Goal: Task Accomplishment & Management: Use online tool/utility

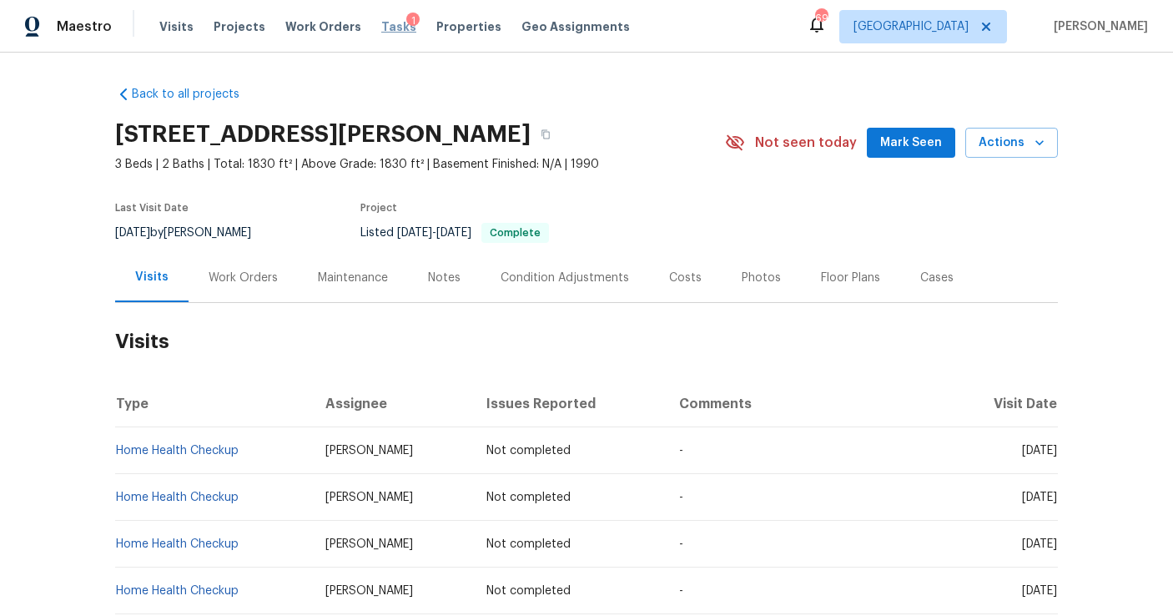
click at [381, 25] on span "Tasks" at bounding box center [398, 27] width 35 height 12
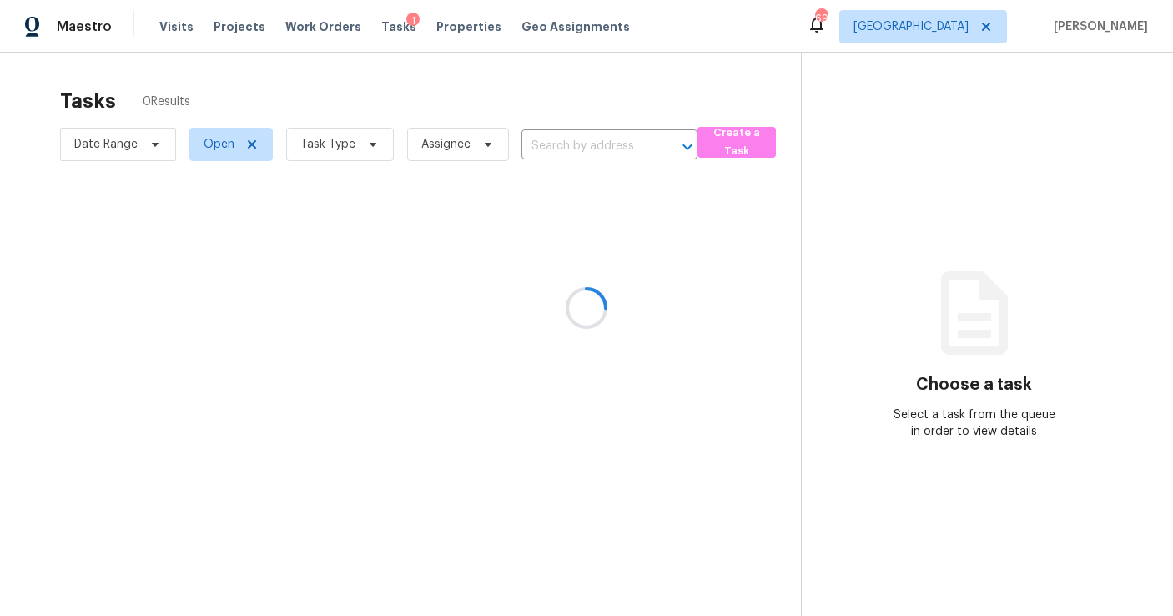
click at [341, 151] on div at bounding box center [586, 308] width 1173 height 616
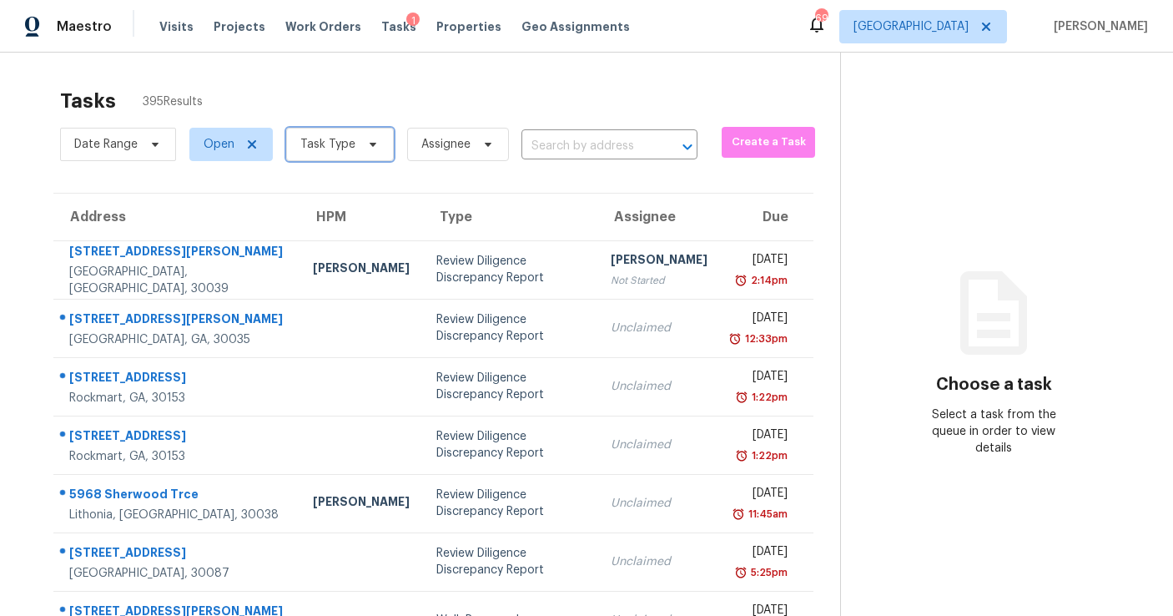
click at [341, 148] on span "Task Type" at bounding box center [327, 144] width 55 height 17
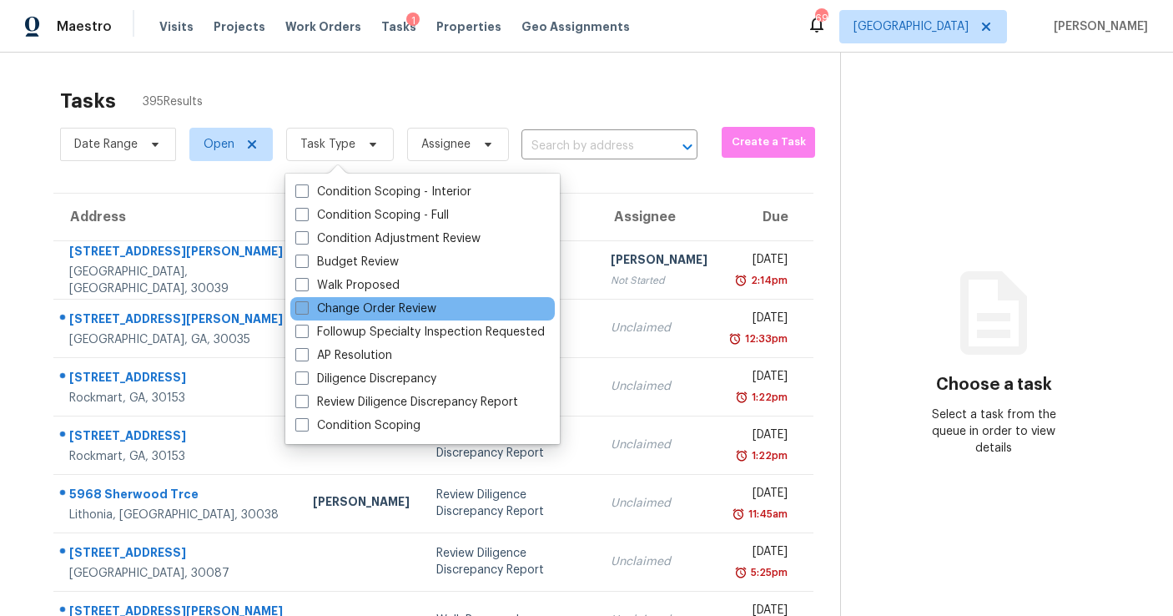
click at [358, 306] on label "Change Order Review" at bounding box center [365, 308] width 141 height 17
click at [306, 306] on input "Change Order Review" at bounding box center [300, 305] width 11 height 11
checkbox input "true"
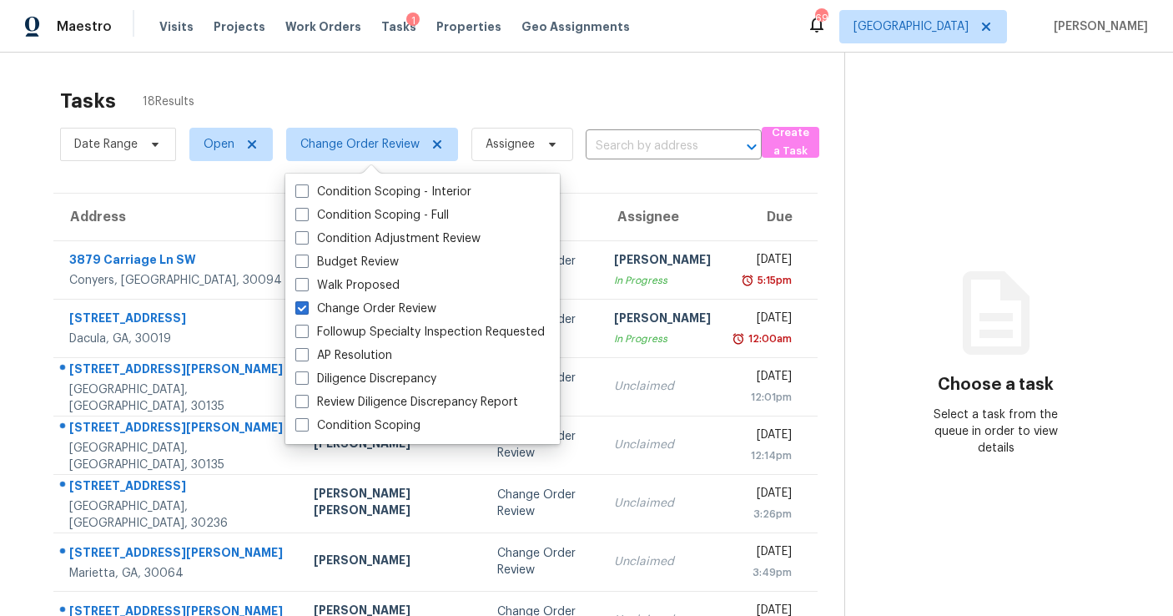
click at [618, 108] on div "Tasks 18 Results" at bounding box center [452, 100] width 784 height 43
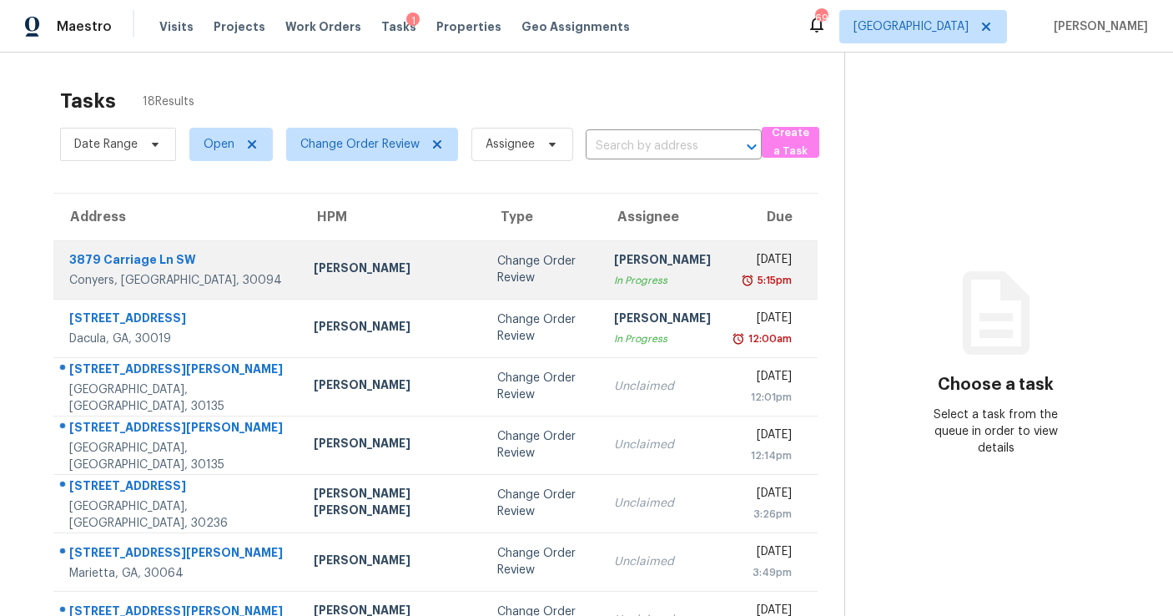
click at [614, 268] on div "[PERSON_NAME]" at bounding box center [662, 261] width 97 height 21
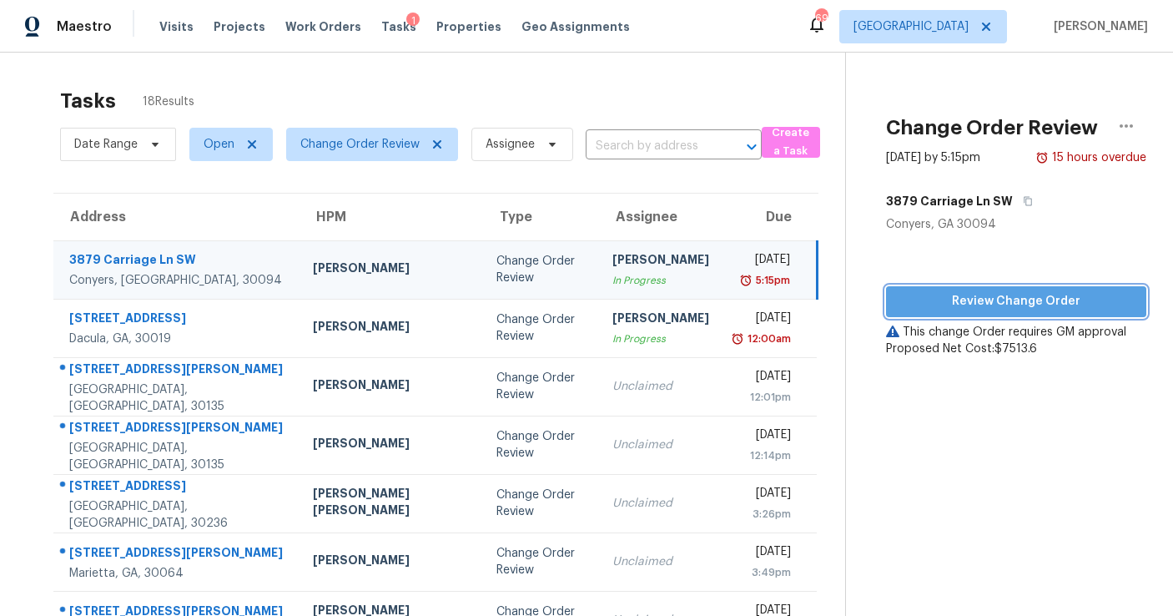
click at [995, 297] on span "Review Change Order" at bounding box center [1017, 301] width 234 height 21
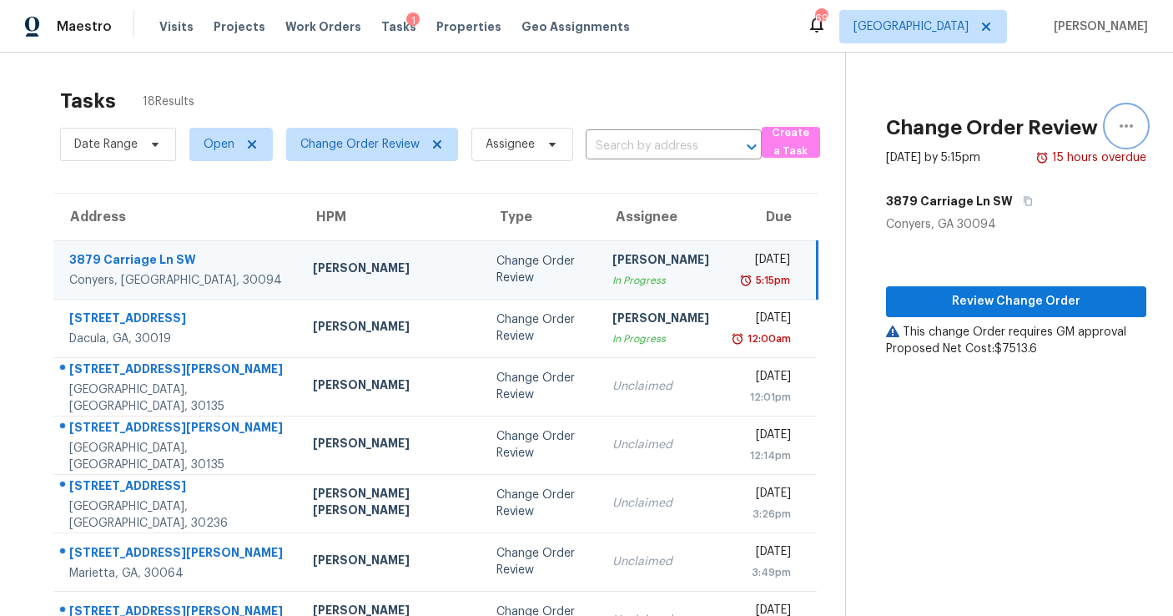
click at [1119, 129] on icon "button" at bounding box center [1127, 126] width 20 height 20
click at [1030, 103] on div "Cancel this task" at bounding box center [1031, 104] width 130 height 17
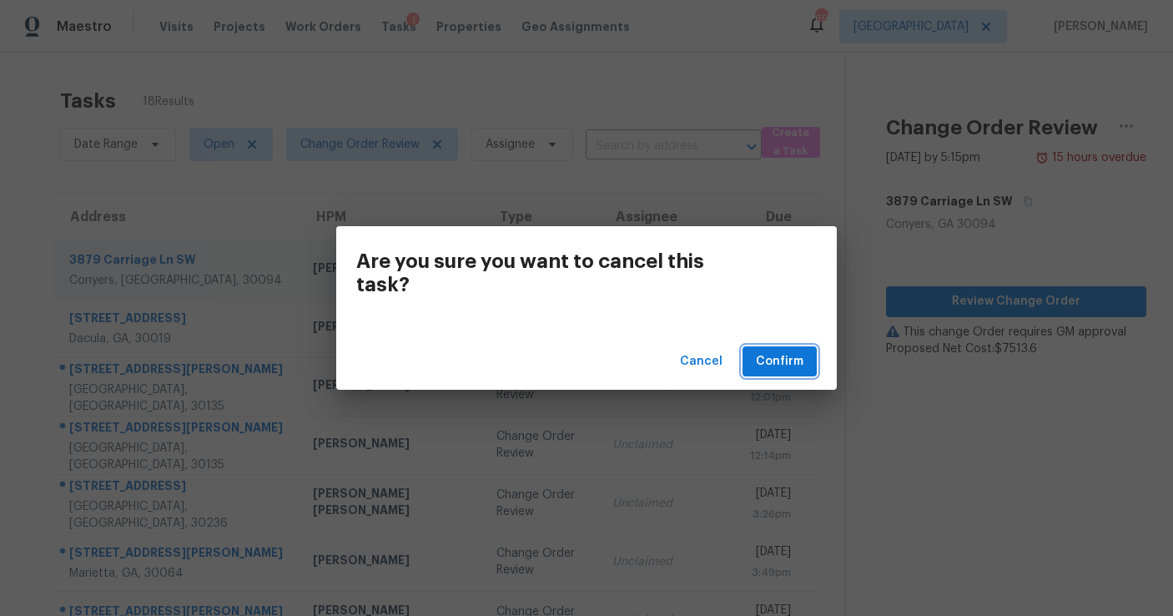
click at [787, 353] on span "Confirm" at bounding box center [780, 361] width 48 height 21
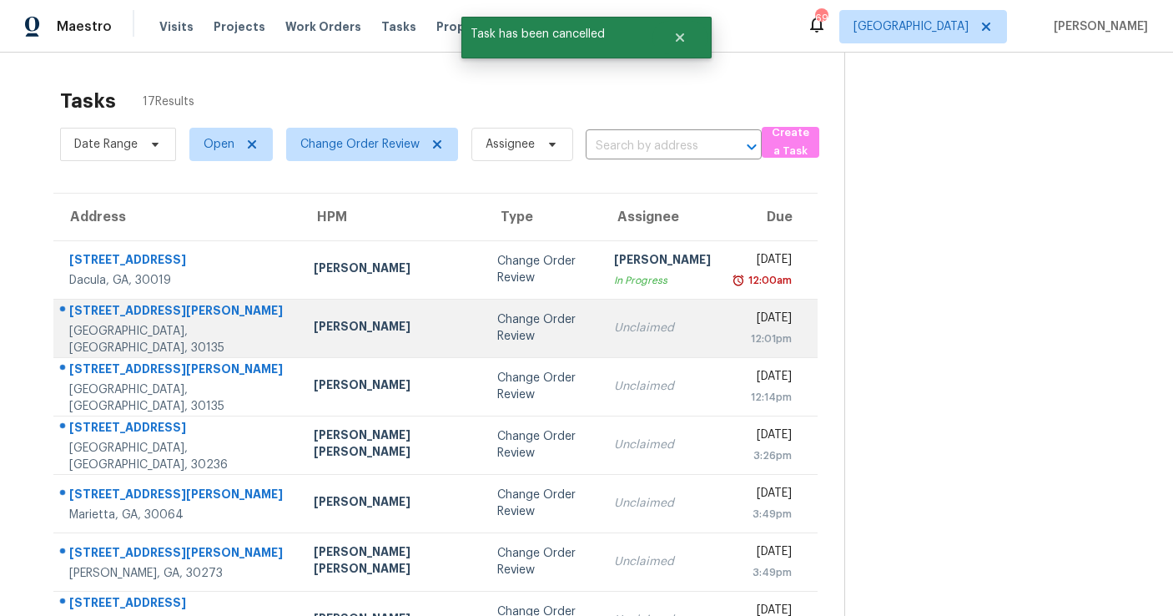
click at [601, 338] on td "Unclaimed" at bounding box center [663, 328] width 124 height 58
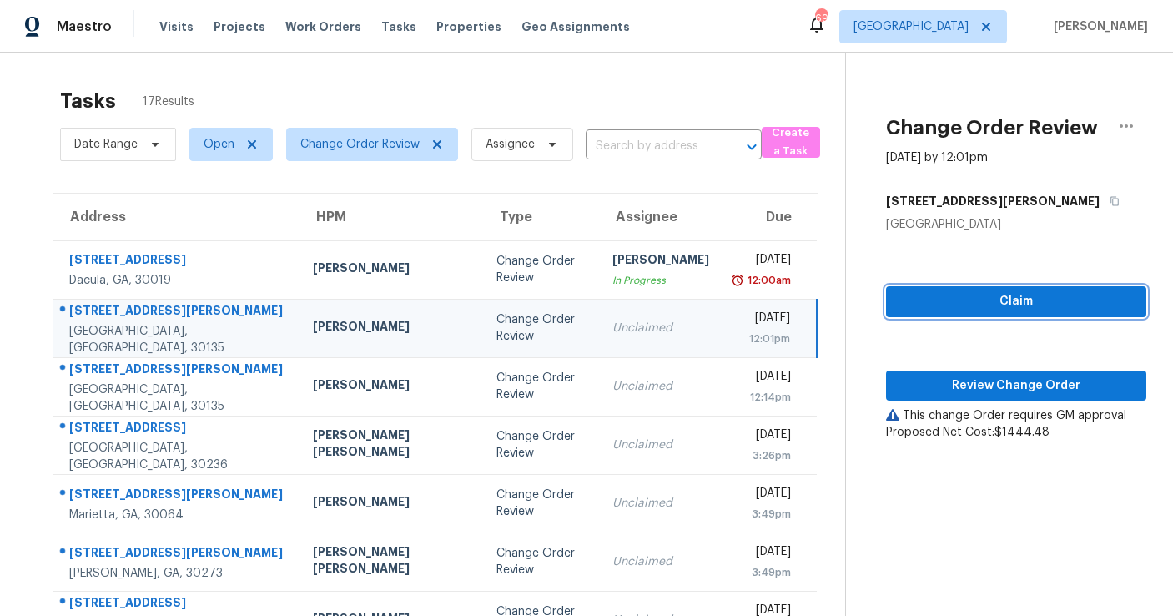
click at [982, 295] on span "Claim" at bounding box center [1017, 301] width 234 height 21
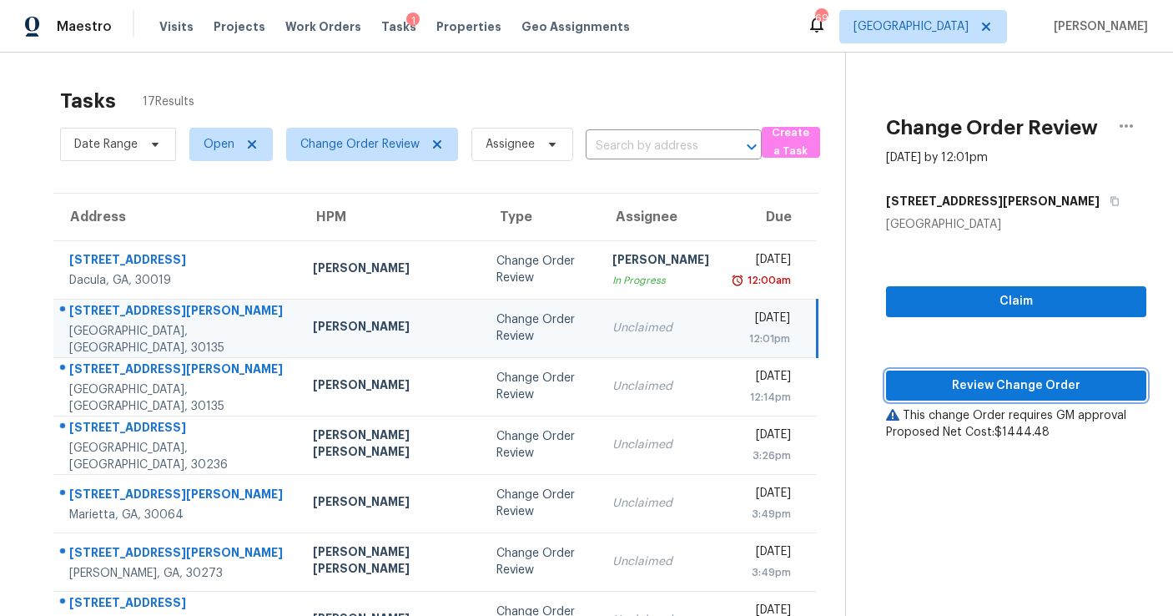
click at [987, 389] on span "Review Change Order" at bounding box center [1017, 386] width 234 height 21
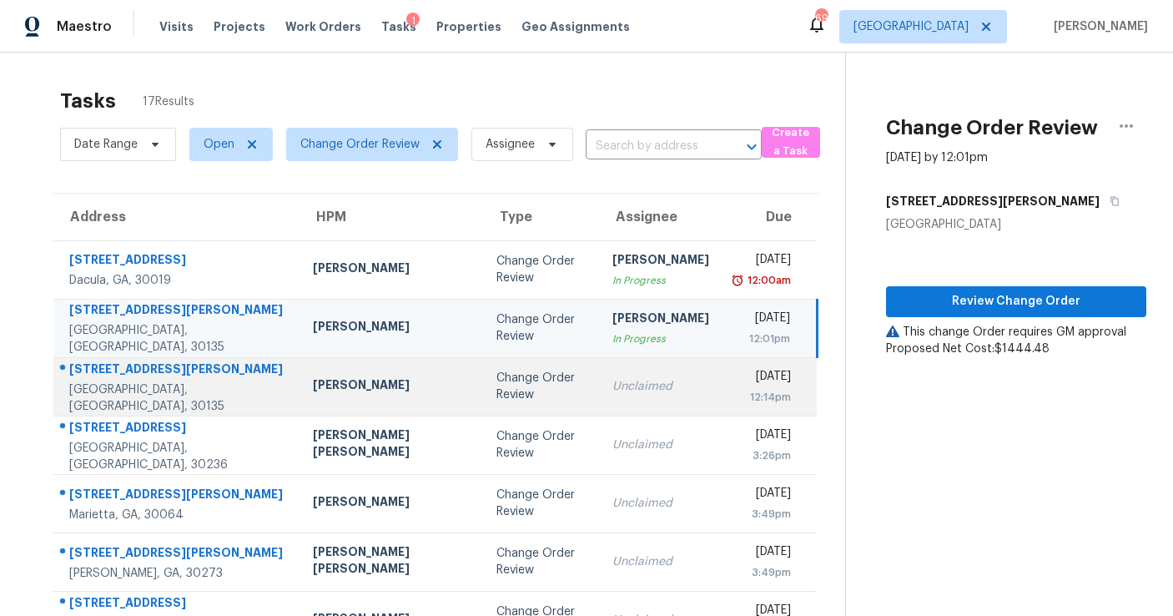
click at [497, 384] on div "Change Order Review" at bounding box center [541, 386] width 89 height 33
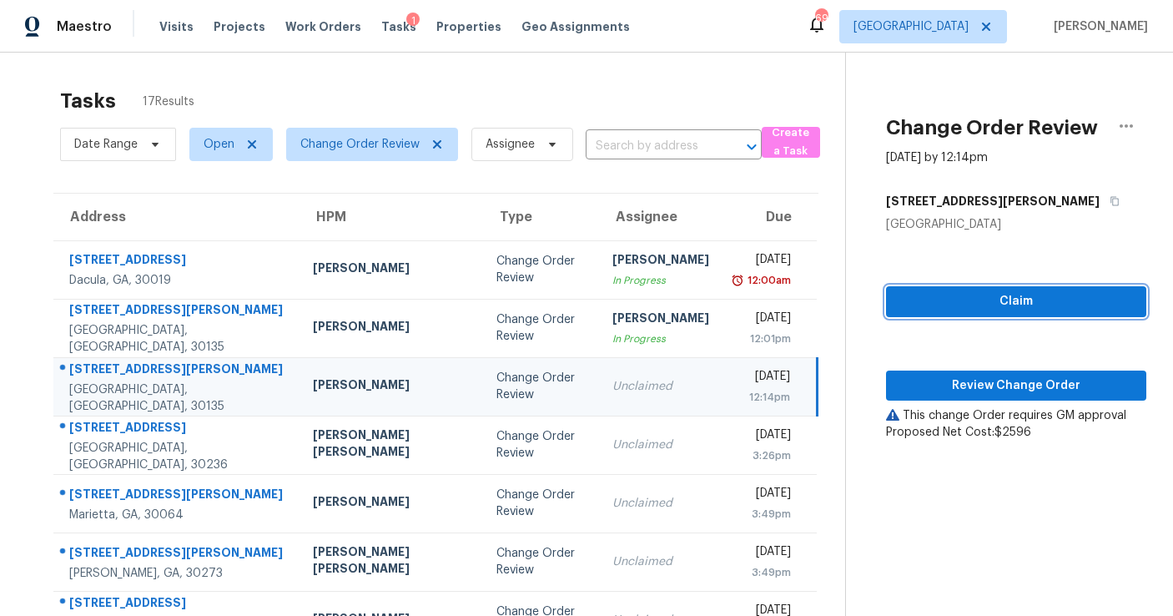
click at [1025, 306] on span "Claim" at bounding box center [1017, 301] width 234 height 21
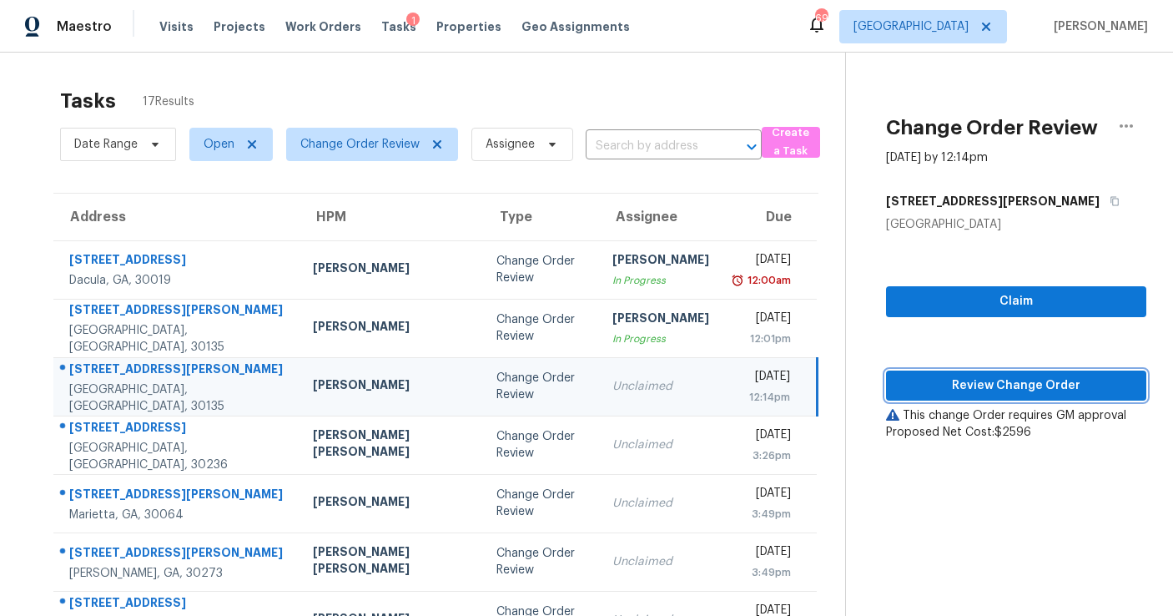
click at [1007, 376] on span "Review Change Order" at bounding box center [1017, 386] width 234 height 21
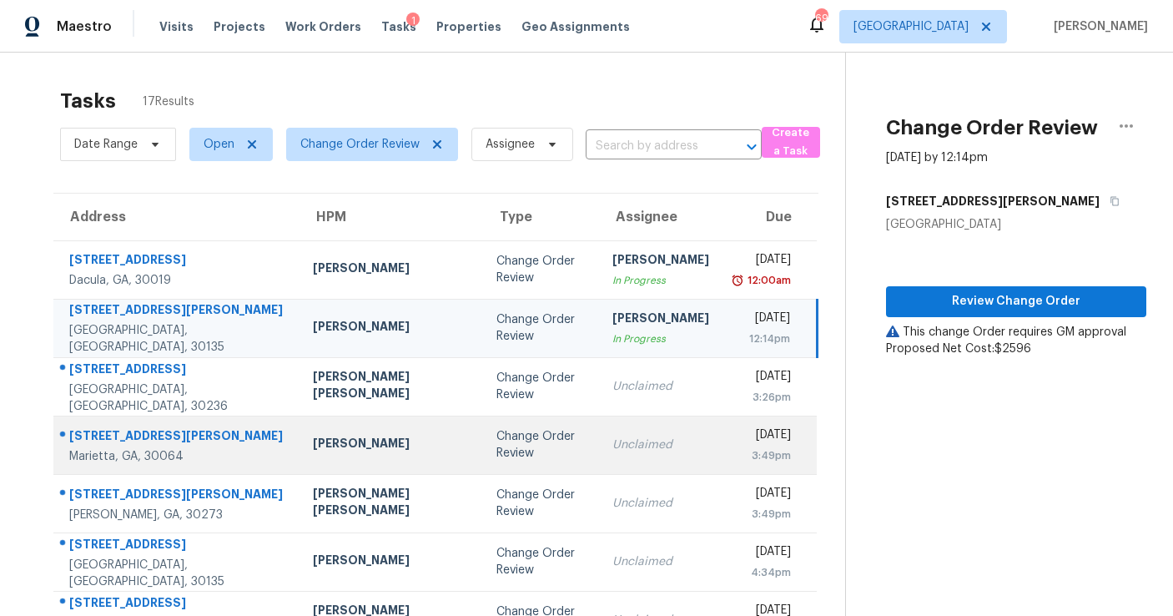
click at [603, 417] on td "Unclaimed" at bounding box center [661, 445] width 124 height 58
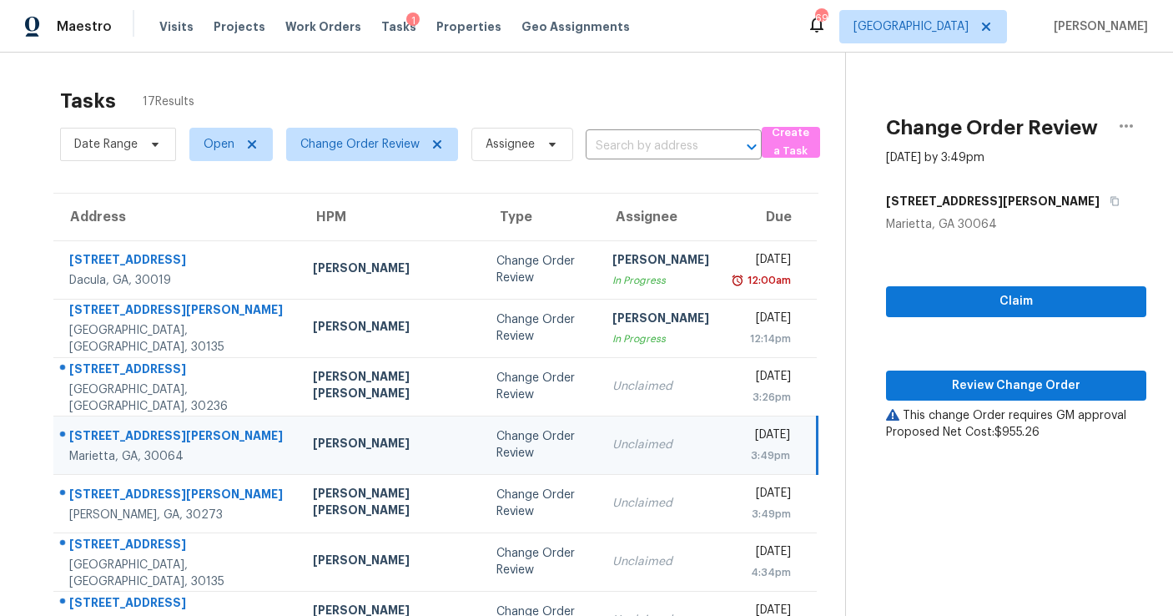
click at [956, 284] on div "Claim Review Change Order This change Order requires GM approval Proposed Net C…" at bounding box center [1016, 337] width 260 height 208
click at [952, 316] on button "Claim" at bounding box center [1016, 301] width 260 height 31
click at [963, 390] on span "Review Change Order" at bounding box center [1017, 386] width 234 height 21
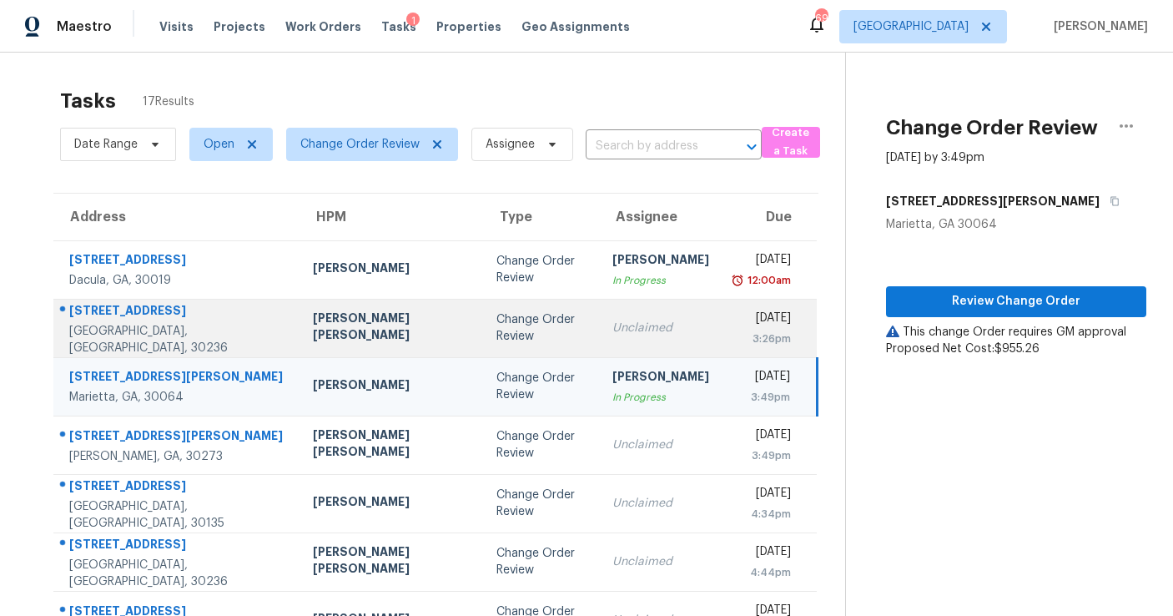
click at [506, 336] on td "Change Order Review" at bounding box center [541, 328] width 116 height 58
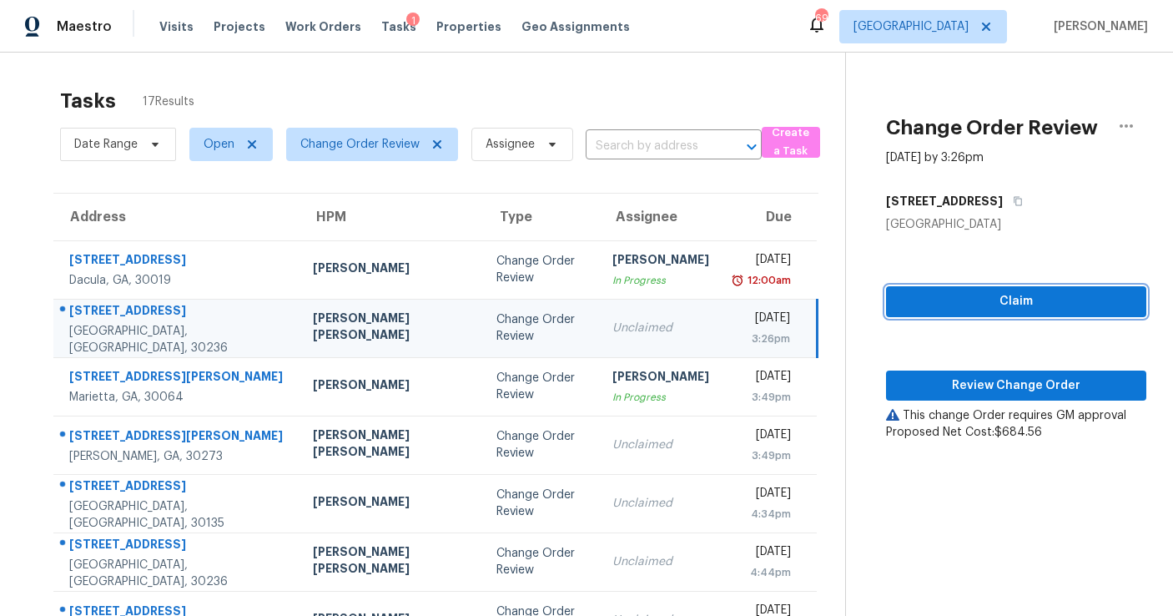
click at [981, 293] on span "Claim" at bounding box center [1017, 301] width 234 height 21
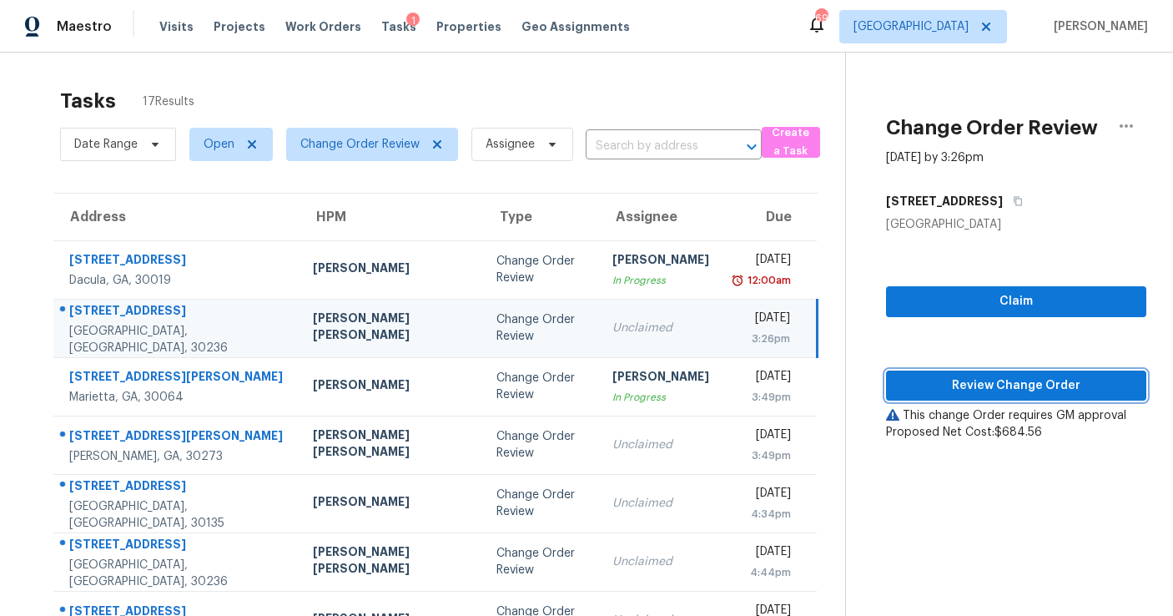
click at [957, 386] on span "Review Change Order" at bounding box center [1017, 386] width 234 height 21
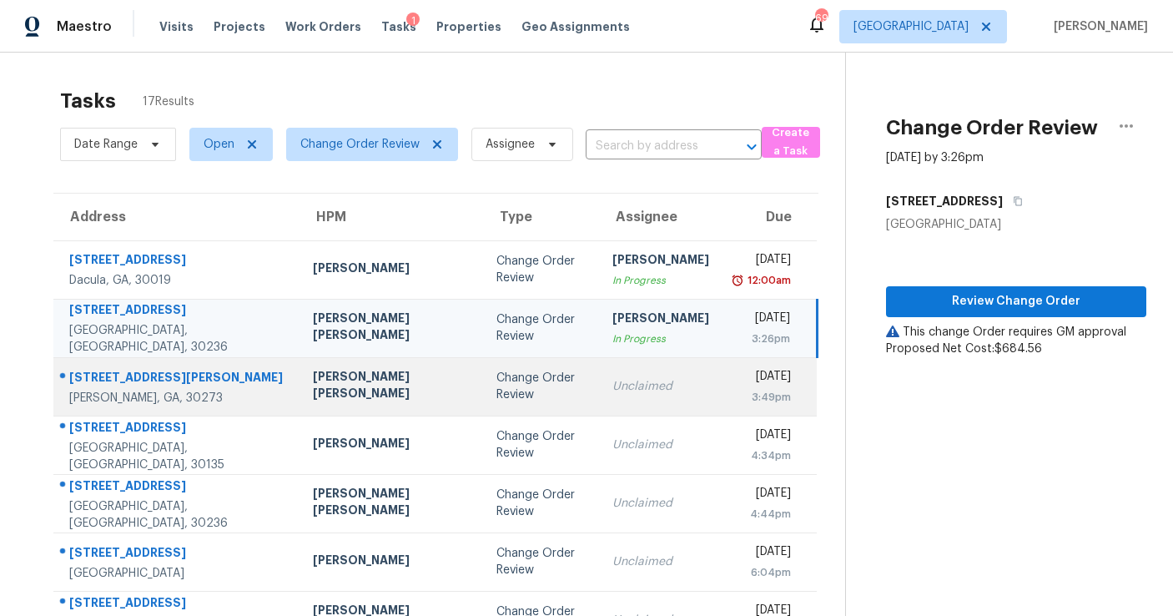
click at [613, 393] on div "Unclaimed" at bounding box center [661, 386] width 97 height 17
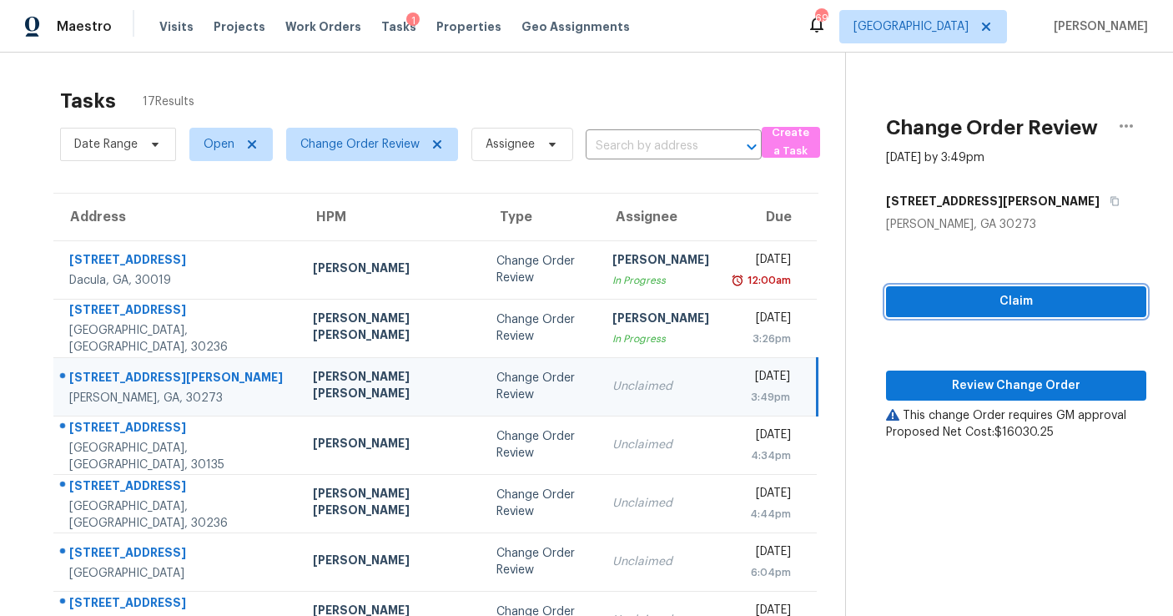
click at [1015, 296] on span "Claim" at bounding box center [1017, 301] width 234 height 21
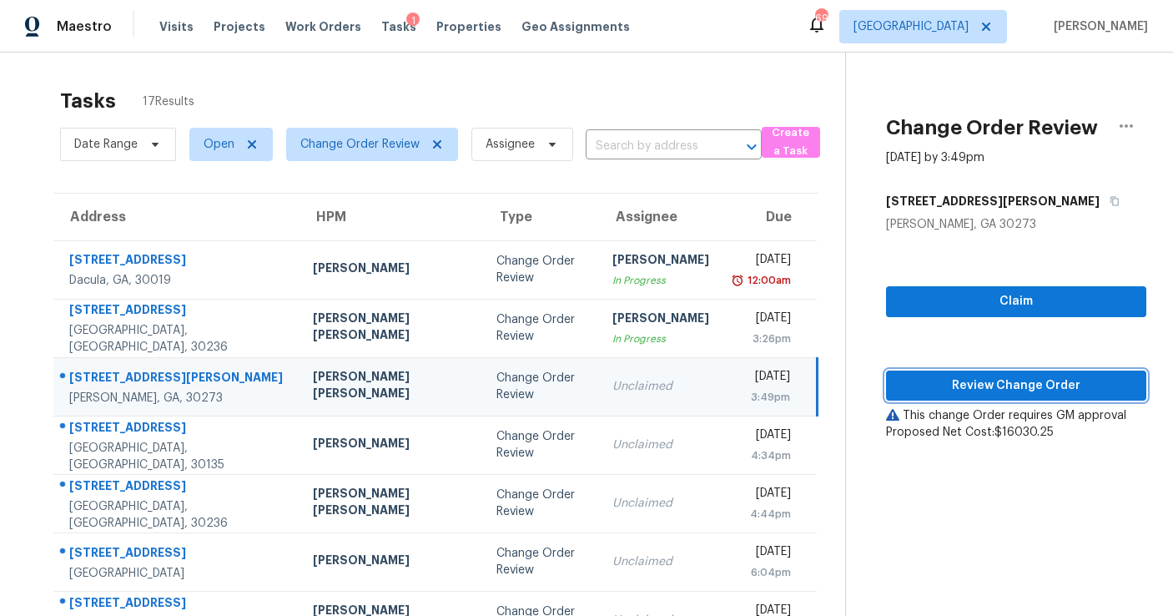
click at [999, 380] on span "Review Change Order" at bounding box center [1017, 386] width 234 height 21
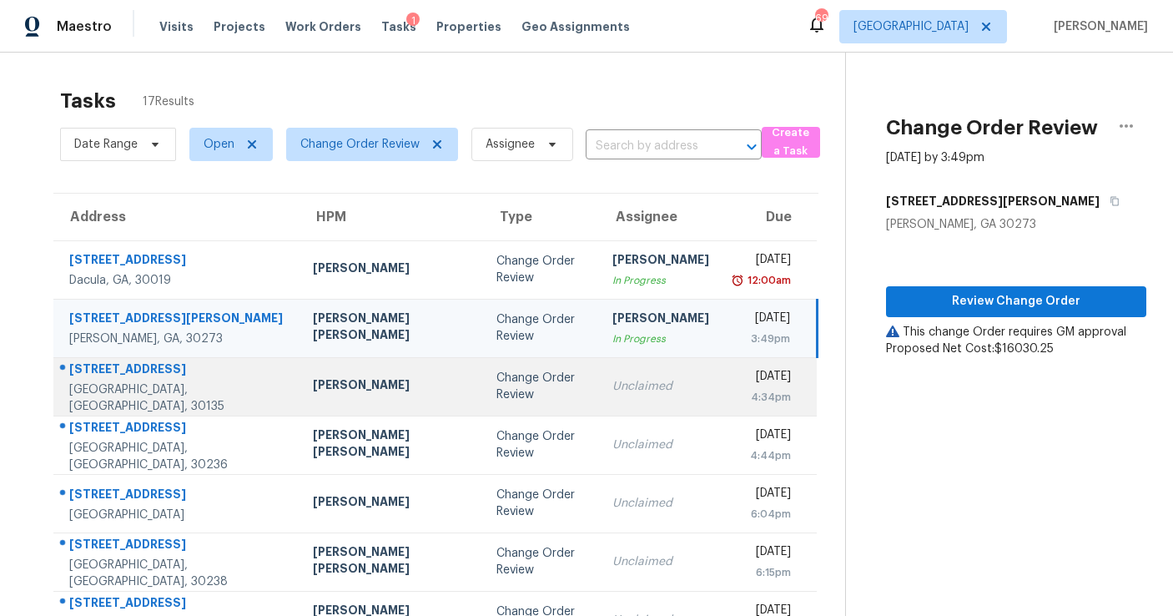
click at [603, 405] on td "Unclaimed" at bounding box center [661, 386] width 124 height 58
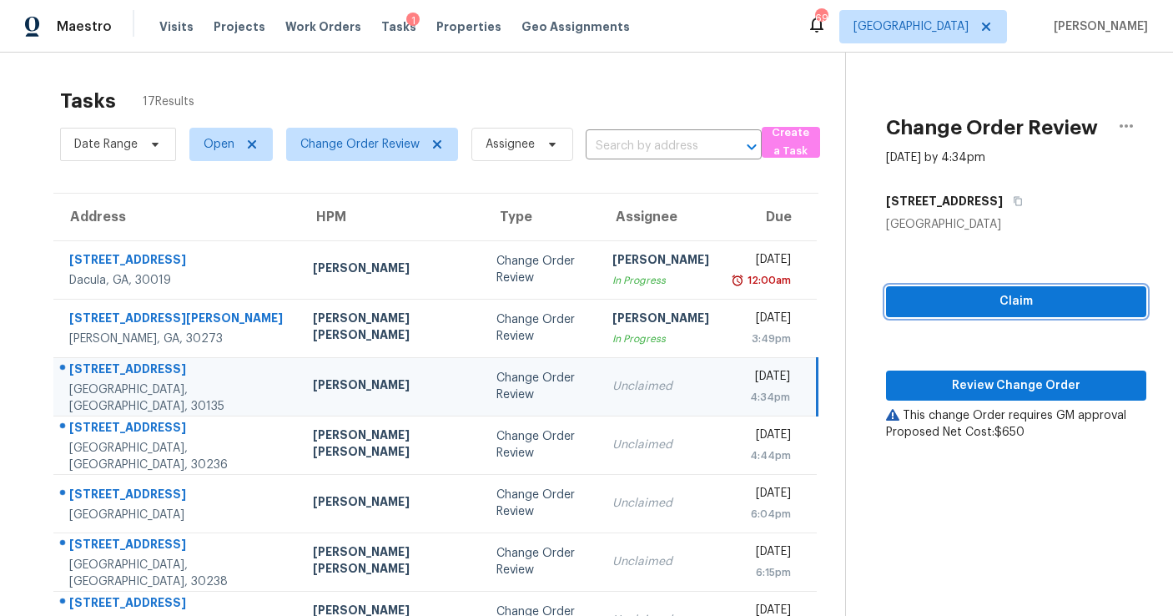
click at [994, 305] on span "Claim" at bounding box center [1017, 301] width 234 height 21
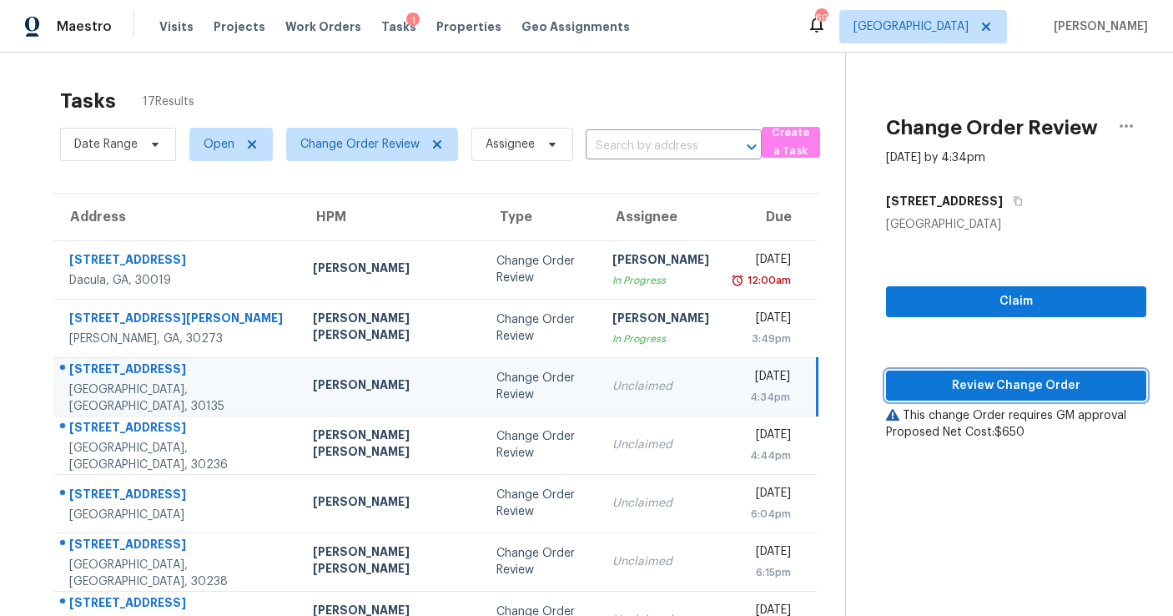
click at [986, 386] on span "Review Change Order" at bounding box center [1017, 386] width 234 height 21
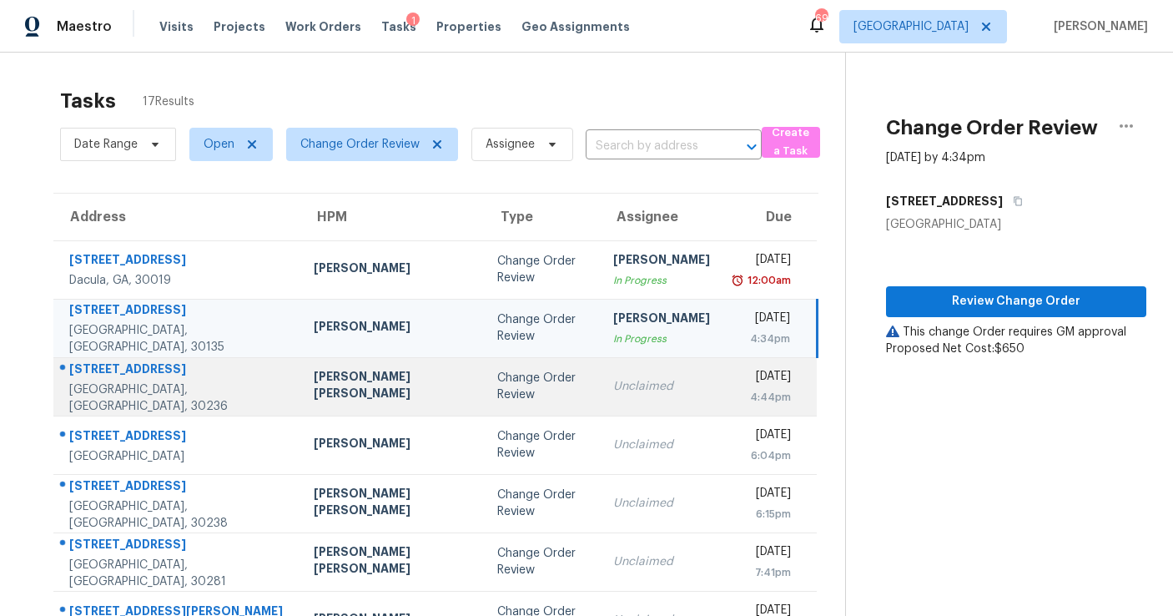
click at [600, 395] on td "Unclaimed" at bounding box center [662, 386] width 124 height 58
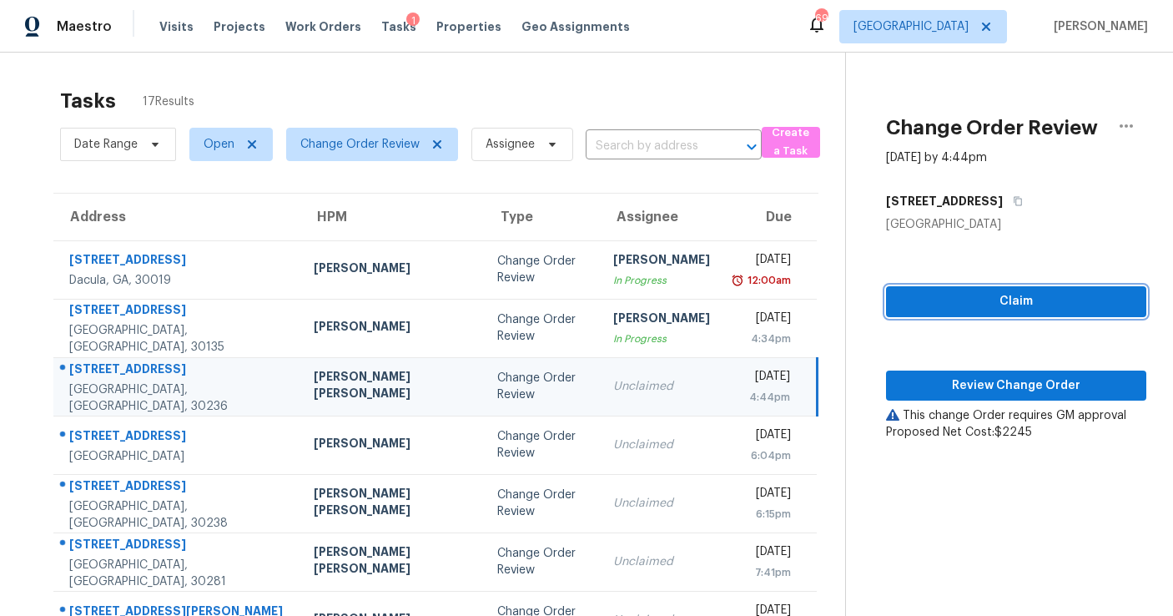
click at [984, 305] on span "Claim" at bounding box center [1017, 301] width 234 height 21
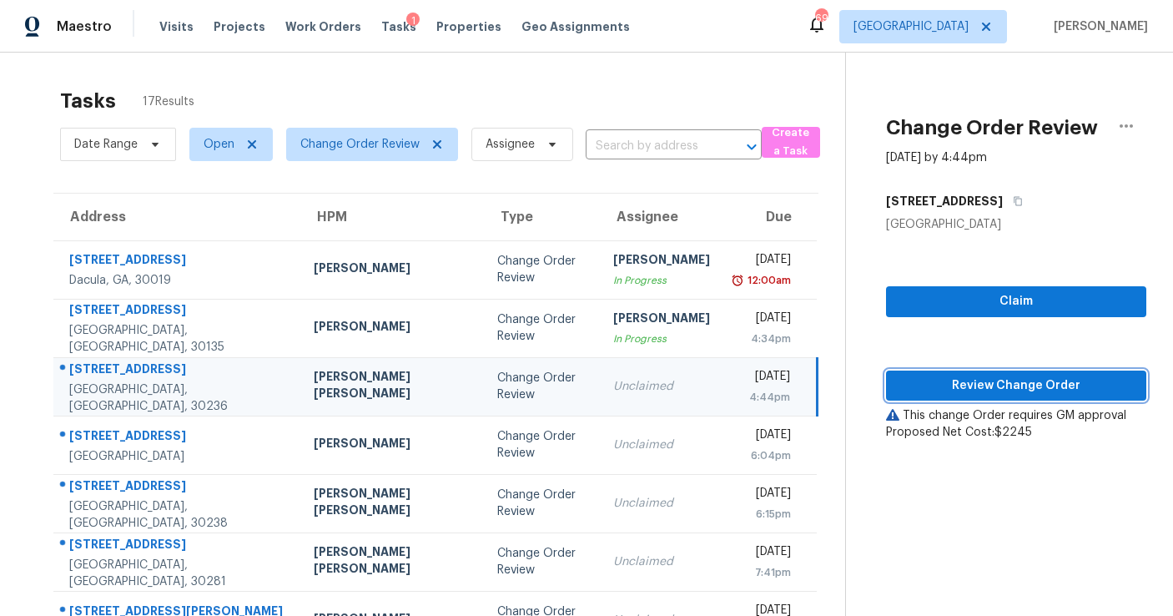
click at [978, 381] on span "Review Change Order" at bounding box center [1017, 386] width 234 height 21
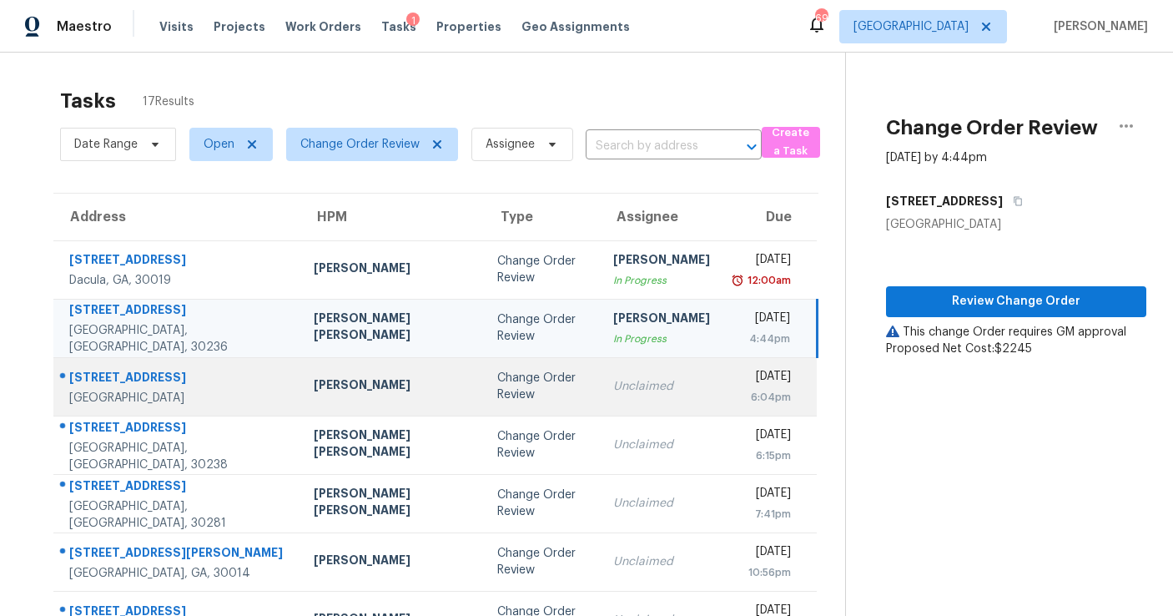
click at [497, 369] on td "Change Order Review" at bounding box center [542, 386] width 116 height 58
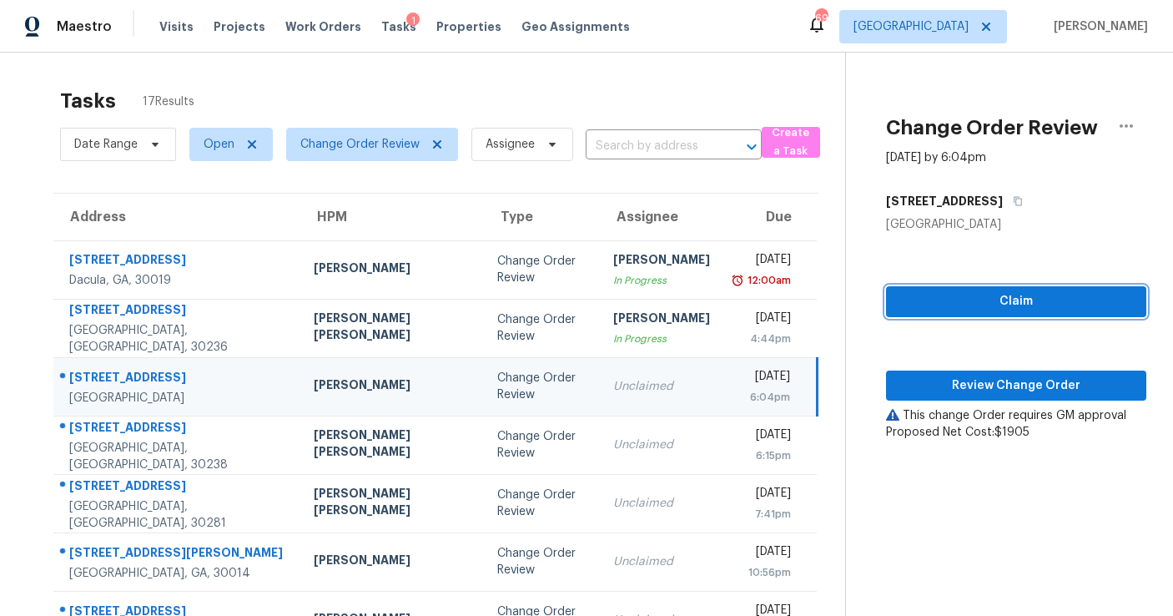
click at [955, 300] on span "Claim" at bounding box center [1017, 301] width 234 height 21
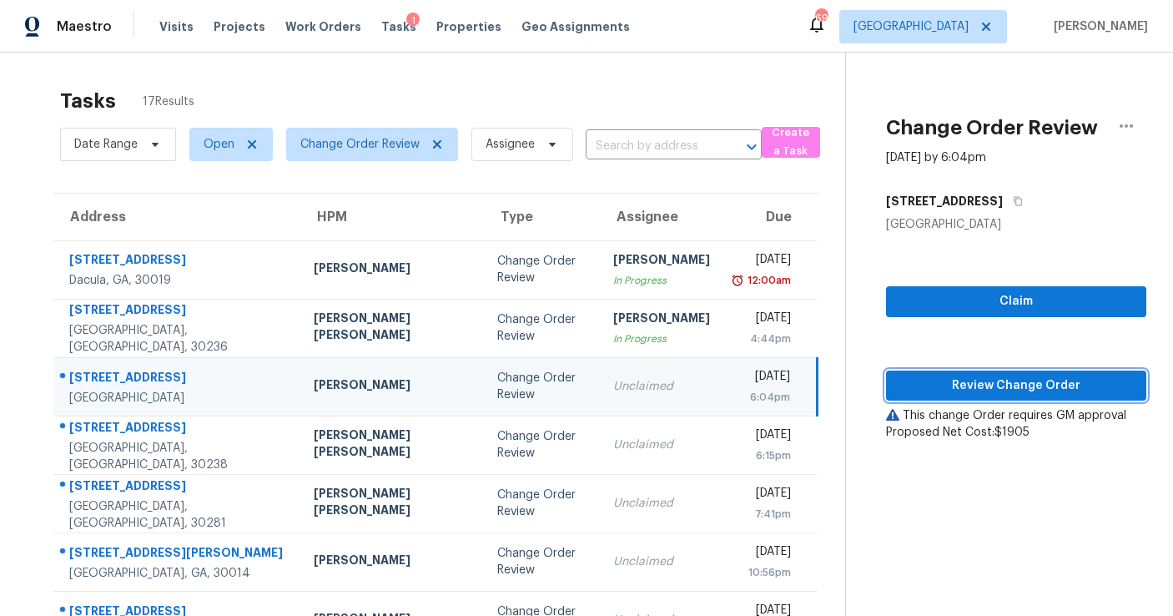
click at [955, 396] on button "Review Change Order" at bounding box center [1016, 386] width 260 height 31
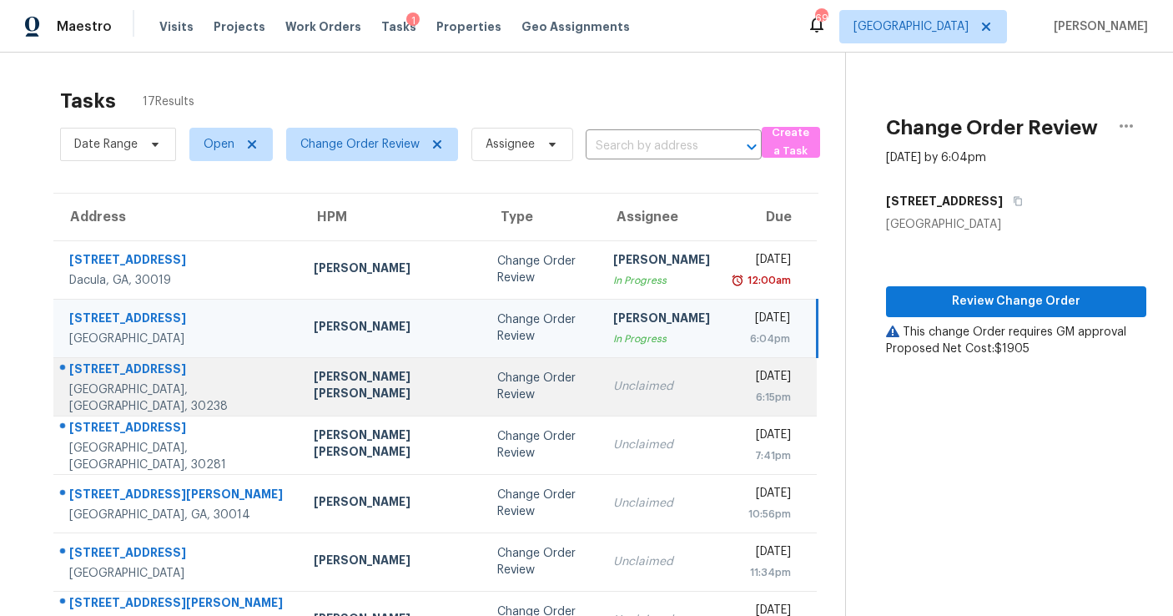
click at [600, 407] on td "Unclaimed" at bounding box center [662, 386] width 124 height 58
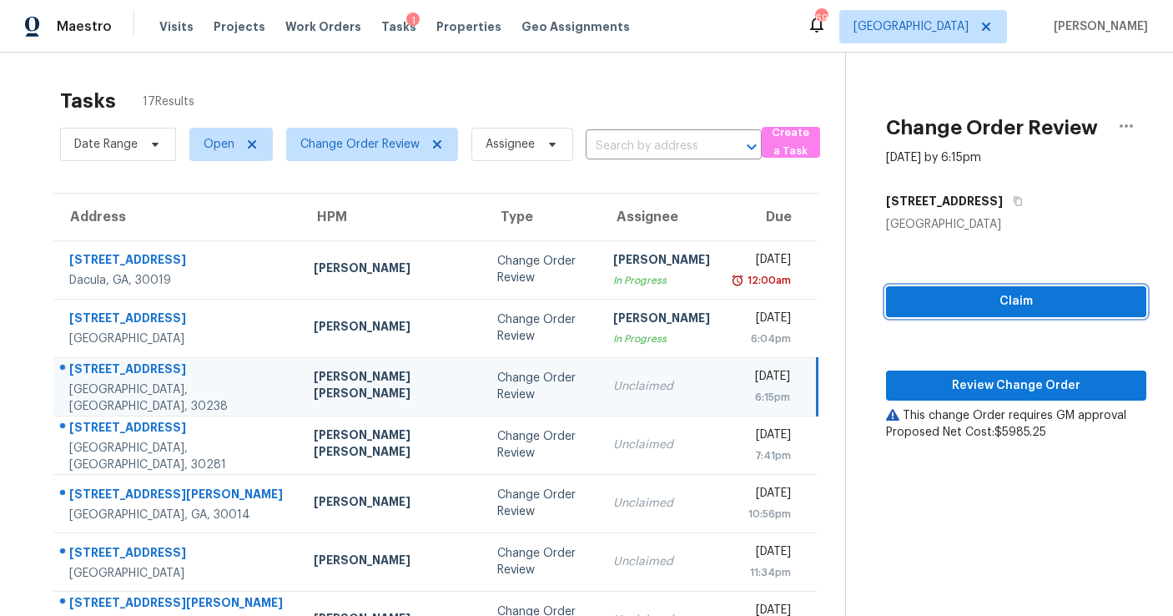
click at [948, 295] on span "Claim" at bounding box center [1017, 301] width 234 height 21
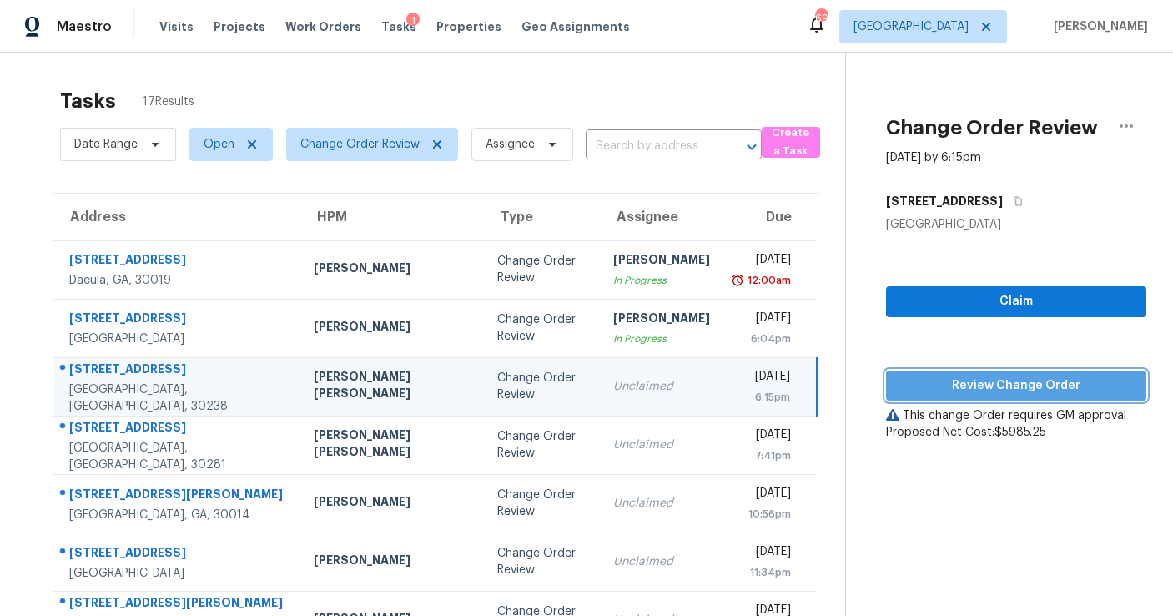
click at [941, 379] on span "Review Change Order" at bounding box center [1017, 386] width 234 height 21
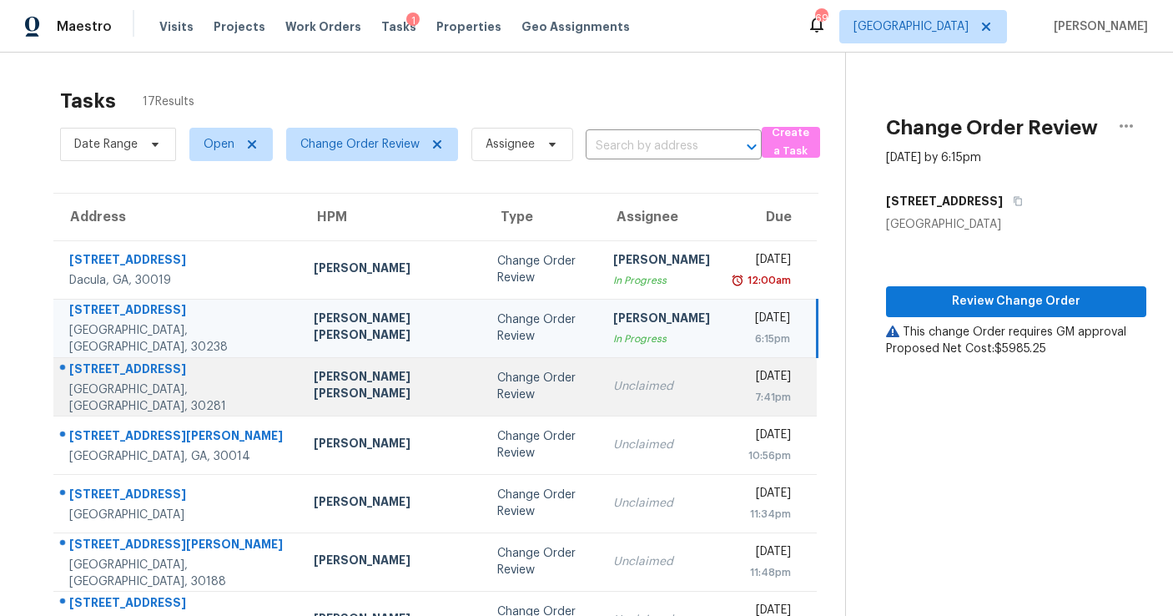
click at [499, 412] on td "Change Order Review" at bounding box center [542, 386] width 116 height 58
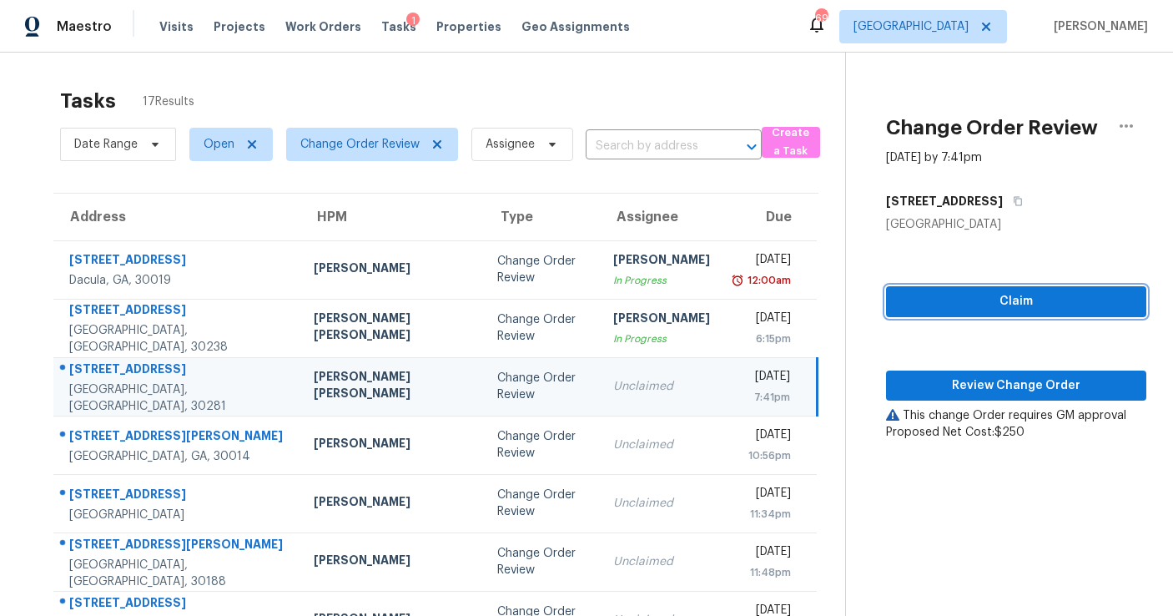
click at [900, 301] on span "Claim" at bounding box center [1017, 301] width 234 height 21
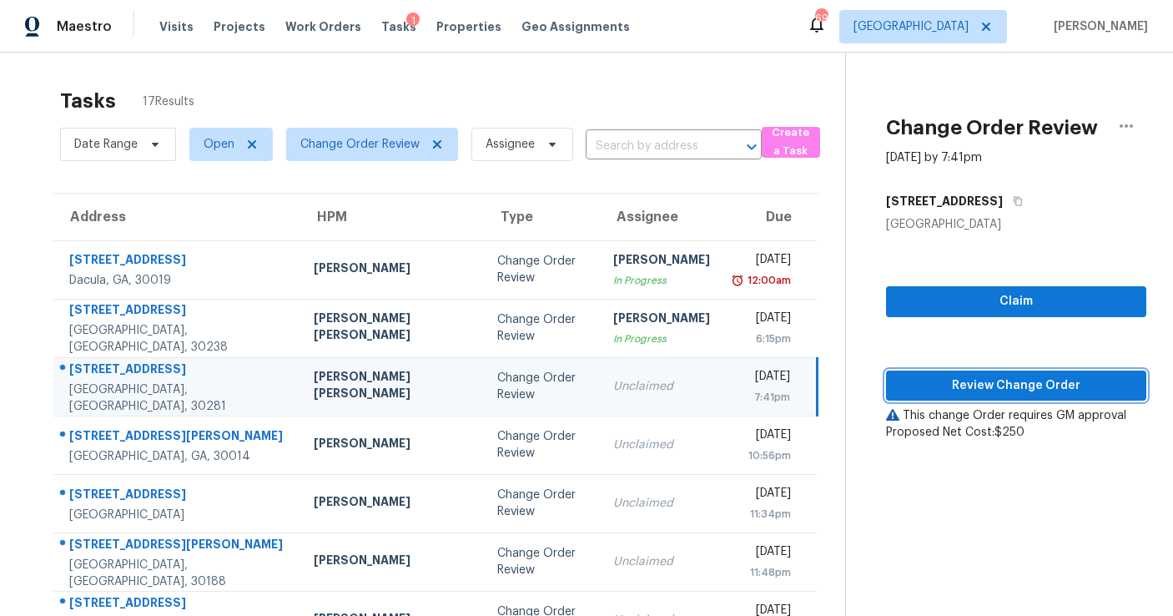
click at [903, 390] on span "Review Change Order" at bounding box center [1017, 386] width 234 height 21
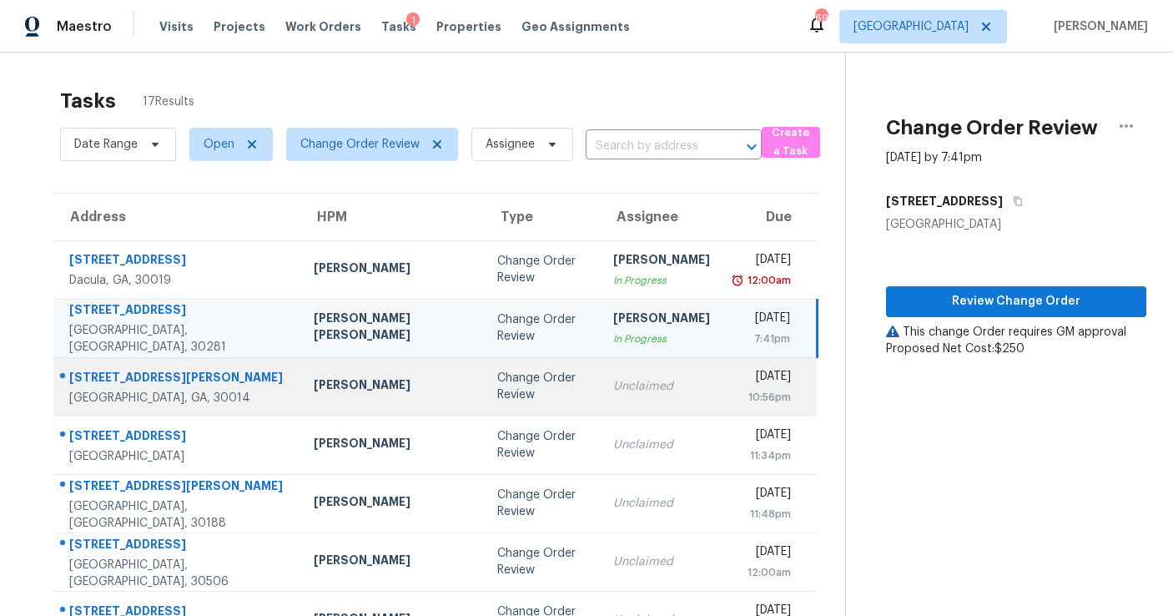
click at [502, 388] on td "Change Order Review" at bounding box center [542, 386] width 116 height 58
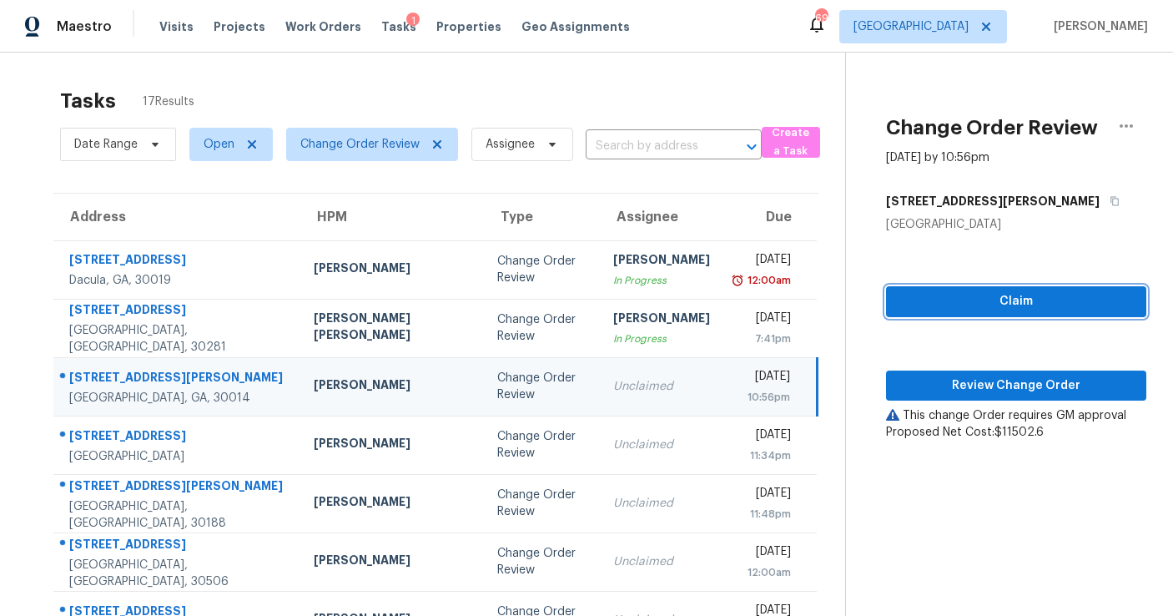
click at [917, 290] on button "Claim" at bounding box center [1016, 301] width 260 height 31
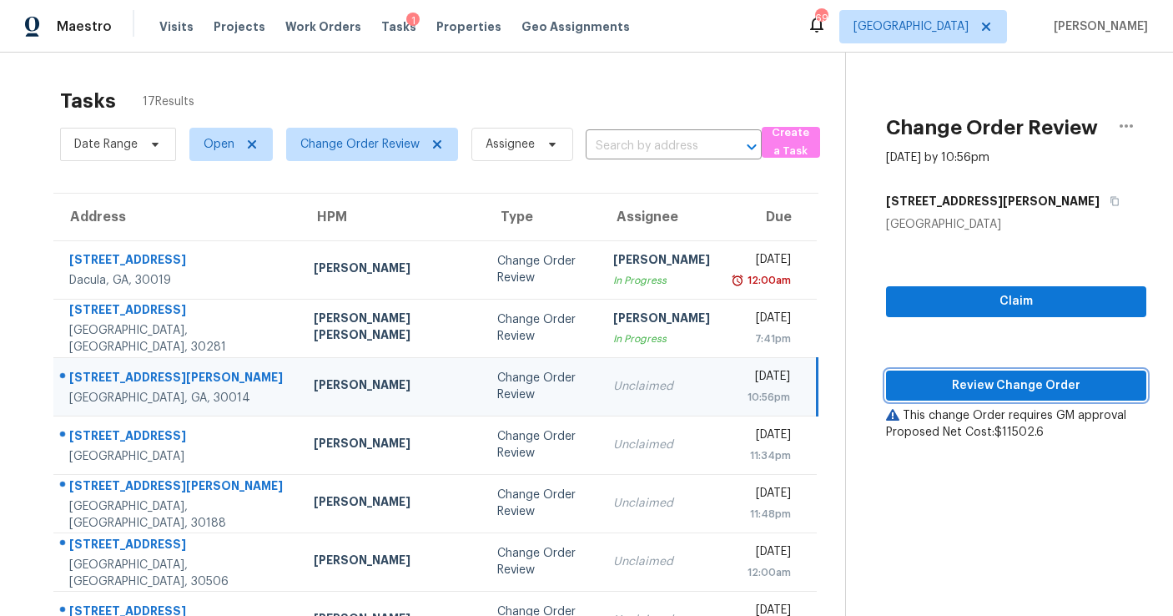
click at [920, 380] on span "Review Change Order" at bounding box center [1017, 386] width 234 height 21
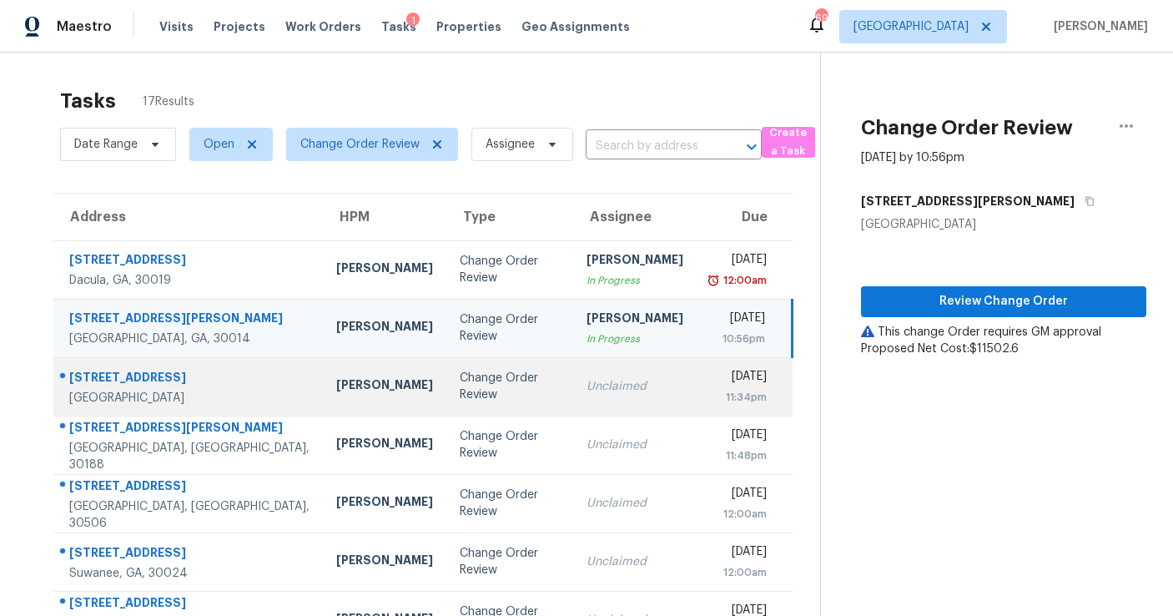
click at [587, 389] on div "Unclaimed" at bounding box center [635, 386] width 97 height 17
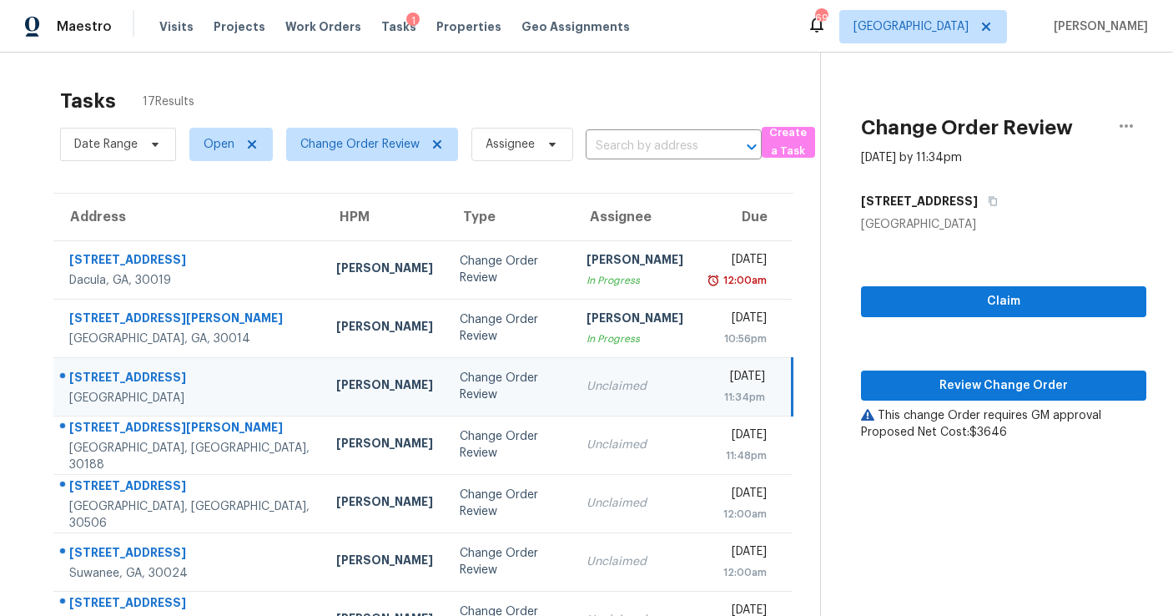
scroll to position [78, 0]
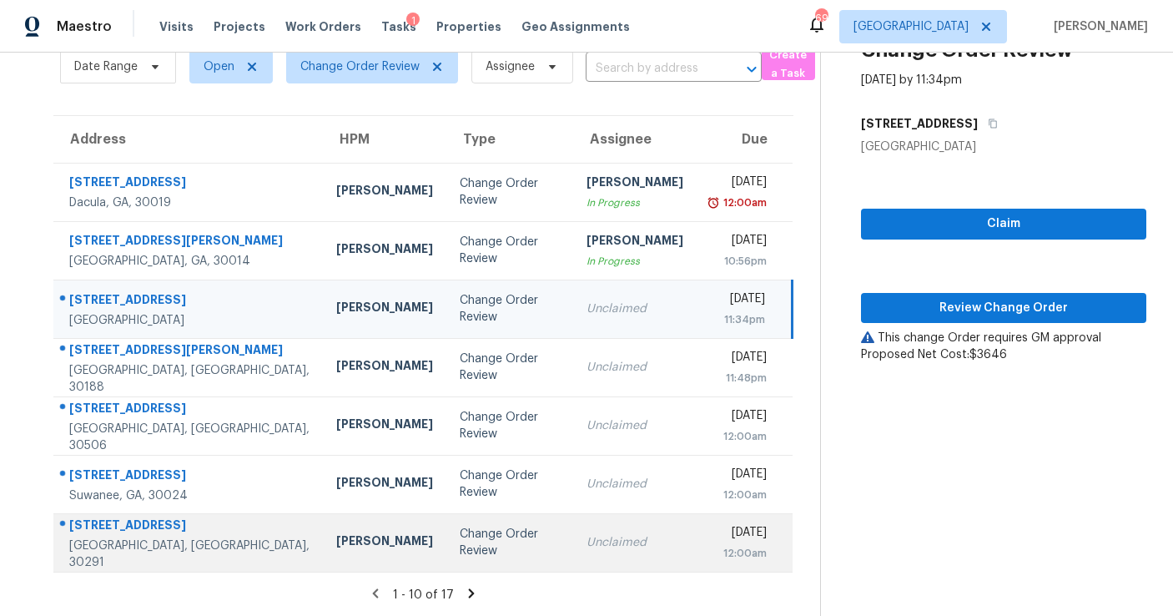
click at [573, 522] on td "Unclaimed" at bounding box center [635, 542] width 124 height 58
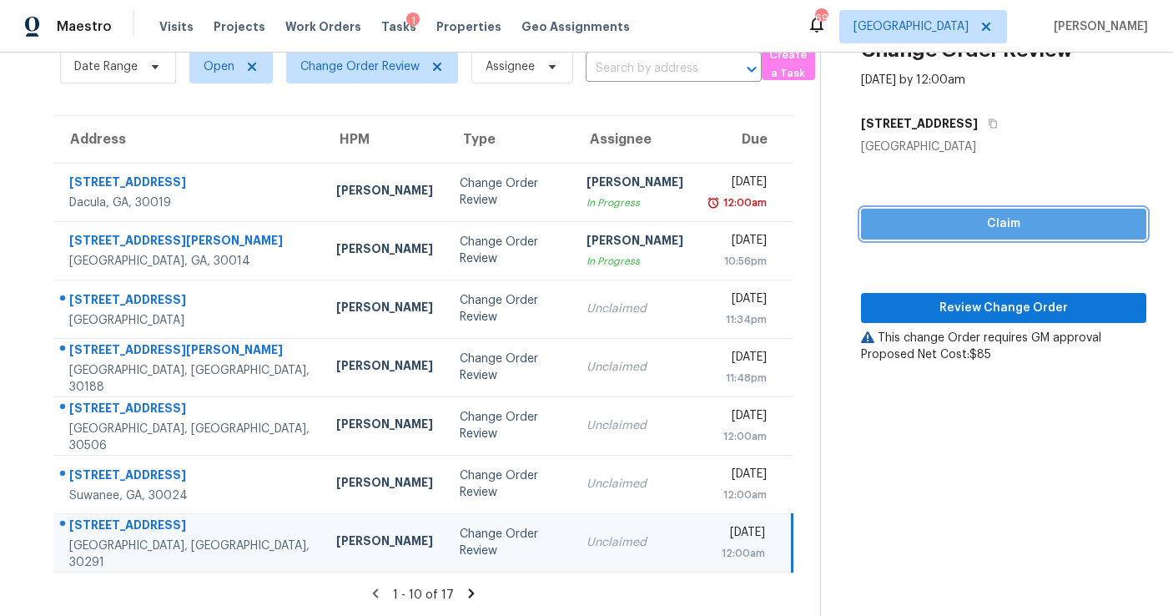
click at [972, 216] on span "Claim" at bounding box center [1004, 224] width 259 height 21
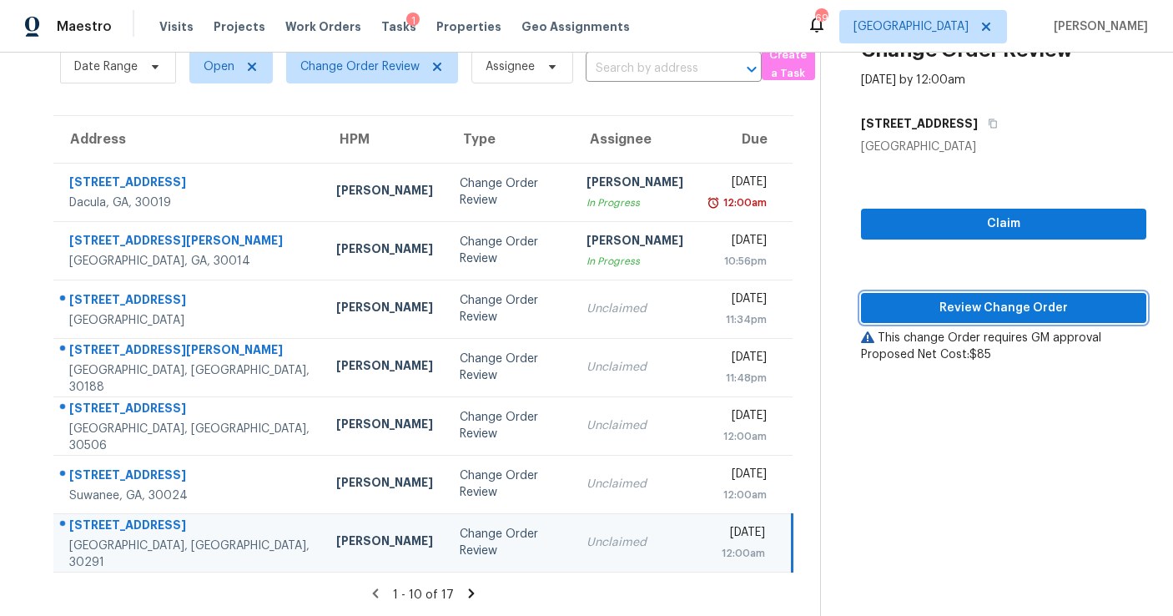
click at [964, 310] on span "Review Change Order" at bounding box center [1004, 308] width 259 height 21
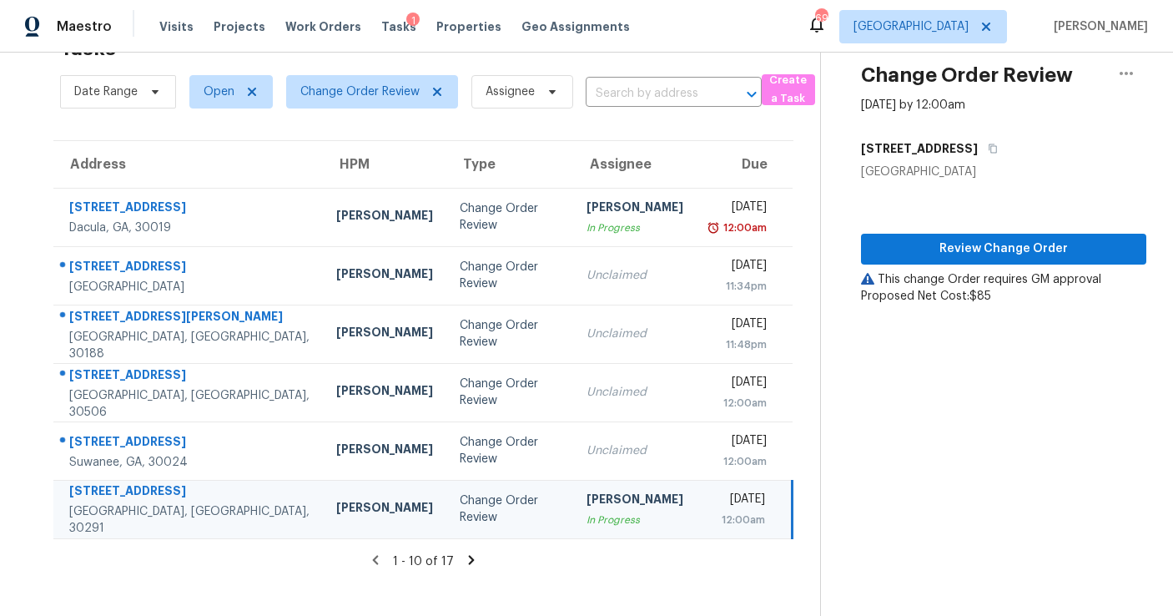
scroll to position [53, 0]
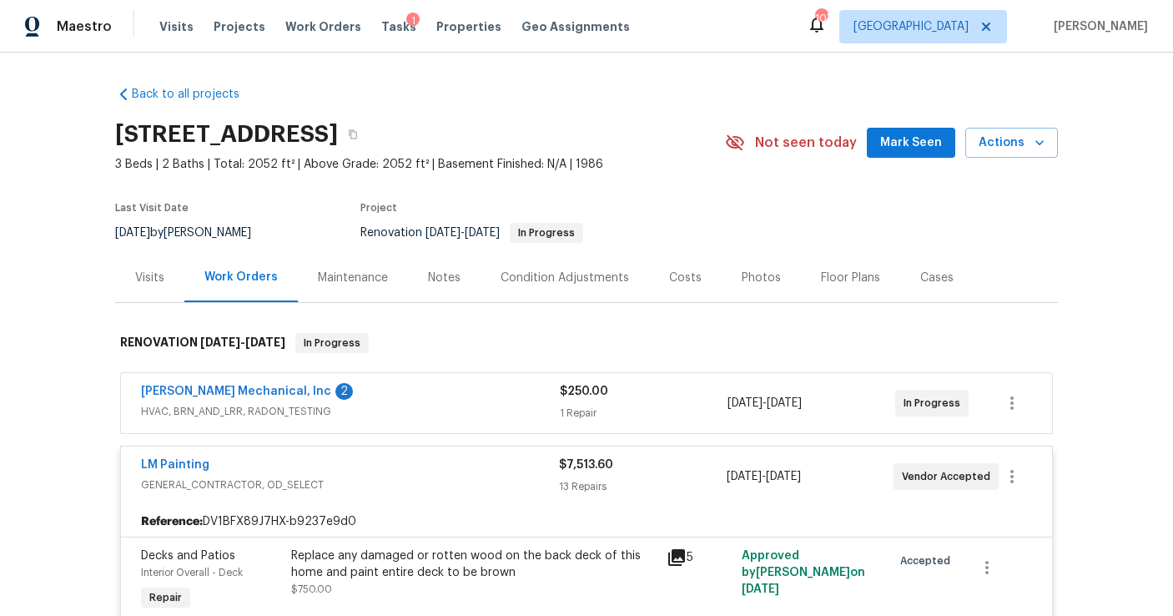
click at [470, 411] on span "HVAC, BRN_AND_LRR, RADON_TESTING" at bounding box center [350, 411] width 419 height 17
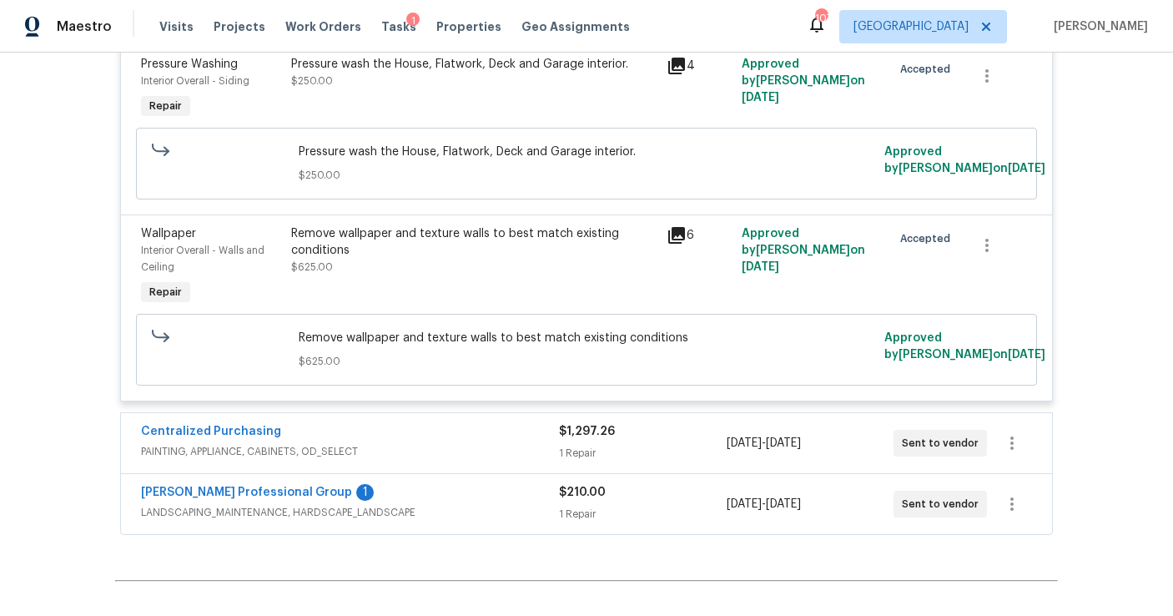
scroll to position [3852, 0]
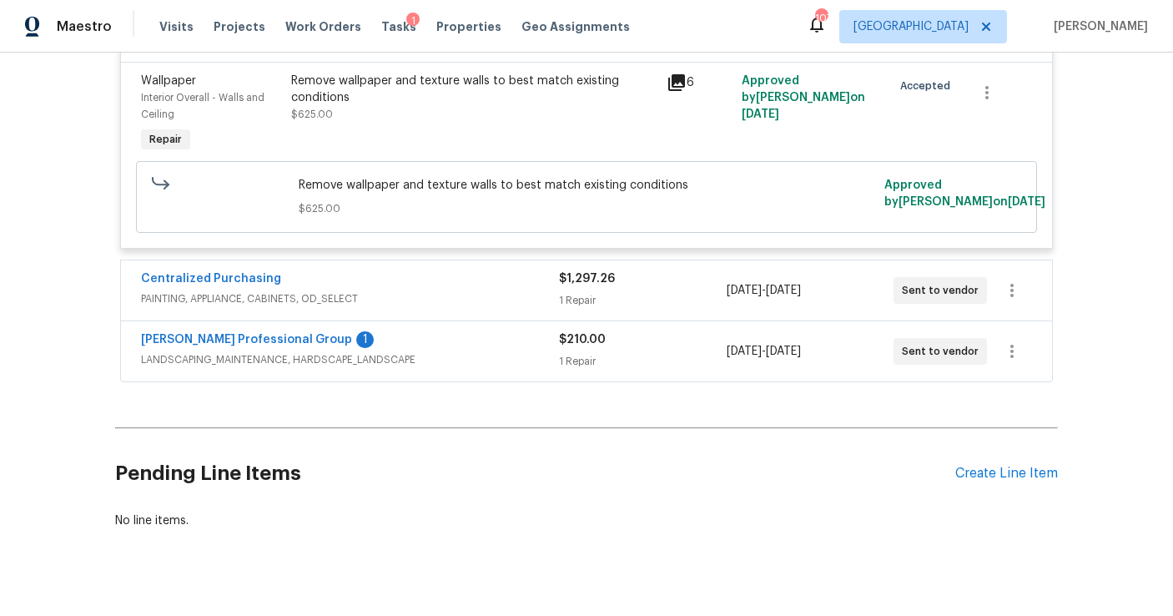
click at [484, 290] on span "PAINTING, APPLIANCE, CABINETS, OD_SELECT" at bounding box center [350, 298] width 418 height 17
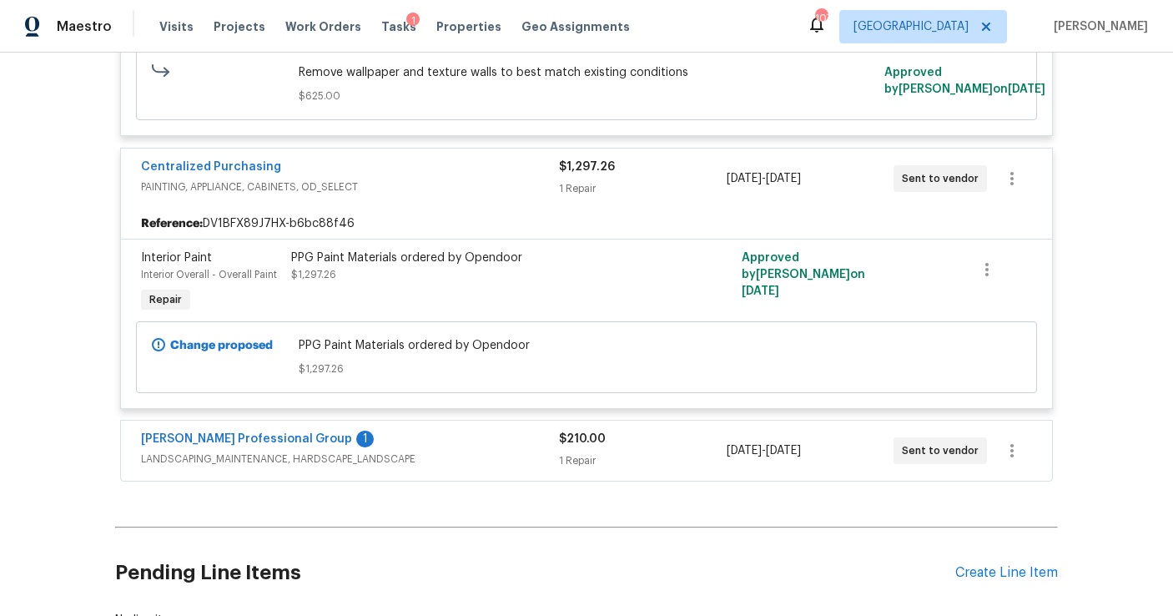
scroll to position [4008, 0]
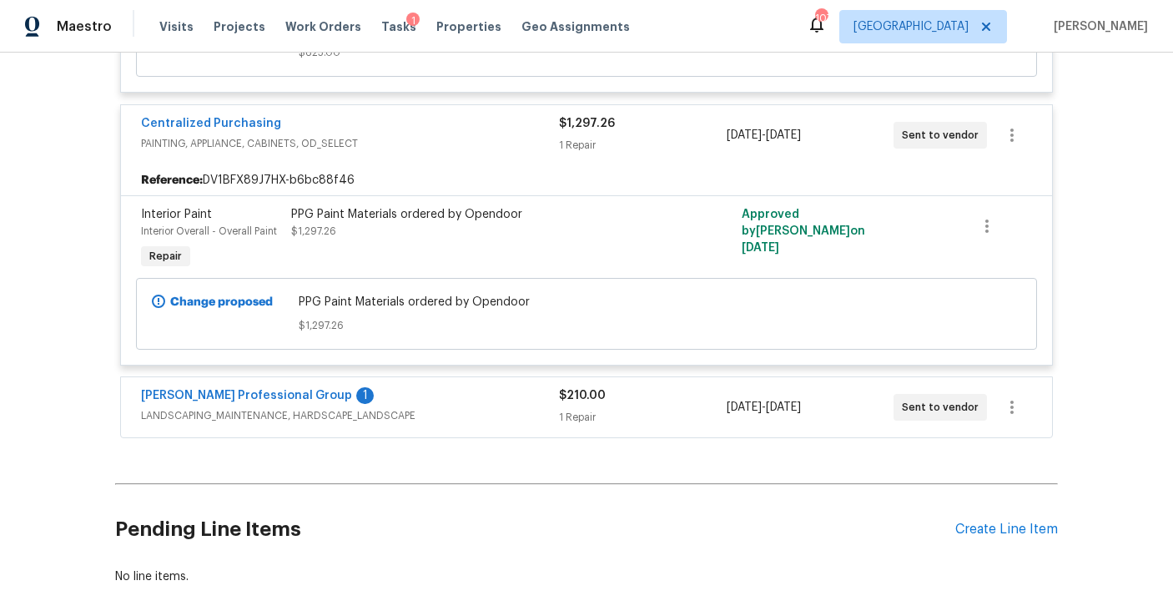
click at [476, 407] on span "LANDSCAPING_MAINTENANCE, HARDSCAPE_LANDSCAPE" at bounding box center [350, 415] width 418 height 17
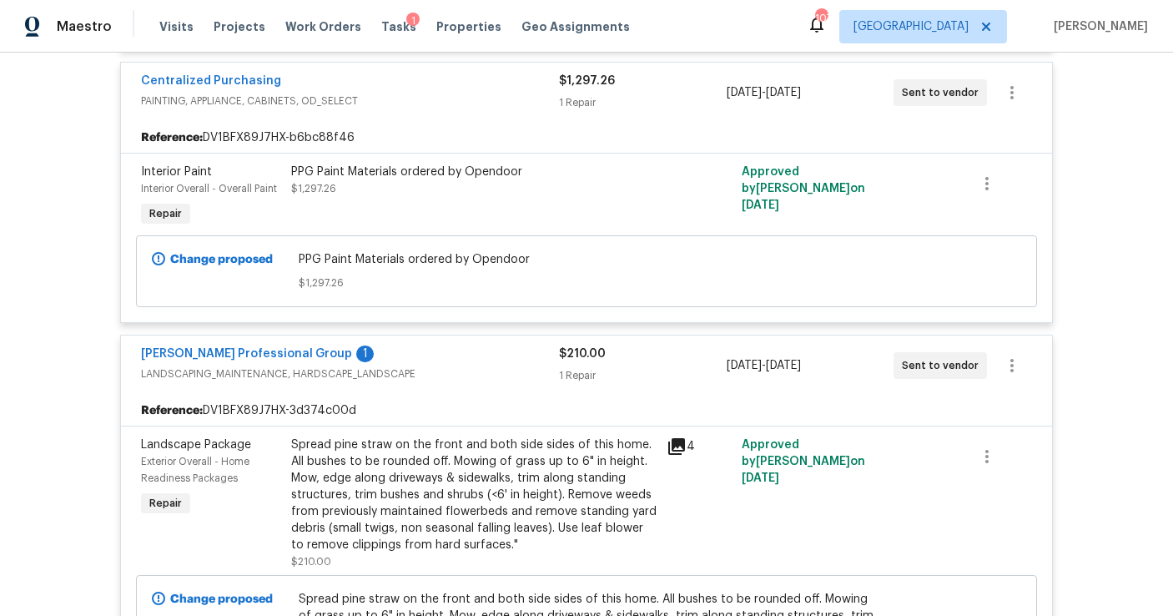
scroll to position [4058, 0]
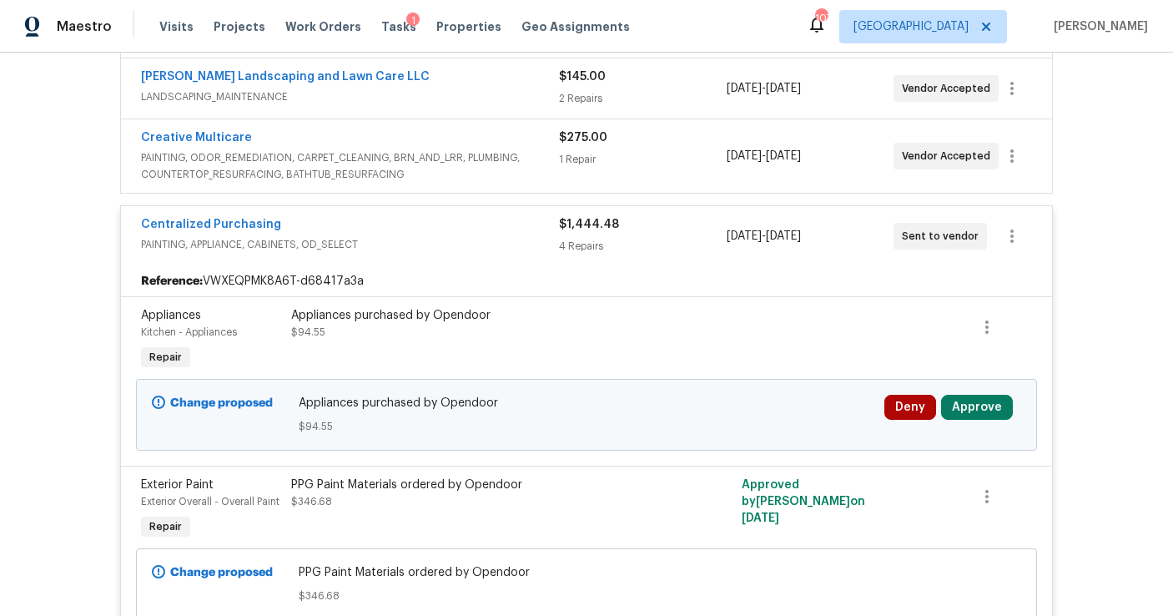
scroll to position [511, 0]
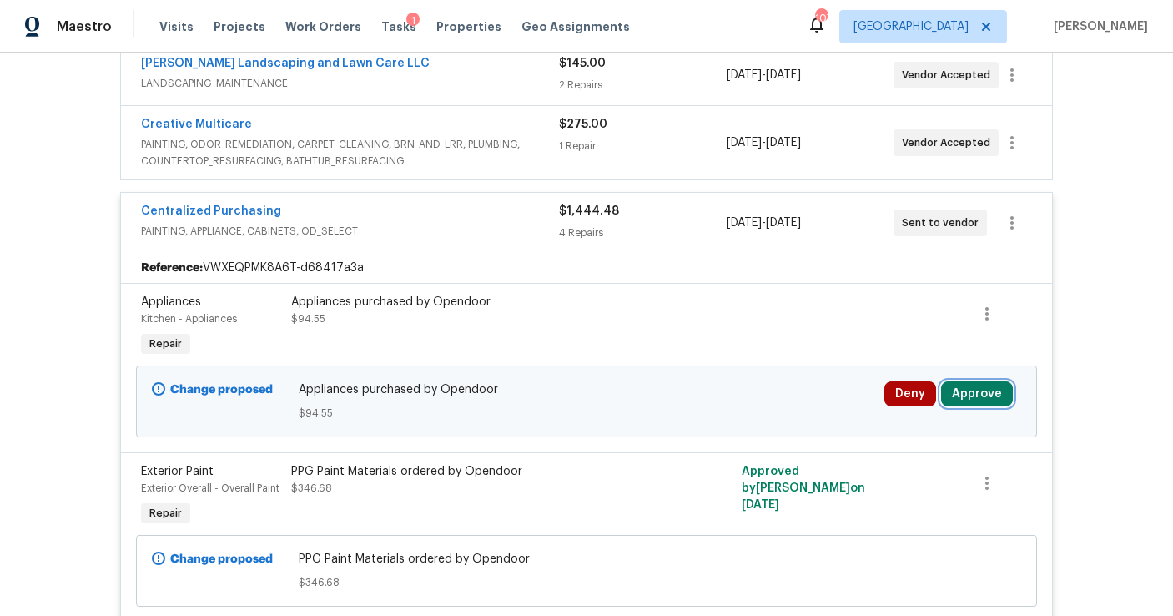
click at [991, 393] on button "Approve" at bounding box center [977, 393] width 72 height 25
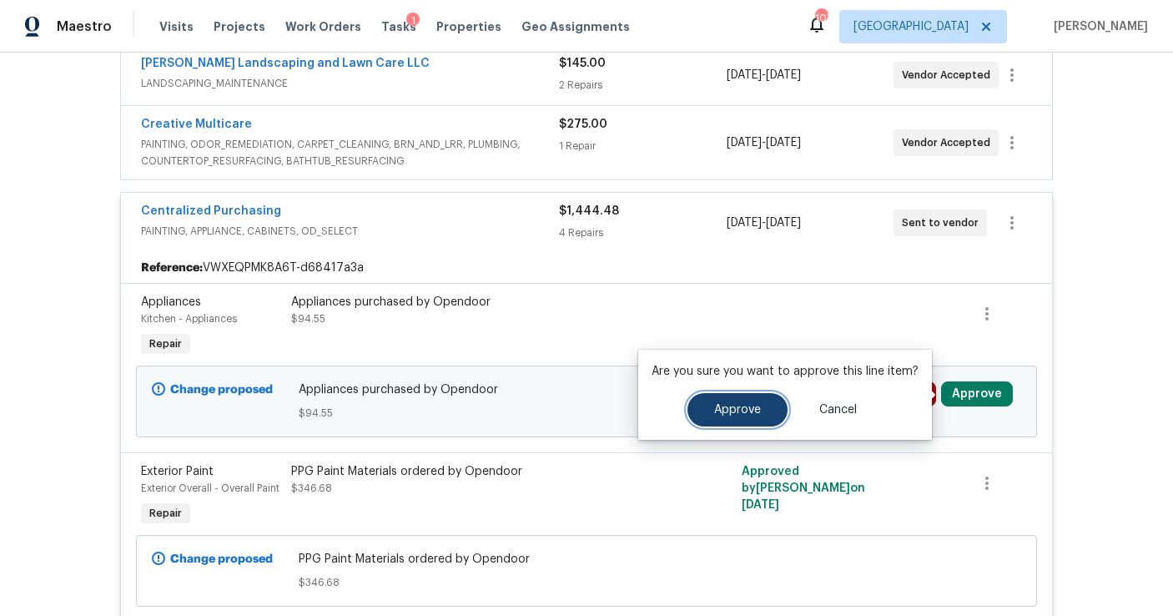
click at [743, 404] on span "Approve" at bounding box center [737, 410] width 47 height 13
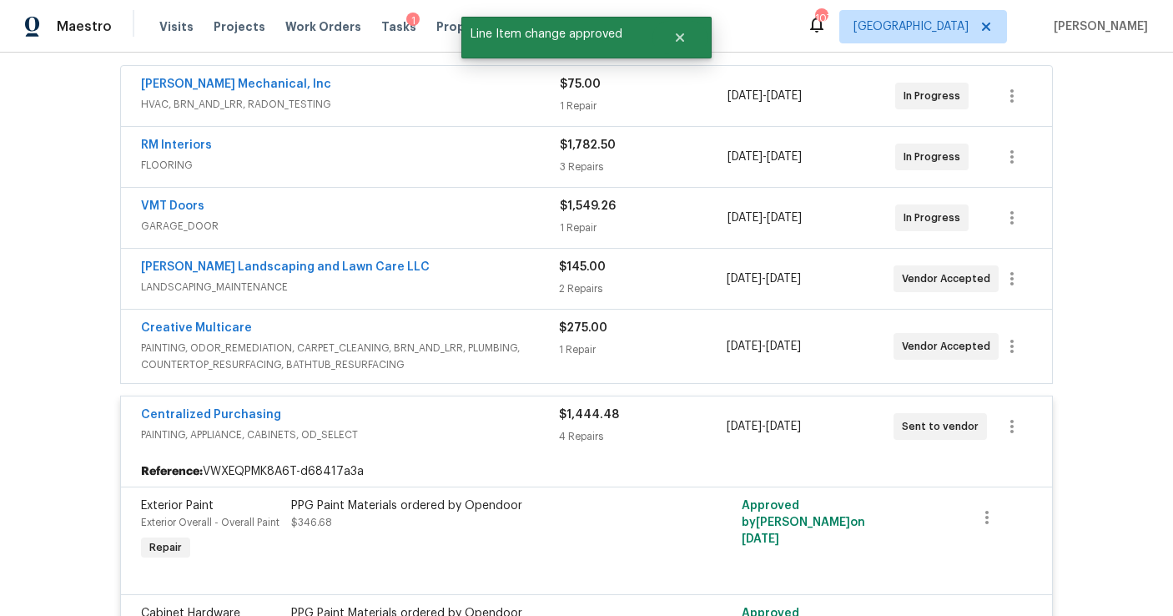
scroll to position [303, 0]
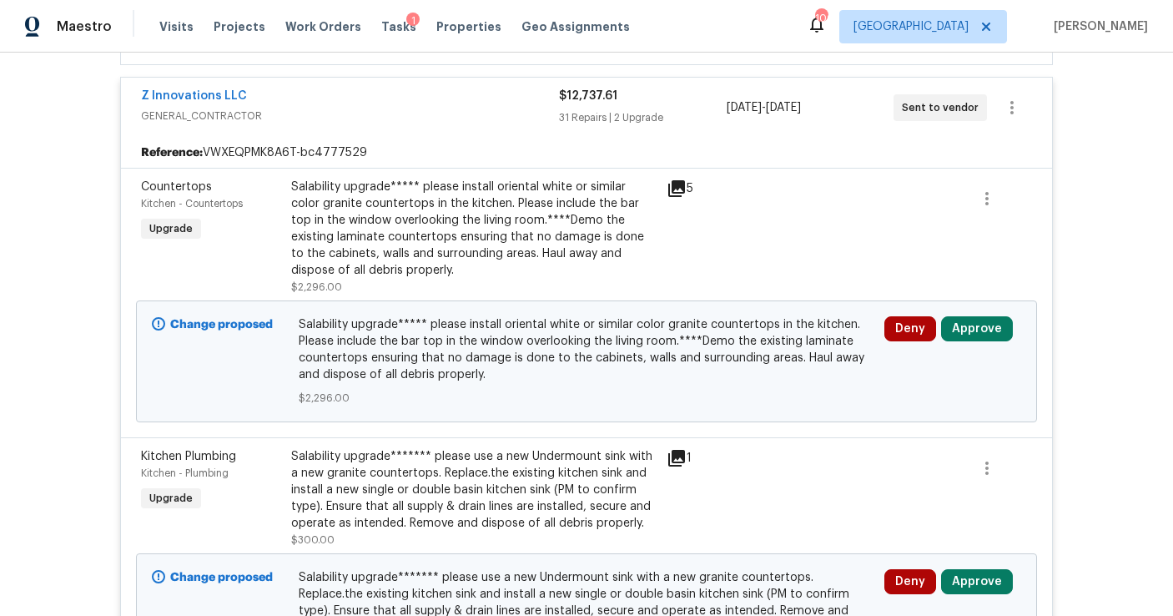
scroll to position [691, 0]
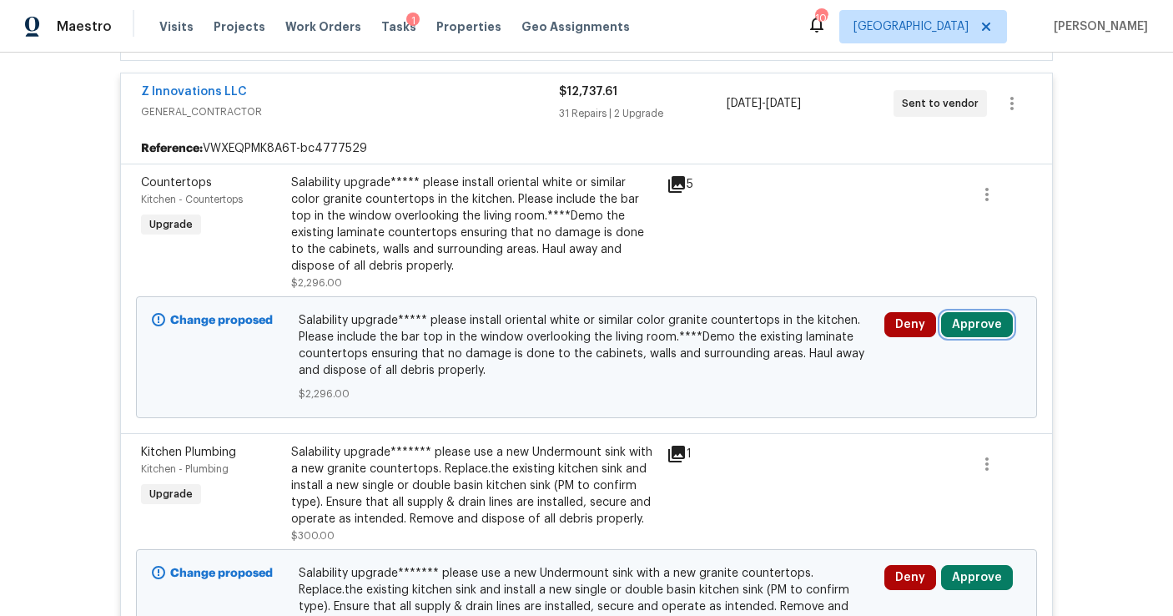
click at [970, 321] on button "Approve" at bounding box center [977, 324] width 72 height 25
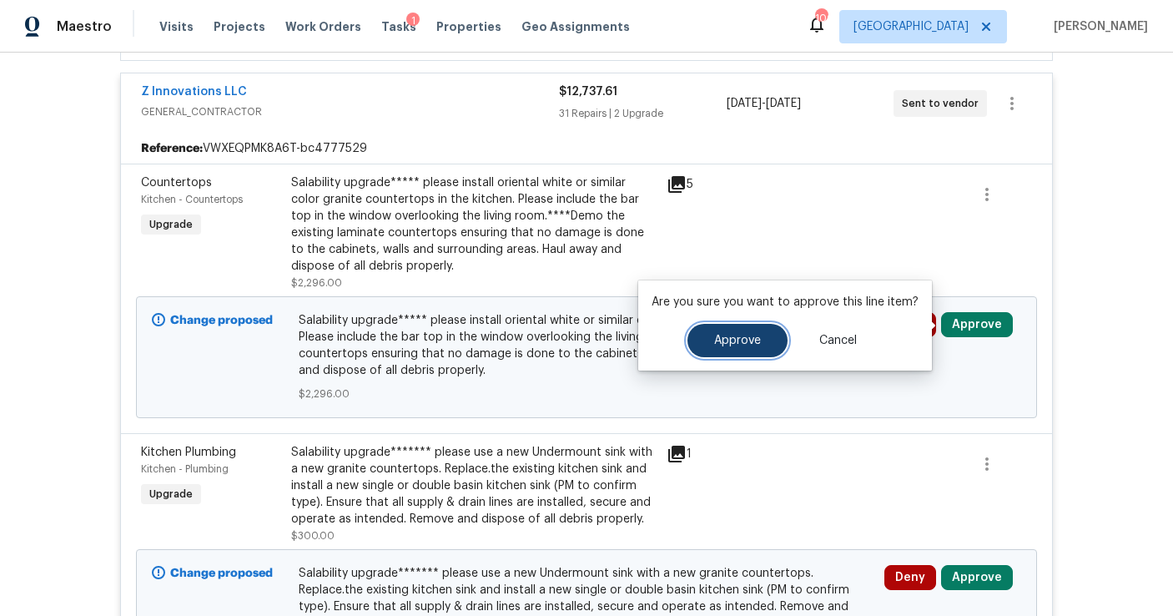
click at [764, 330] on button "Approve" at bounding box center [738, 340] width 100 height 33
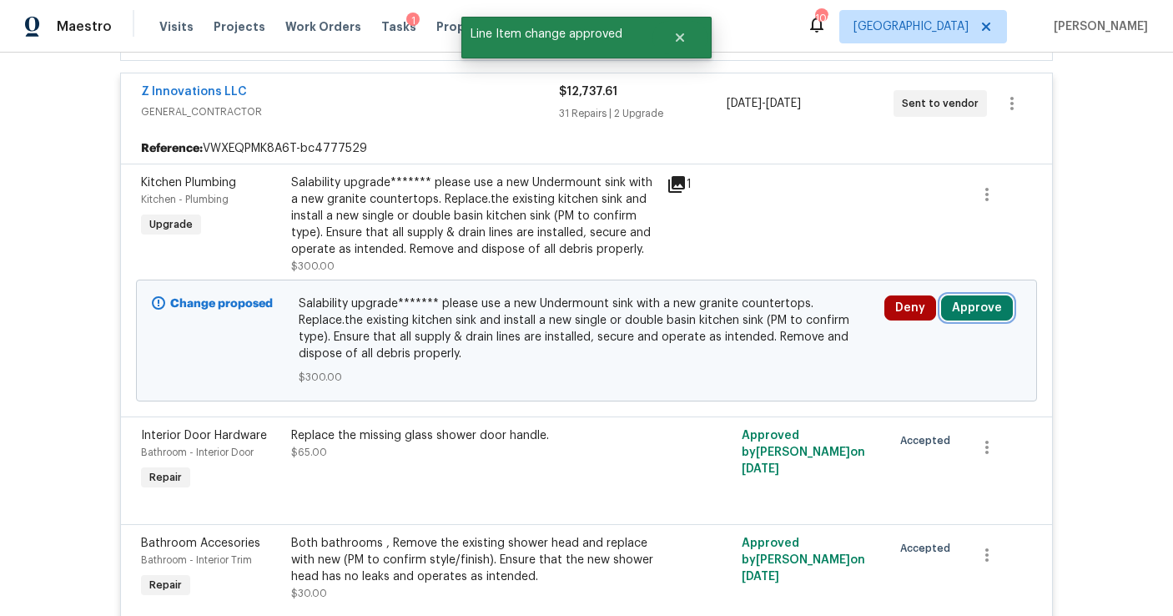
click at [961, 309] on button "Approve" at bounding box center [977, 307] width 72 height 25
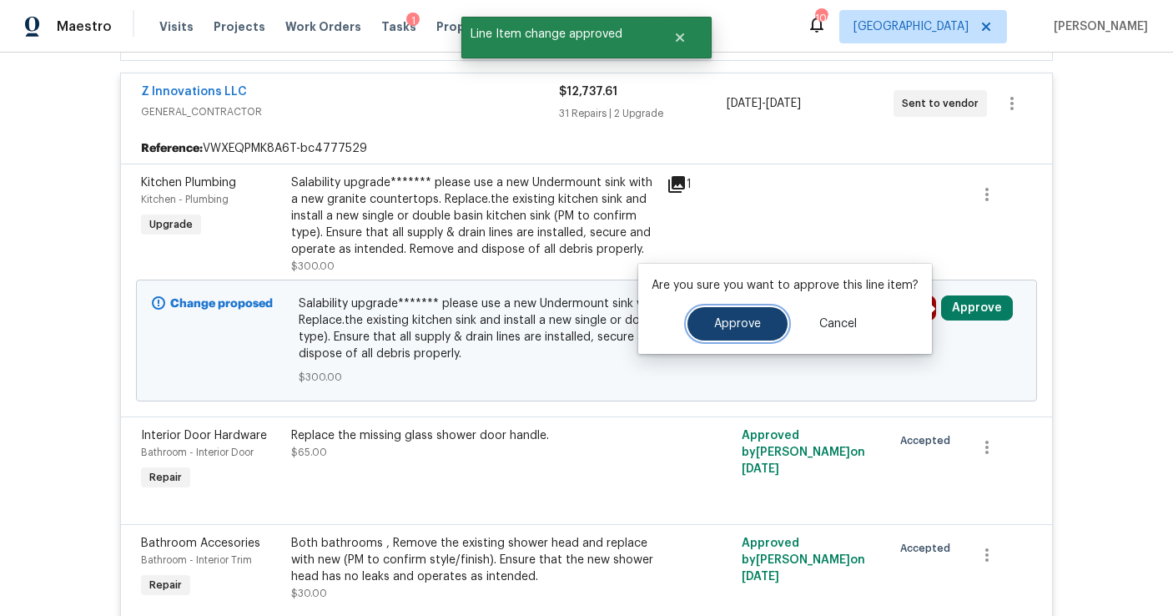
click at [729, 327] on span "Approve" at bounding box center [737, 324] width 47 height 13
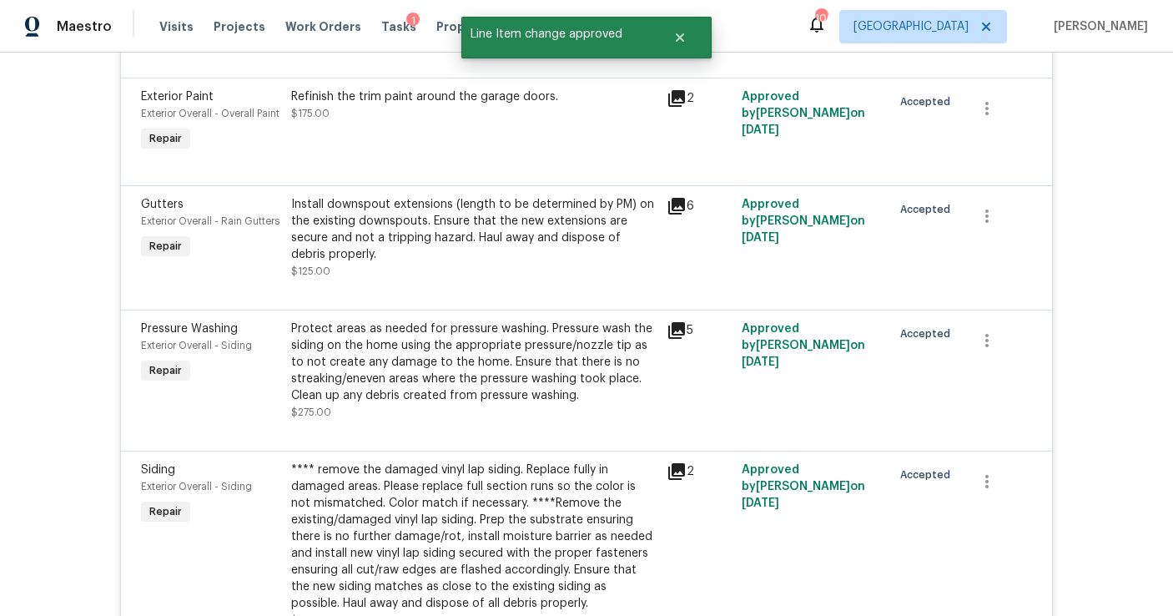
scroll to position [407, 0]
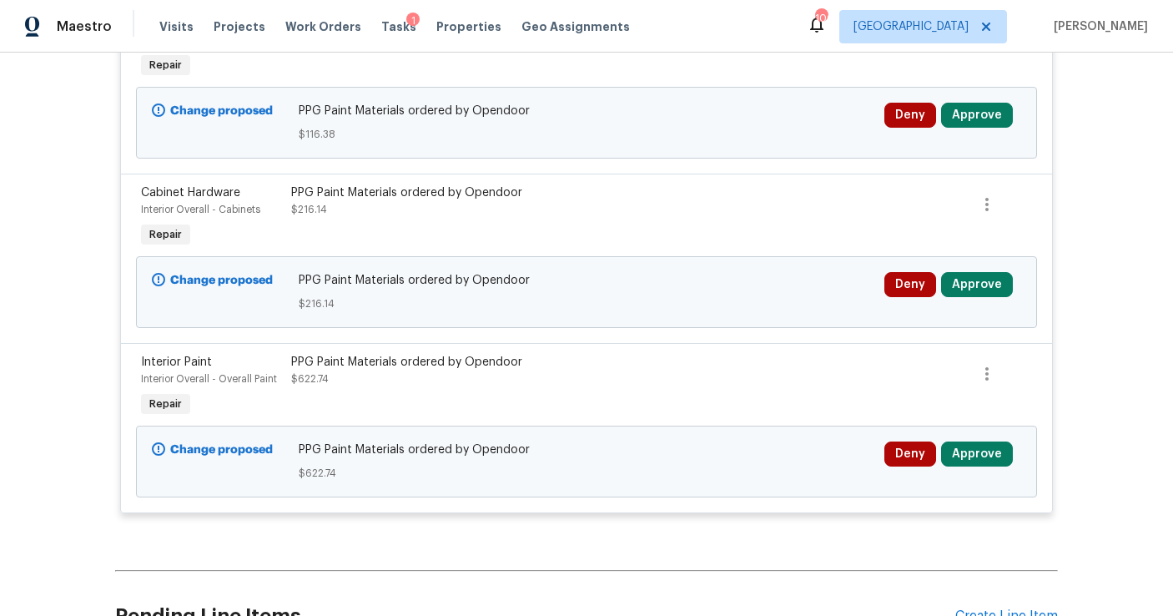
scroll to position [772, 0]
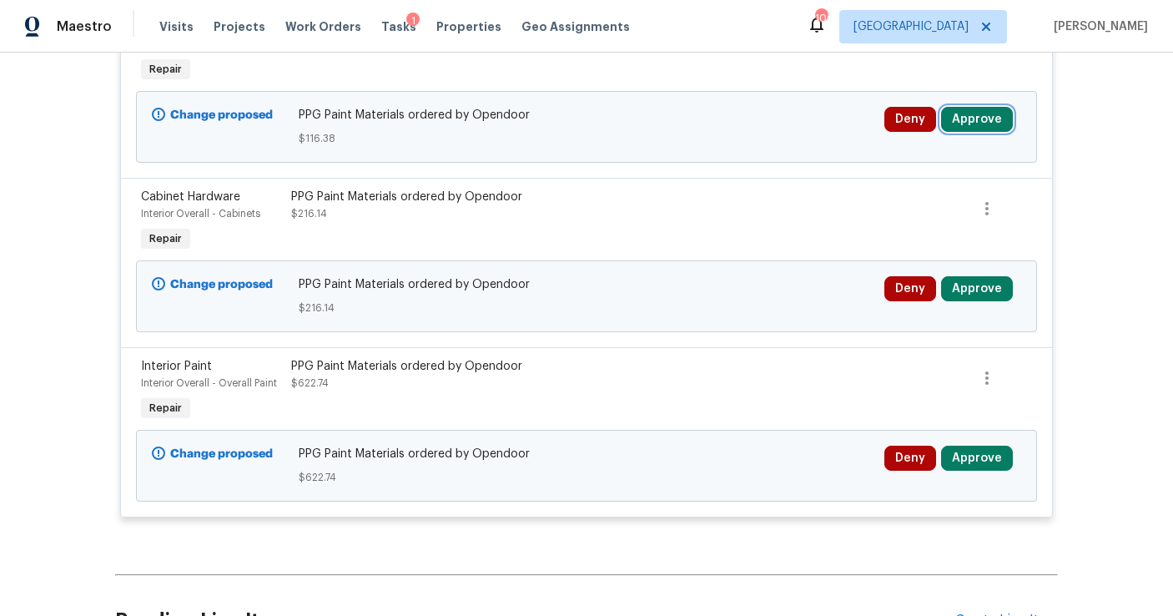
click at [958, 120] on button "Approve" at bounding box center [977, 119] width 72 height 25
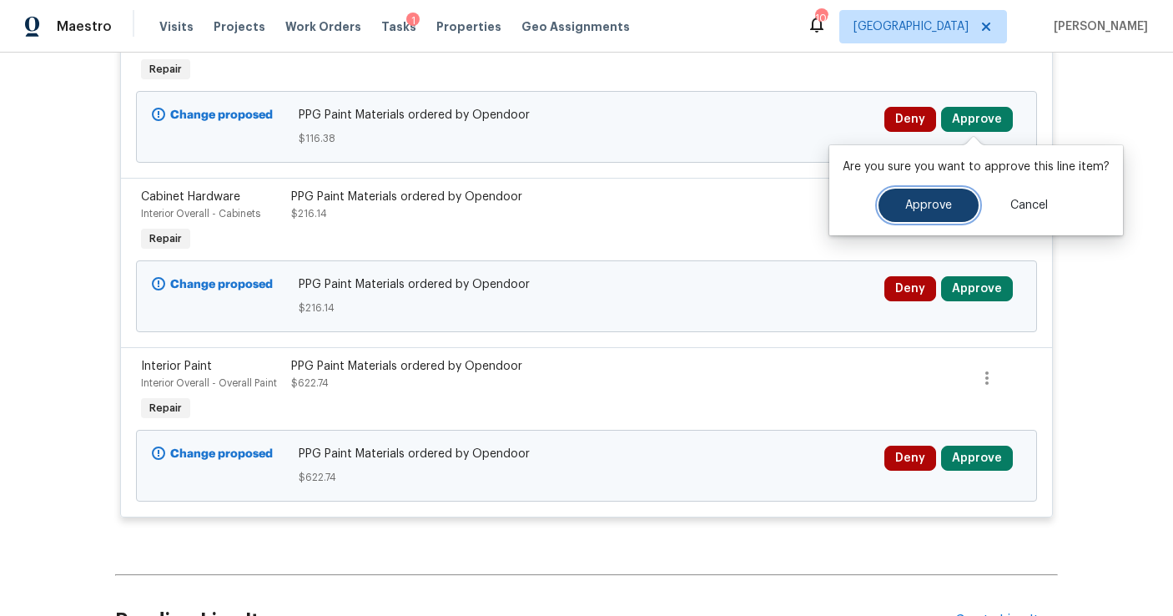
click at [913, 204] on span "Approve" at bounding box center [929, 205] width 47 height 13
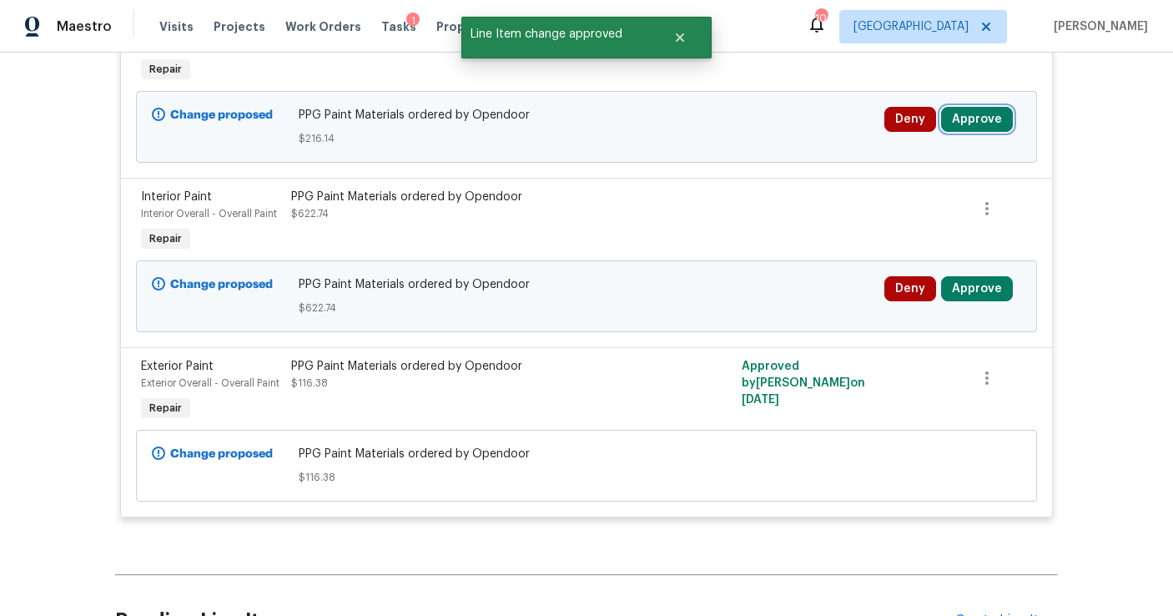
click at [971, 124] on button "Approve" at bounding box center [977, 119] width 72 height 25
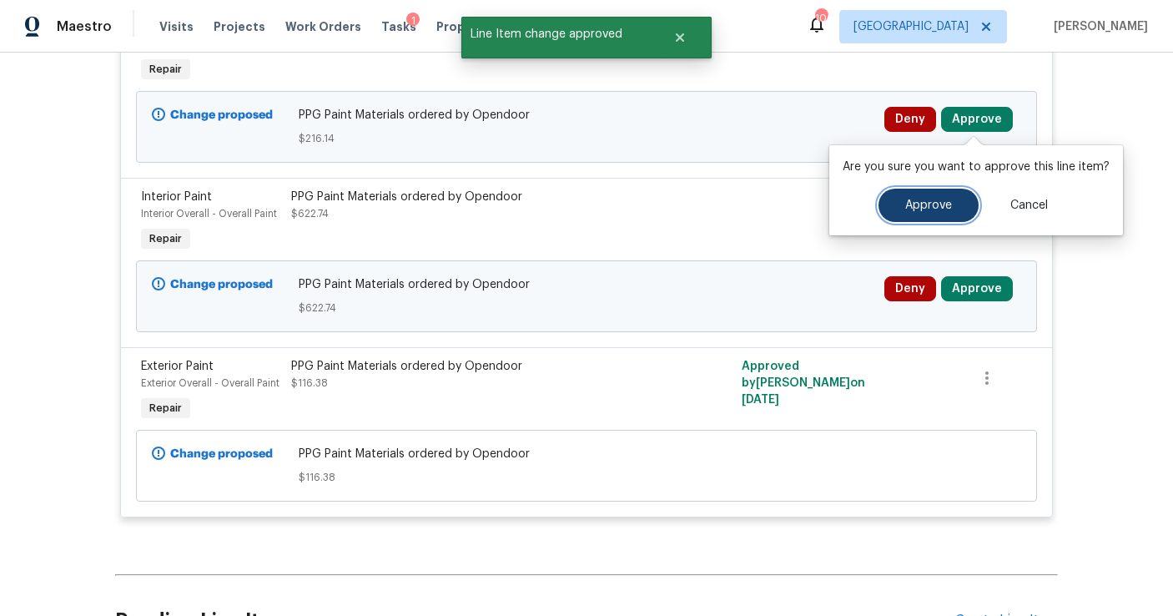
click at [906, 198] on button "Approve" at bounding box center [929, 205] width 100 height 33
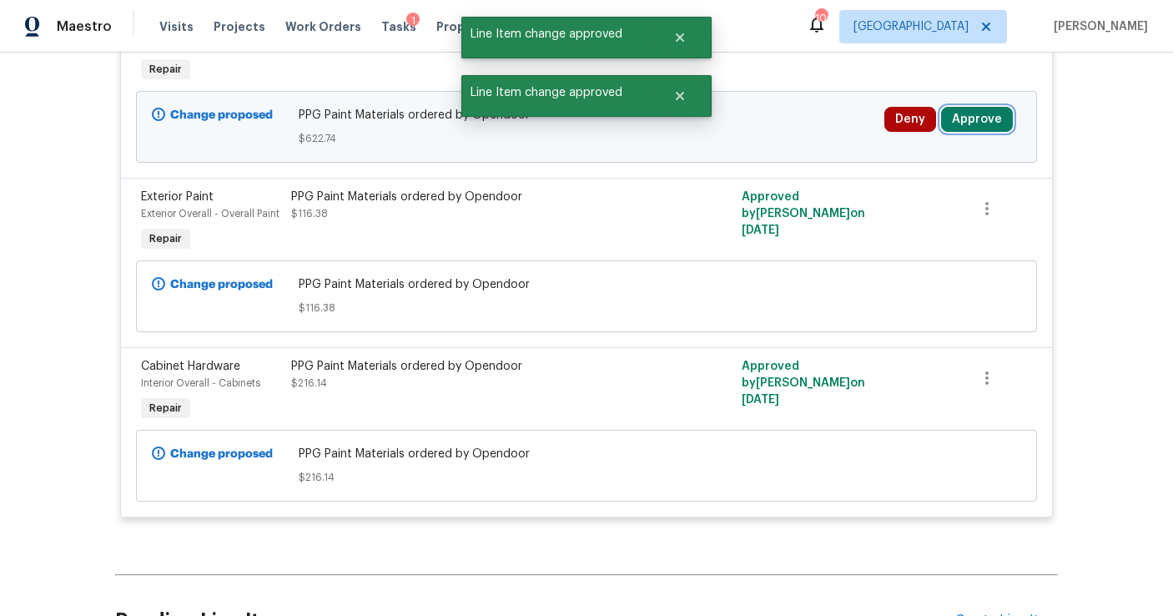
click at [966, 122] on button "Approve" at bounding box center [977, 119] width 72 height 25
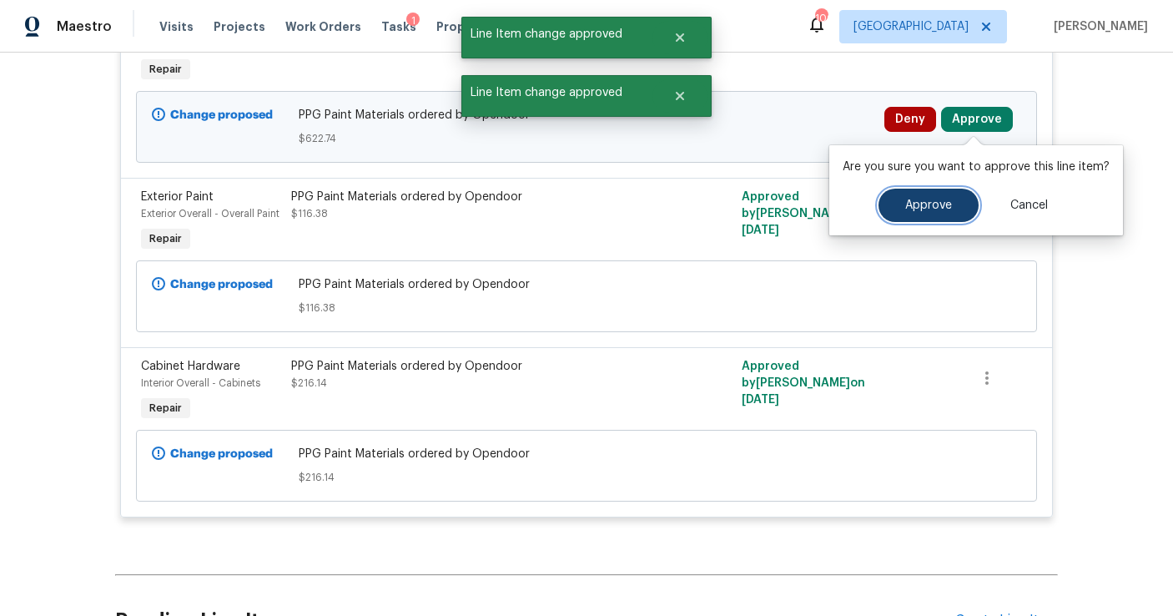
click at [942, 197] on button "Approve" at bounding box center [929, 205] width 100 height 33
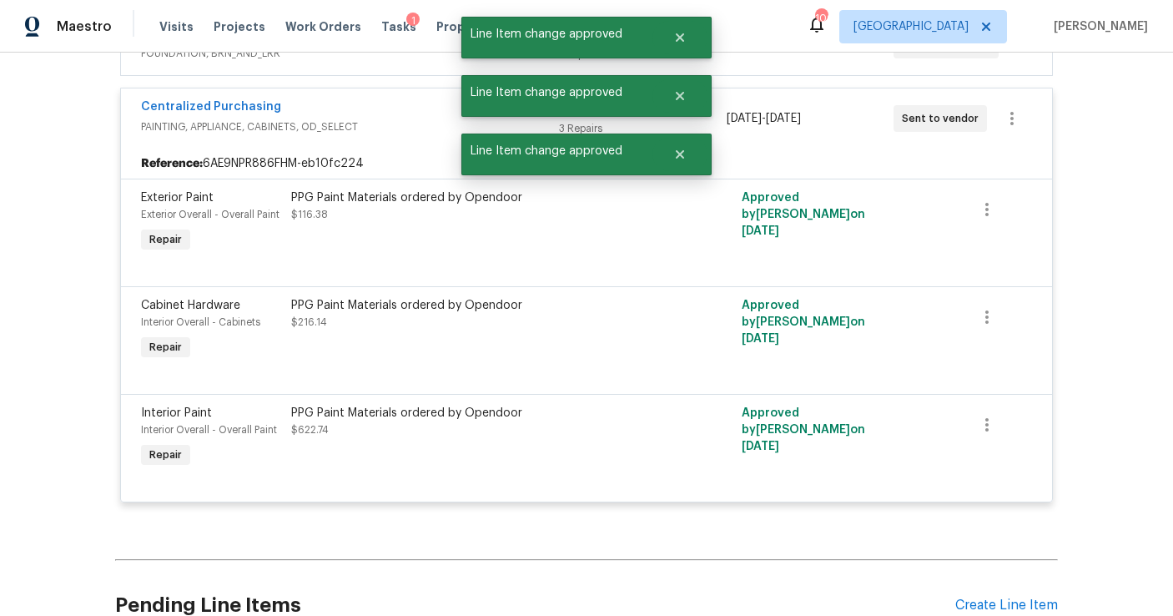
scroll to position [0, 0]
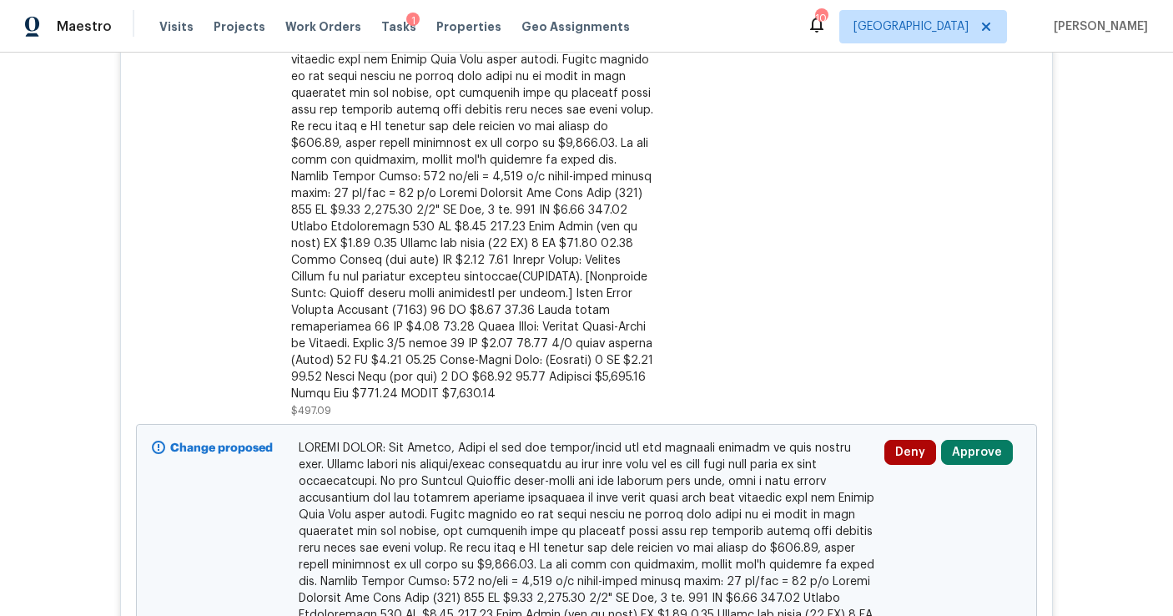
scroll to position [642, 0]
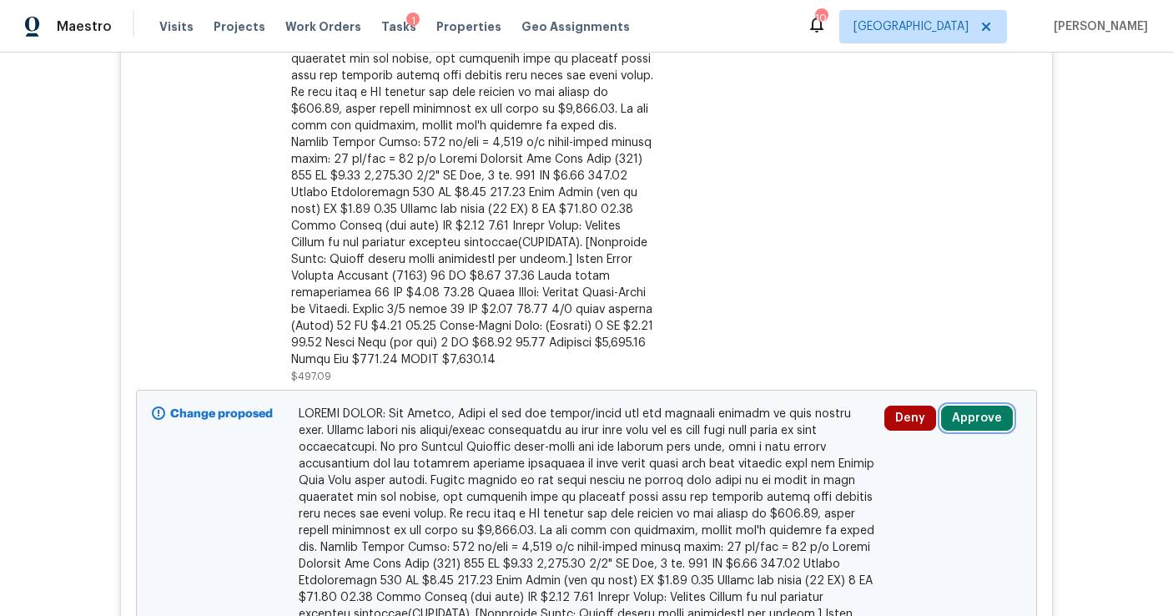
click at [977, 406] on button "Approve" at bounding box center [977, 418] width 72 height 25
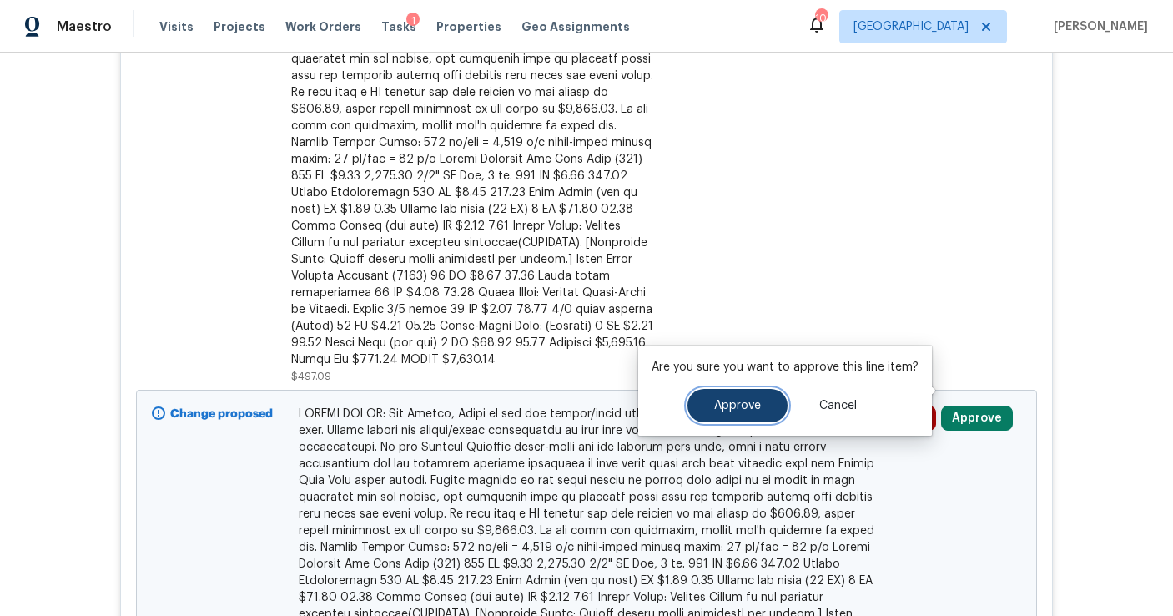
click at [721, 410] on span "Approve" at bounding box center [737, 406] width 47 height 13
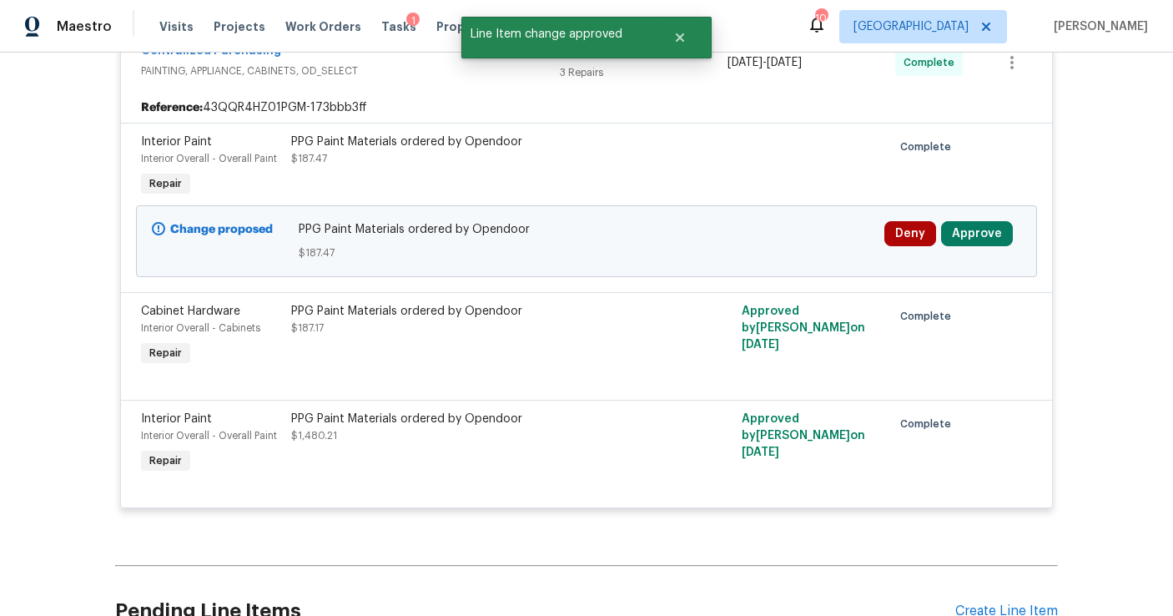
scroll to position [1637, 0]
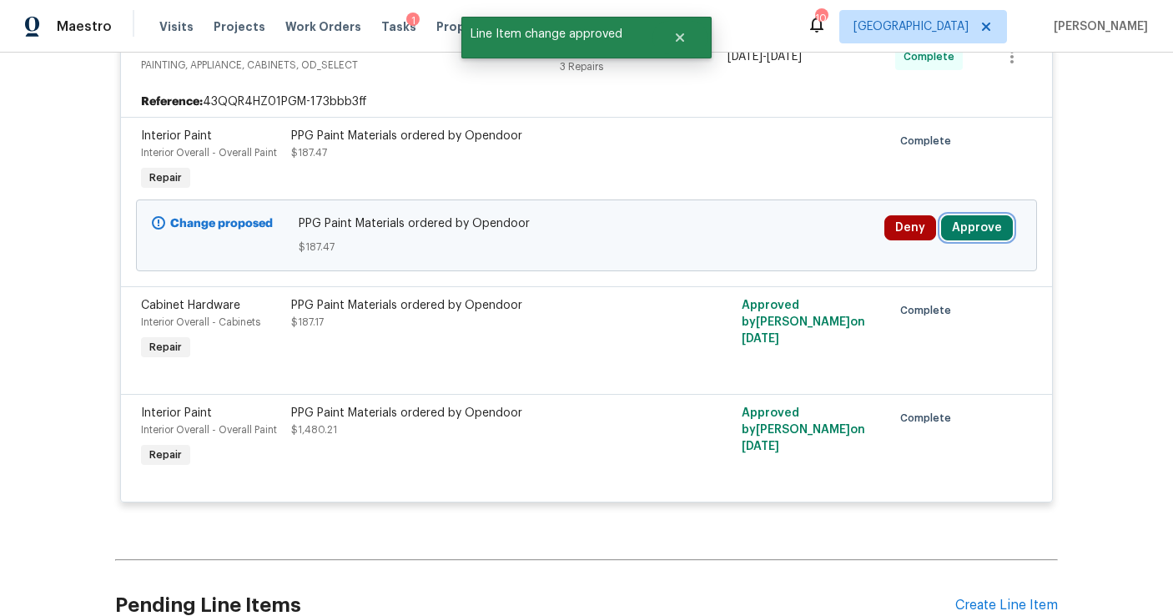
click at [984, 215] on button "Approve" at bounding box center [977, 227] width 72 height 25
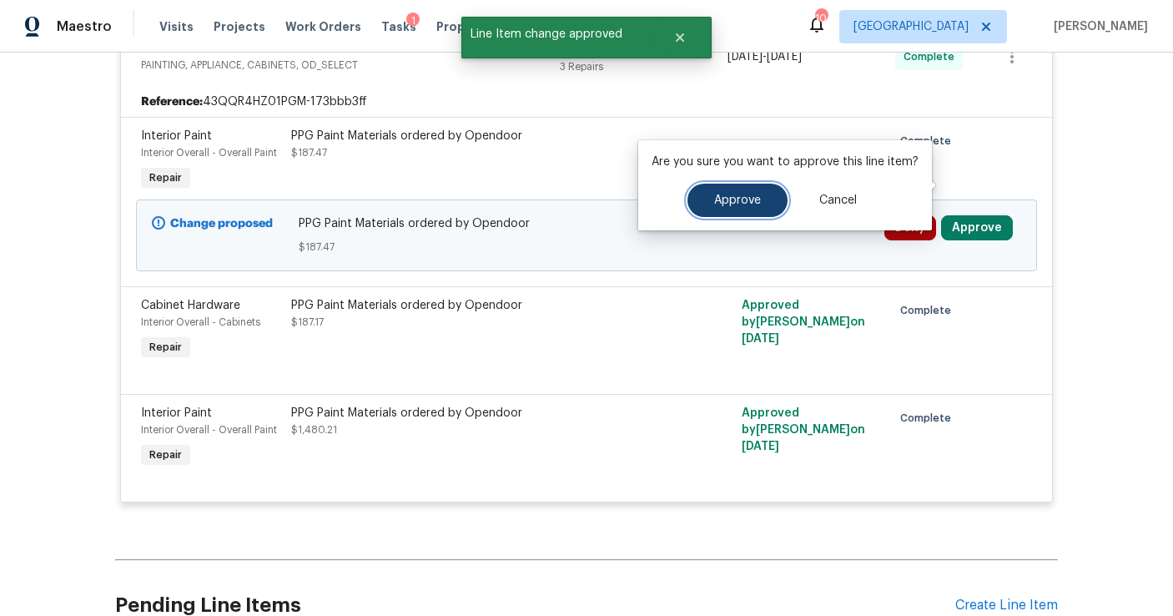
click at [760, 210] on button "Approve" at bounding box center [738, 200] width 100 height 33
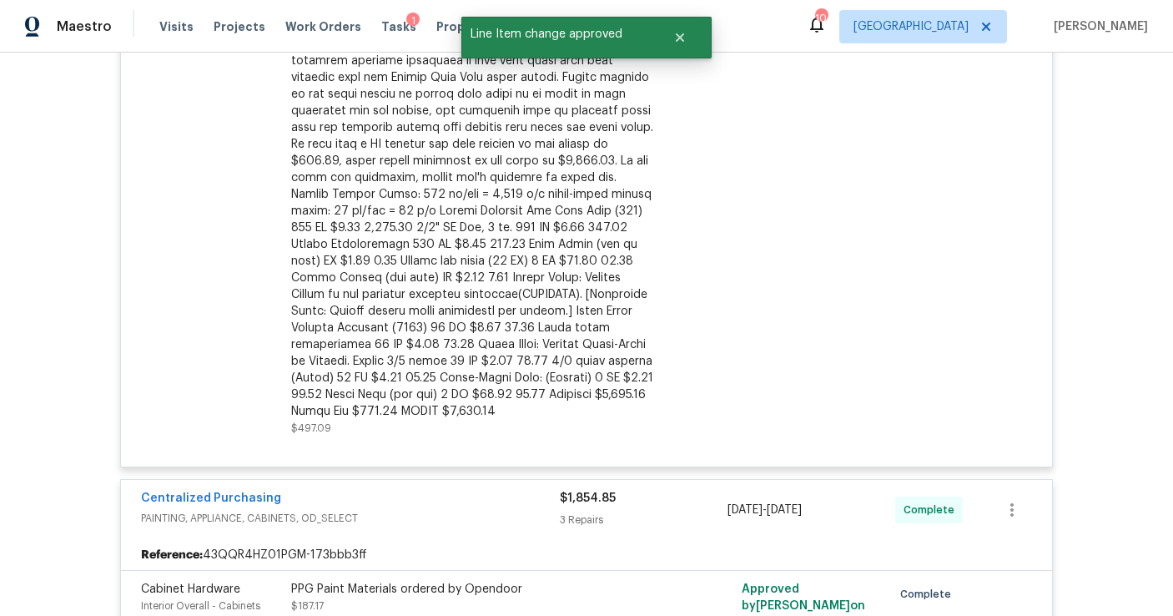
scroll to position [0, 0]
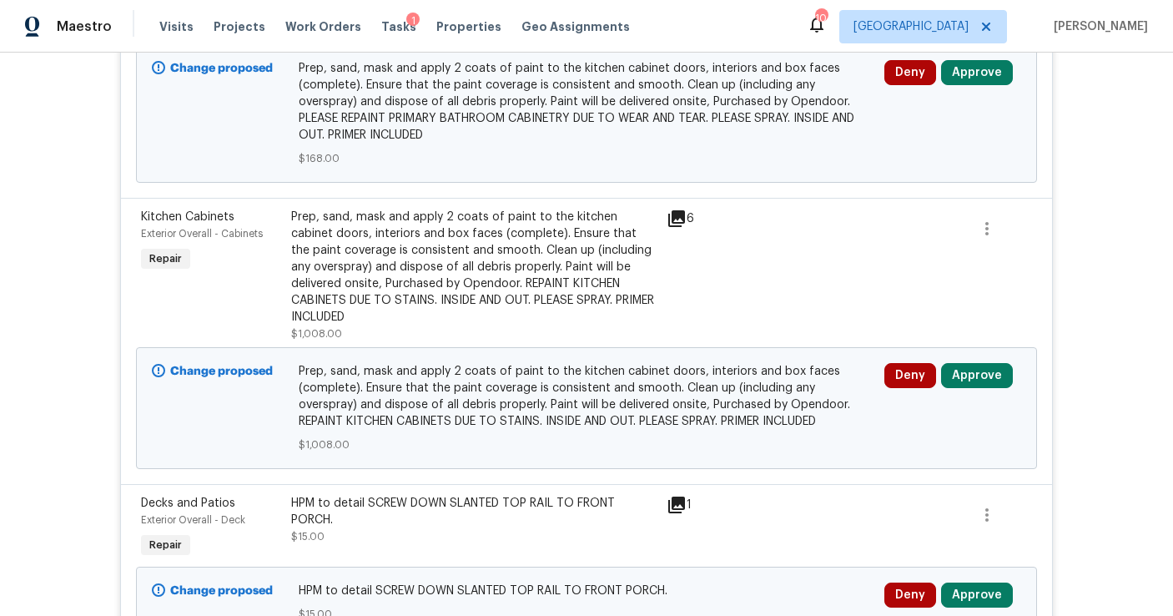
scroll to position [456, 0]
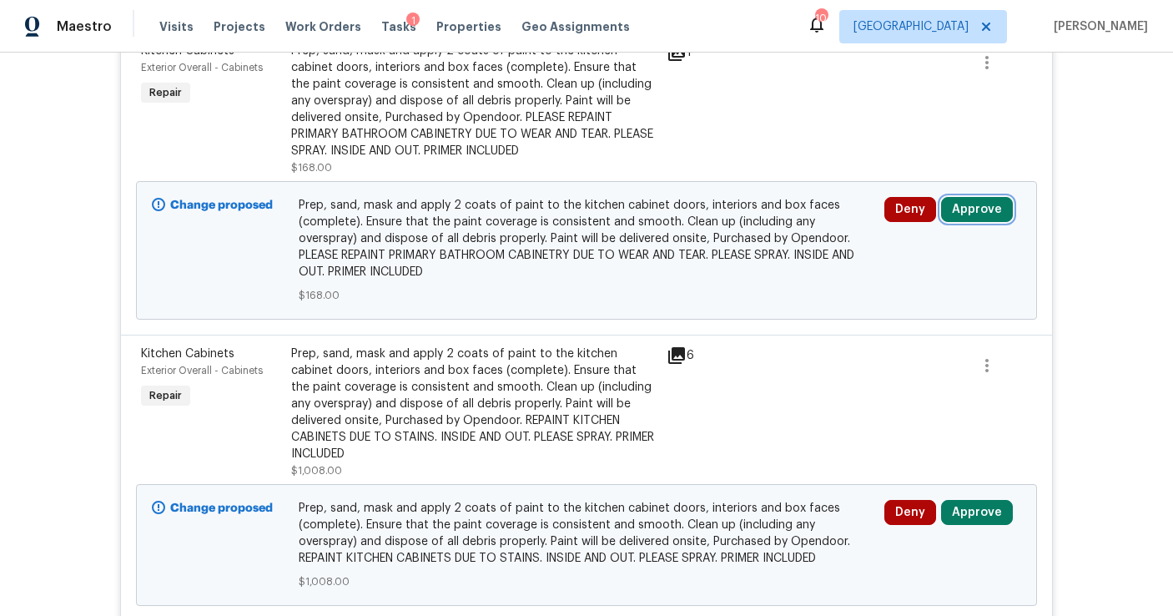
click at [973, 197] on button "Approve" at bounding box center [977, 209] width 72 height 25
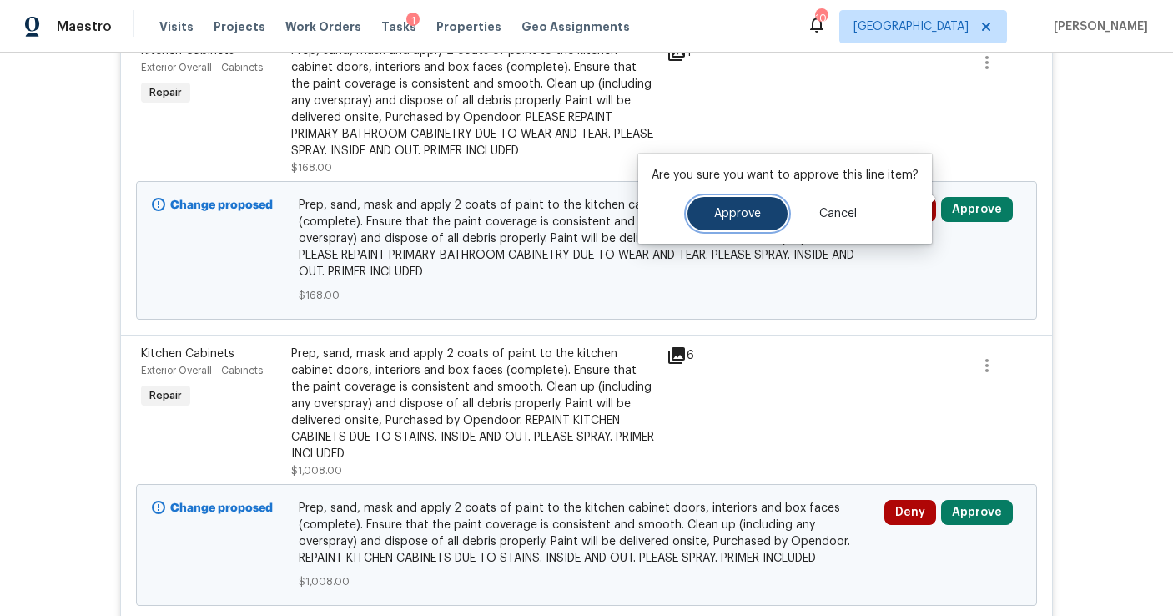
click at [750, 212] on span "Approve" at bounding box center [737, 214] width 47 height 13
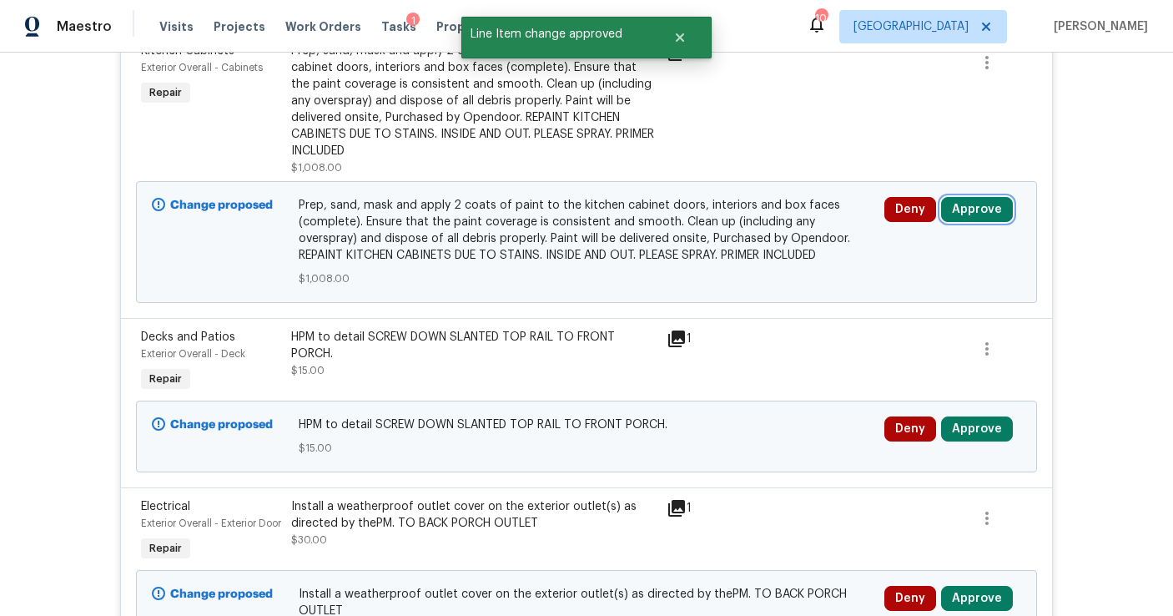
click at [977, 199] on button "Approve" at bounding box center [977, 209] width 72 height 25
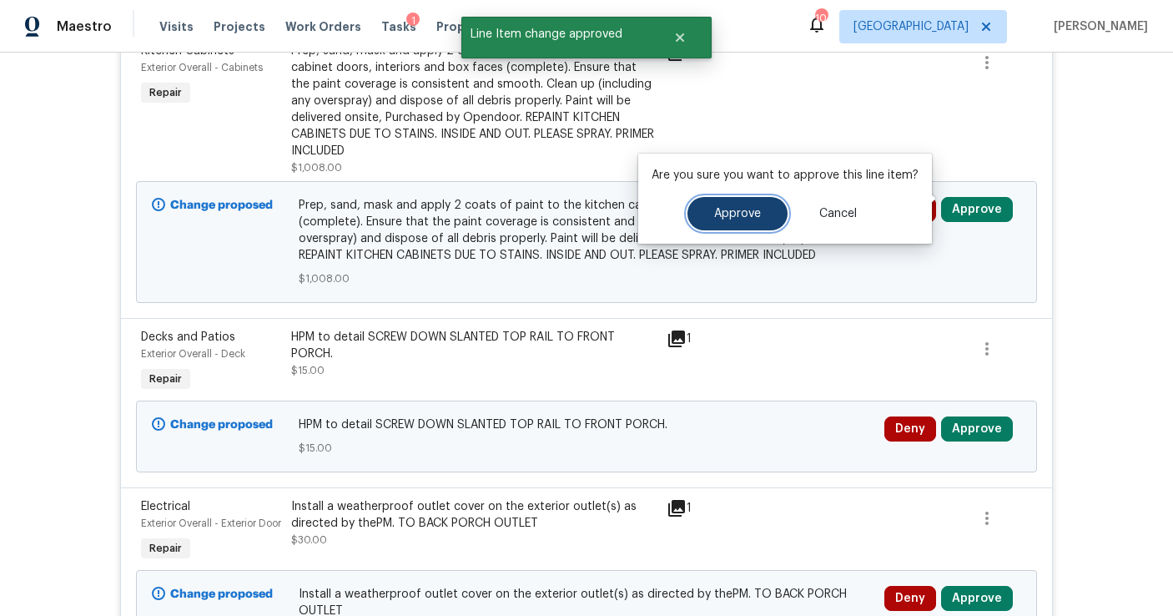
click at [739, 210] on span "Approve" at bounding box center [737, 214] width 47 height 13
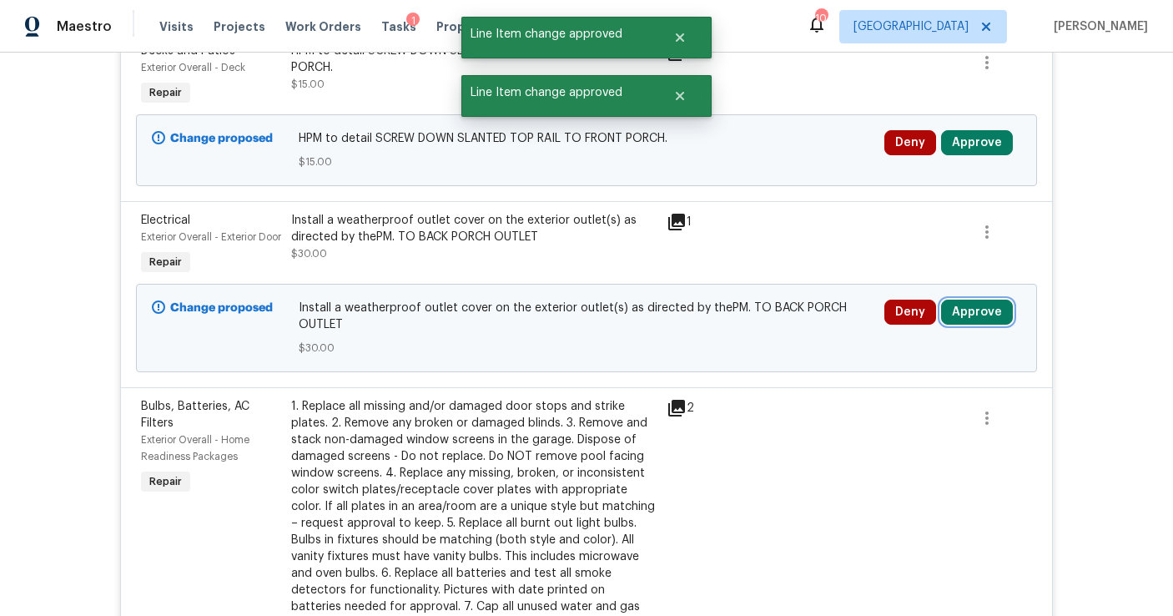
click at [971, 315] on button "Approve" at bounding box center [977, 312] width 72 height 25
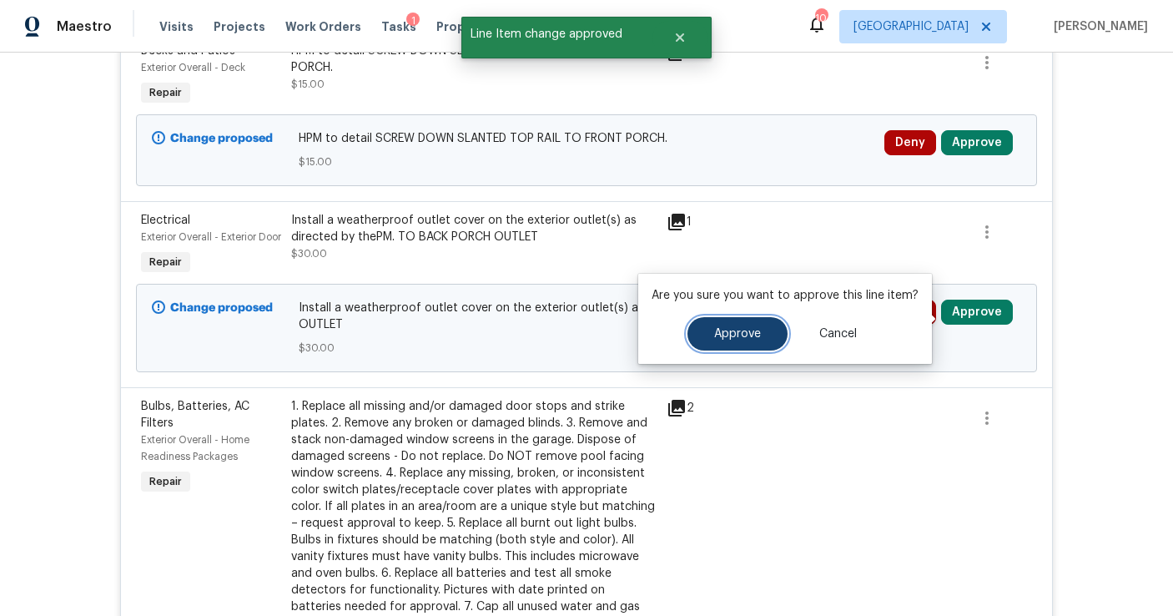
click at [769, 326] on button "Approve" at bounding box center [738, 333] width 100 height 33
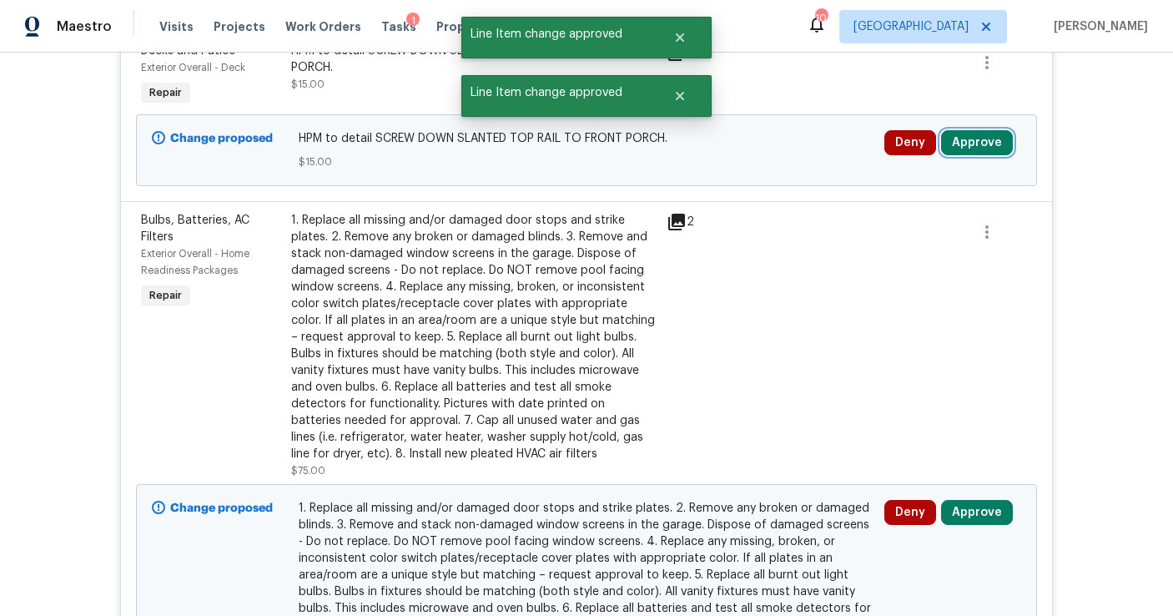
click at [972, 130] on button "Approve" at bounding box center [977, 142] width 72 height 25
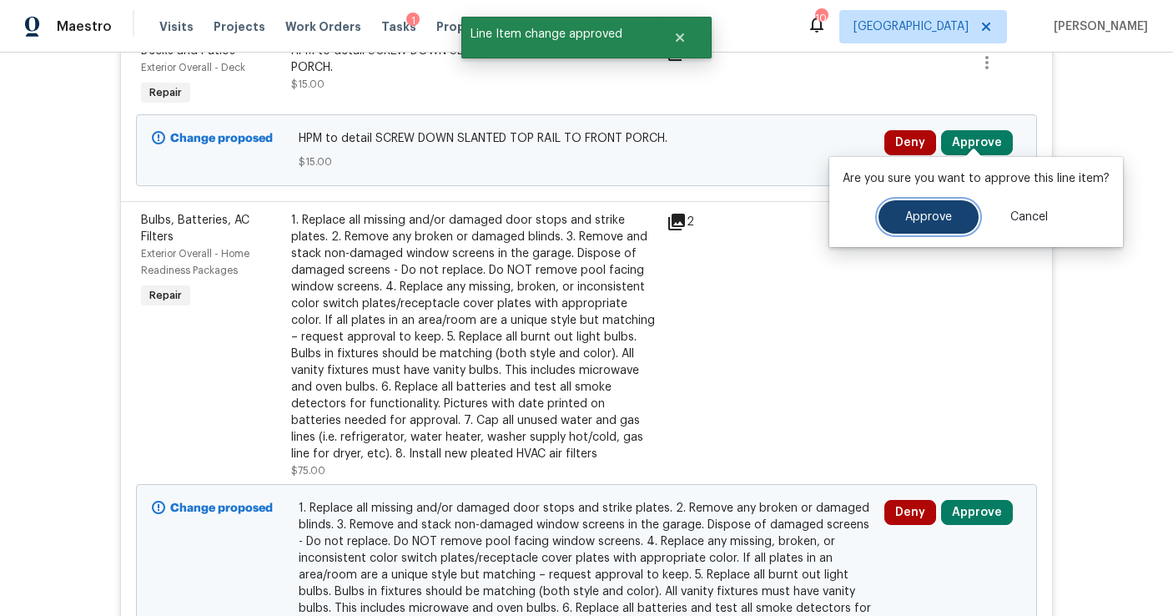
click at [936, 219] on span "Approve" at bounding box center [929, 217] width 47 height 13
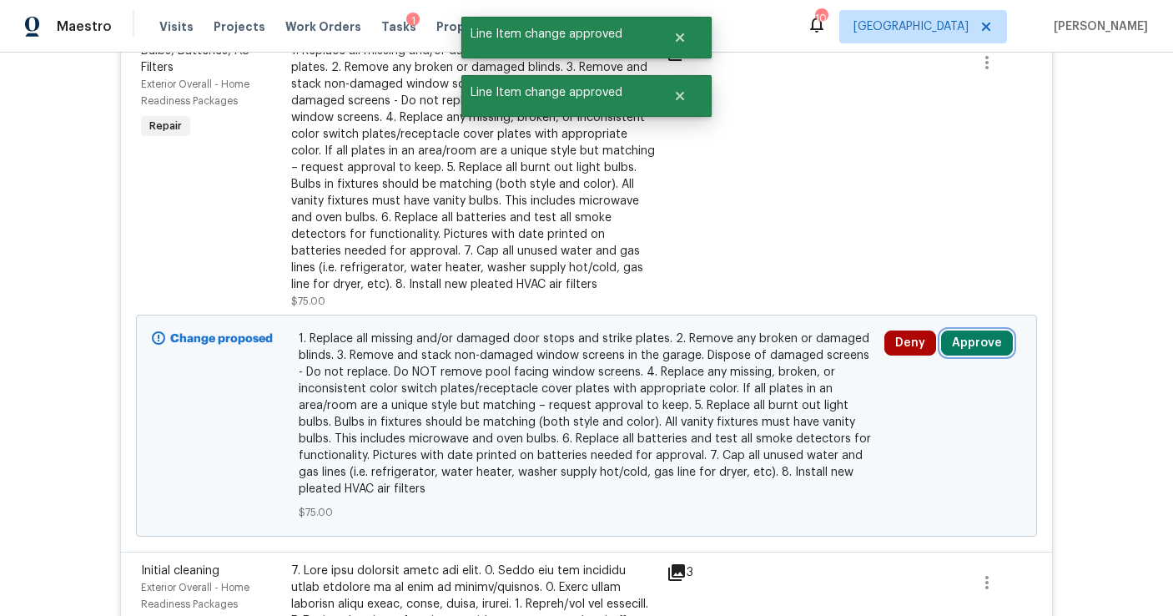
click at [966, 335] on button "Approve" at bounding box center [977, 342] width 72 height 25
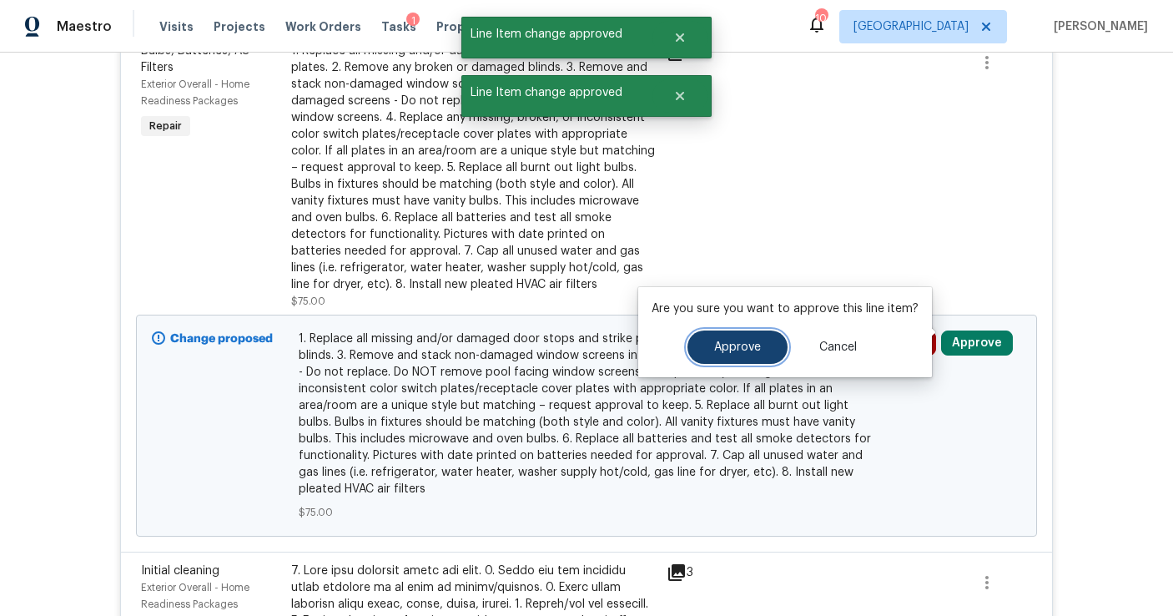
click at [721, 345] on span "Approve" at bounding box center [737, 347] width 47 height 13
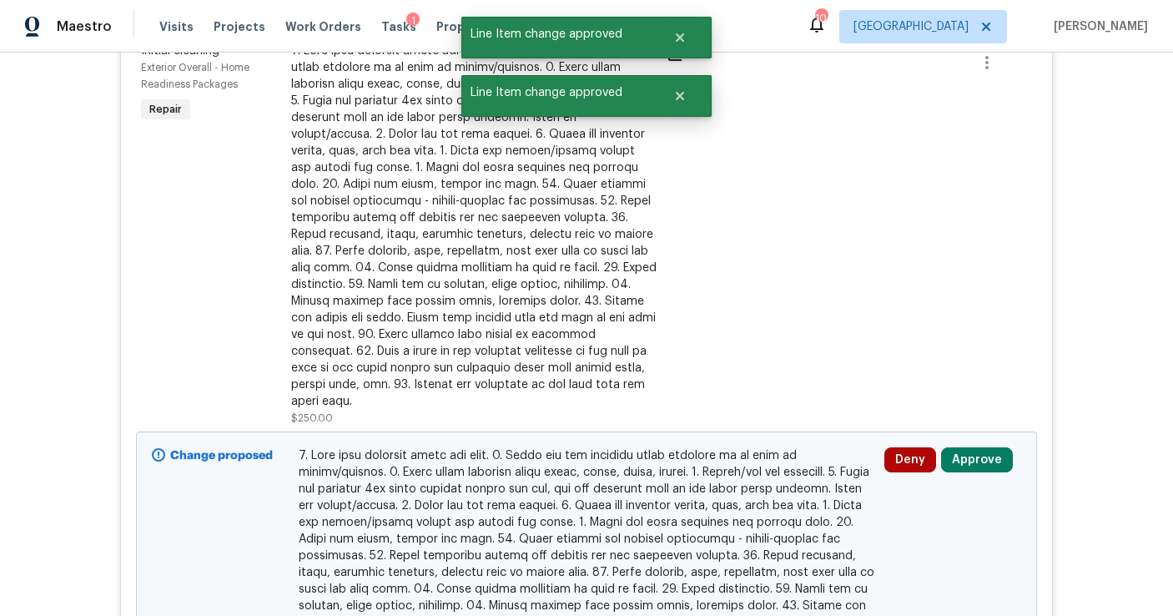
scroll to position [516, 0]
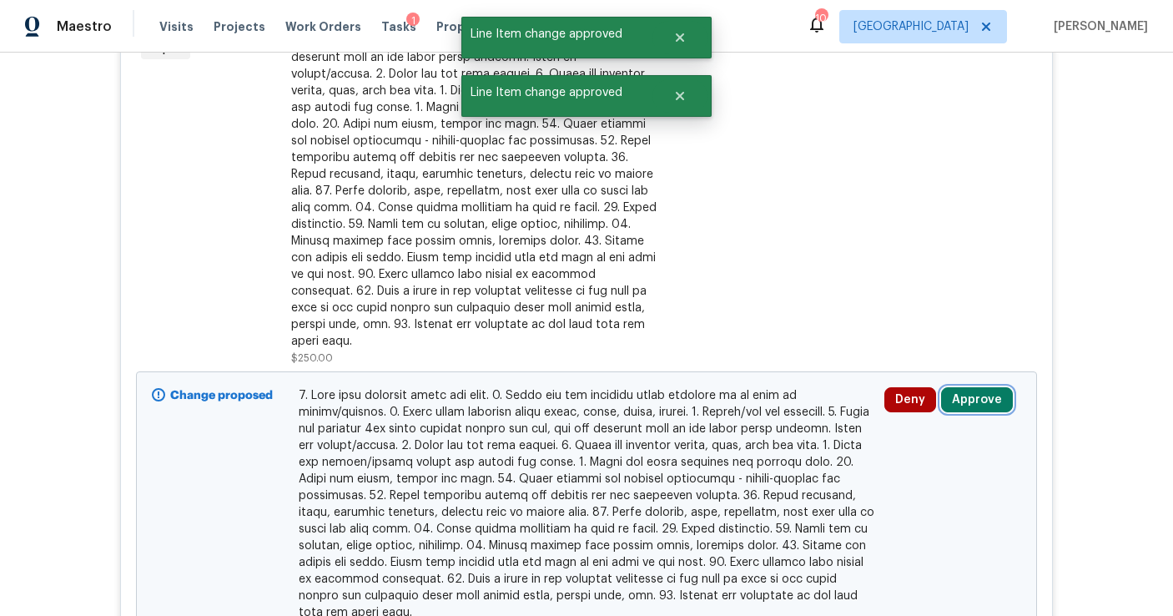
click at [963, 387] on button "Approve" at bounding box center [977, 399] width 72 height 25
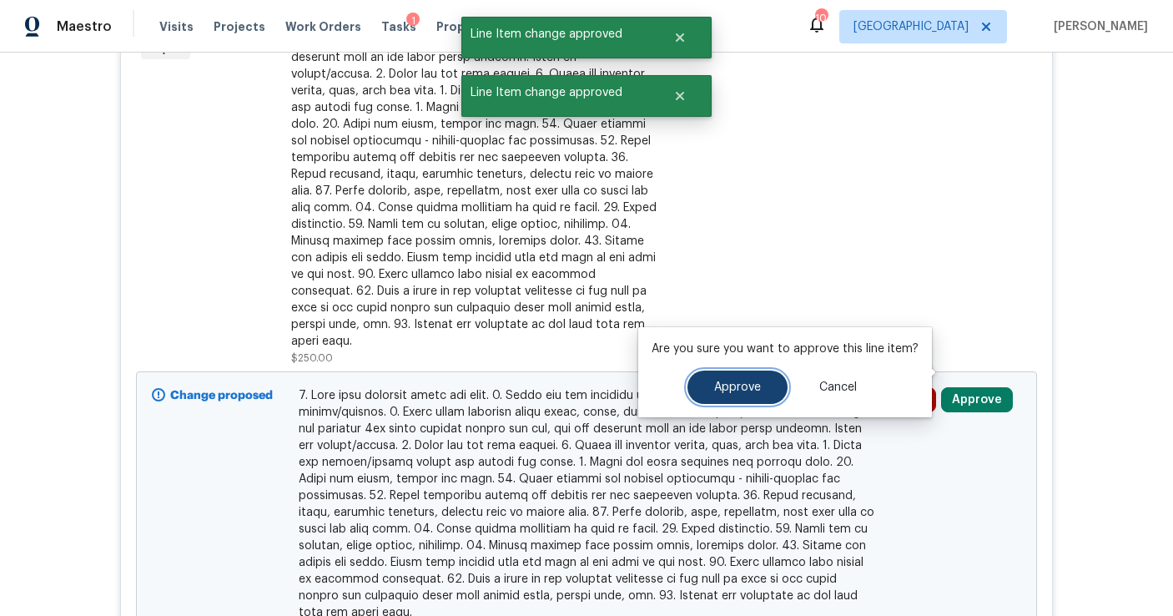
click at [723, 379] on button "Approve" at bounding box center [738, 387] width 100 height 33
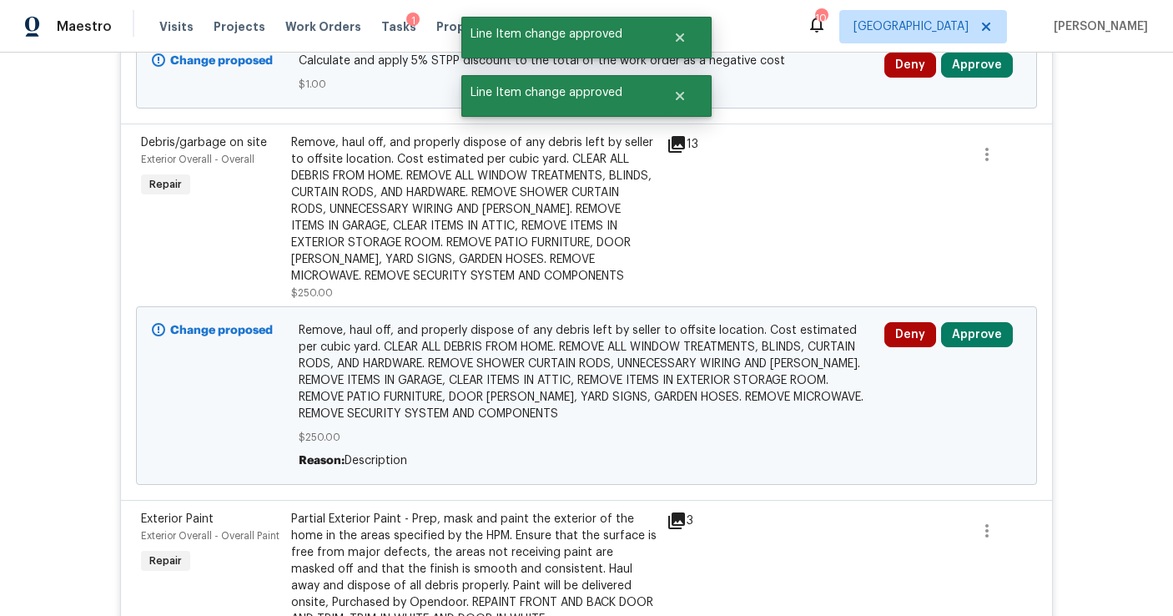
scroll to position [588, 0]
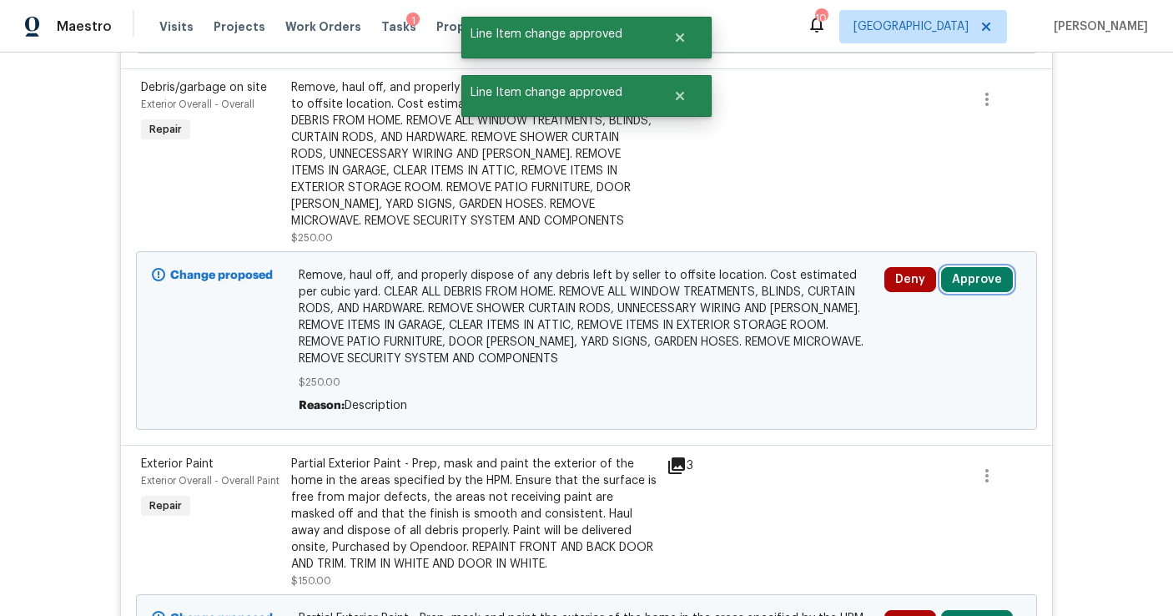
click at [969, 272] on button "Approve" at bounding box center [977, 279] width 72 height 25
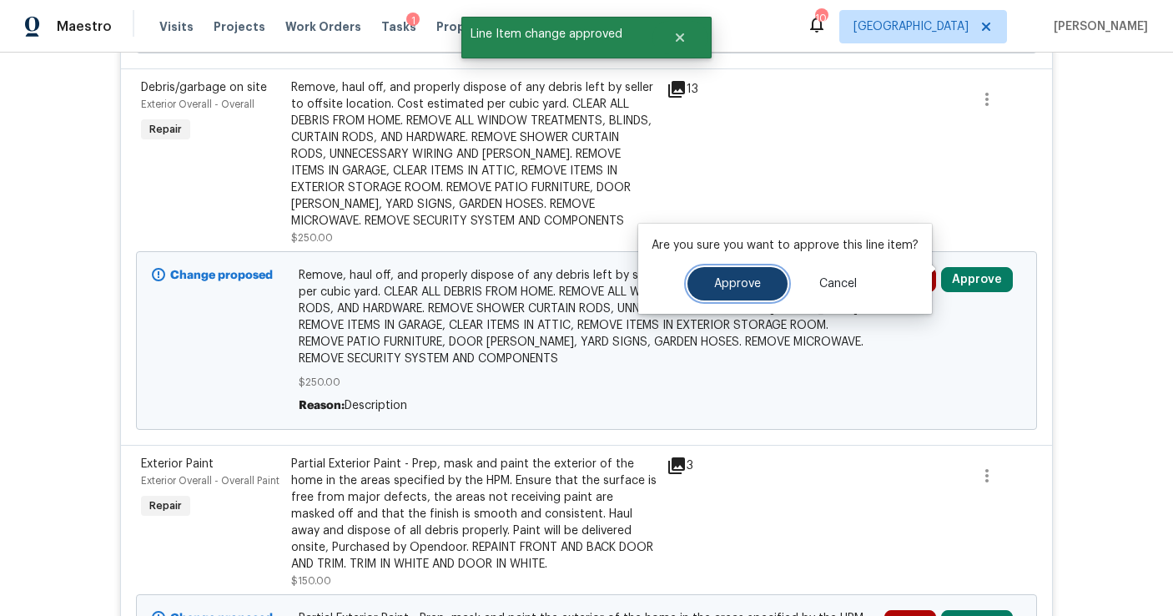
click at [778, 278] on button "Approve" at bounding box center [738, 283] width 100 height 33
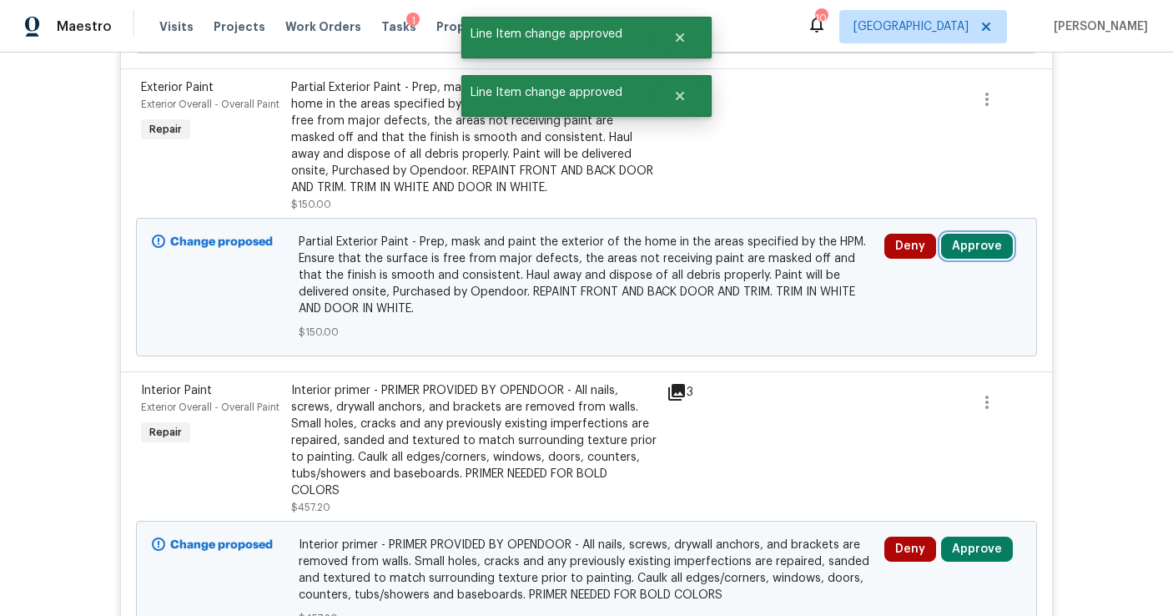
click at [969, 235] on button "Approve" at bounding box center [977, 246] width 72 height 25
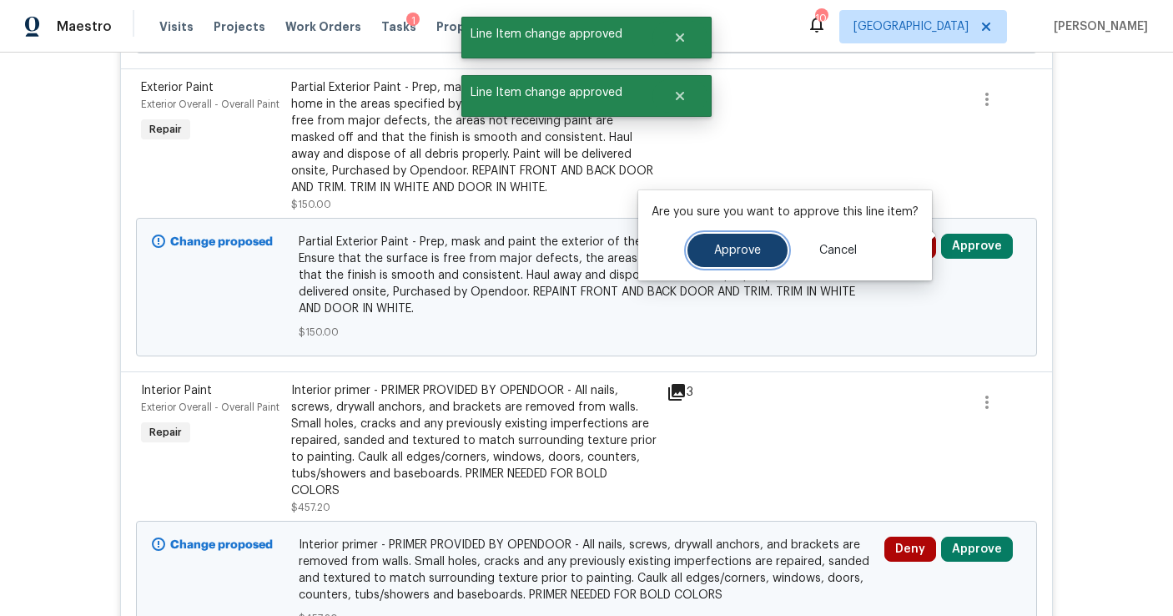
click at [770, 241] on button "Approve" at bounding box center [738, 250] width 100 height 33
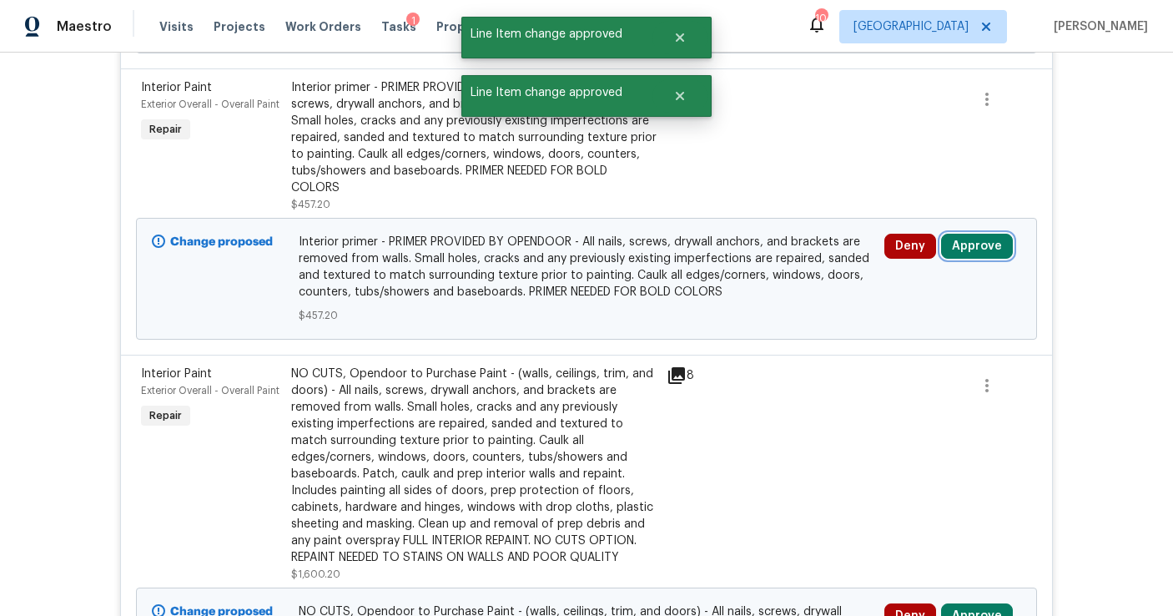
click at [981, 234] on button "Approve" at bounding box center [977, 246] width 72 height 25
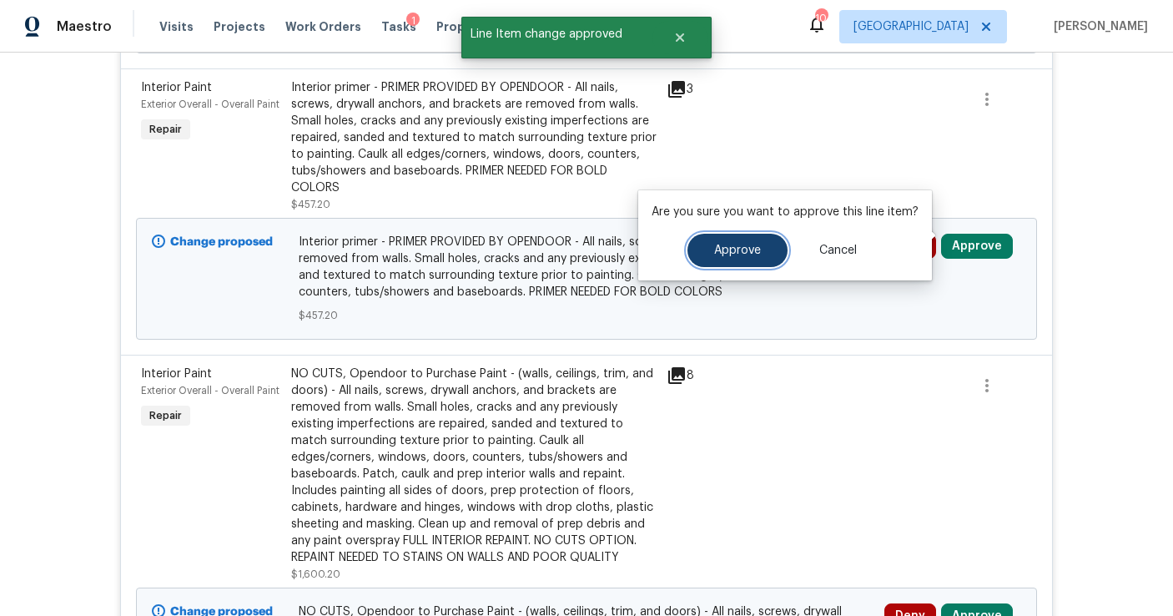
click at [750, 247] on span "Approve" at bounding box center [737, 251] width 47 height 13
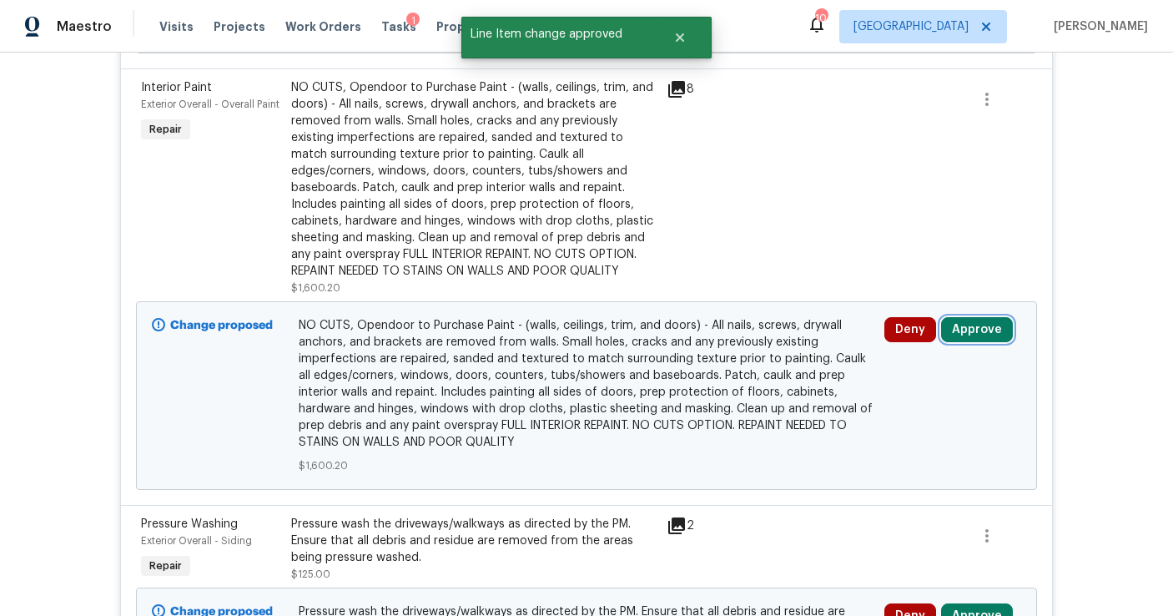
click at [956, 324] on button "Approve" at bounding box center [977, 329] width 72 height 25
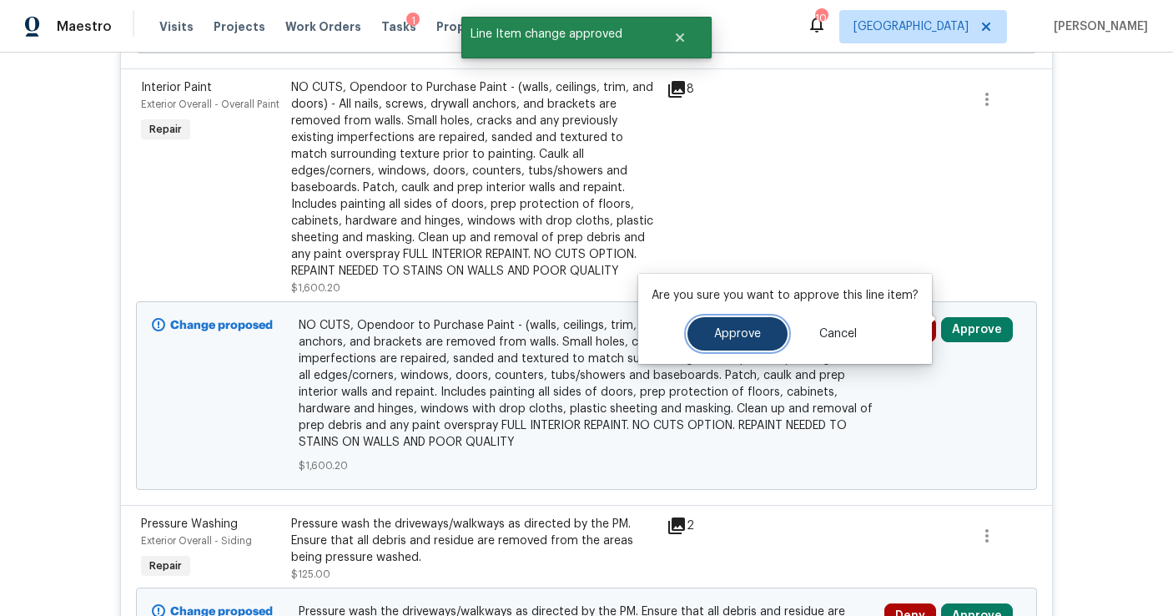
click at [755, 345] on button "Approve" at bounding box center [738, 333] width 100 height 33
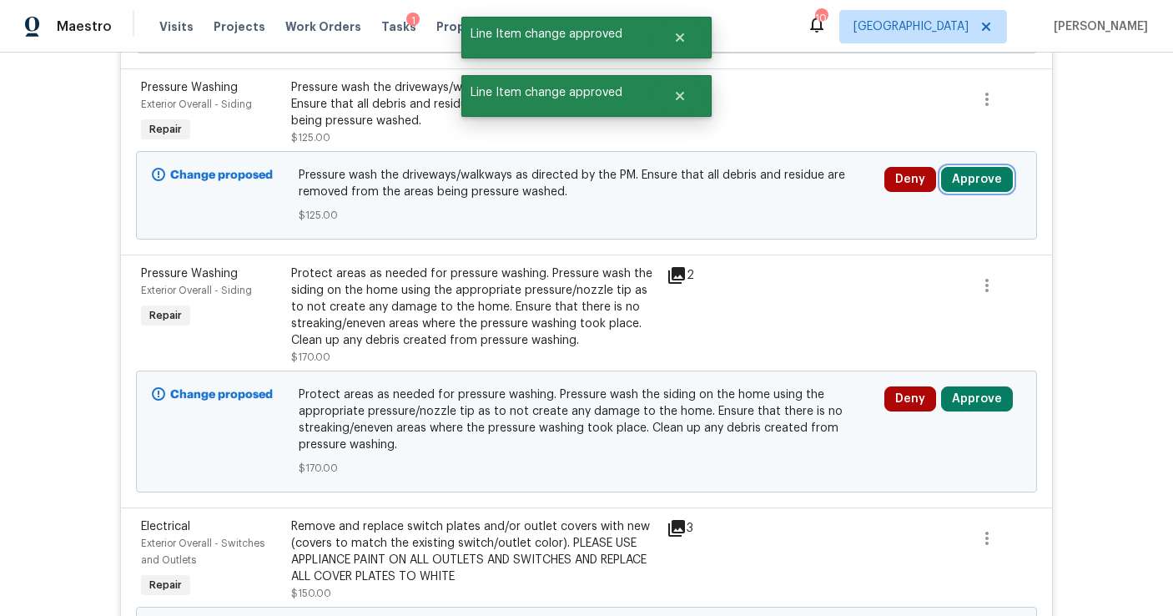
click at [966, 167] on button "Approve" at bounding box center [977, 179] width 72 height 25
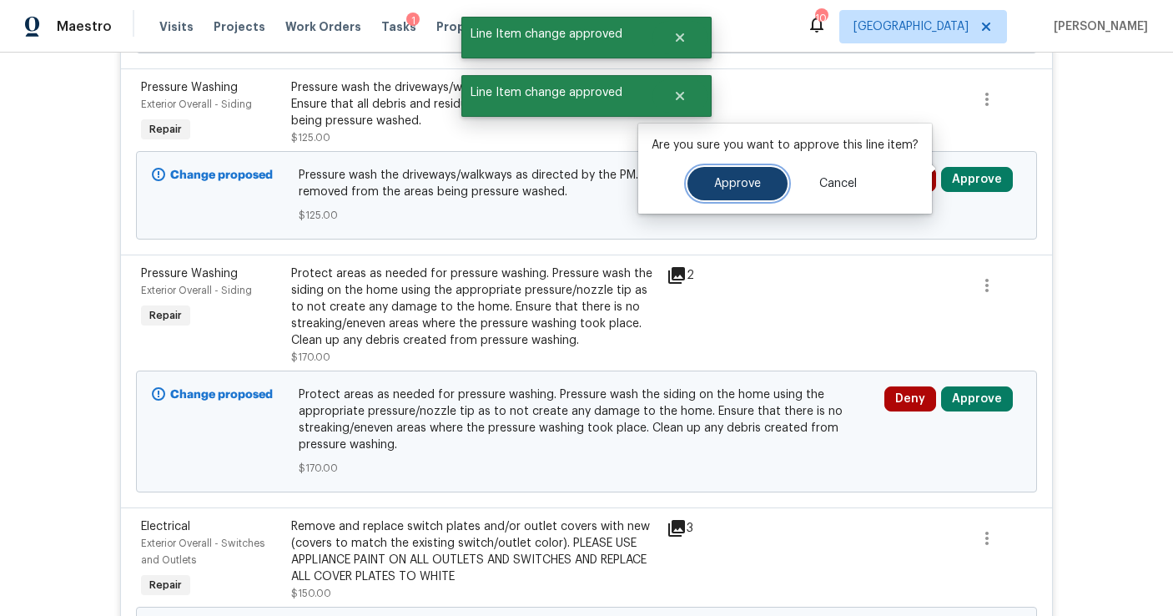
click at [748, 193] on button "Approve" at bounding box center [738, 183] width 100 height 33
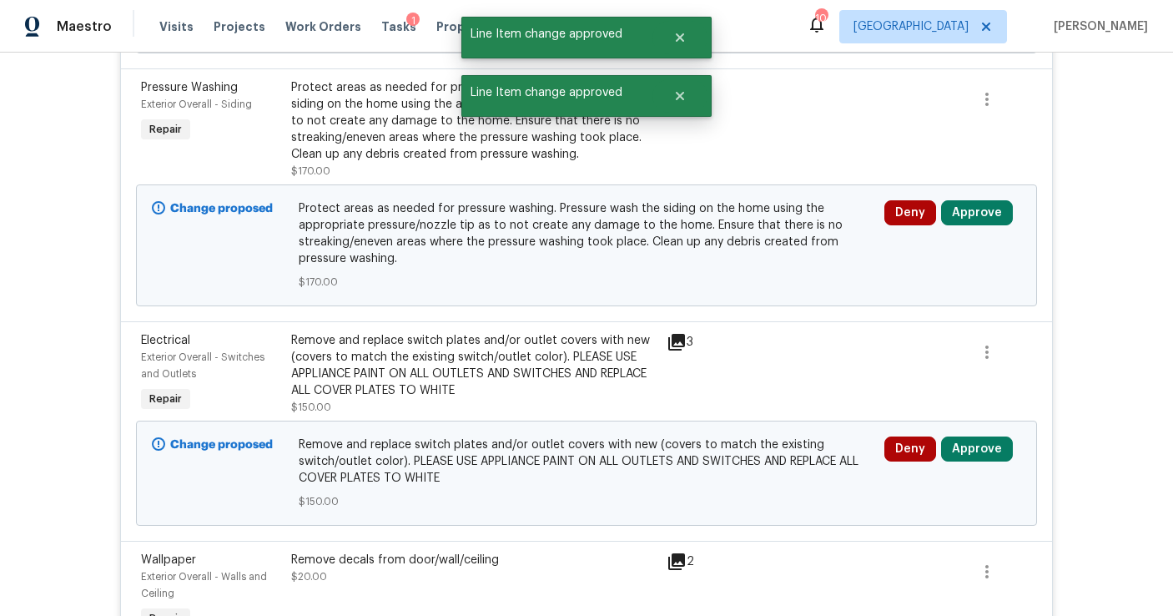
click at [971, 195] on div "Deny Approve" at bounding box center [953, 245] width 147 height 100
click at [958, 205] on button "Approve" at bounding box center [977, 212] width 72 height 25
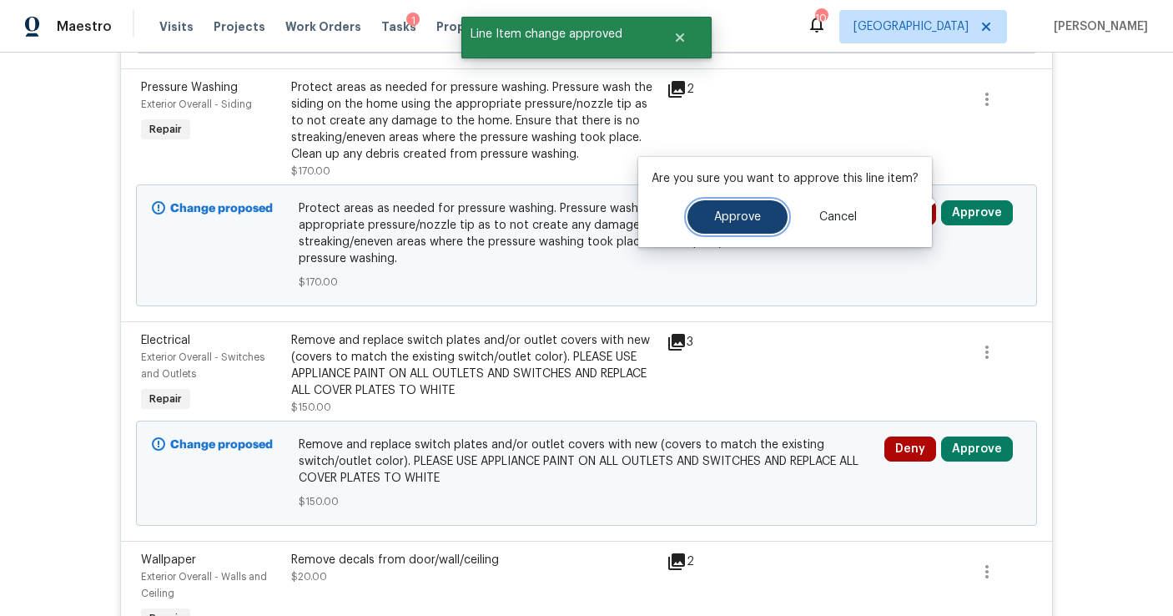
click at [768, 200] on button "Approve" at bounding box center [738, 216] width 100 height 33
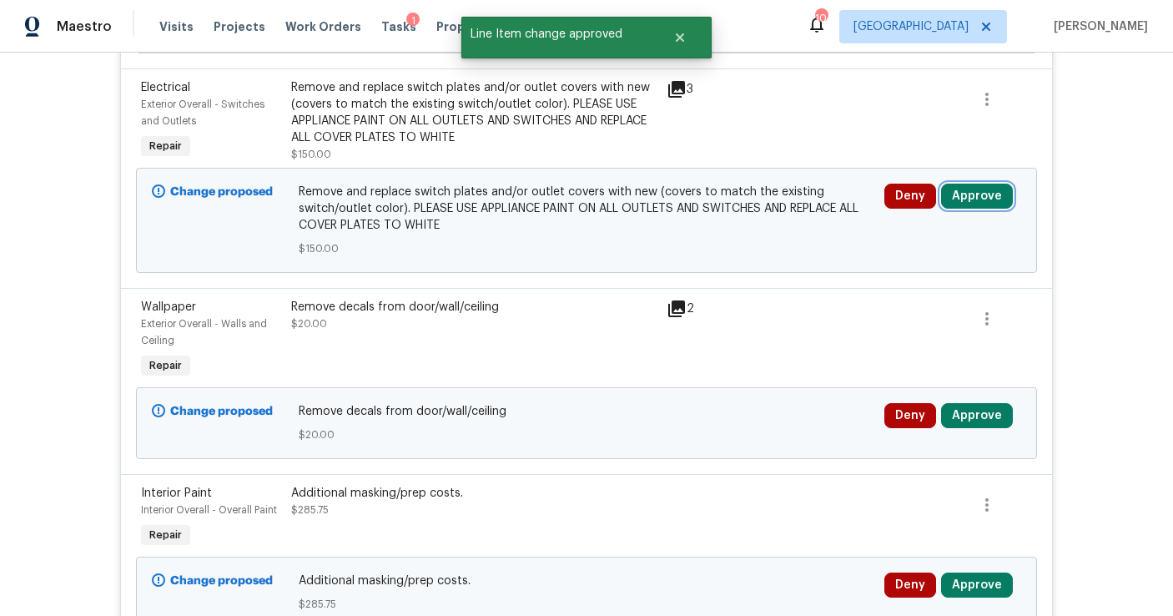
click at [969, 188] on button "Approve" at bounding box center [977, 196] width 72 height 25
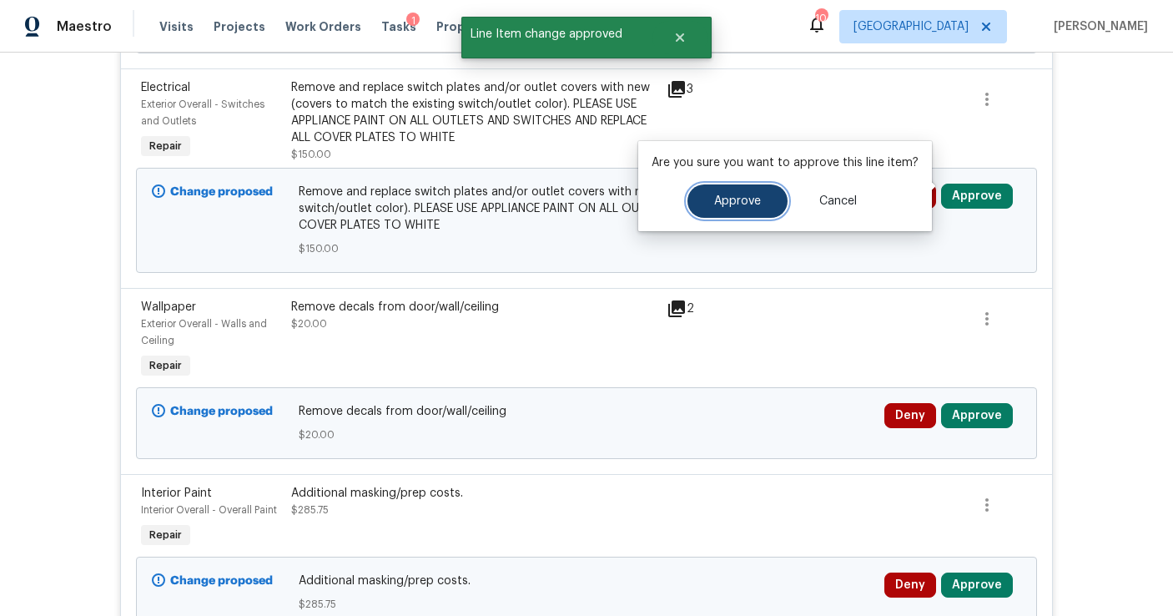
click at [746, 203] on span "Approve" at bounding box center [737, 201] width 47 height 13
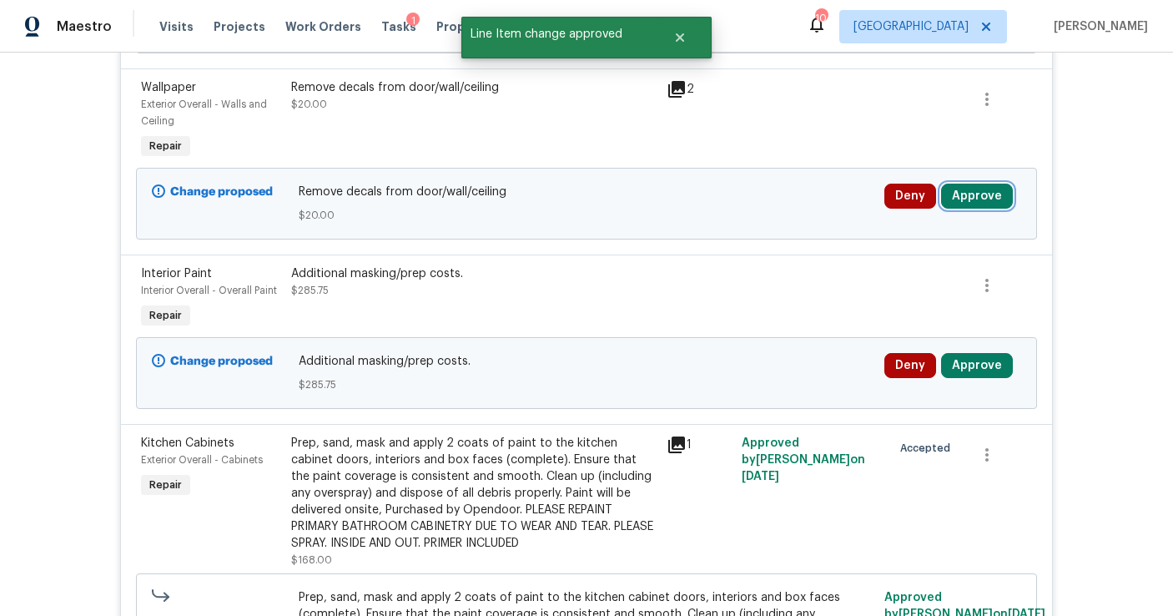
click at [964, 184] on button "Approve" at bounding box center [977, 196] width 72 height 25
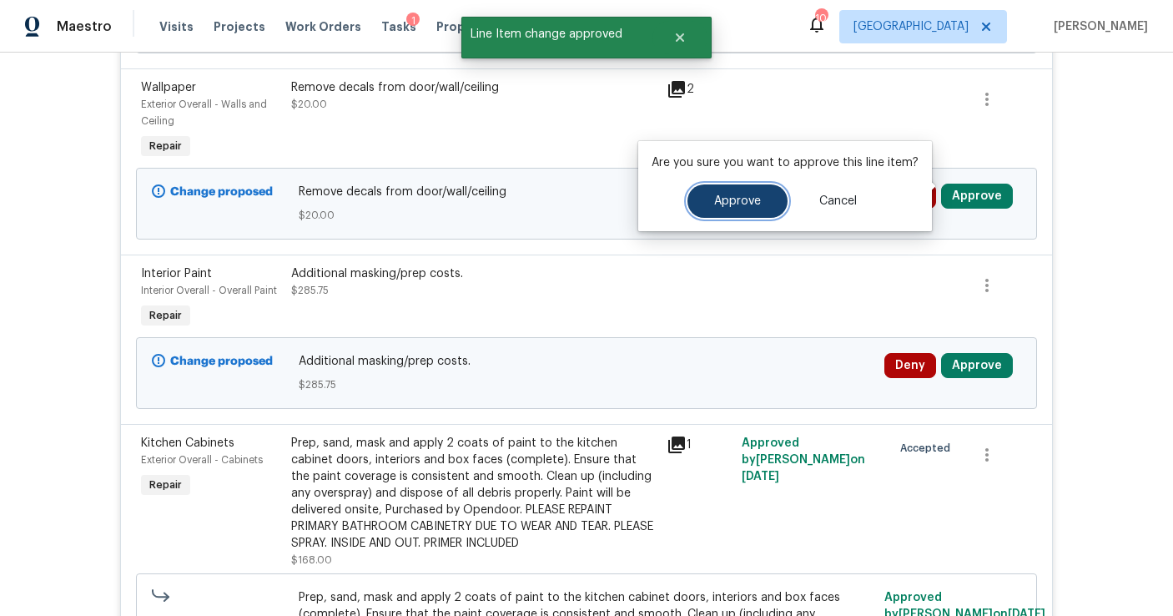
click at [773, 194] on button "Approve" at bounding box center [738, 200] width 100 height 33
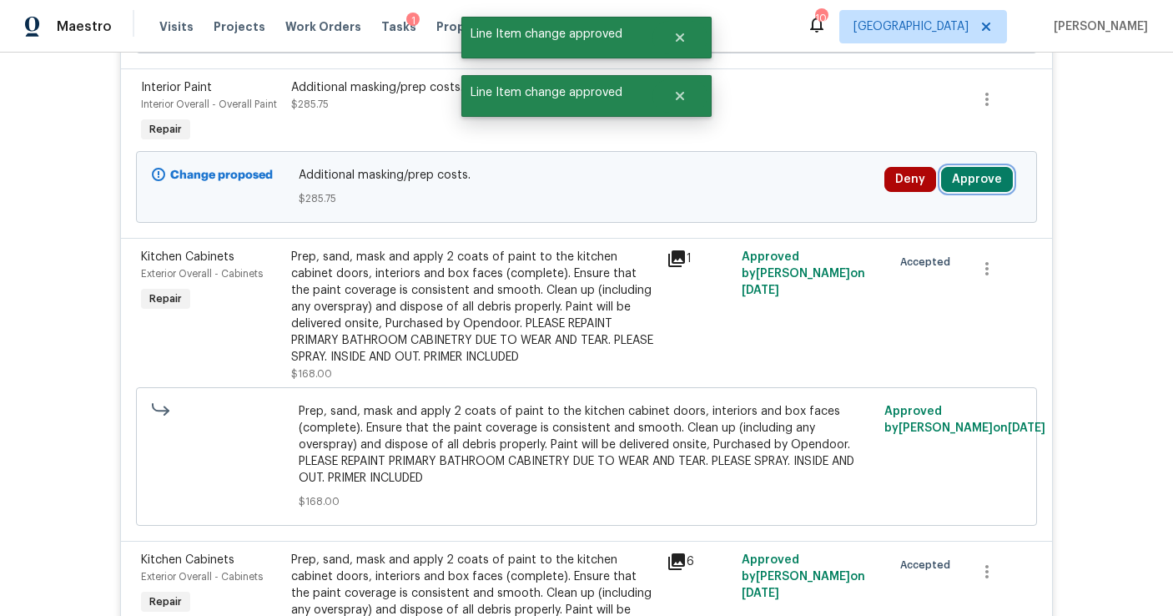
click at [967, 169] on button "Approve" at bounding box center [977, 179] width 72 height 25
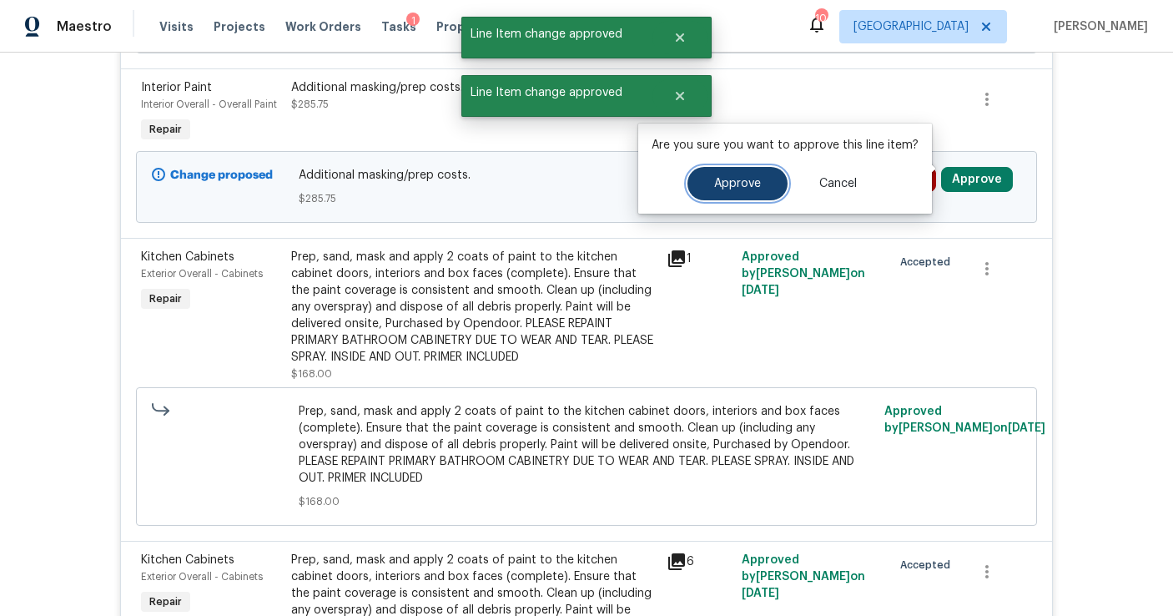
click at [711, 196] on button "Approve" at bounding box center [738, 183] width 100 height 33
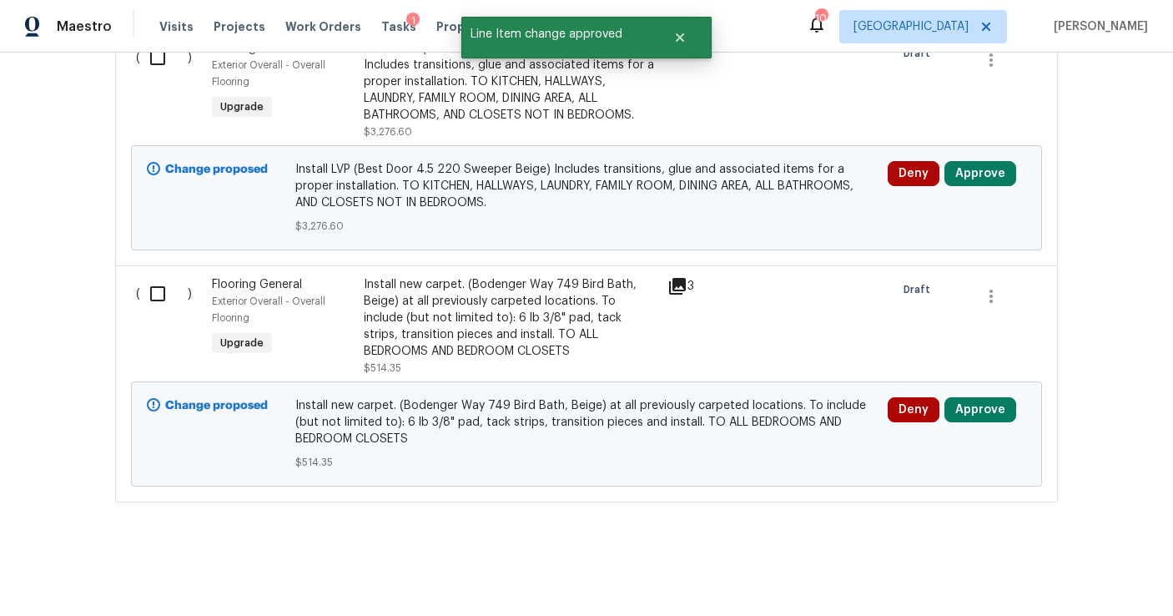
scroll to position [6769, 0]
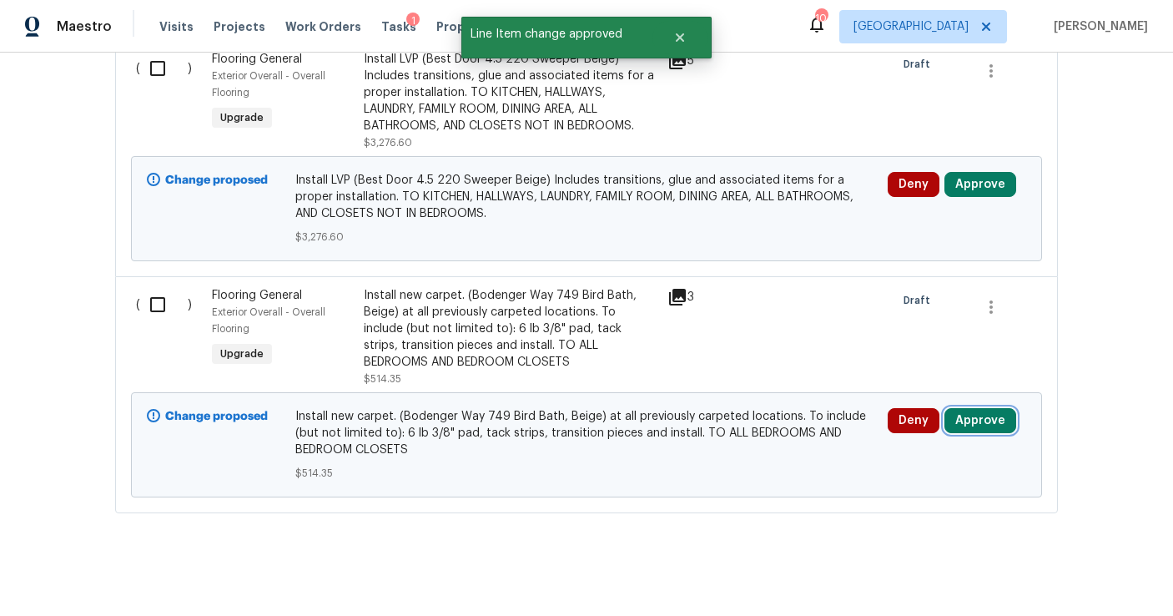
click at [974, 416] on button "Approve" at bounding box center [981, 420] width 72 height 25
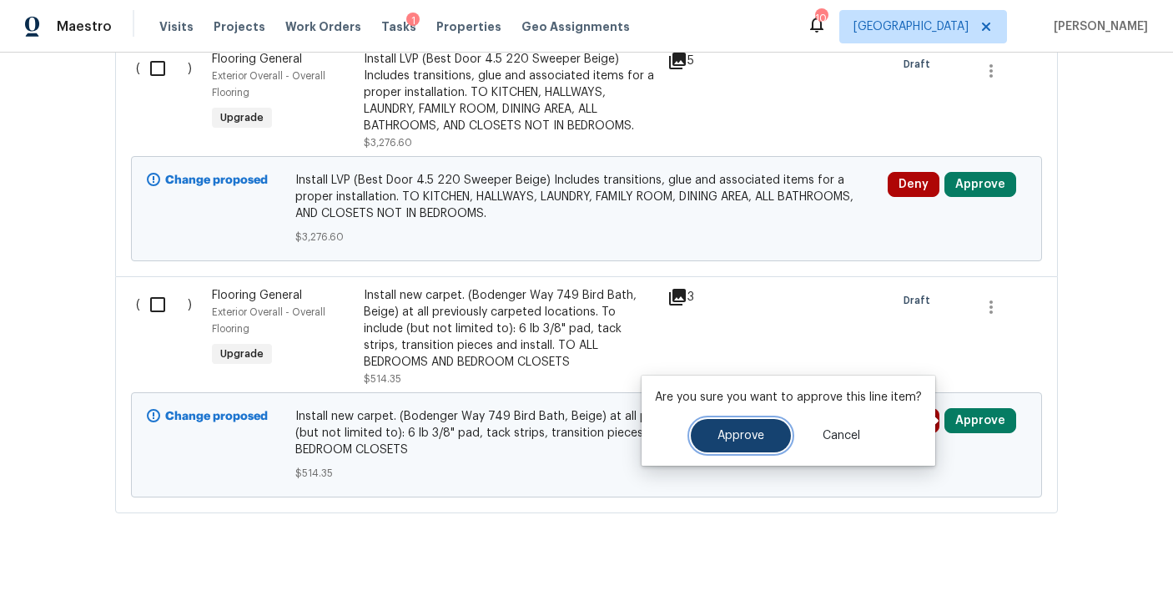
click at [756, 441] on span "Approve" at bounding box center [741, 436] width 47 height 13
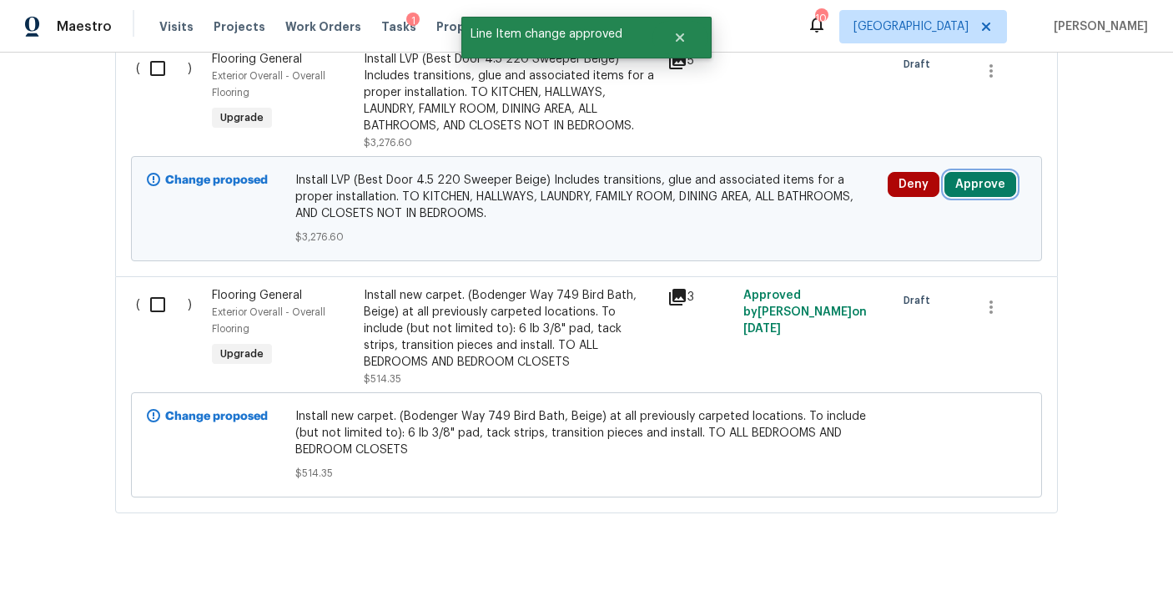
click at [974, 189] on button "Approve" at bounding box center [981, 184] width 72 height 25
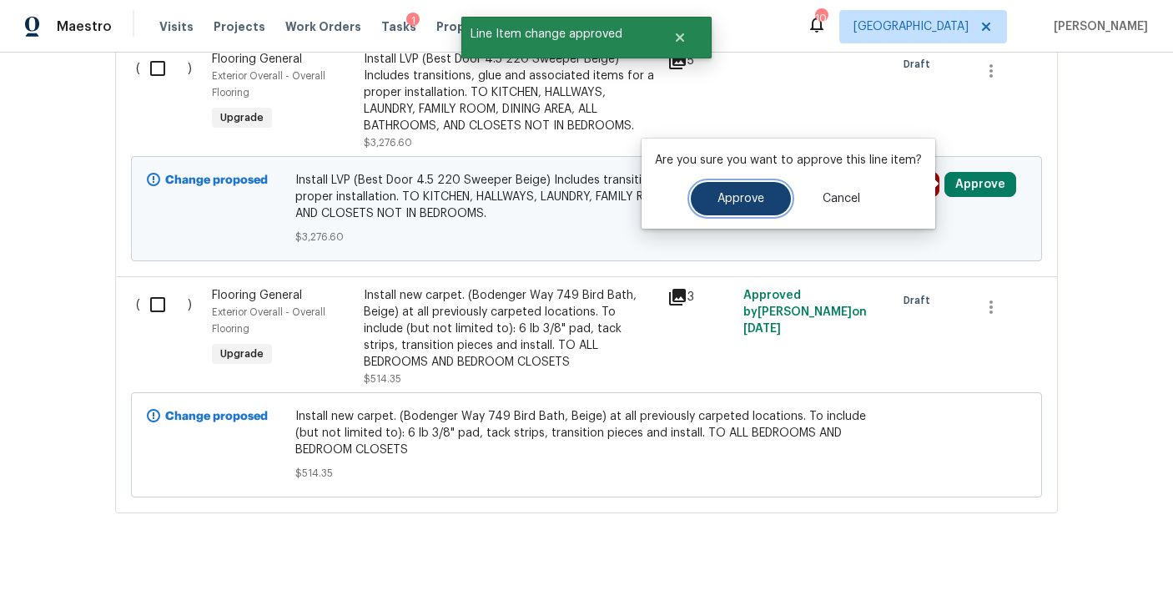
click at [744, 204] on span "Approve" at bounding box center [741, 199] width 47 height 13
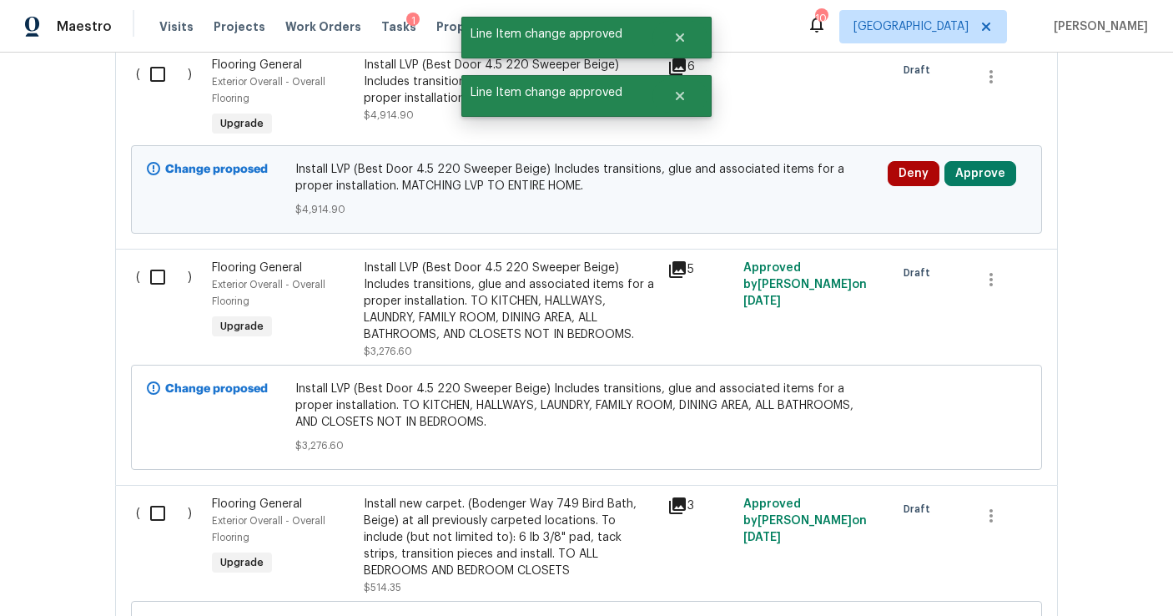
scroll to position [6559, 0]
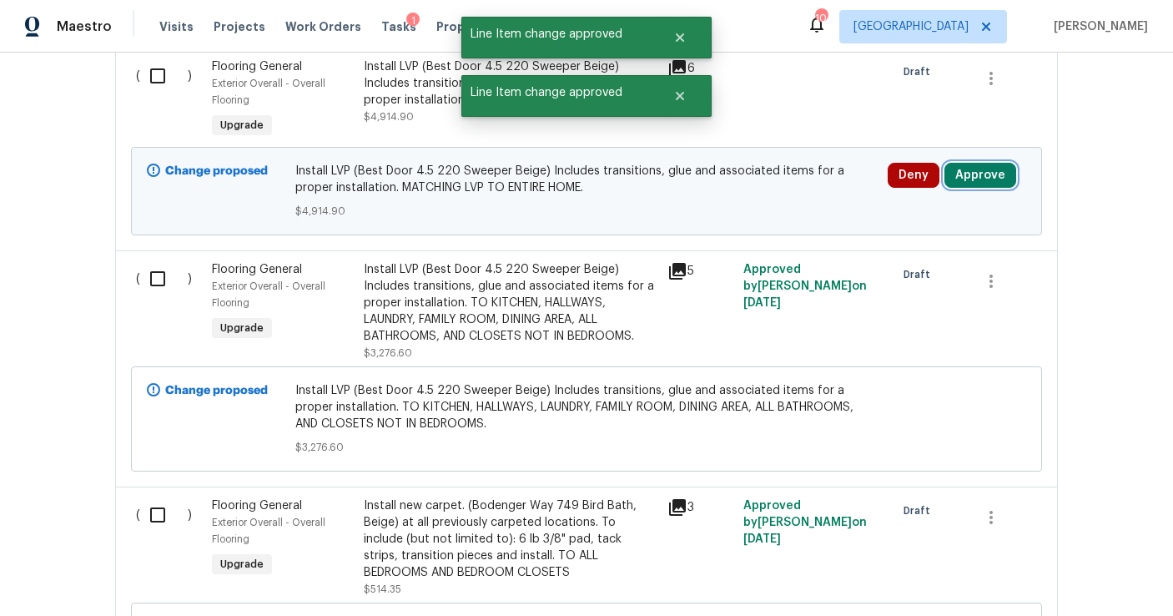
click at [978, 173] on button "Approve" at bounding box center [981, 175] width 72 height 25
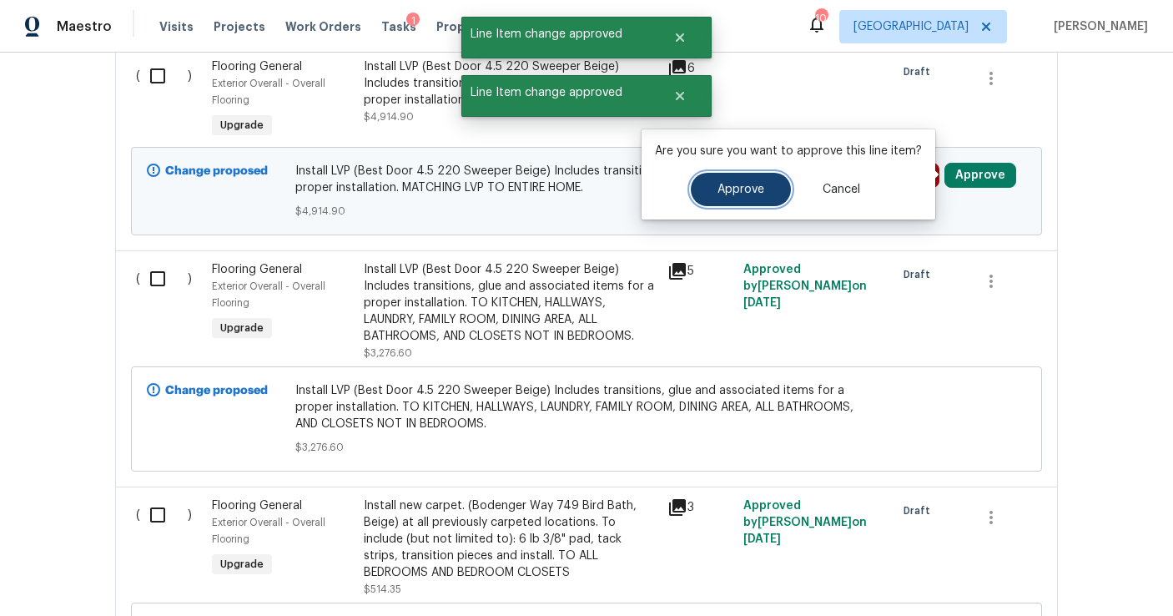
click at [752, 192] on span "Approve" at bounding box center [741, 190] width 47 height 13
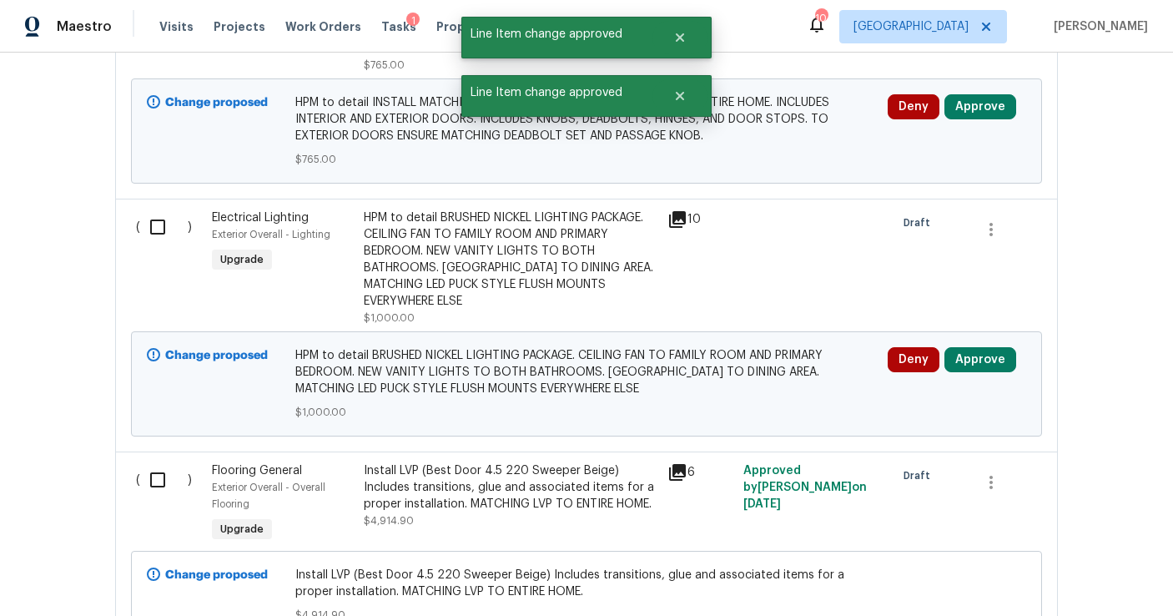
scroll to position [6142, 0]
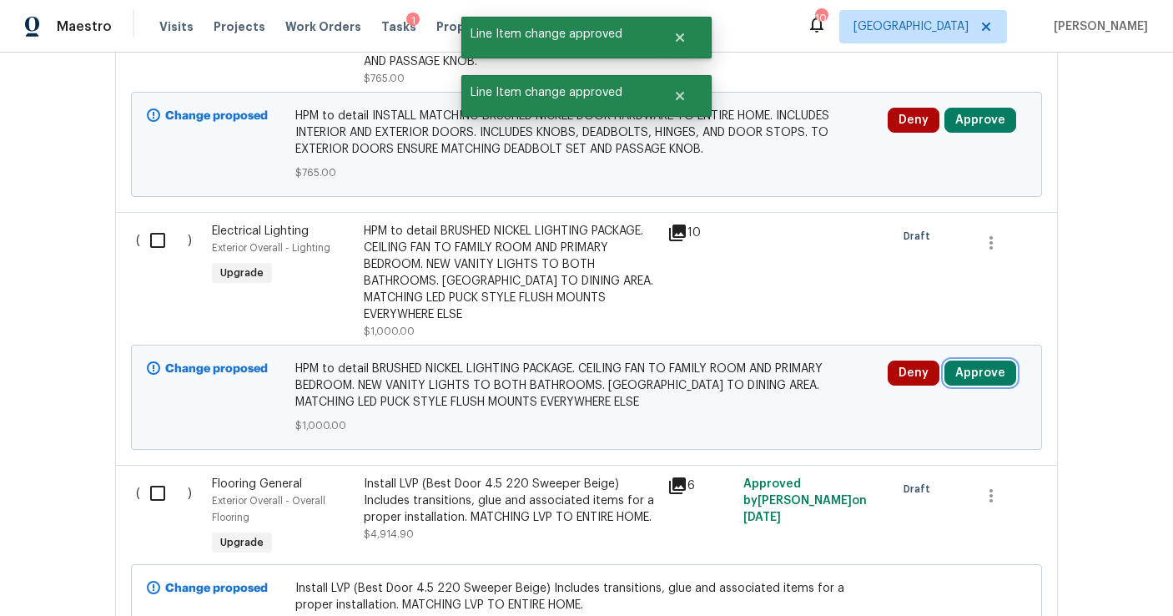
click at [965, 372] on button "Approve" at bounding box center [981, 373] width 72 height 25
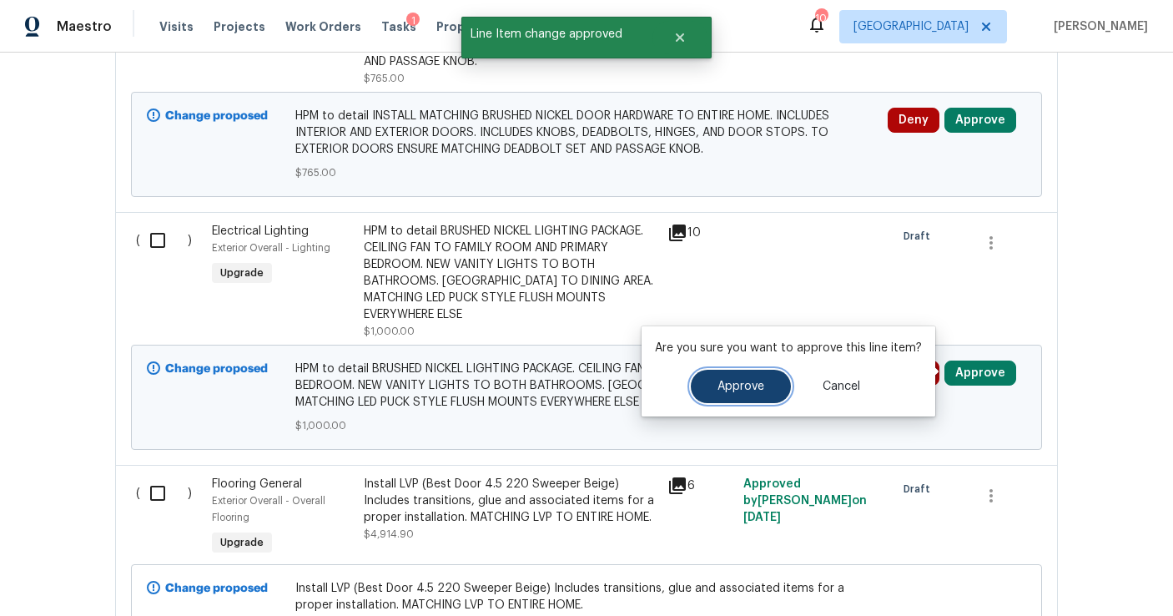
click at [721, 393] on button "Approve" at bounding box center [741, 386] width 100 height 33
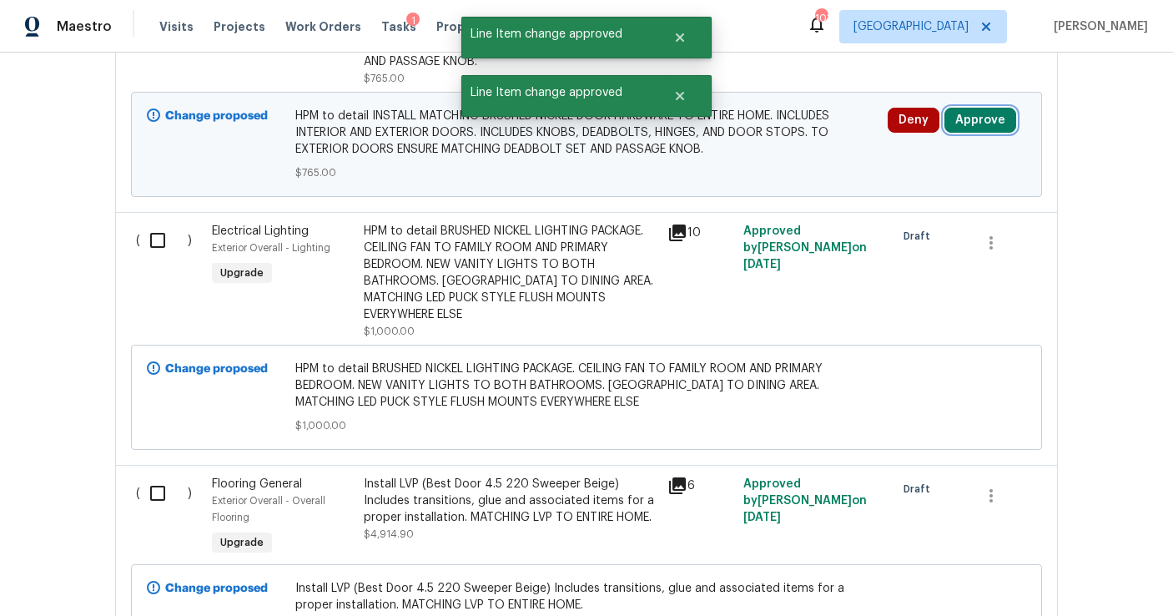
click at [981, 121] on button "Approve" at bounding box center [981, 120] width 72 height 25
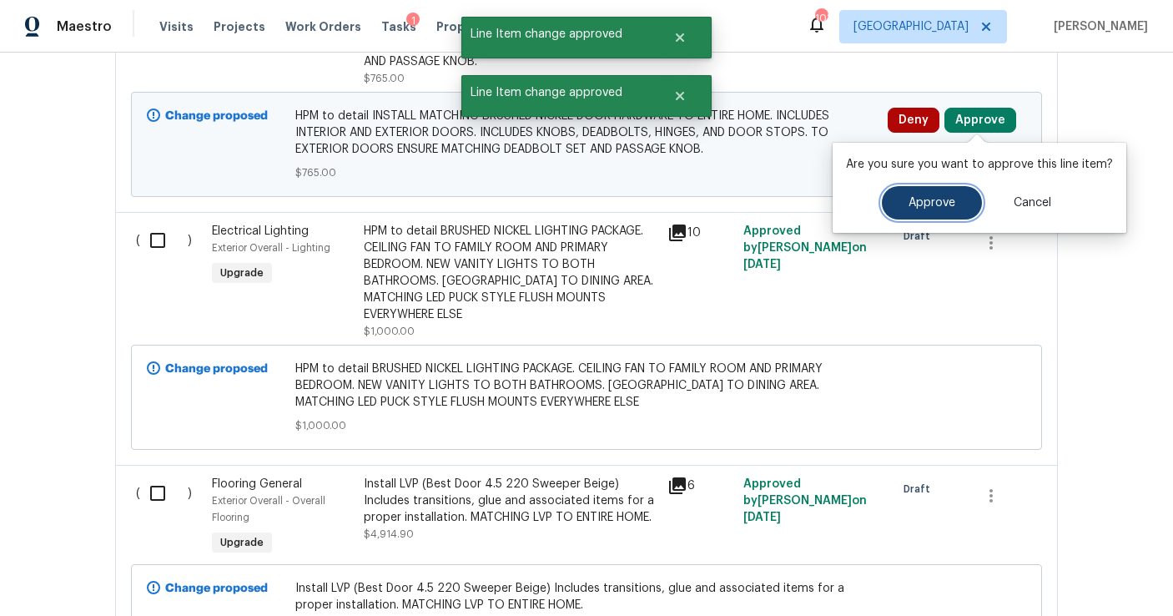
click at [937, 194] on button "Approve" at bounding box center [932, 202] width 100 height 33
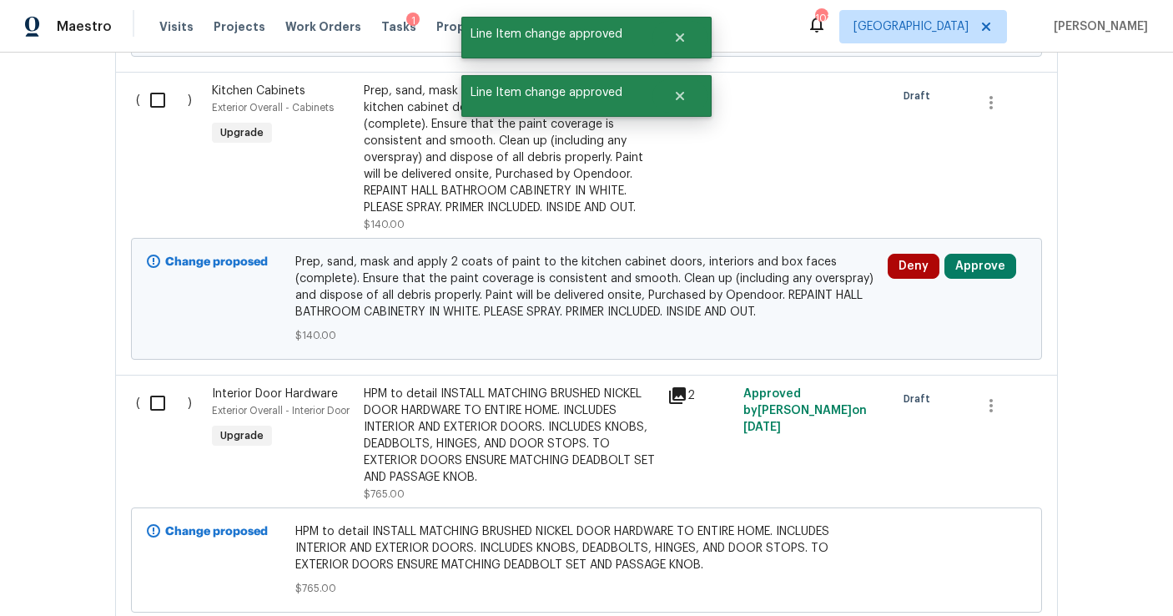
scroll to position [5728, 0]
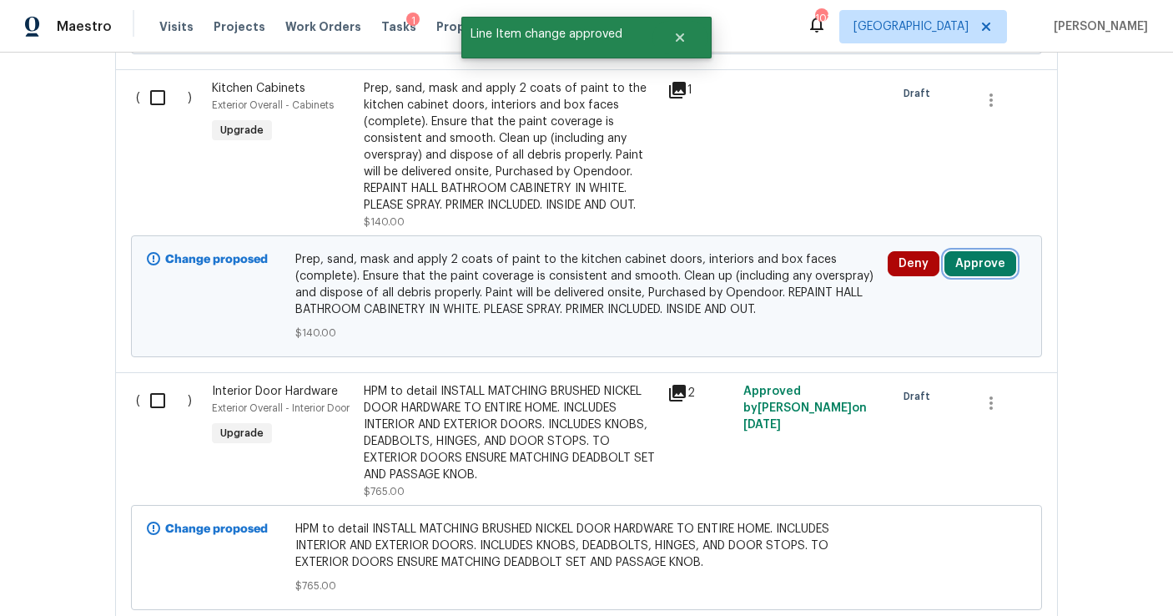
click at [978, 265] on button "Approve" at bounding box center [981, 263] width 72 height 25
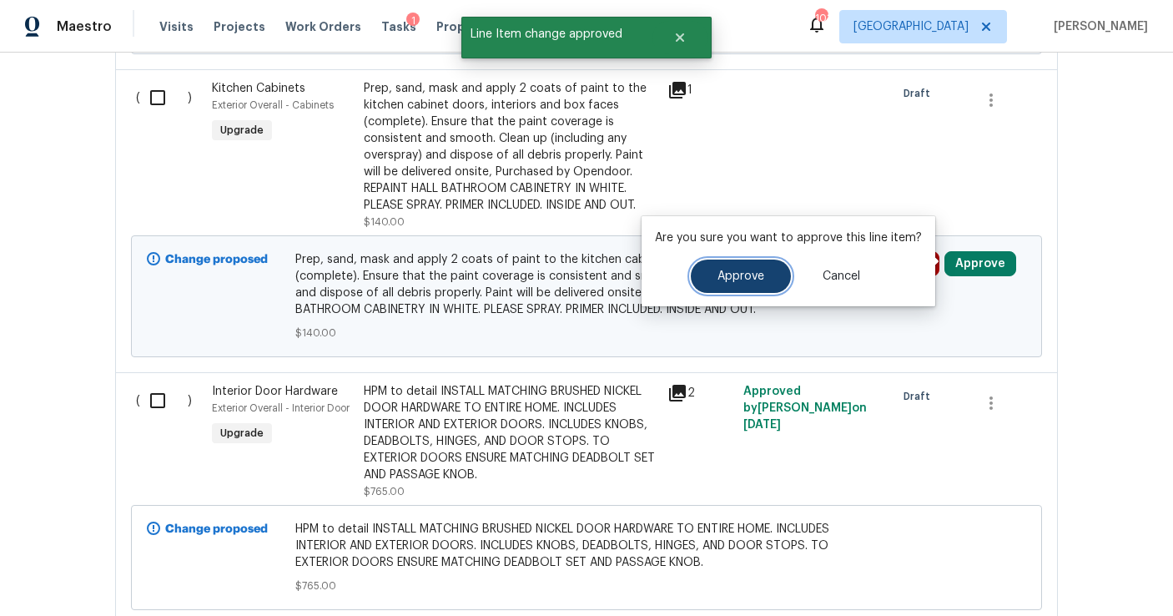
click at [762, 276] on button "Approve" at bounding box center [741, 276] width 100 height 33
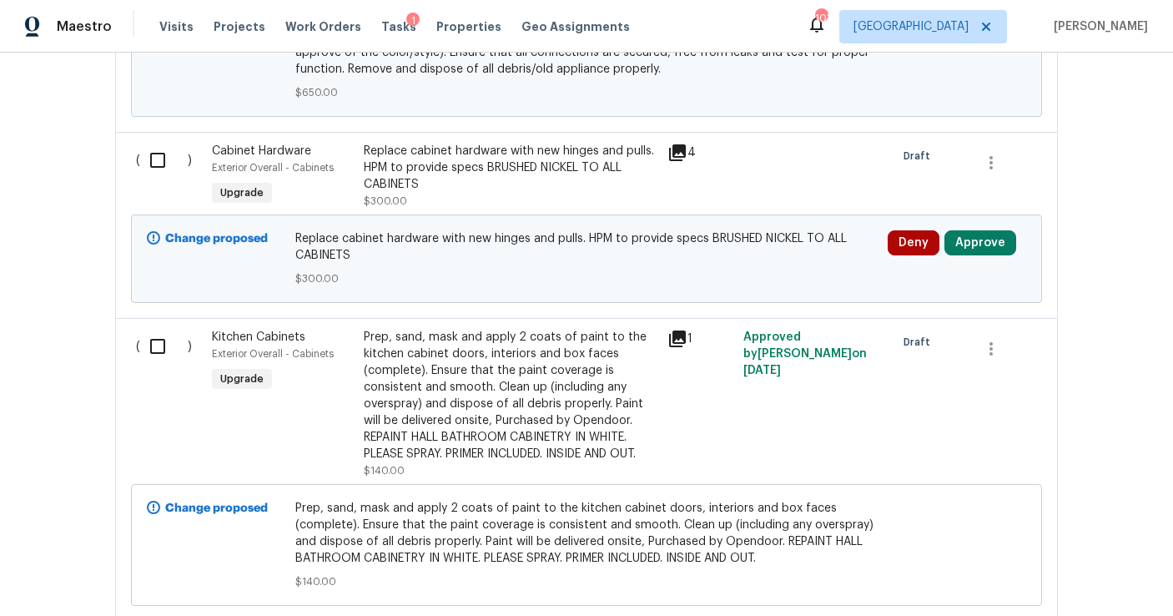
scroll to position [5480, 0]
click at [992, 240] on button "Approve" at bounding box center [981, 242] width 72 height 25
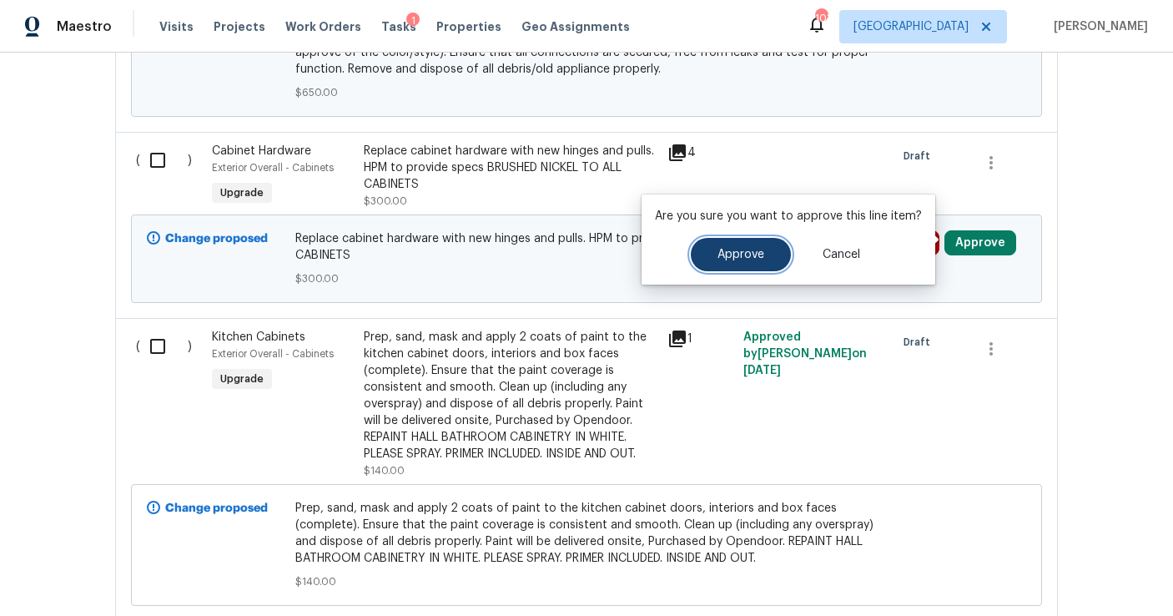
click at [765, 252] on button "Approve" at bounding box center [741, 254] width 100 height 33
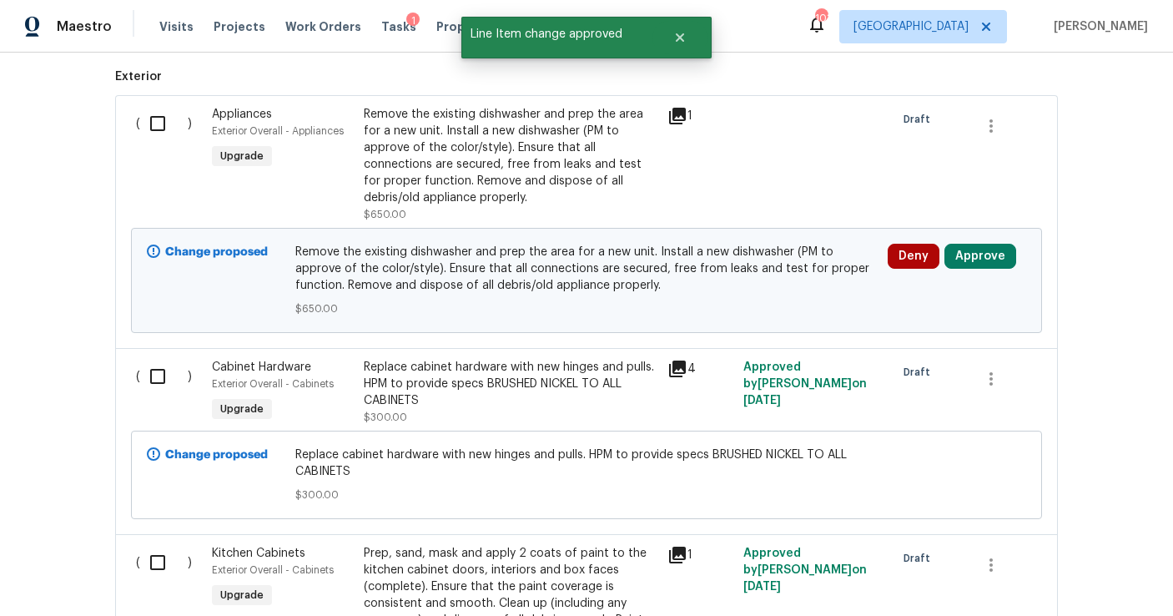
scroll to position [5188, 0]
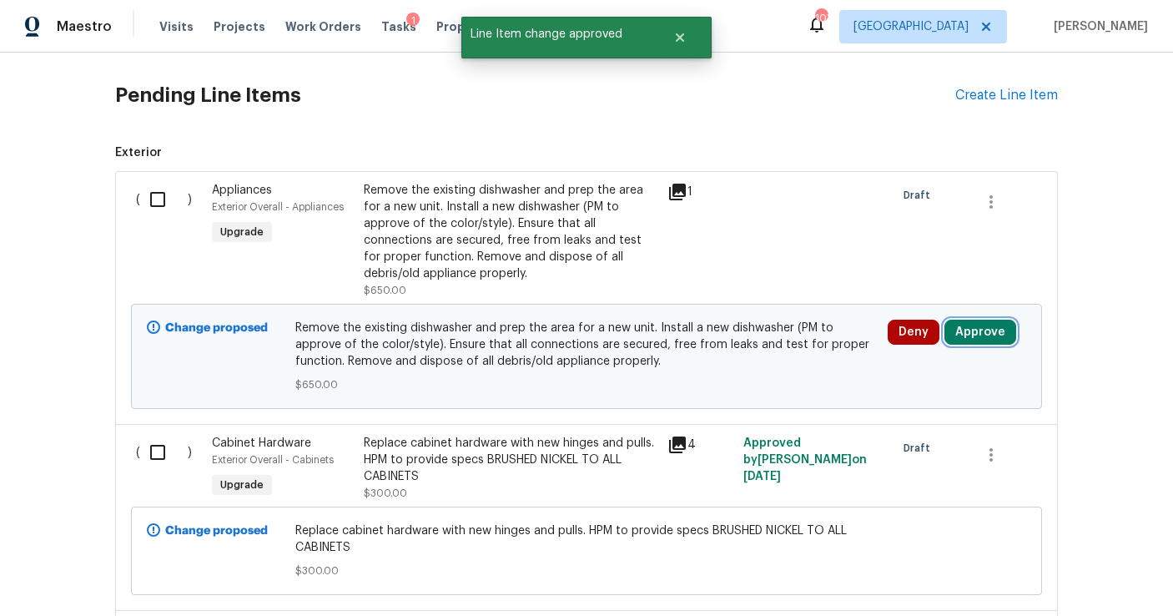
click at [956, 340] on button "Approve" at bounding box center [981, 332] width 72 height 25
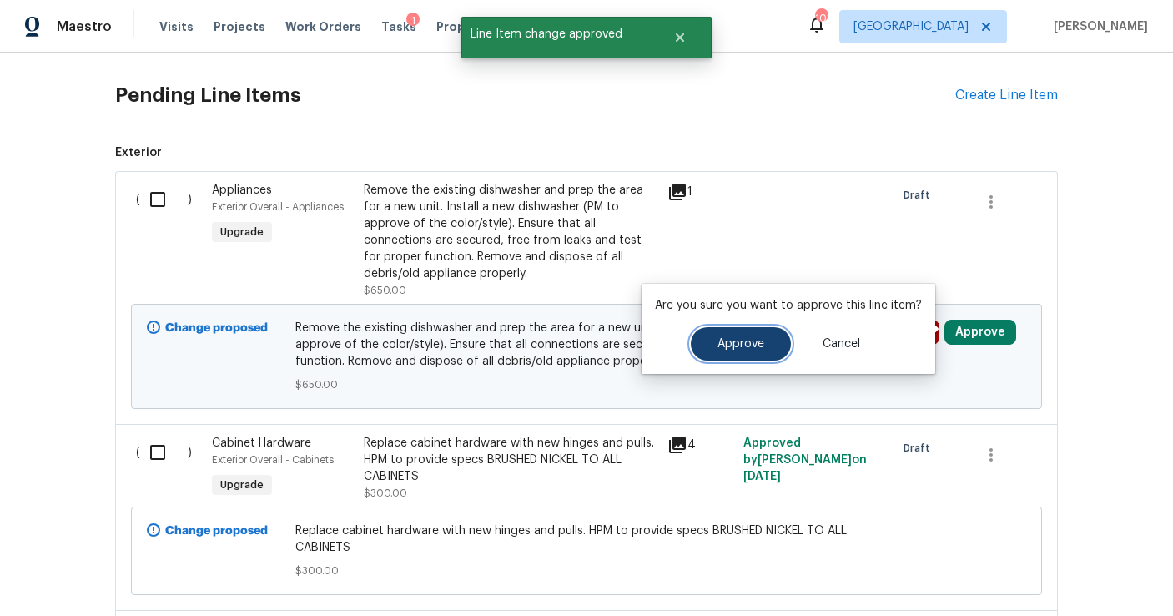
click at [725, 343] on span "Approve" at bounding box center [741, 344] width 47 height 13
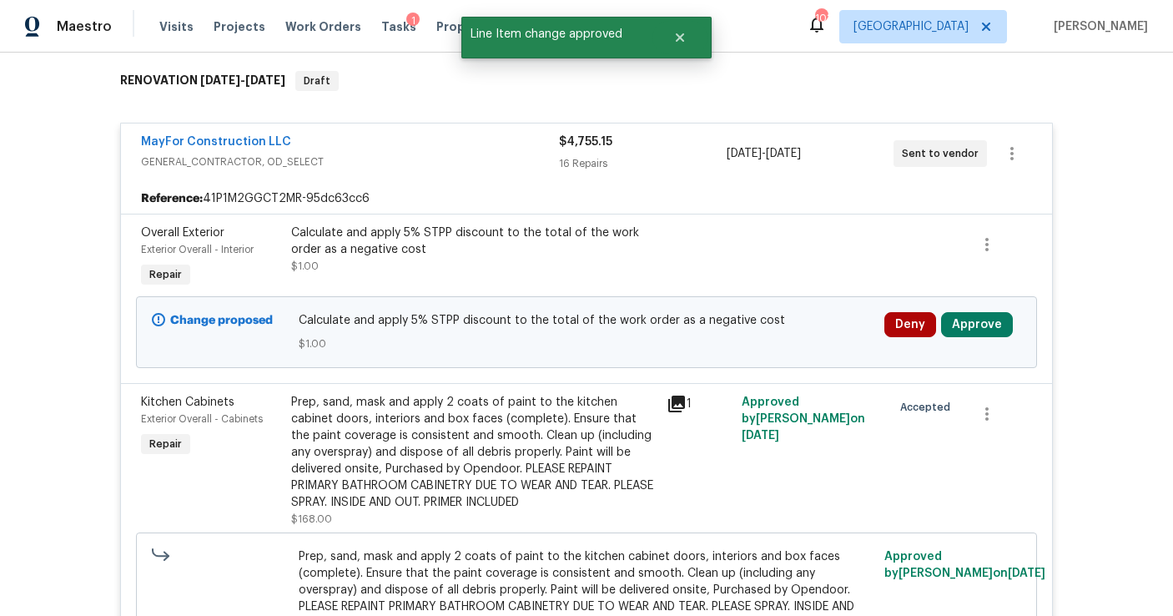
scroll to position [277, 0]
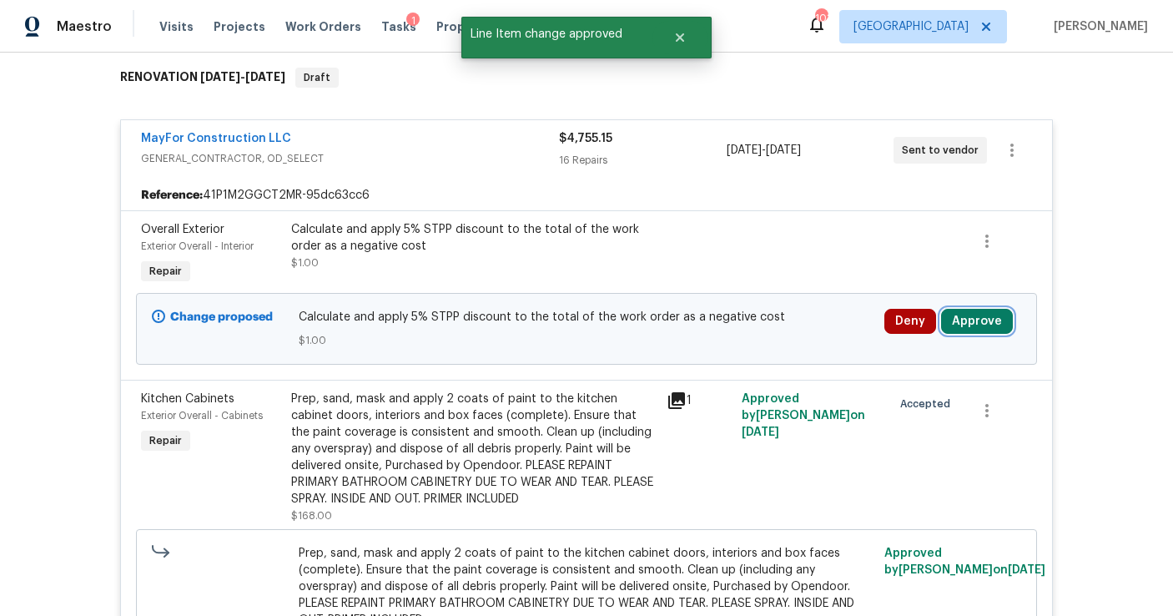
click at [976, 314] on button "Approve" at bounding box center [977, 321] width 72 height 25
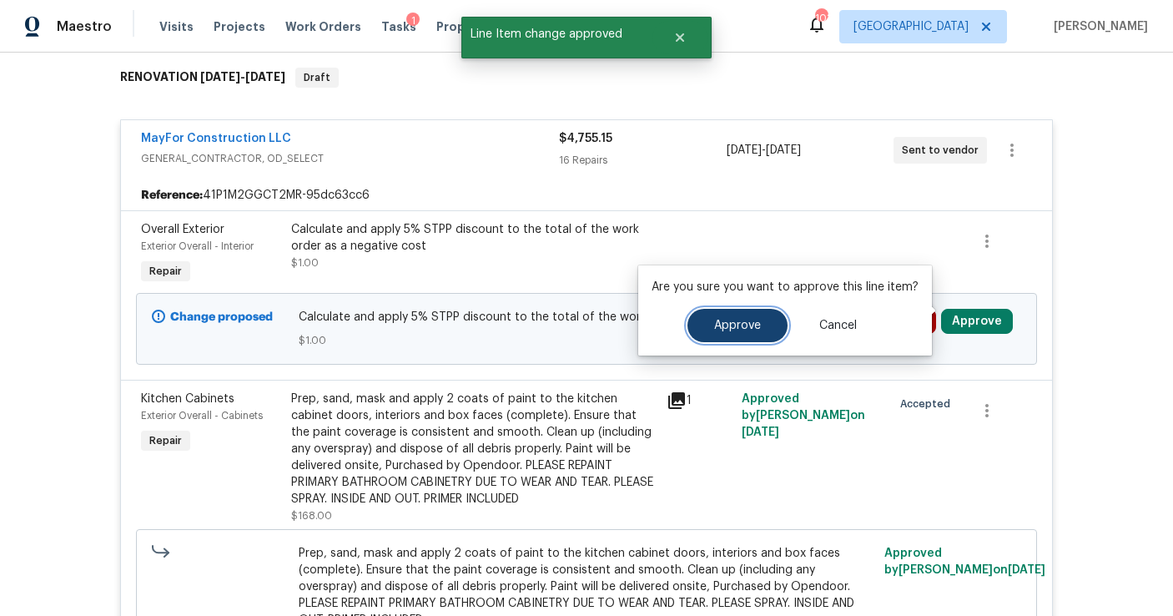
click at [756, 331] on button "Approve" at bounding box center [738, 325] width 100 height 33
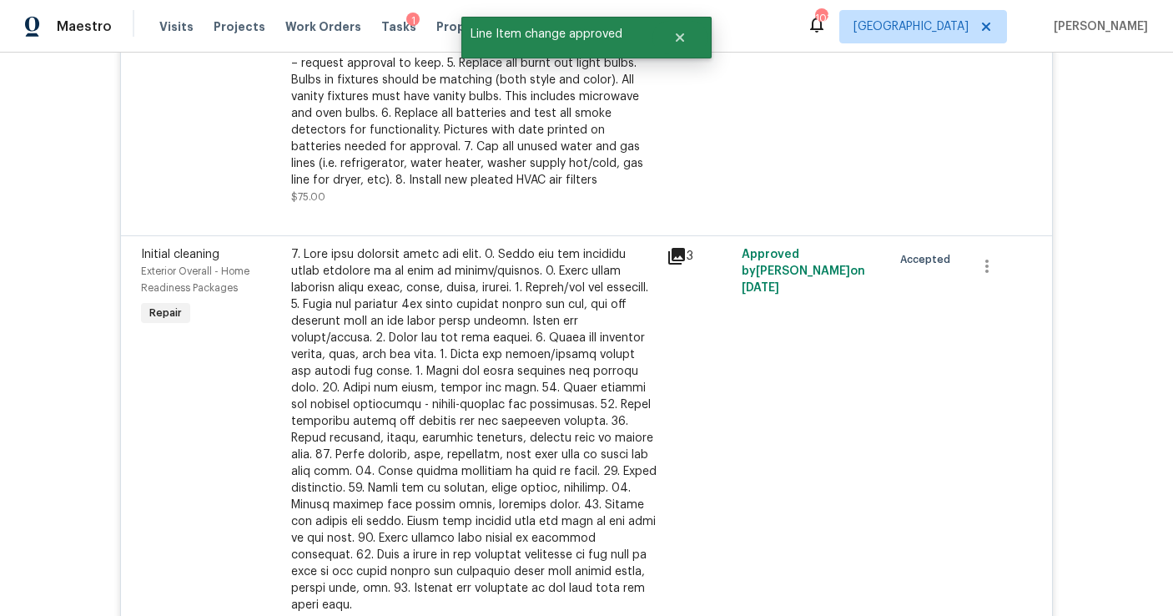
scroll to position [0, 0]
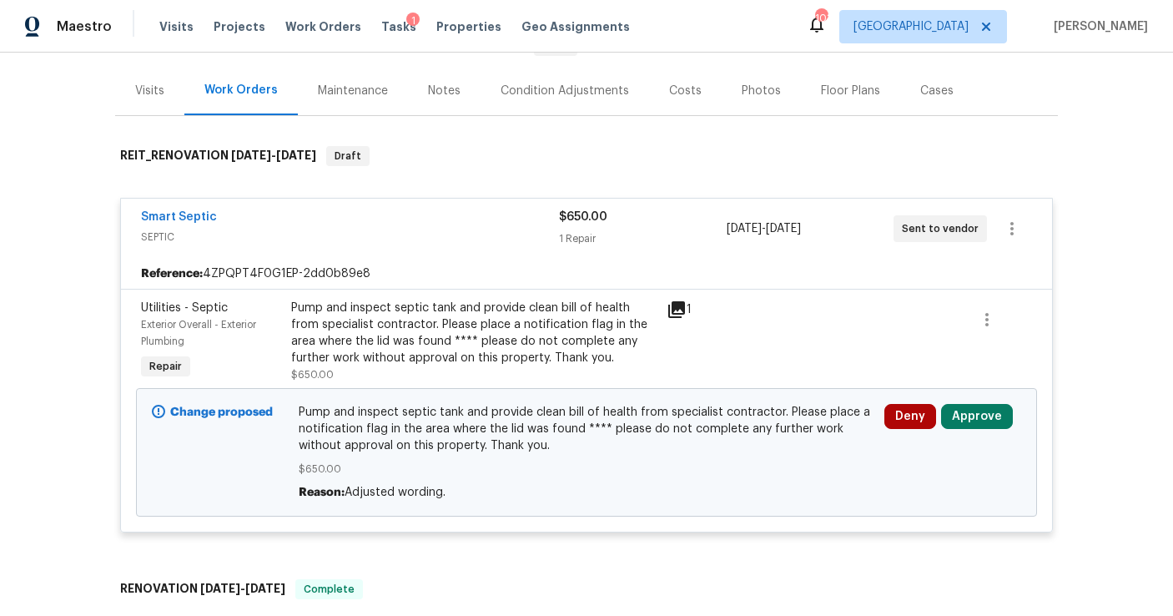
scroll to position [198, 0]
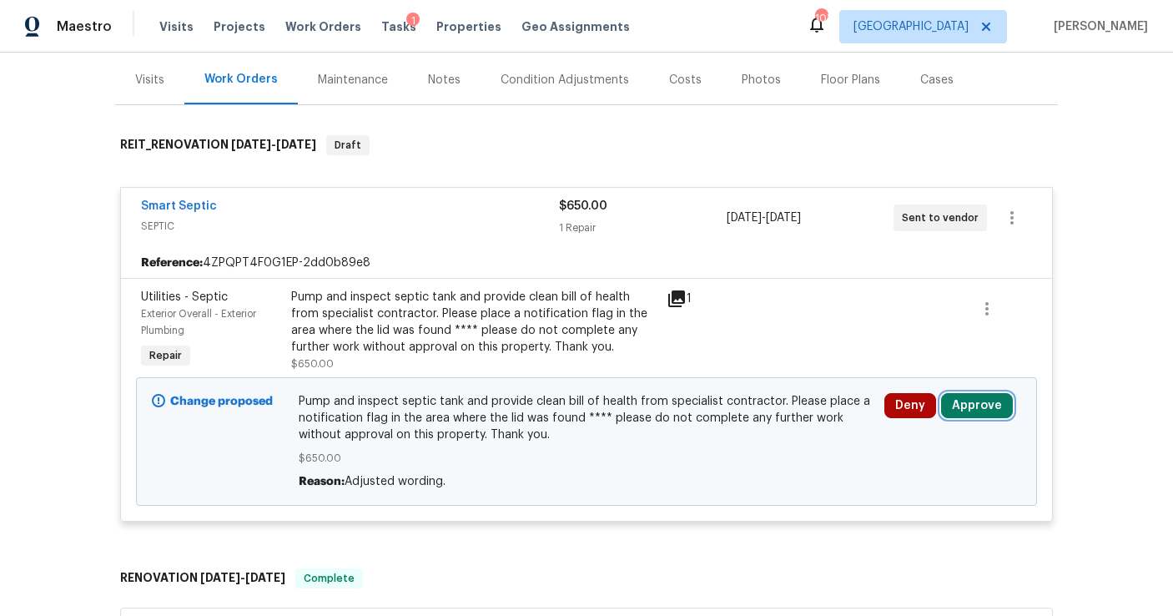
click at [987, 413] on button "Approve" at bounding box center [977, 405] width 72 height 25
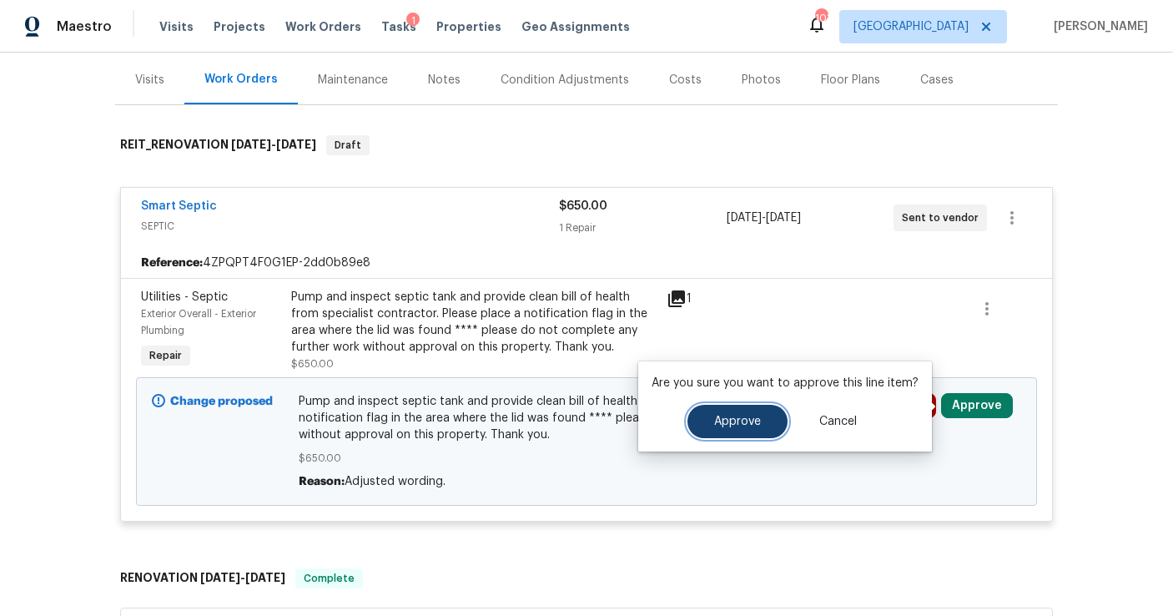
click at [758, 415] on button "Approve" at bounding box center [738, 421] width 100 height 33
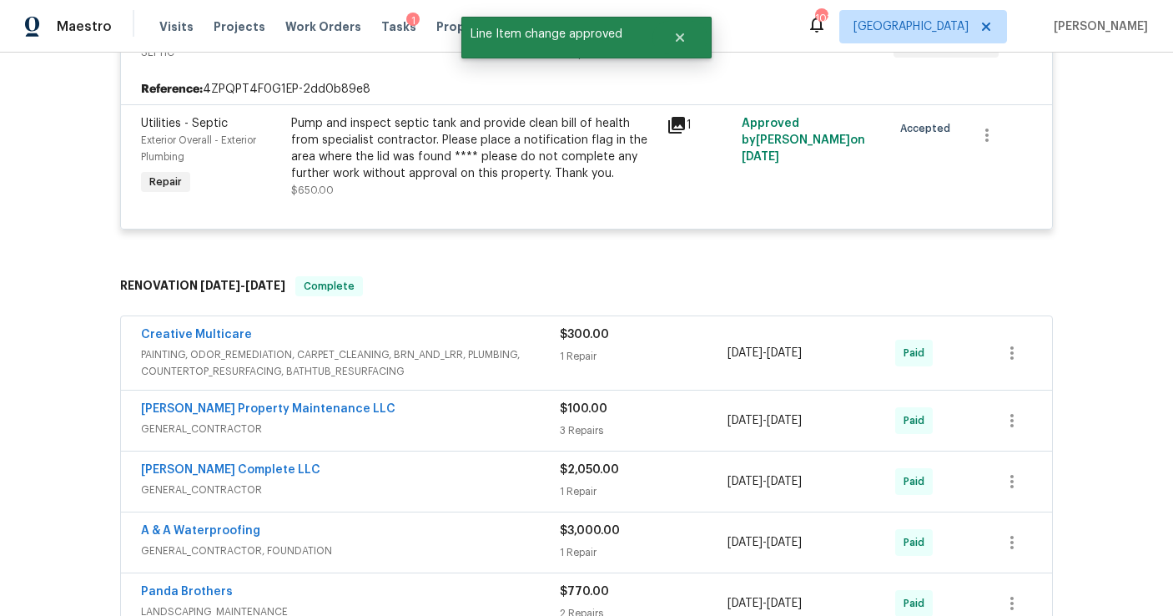
scroll to position [0, 0]
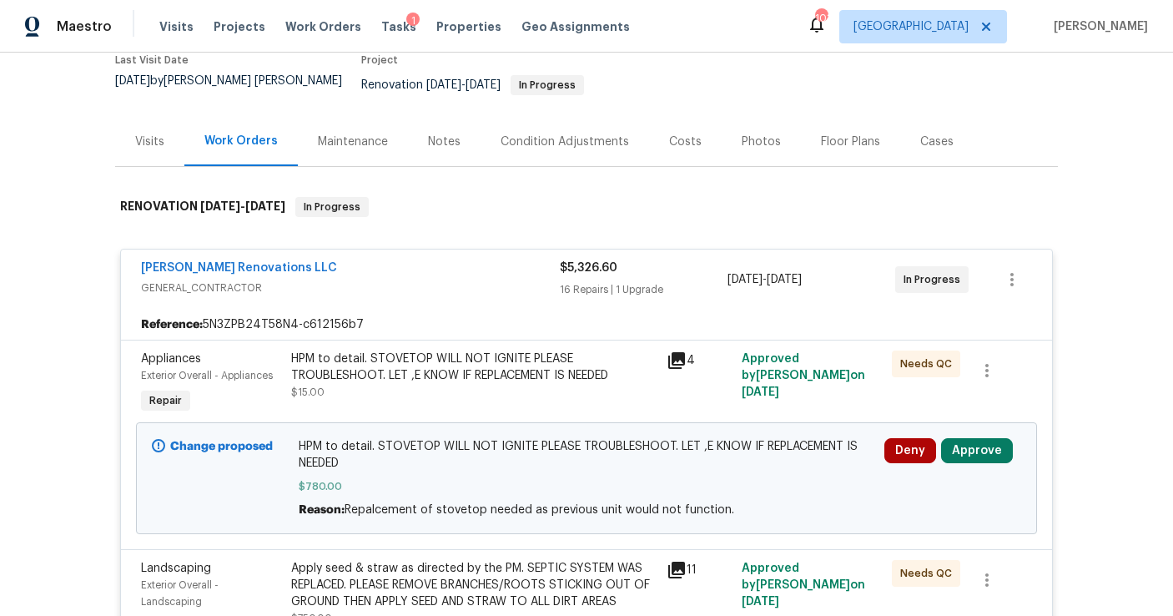
scroll to position [169, 0]
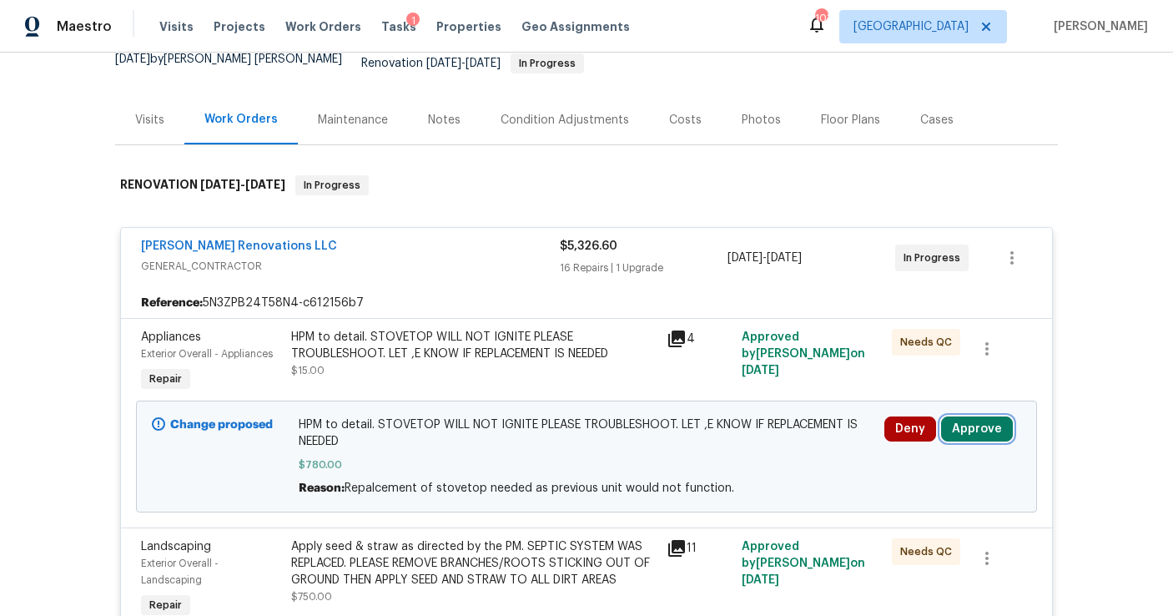
click at [976, 416] on button "Approve" at bounding box center [977, 428] width 72 height 25
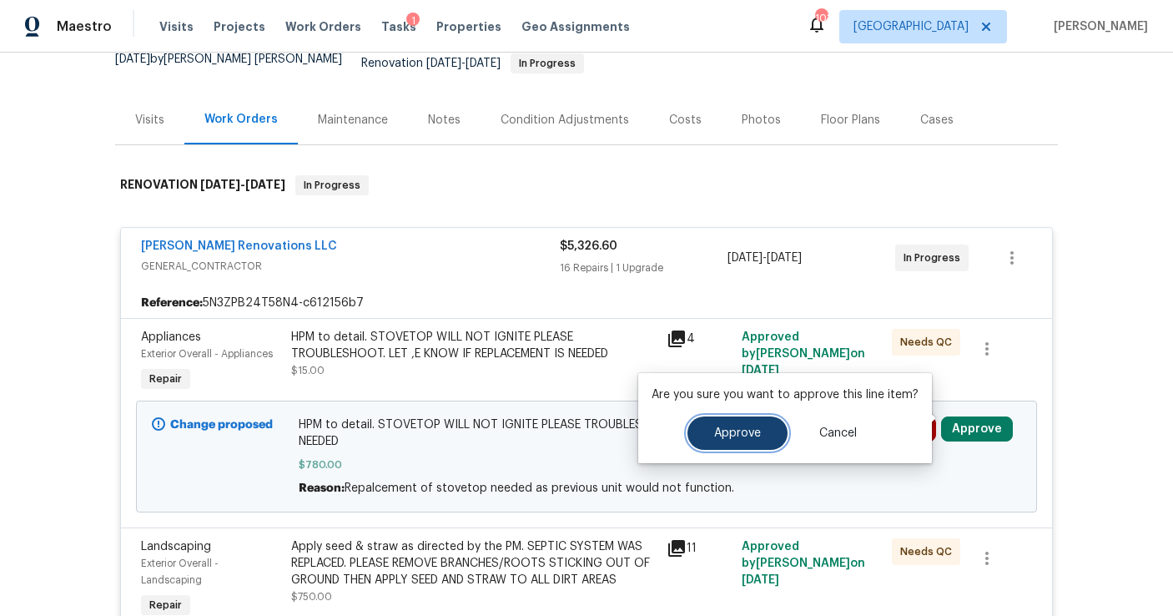
click at [756, 431] on span "Approve" at bounding box center [737, 433] width 47 height 13
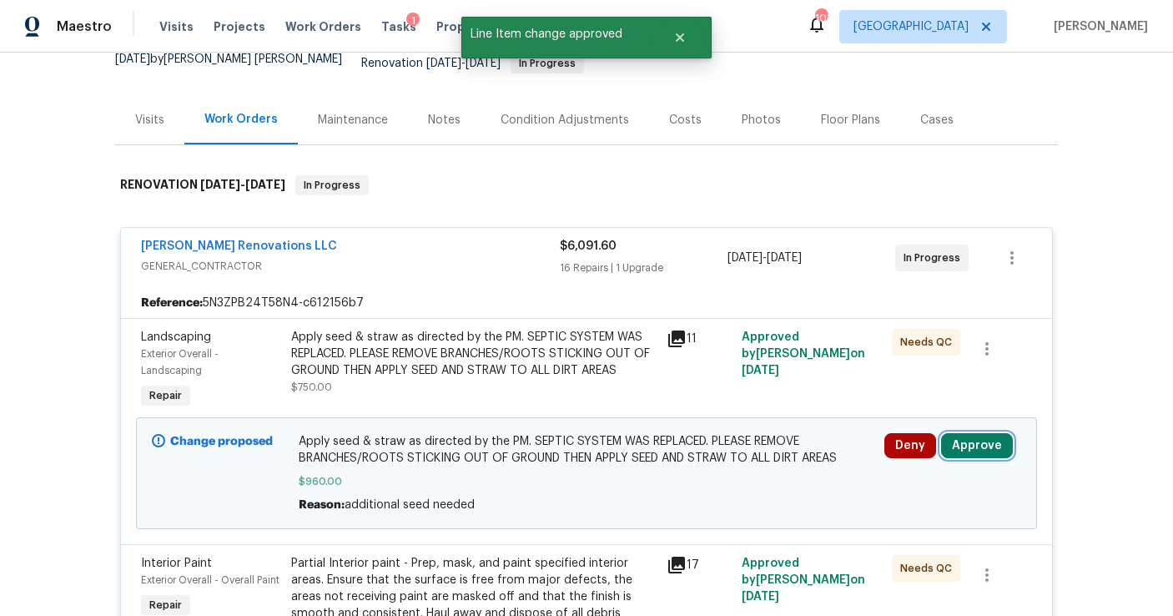
click at [981, 433] on button "Approve" at bounding box center [977, 445] width 72 height 25
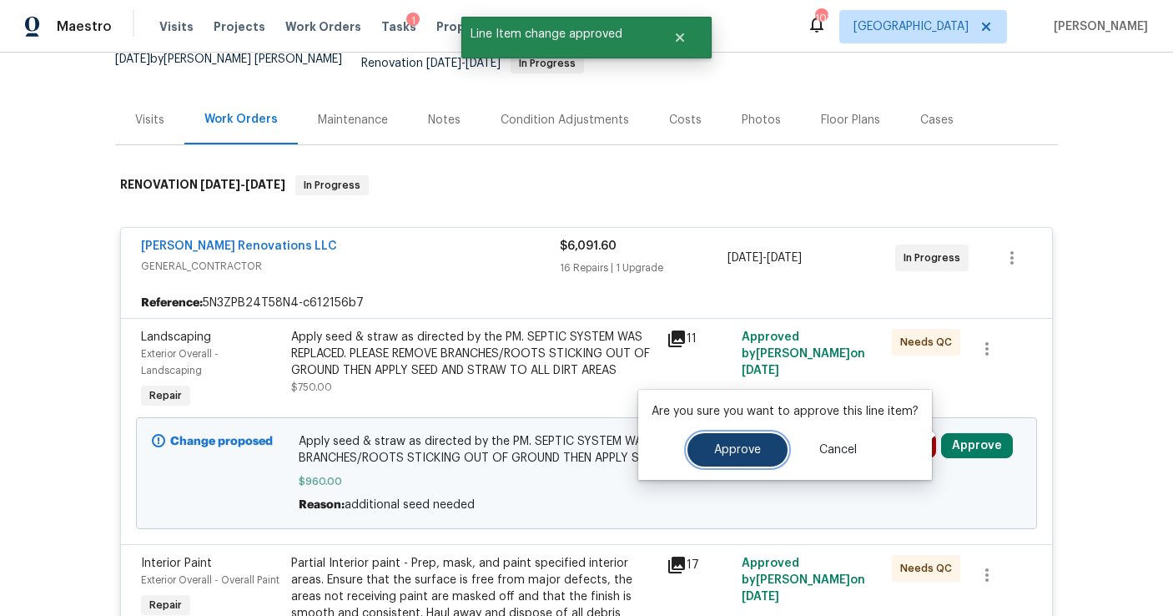
click at [723, 462] on button "Approve" at bounding box center [738, 449] width 100 height 33
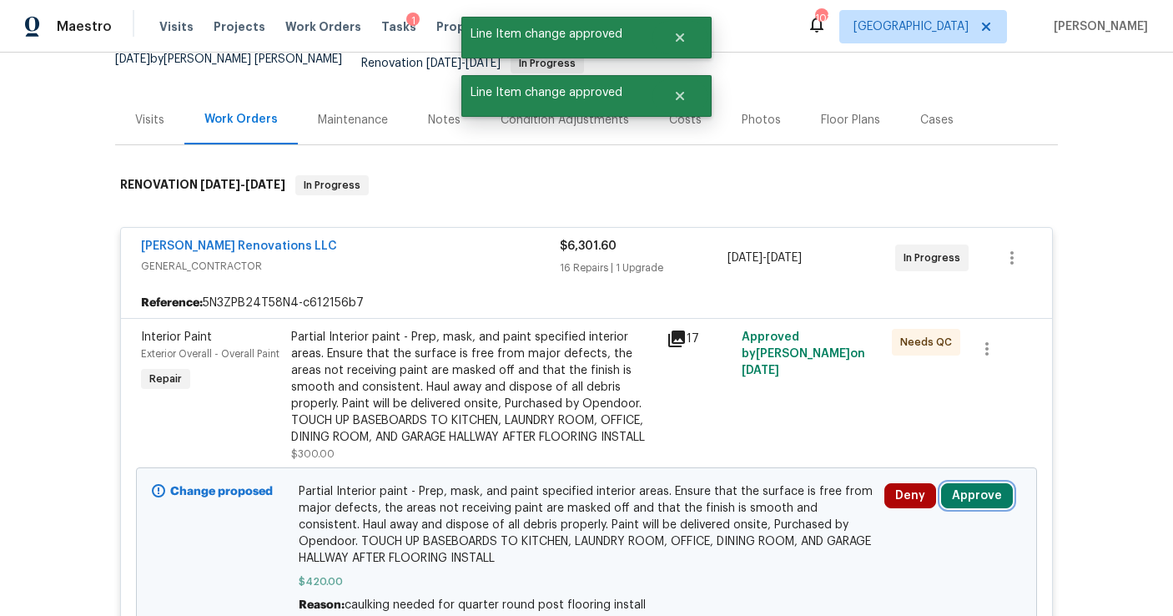
click at [971, 488] on button "Approve" at bounding box center [977, 495] width 72 height 25
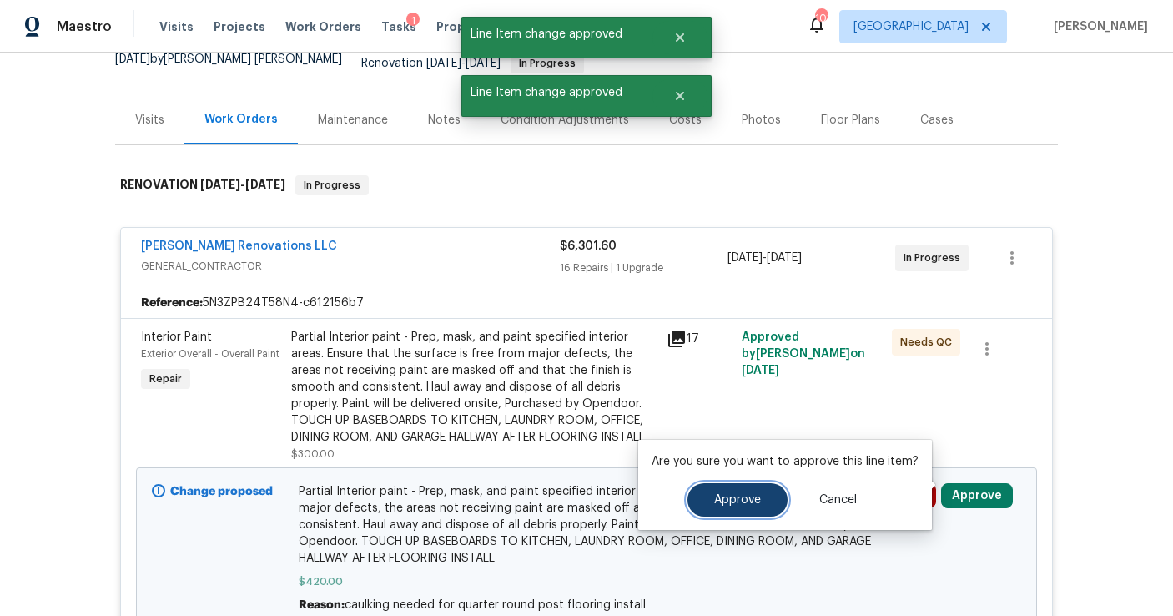
click at [730, 508] on button "Approve" at bounding box center [738, 499] width 100 height 33
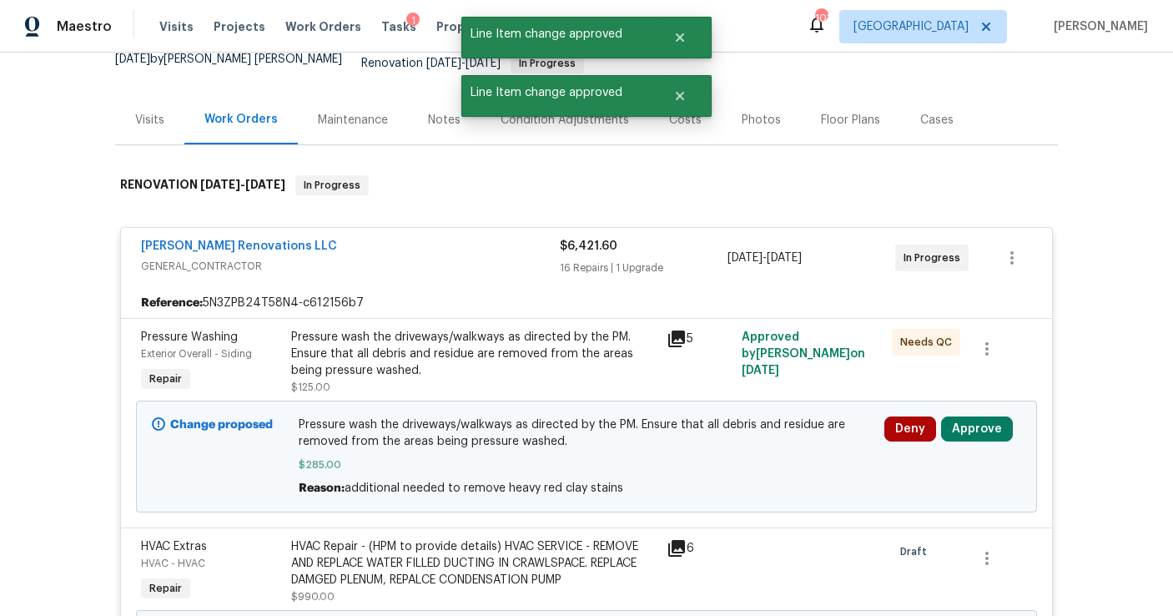
scroll to position [170, 0]
click at [961, 416] on button "Approve" at bounding box center [977, 428] width 72 height 25
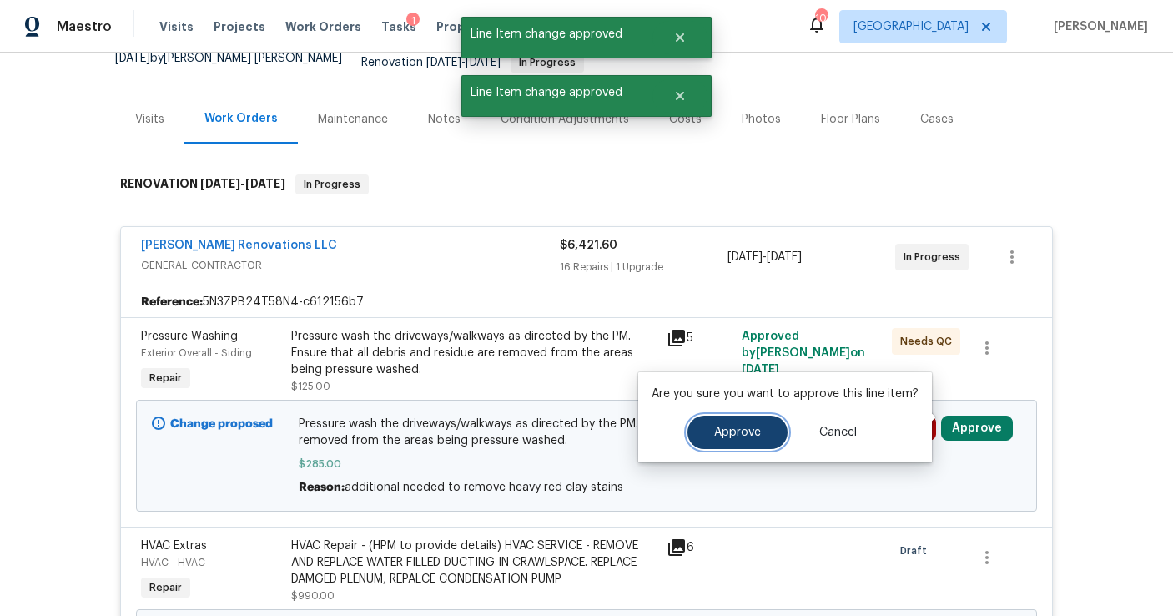
click at [737, 416] on button "Approve" at bounding box center [738, 432] width 100 height 33
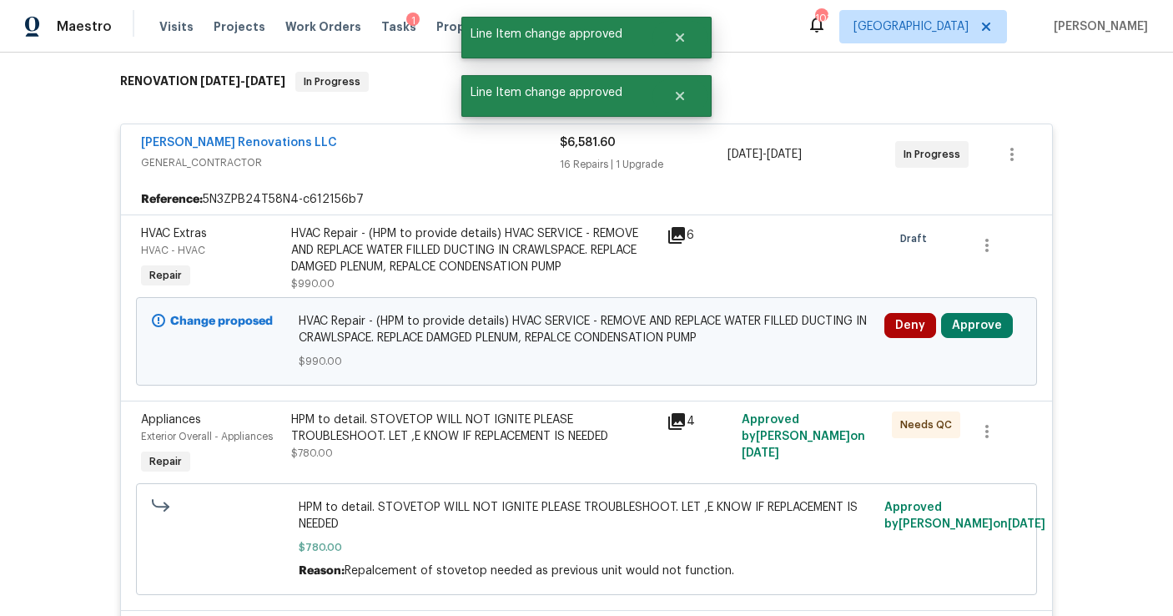
scroll to position [270, 0]
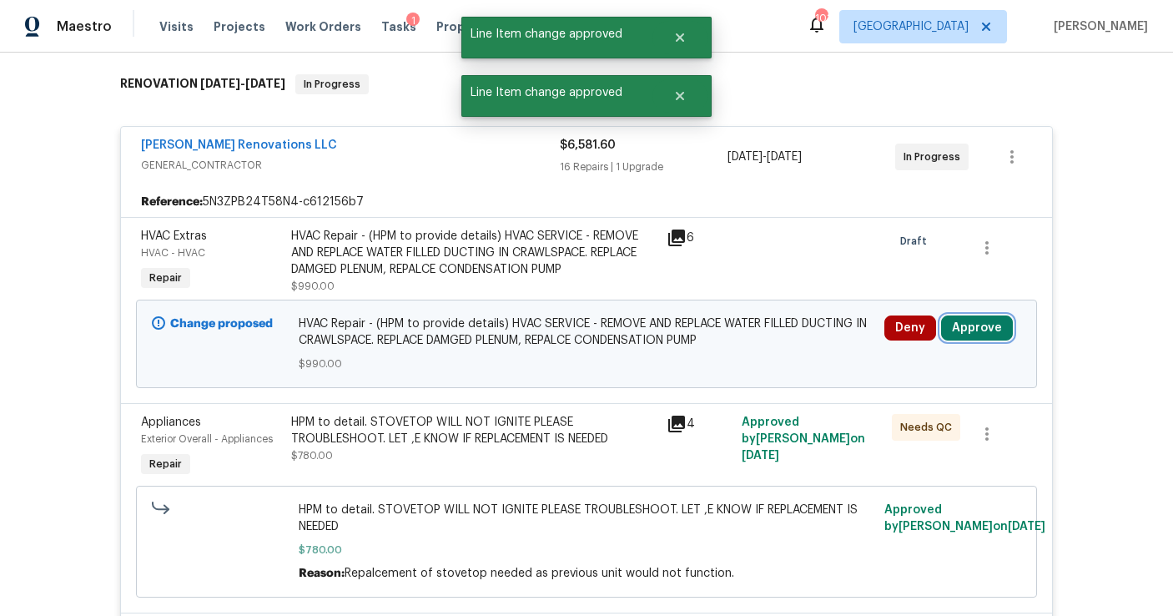
click at [976, 315] on button "Approve" at bounding box center [977, 327] width 72 height 25
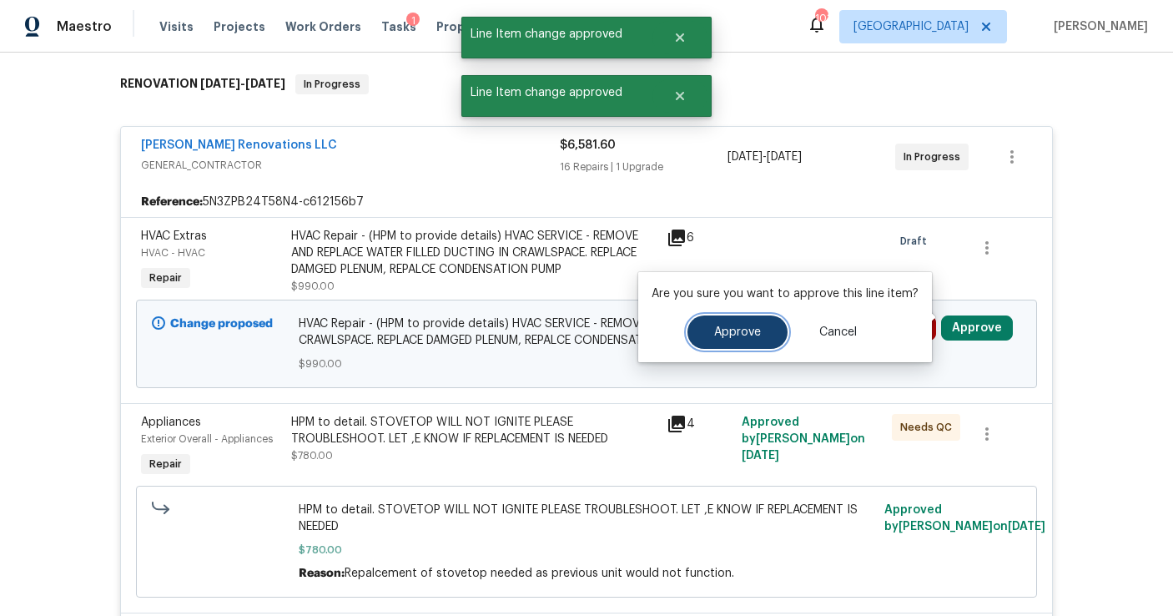
click at [726, 334] on span "Approve" at bounding box center [737, 332] width 47 height 13
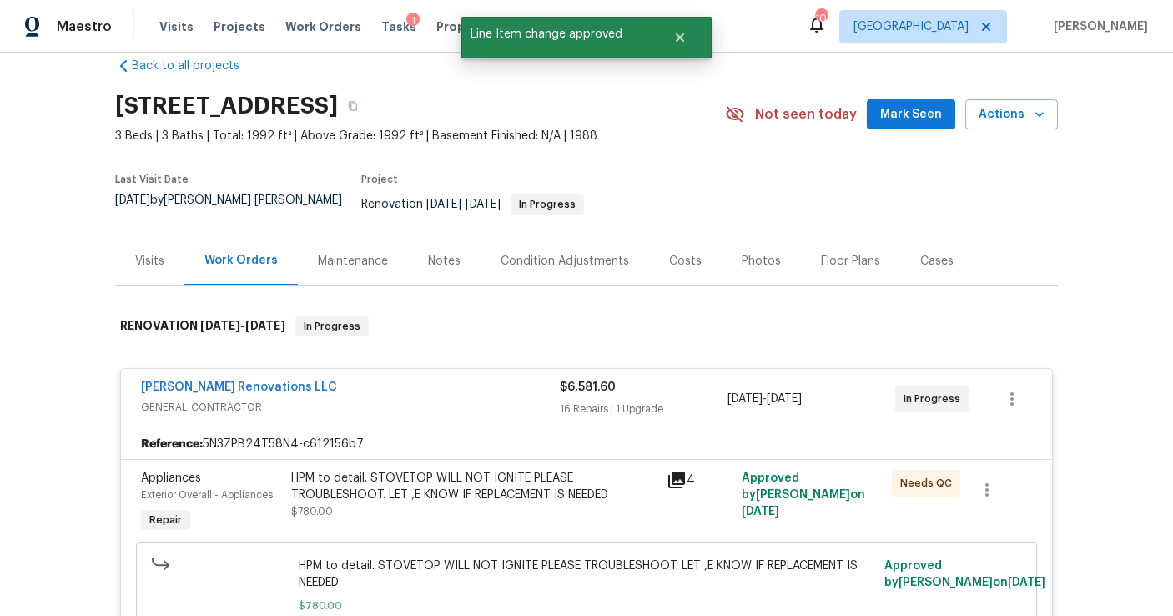
scroll to position [0, 0]
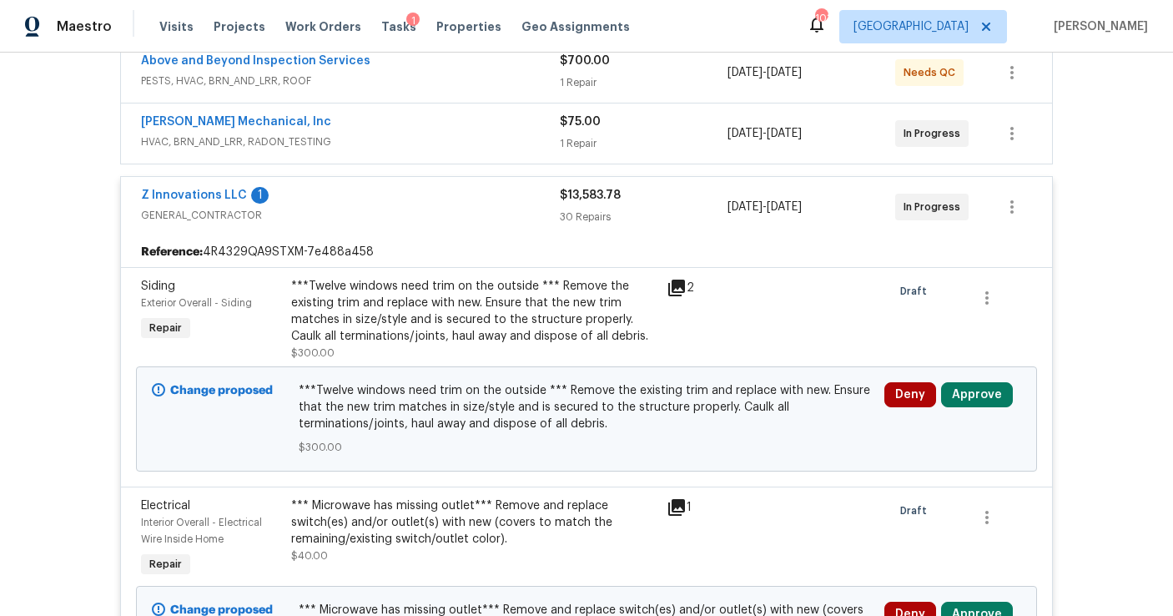
scroll to position [349, 0]
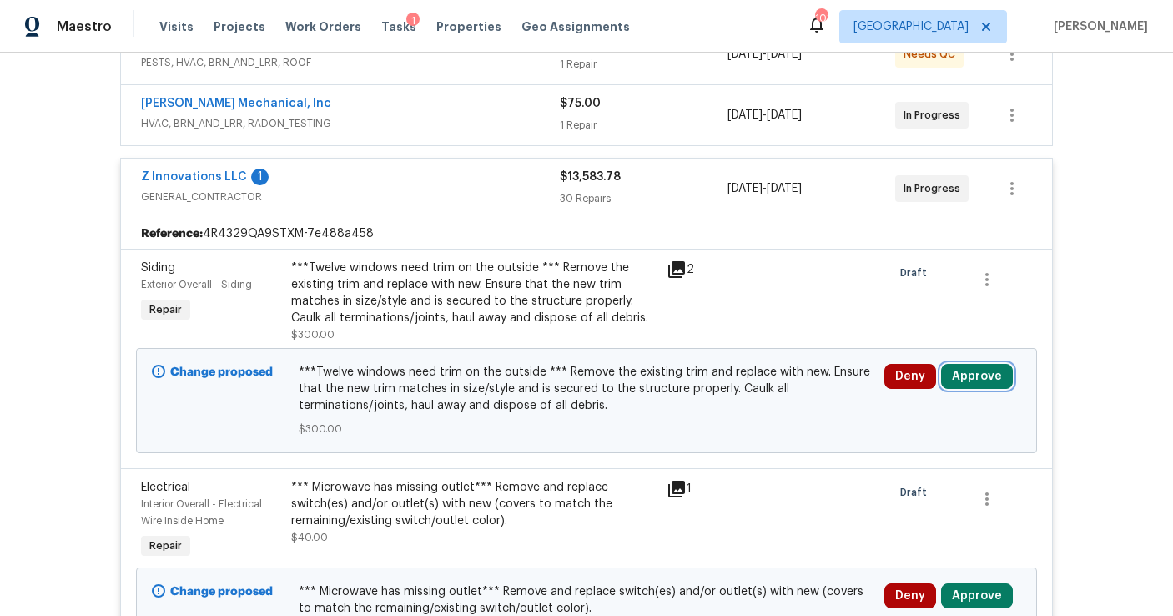
click at [982, 367] on button "Approve" at bounding box center [977, 376] width 72 height 25
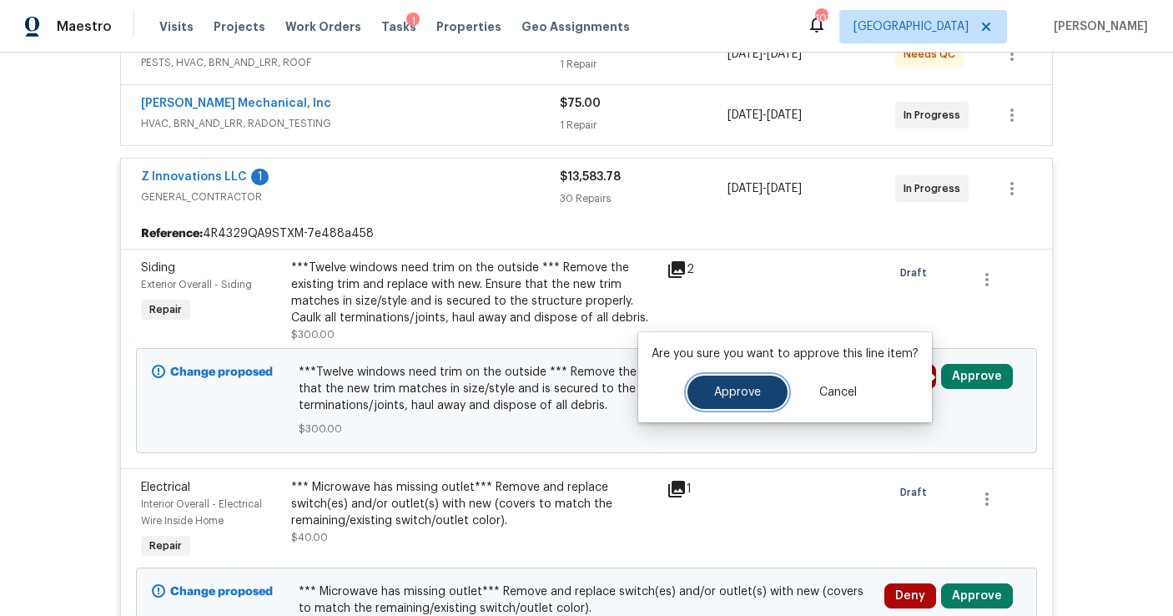
click at [717, 396] on span "Approve" at bounding box center [737, 392] width 47 height 13
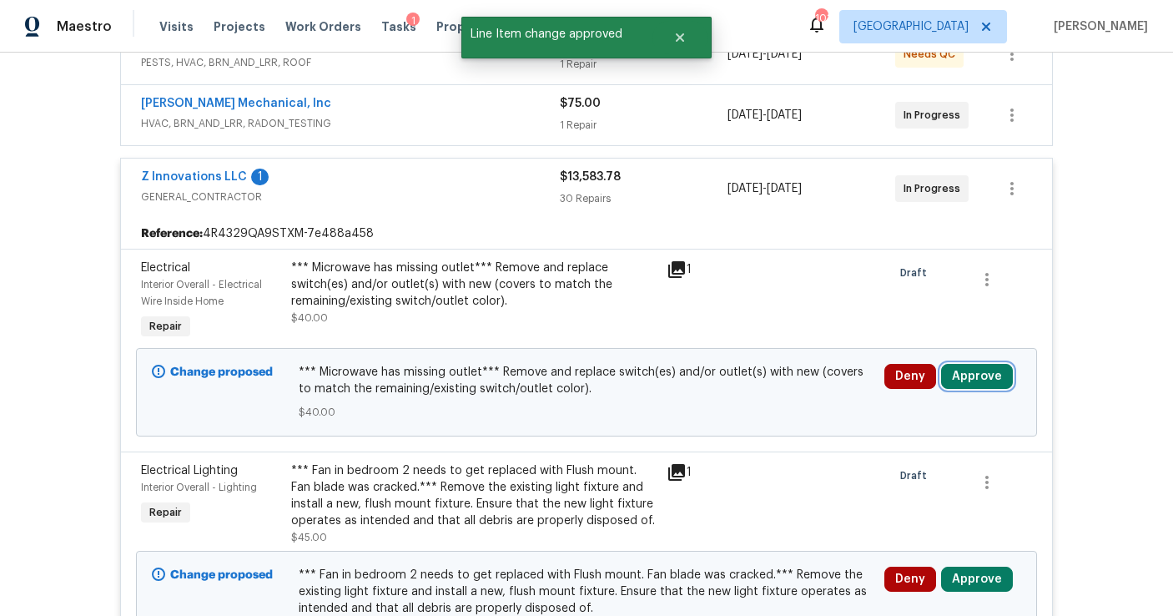
click at [964, 372] on button "Approve" at bounding box center [977, 376] width 72 height 25
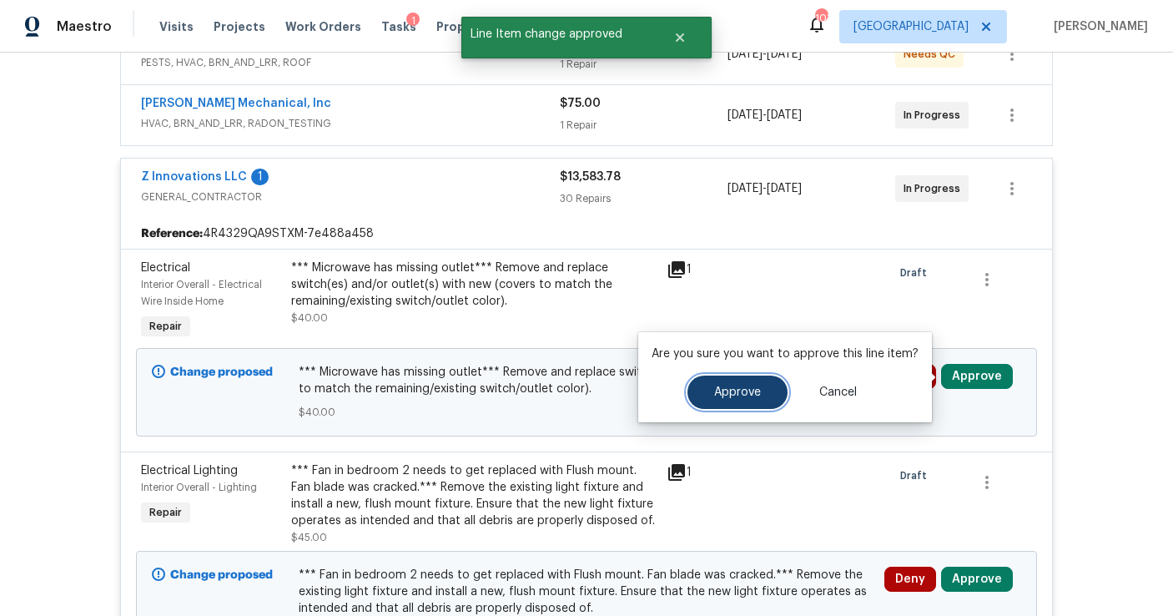
click at [757, 395] on span "Approve" at bounding box center [737, 392] width 47 height 13
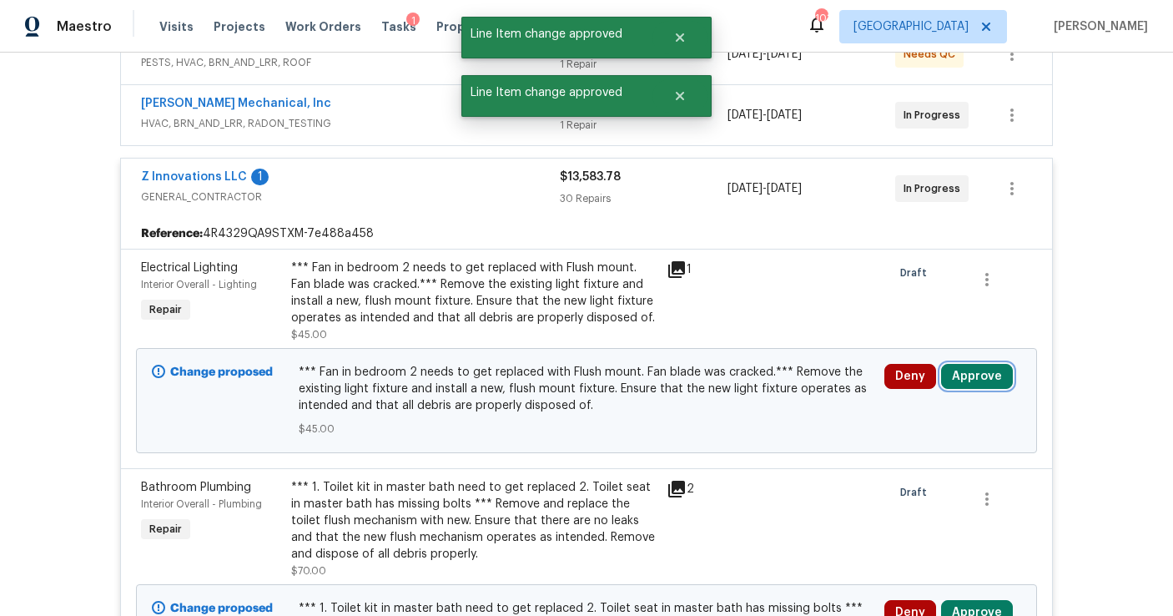
click at [982, 377] on button "Approve" at bounding box center [977, 376] width 72 height 25
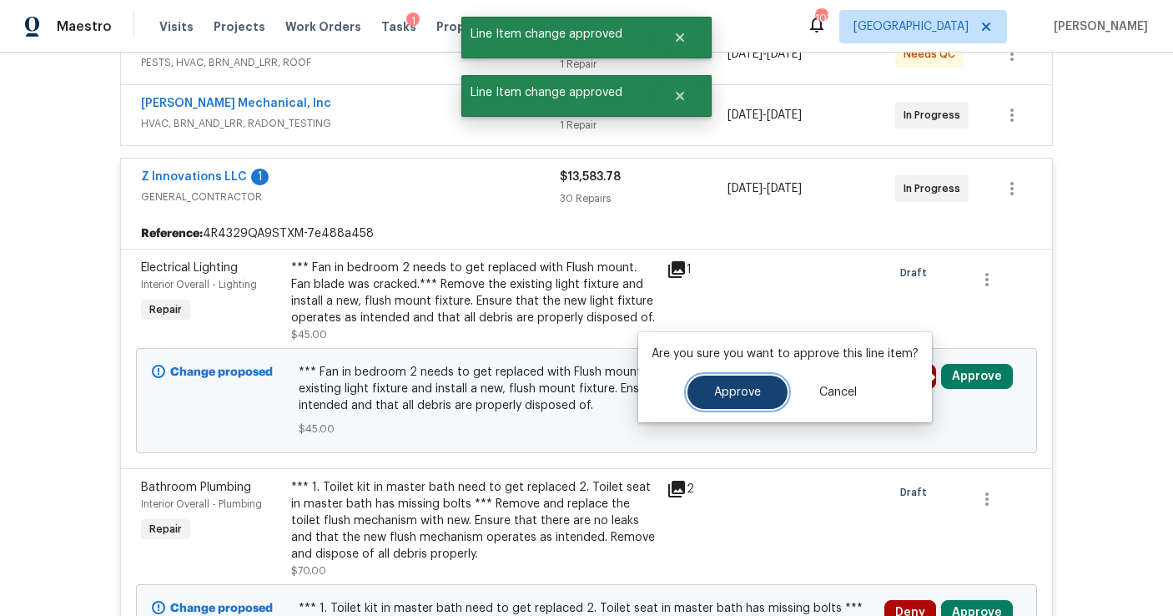
click at [738, 400] on button "Approve" at bounding box center [738, 392] width 100 height 33
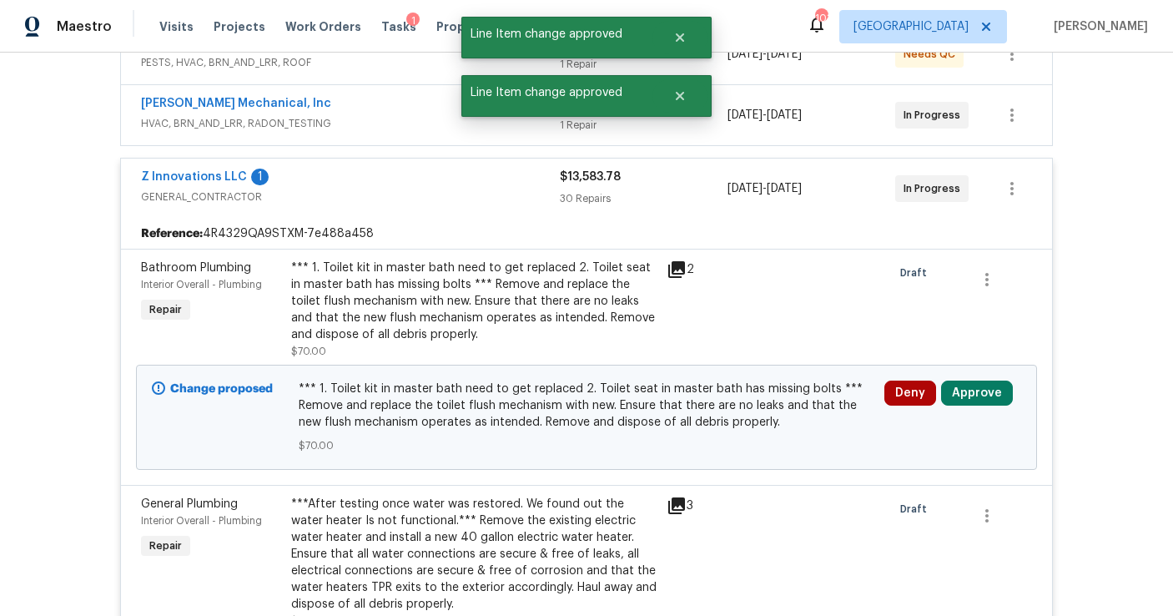
click at [972, 406] on div "Deny Approve" at bounding box center [953, 417] width 147 height 83
click at [974, 400] on button "Approve" at bounding box center [977, 393] width 72 height 25
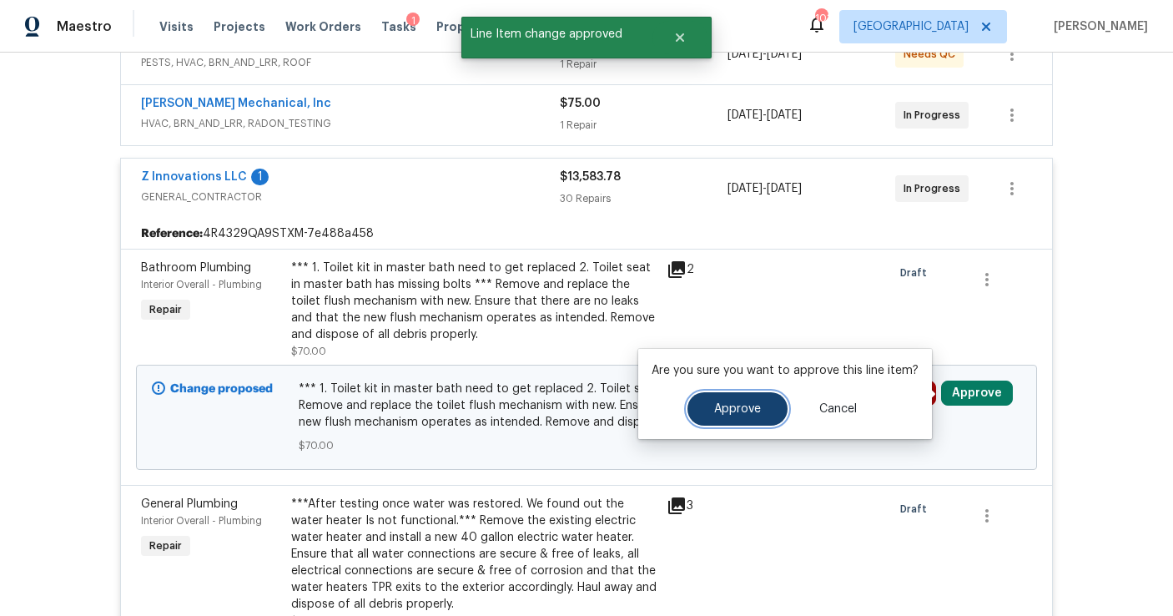
click at [749, 414] on span "Approve" at bounding box center [737, 409] width 47 height 13
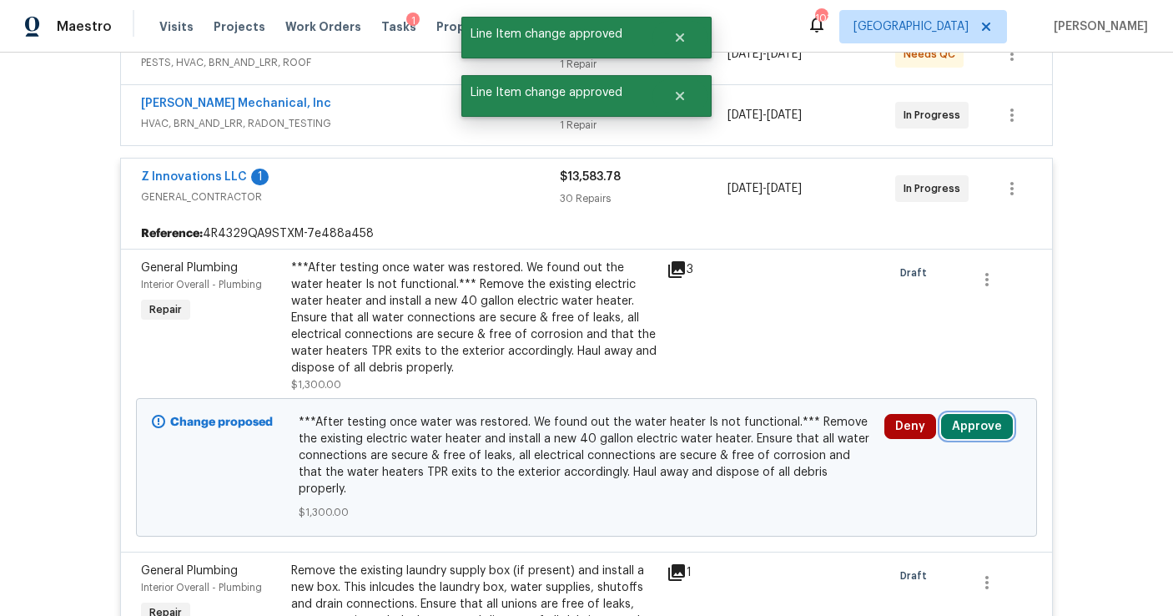
click at [949, 424] on button "Approve" at bounding box center [977, 426] width 72 height 25
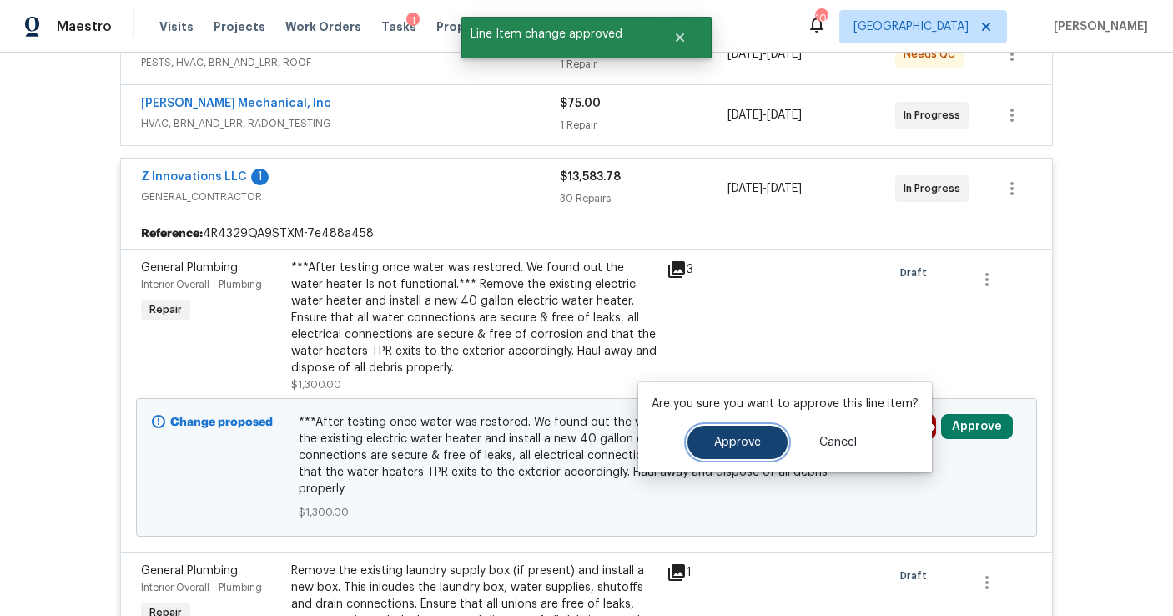
click at [764, 431] on button "Approve" at bounding box center [738, 442] width 100 height 33
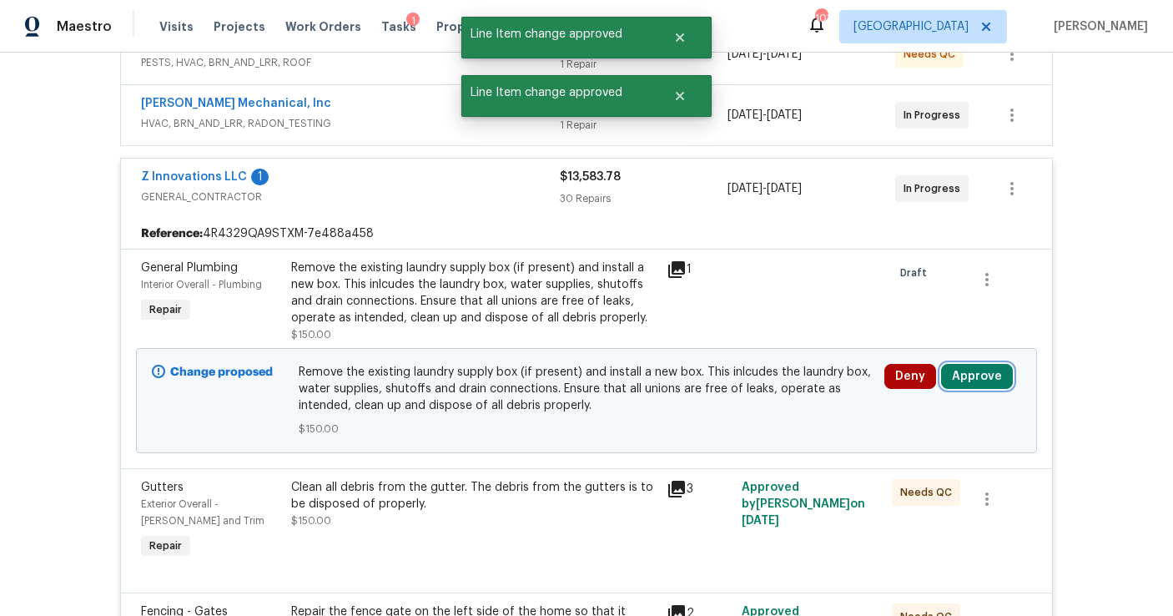
click at [956, 383] on button "Approve" at bounding box center [977, 376] width 72 height 25
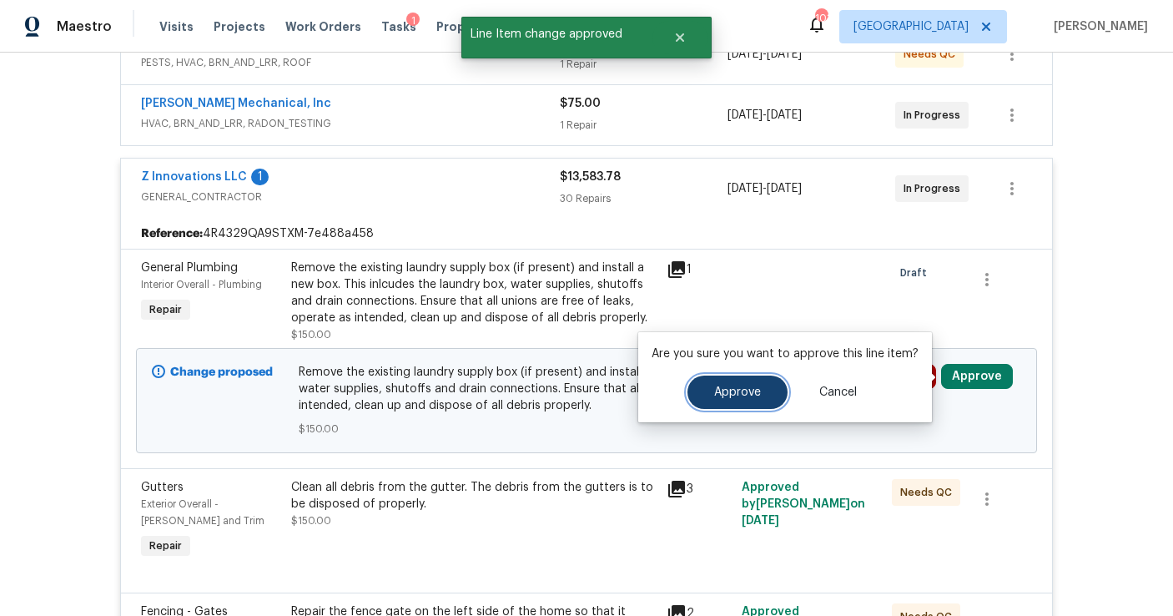
click at [746, 394] on span "Approve" at bounding box center [737, 392] width 47 height 13
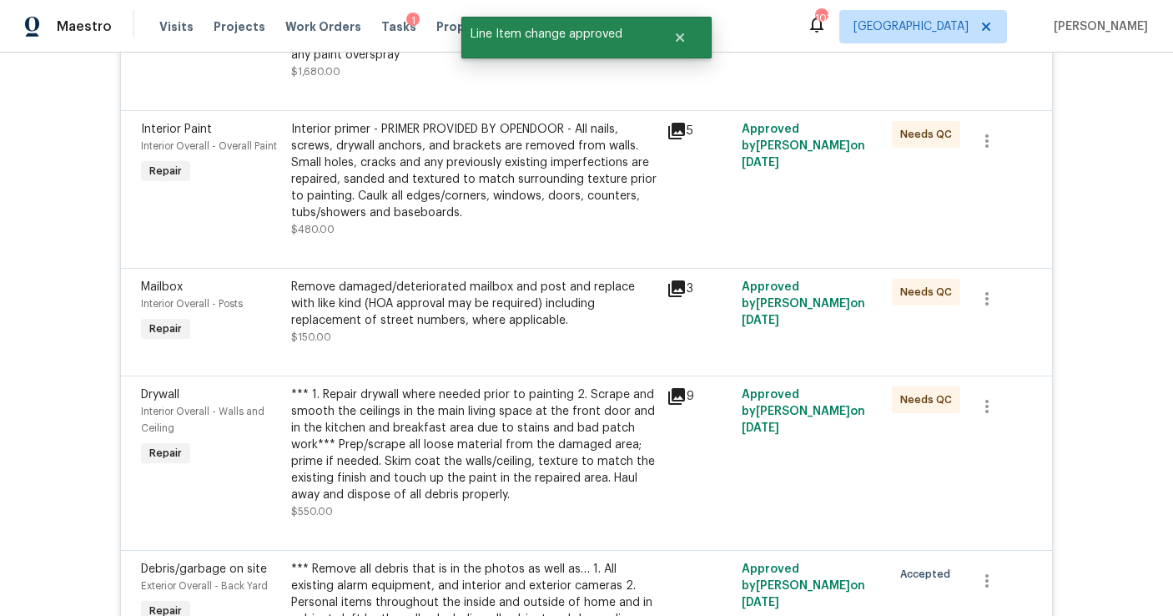
scroll to position [0, 0]
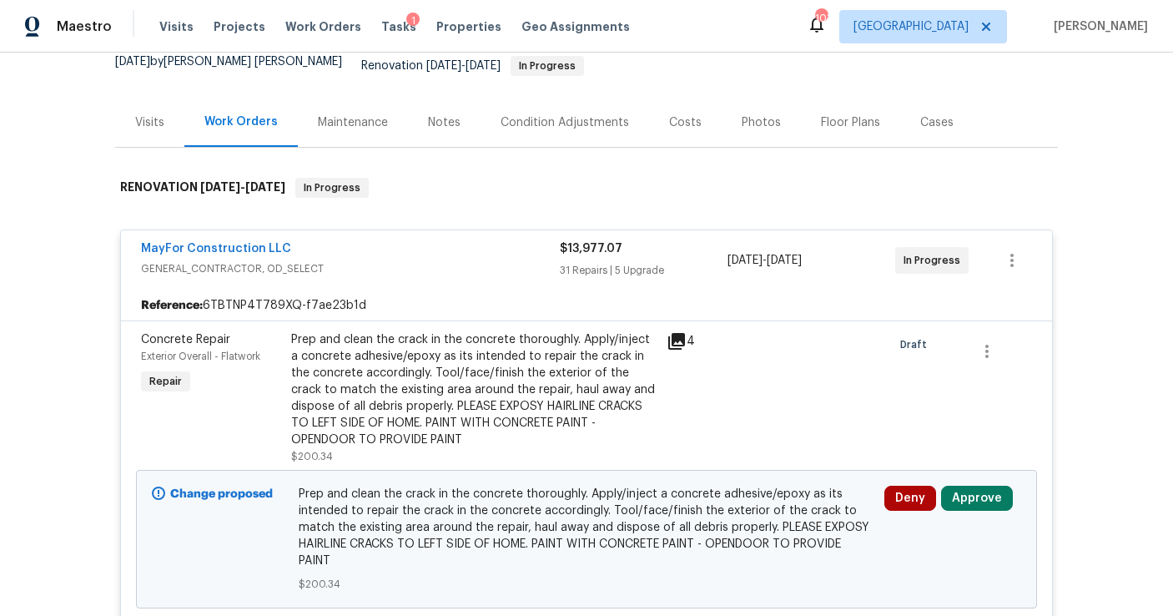
scroll to position [418, 0]
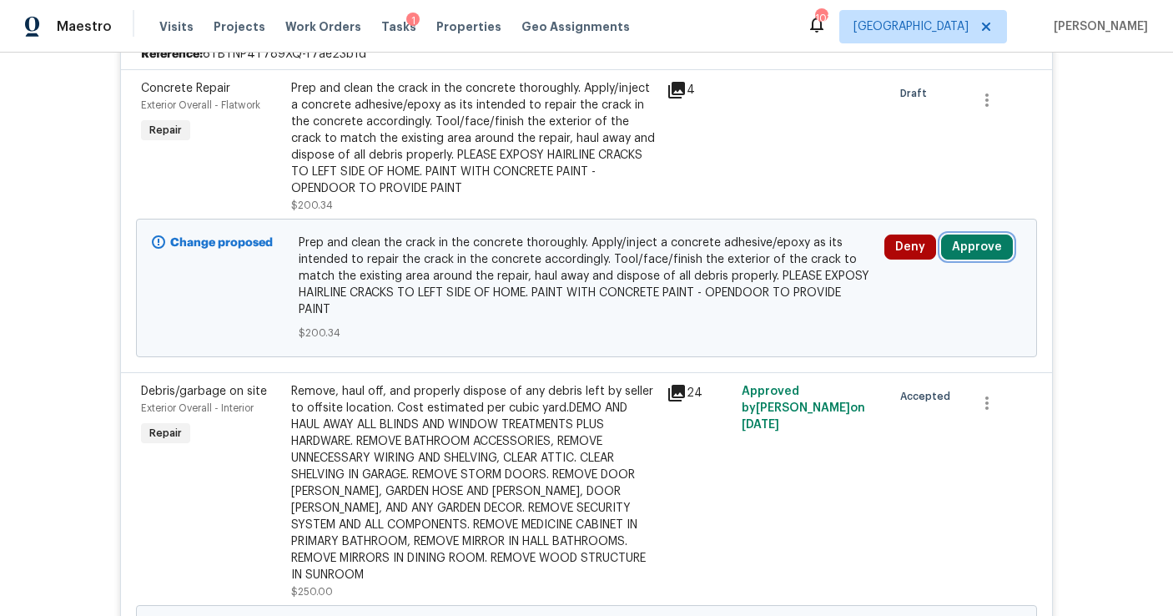
click at [974, 235] on button "Approve" at bounding box center [977, 247] width 72 height 25
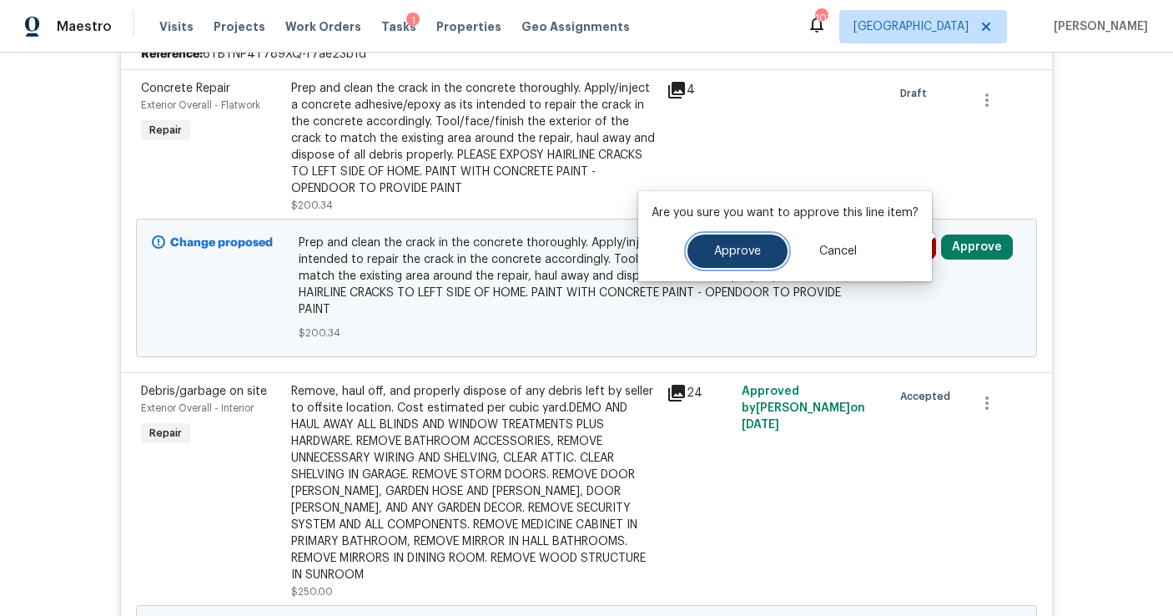
click at [752, 251] on span "Approve" at bounding box center [737, 251] width 47 height 13
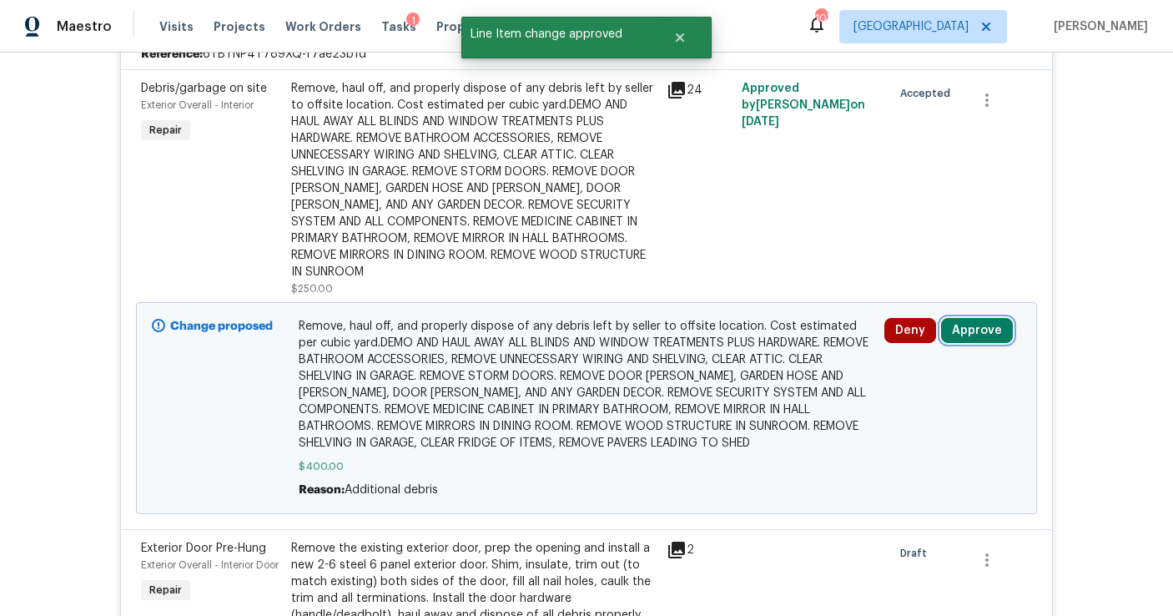
click at [967, 318] on button "Approve" at bounding box center [977, 330] width 72 height 25
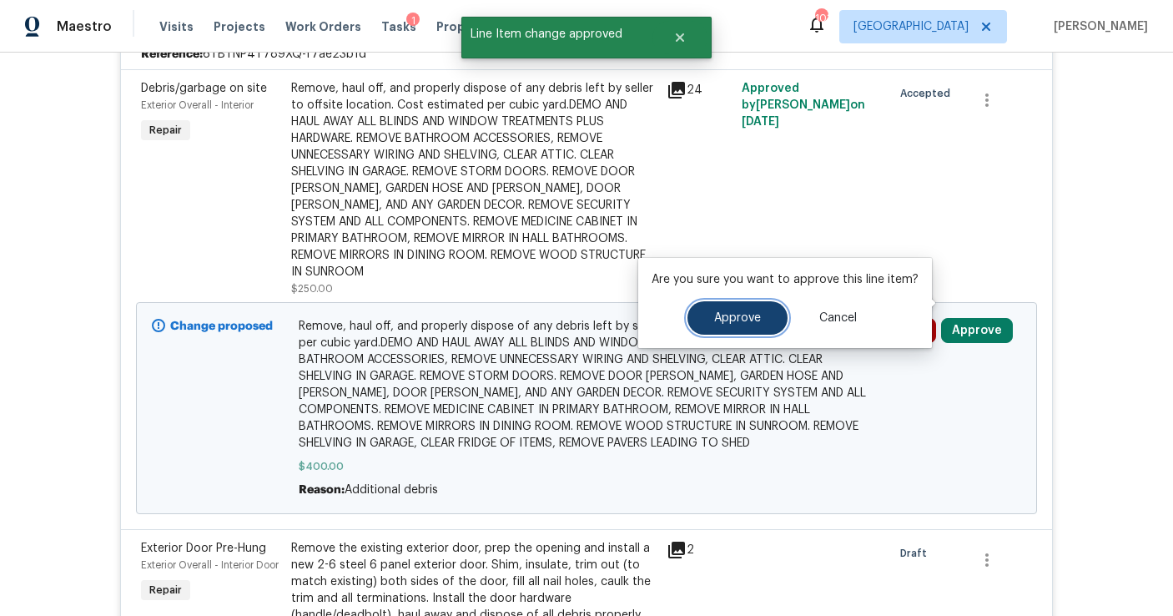
click at [764, 325] on button "Approve" at bounding box center [738, 317] width 100 height 33
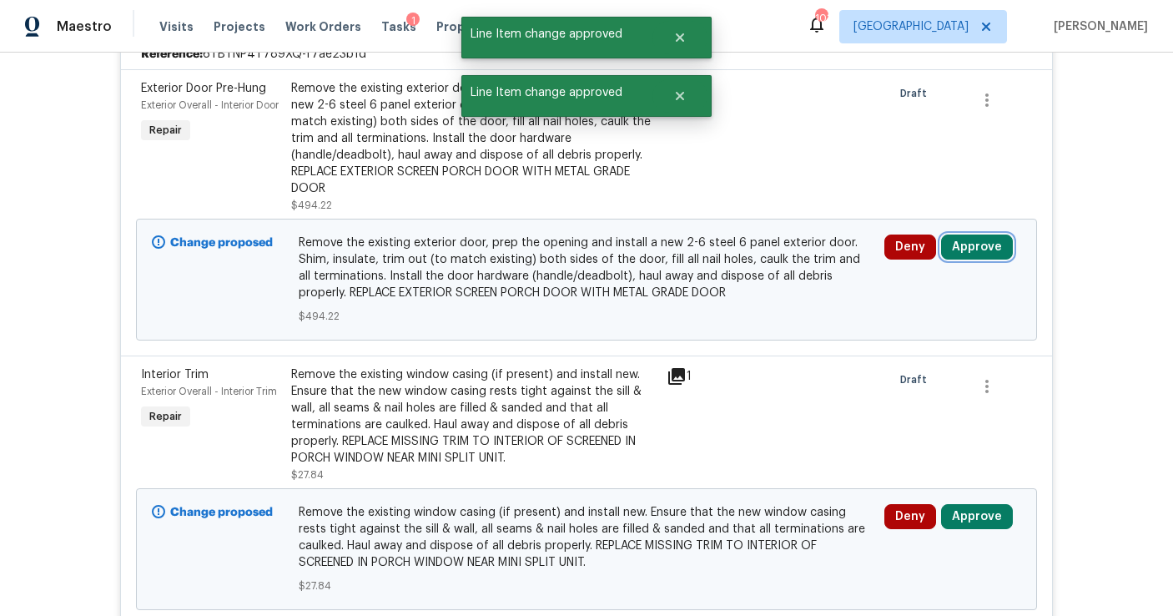
click at [955, 238] on button "Approve" at bounding box center [977, 247] width 72 height 25
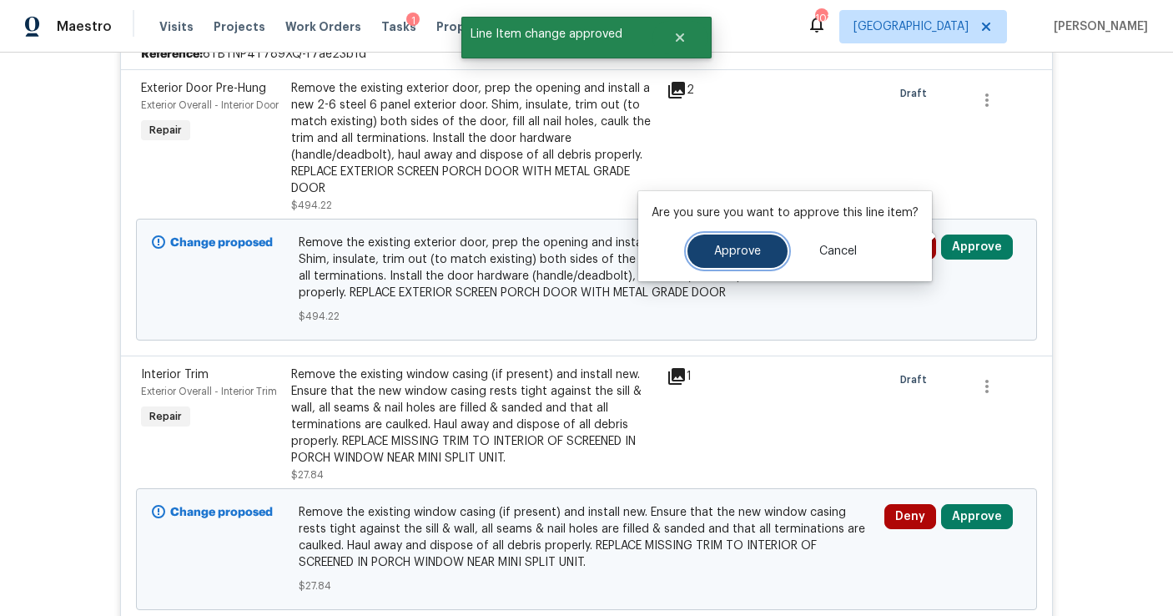
click at [747, 259] on button "Approve" at bounding box center [738, 251] width 100 height 33
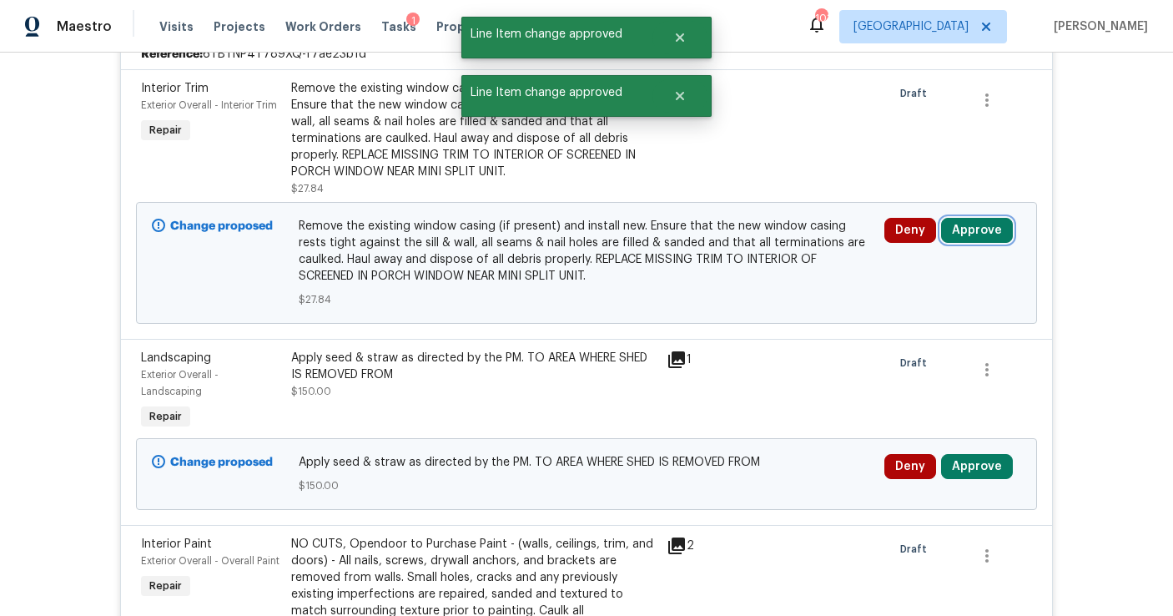
click at [977, 228] on button "Approve" at bounding box center [977, 230] width 72 height 25
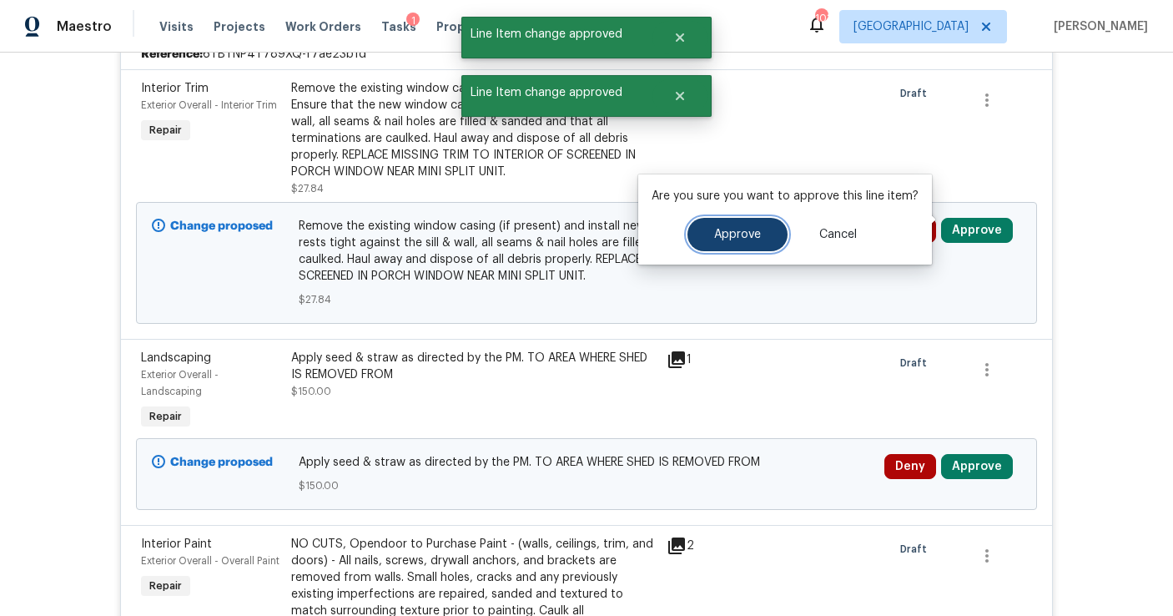
click at [769, 240] on button "Approve" at bounding box center [738, 234] width 100 height 33
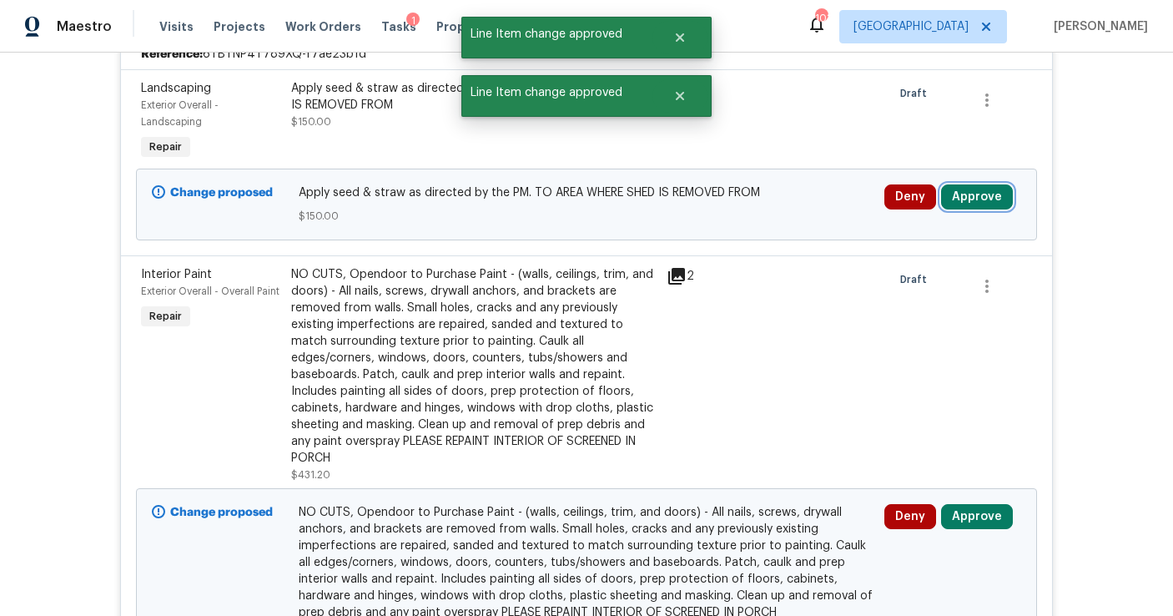
click at [958, 186] on button "Approve" at bounding box center [977, 196] width 72 height 25
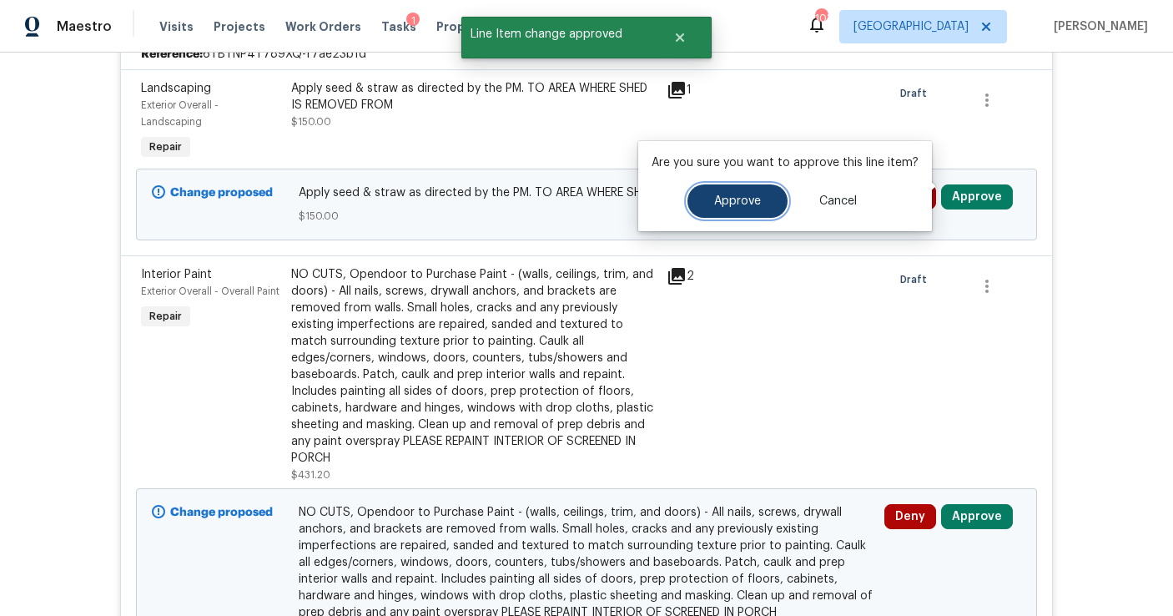
click at [765, 202] on button "Approve" at bounding box center [738, 200] width 100 height 33
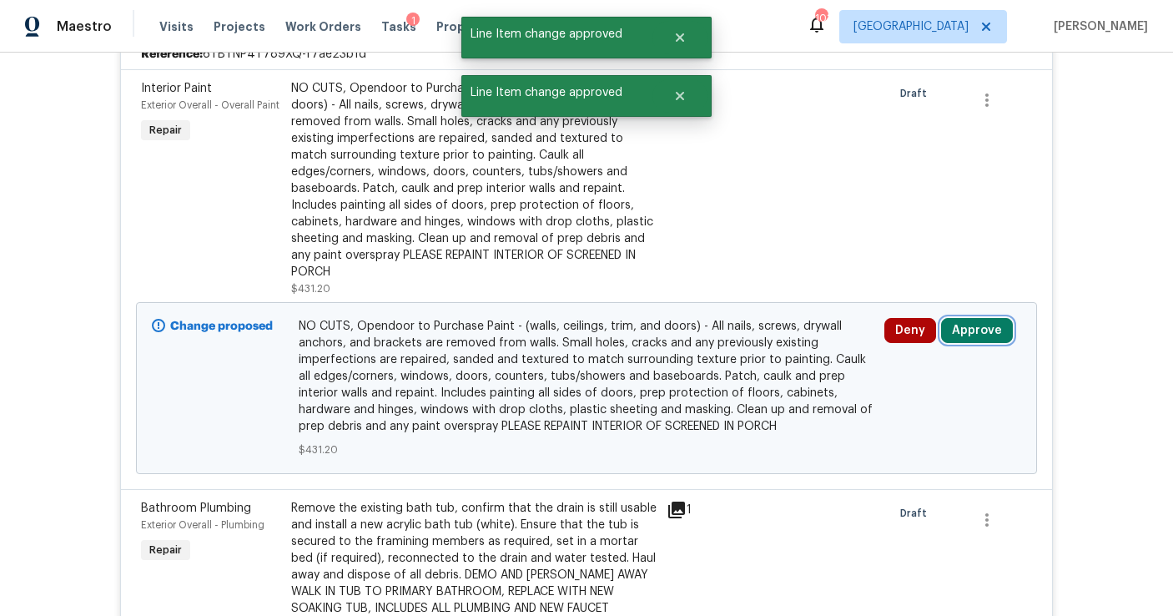
click at [963, 318] on button "Approve" at bounding box center [977, 330] width 72 height 25
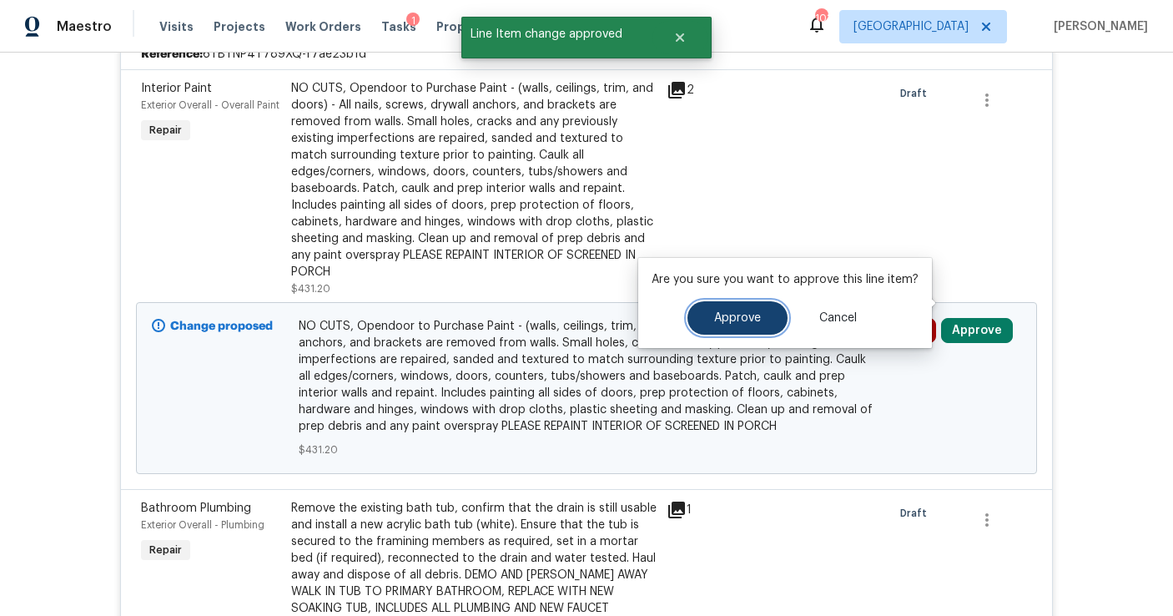
click at [735, 315] on span "Approve" at bounding box center [737, 318] width 47 height 13
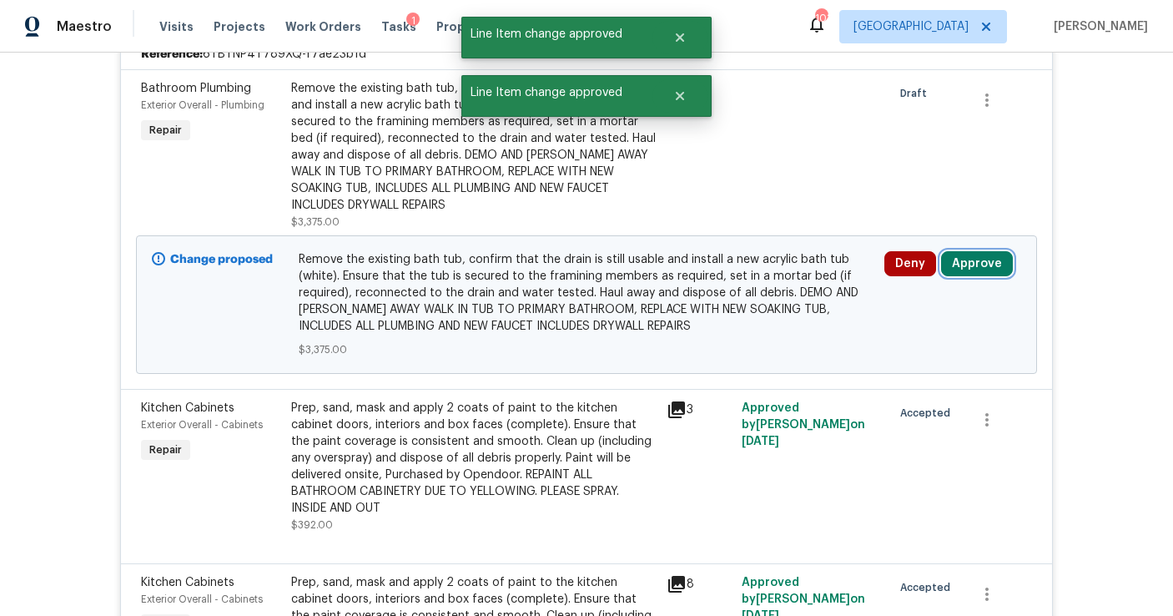
click at [989, 251] on button "Approve" at bounding box center [977, 263] width 72 height 25
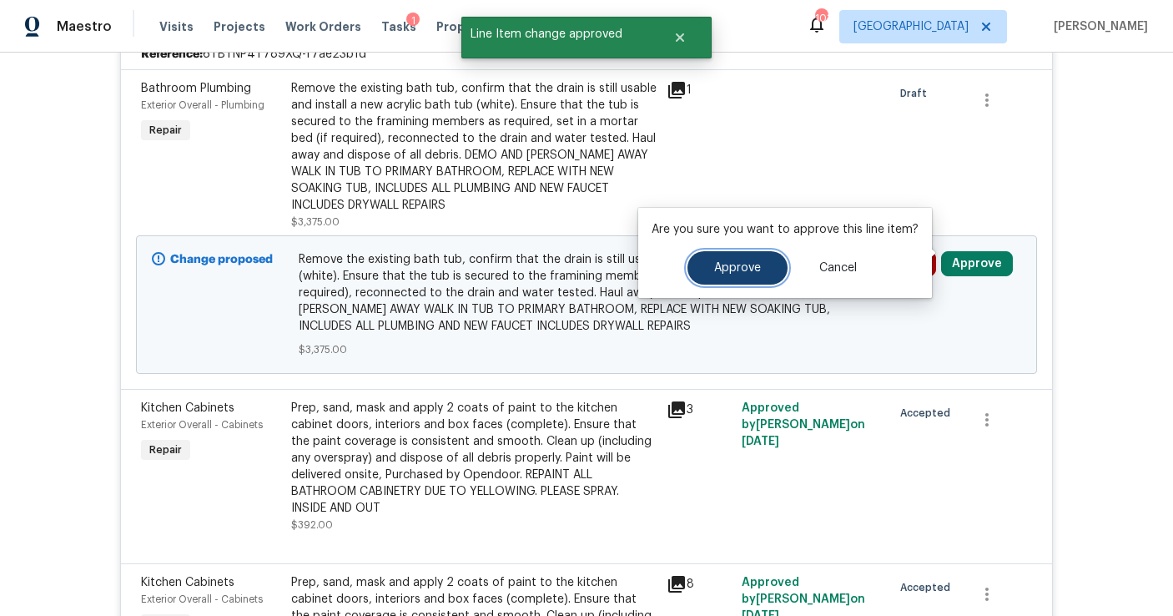
click at [729, 277] on button "Approve" at bounding box center [738, 267] width 100 height 33
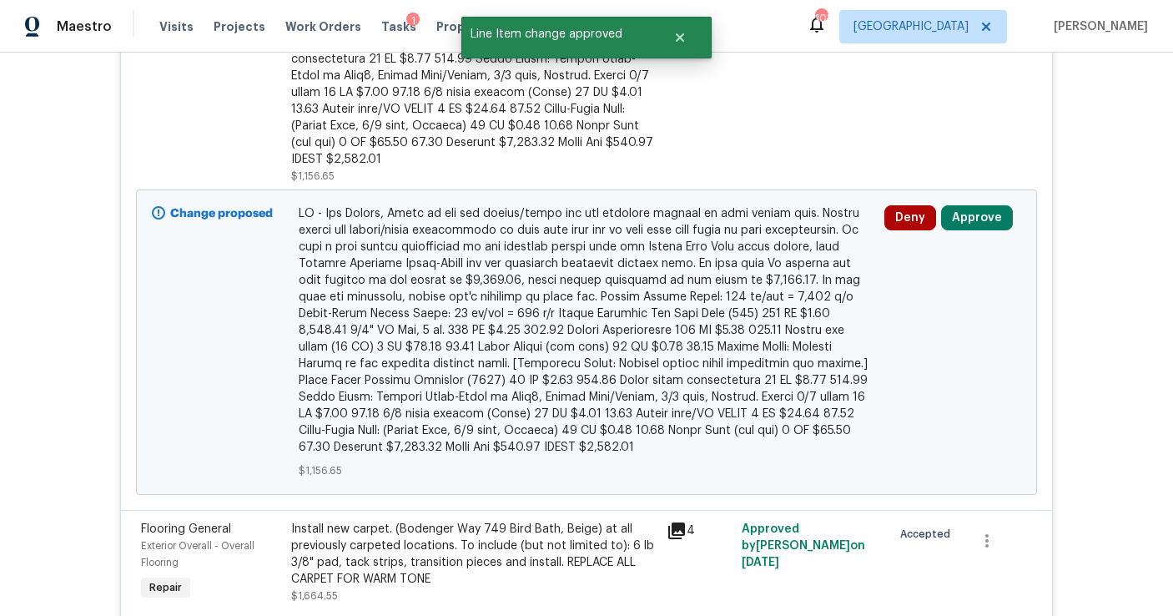
scroll to position [7549, 0]
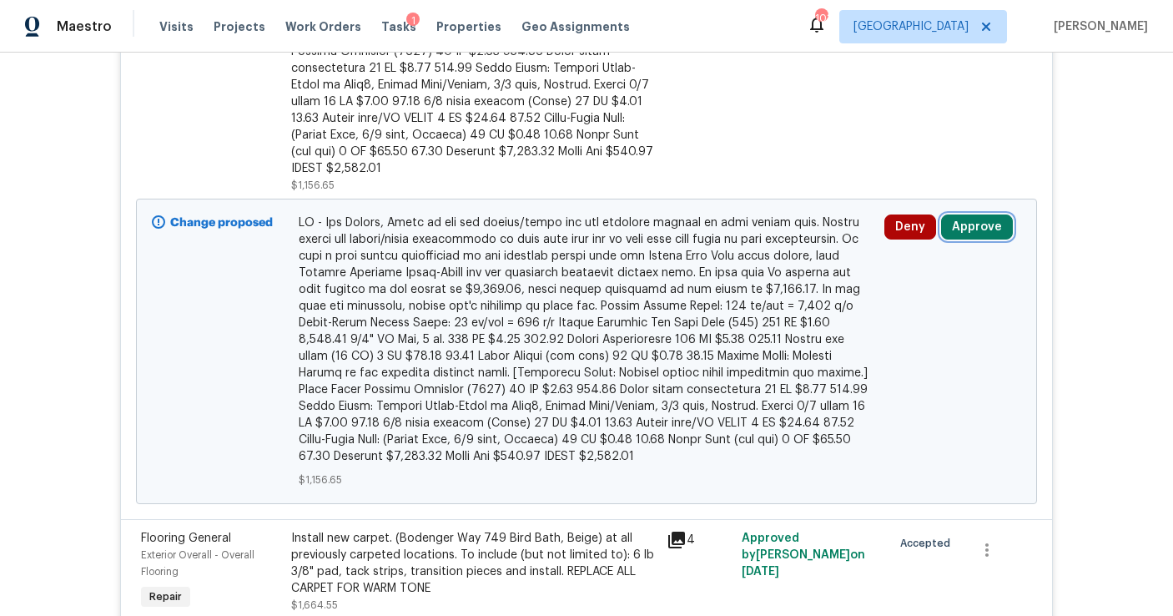
click at [964, 214] on button "Approve" at bounding box center [977, 226] width 72 height 25
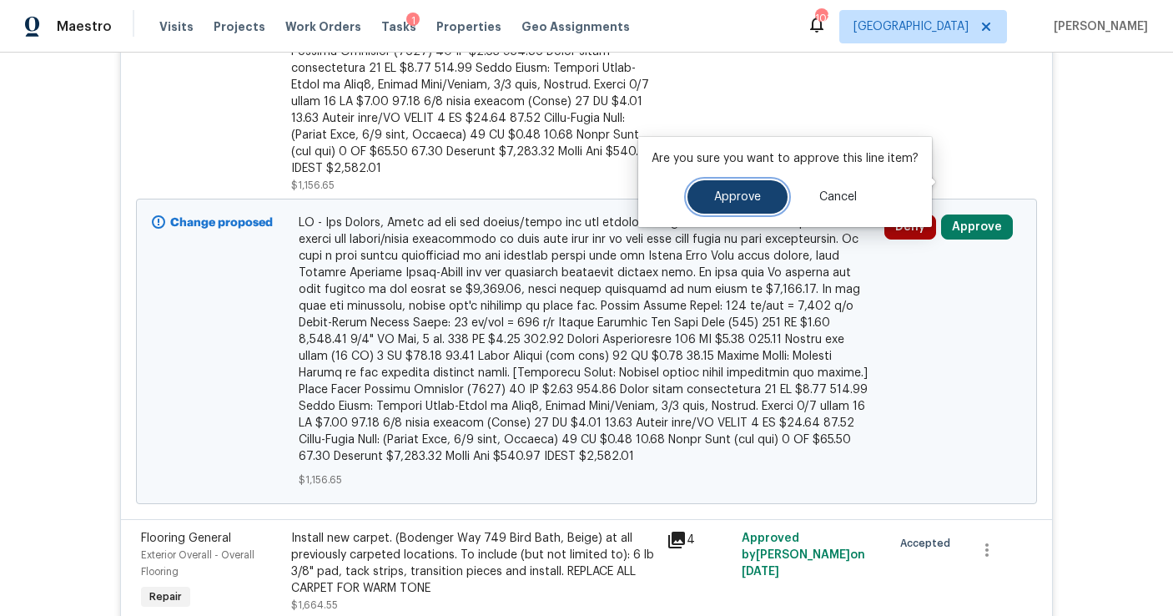
click at [734, 199] on span "Approve" at bounding box center [737, 197] width 47 height 13
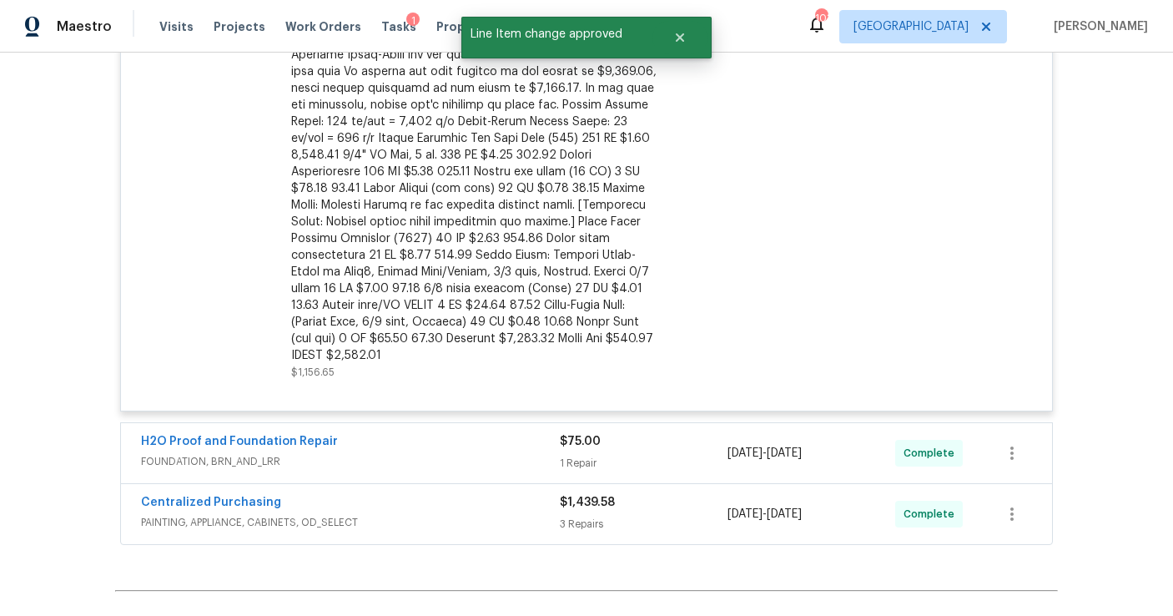
scroll to position [7757, 0]
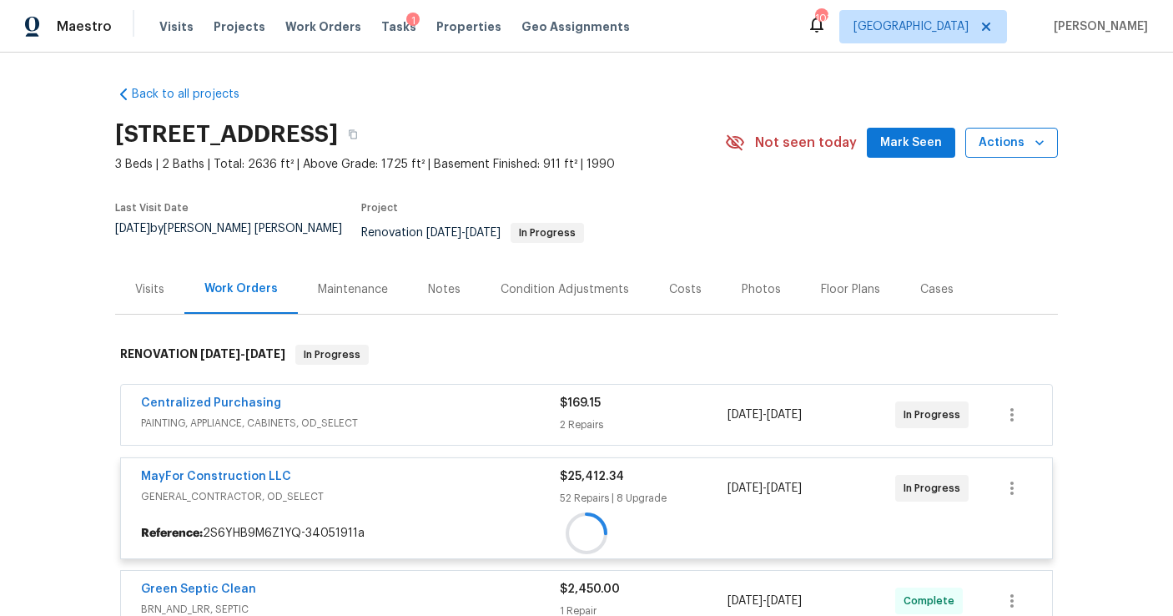
click at [1002, 145] on span "Actions" at bounding box center [1012, 143] width 66 height 21
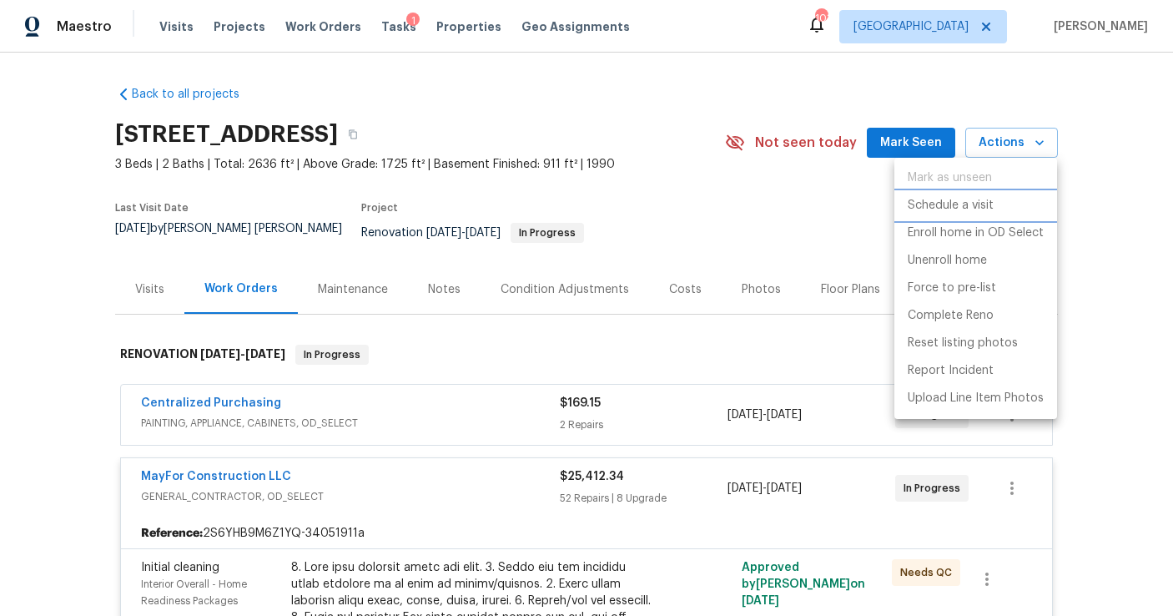
click at [924, 210] on p "Schedule a visit" at bounding box center [951, 206] width 86 height 18
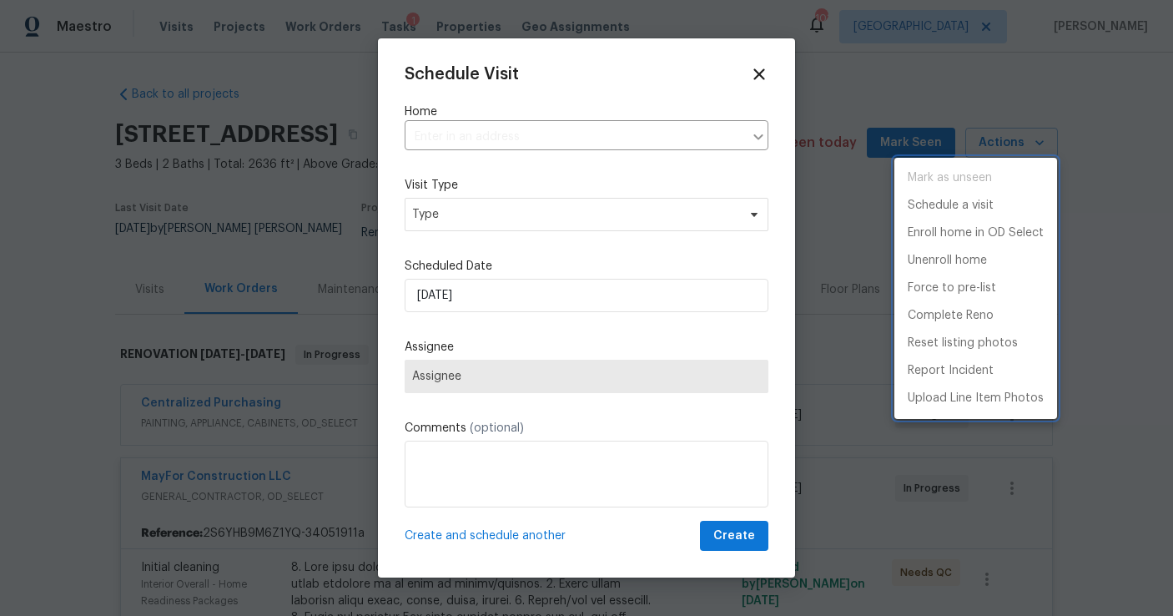
type input "[STREET_ADDRESS]"
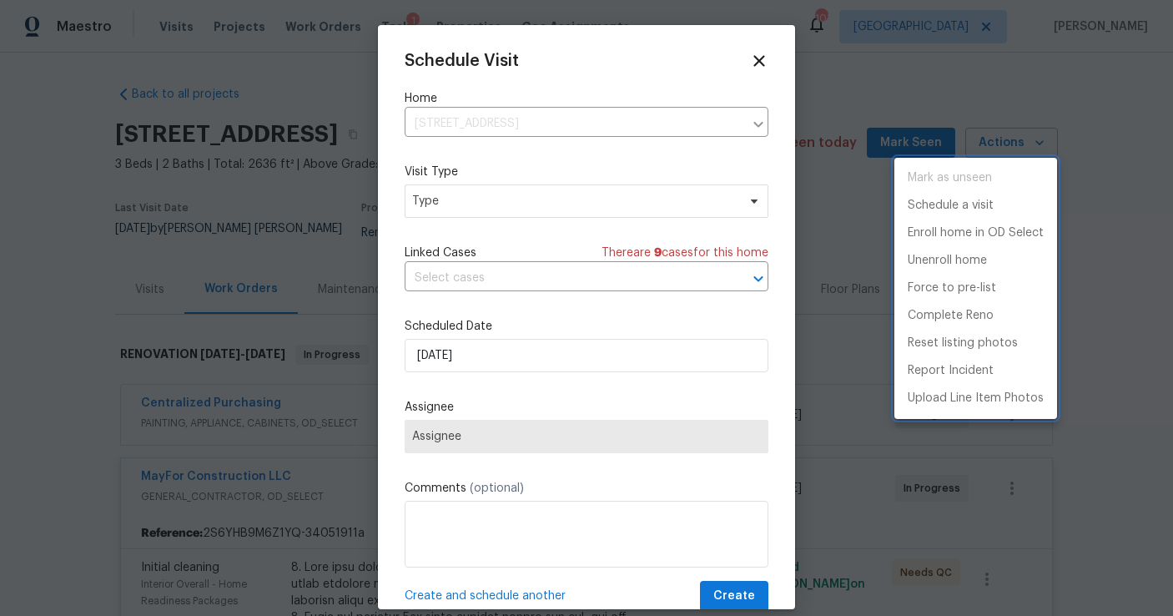
click at [486, 355] on div at bounding box center [586, 308] width 1173 height 616
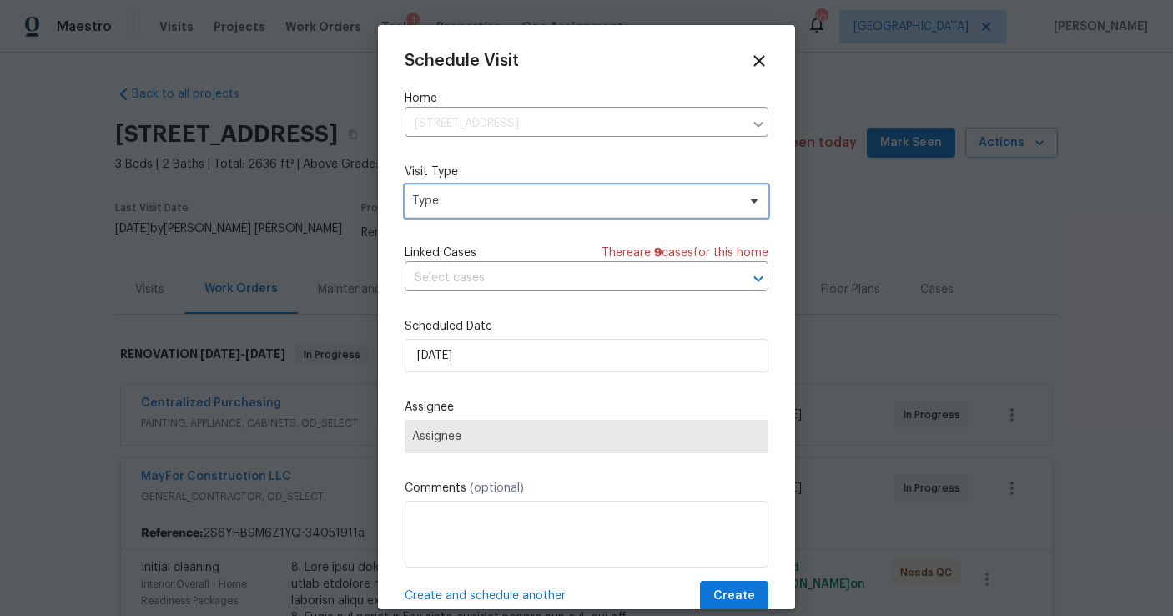
click at [475, 204] on span "Type" at bounding box center [574, 201] width 325 height 17
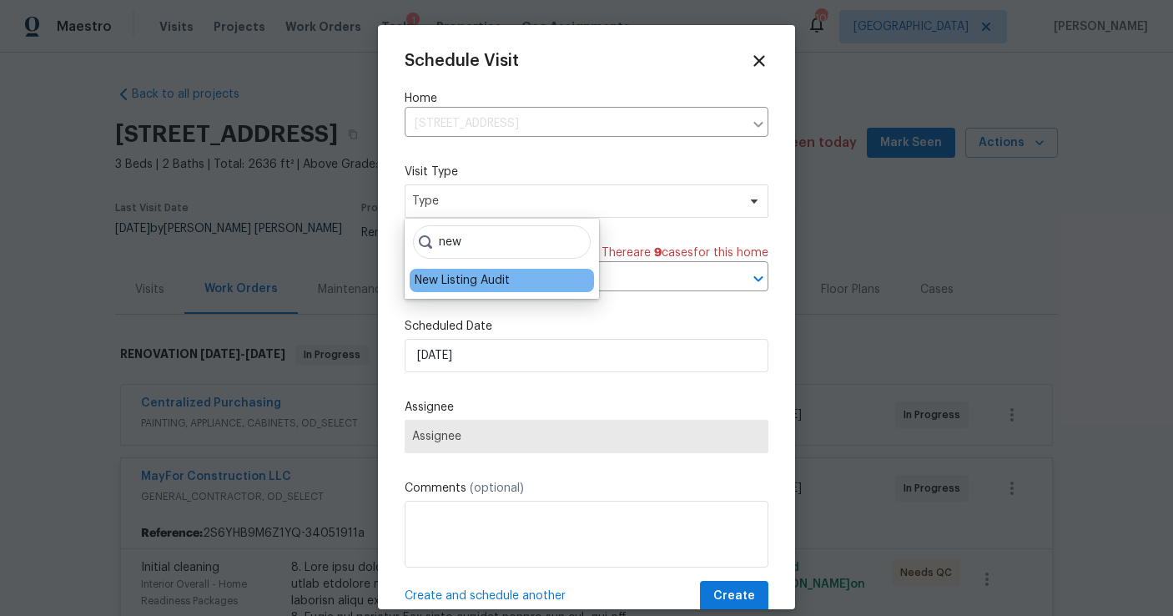
type input "new"
click at [467, 279] on div "New Listing Audit" at bounding box center [462, 280] width 95 height 17
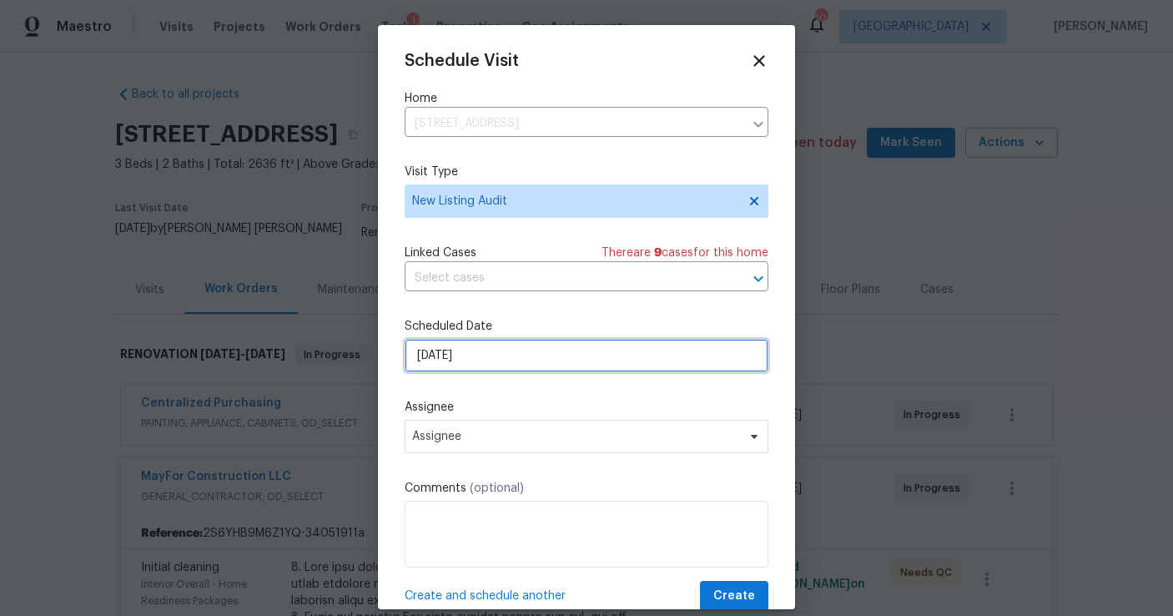
click at [489, 357] on input "[DATE]" at bounding box center [587, 355] width 364 height 33
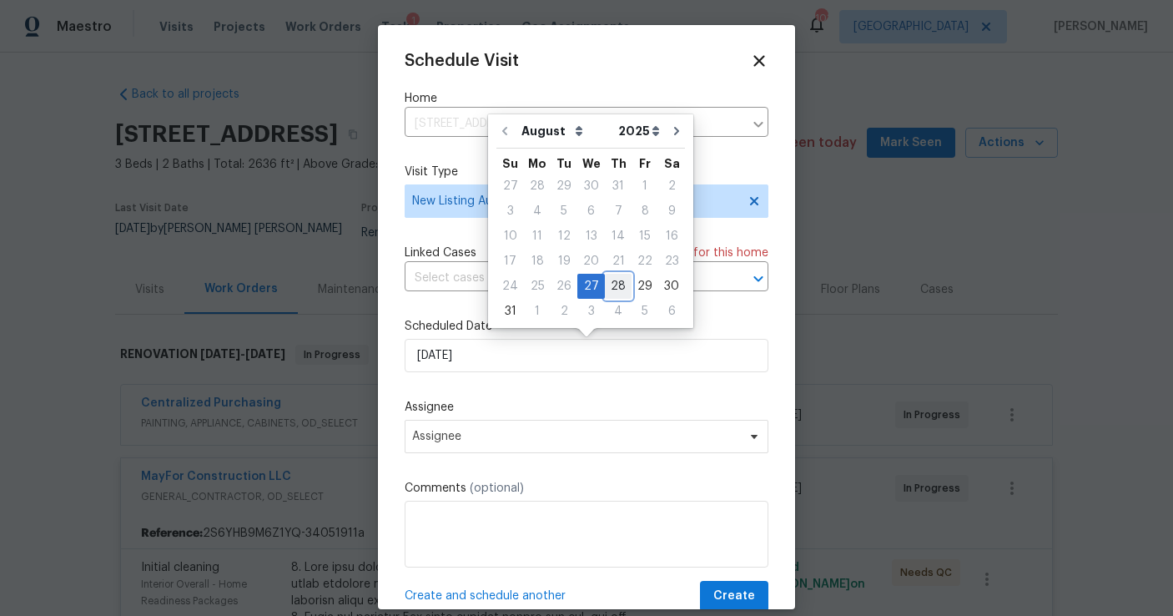
click at [613, 291] on div "28" at bounding box center [618, 286] width 27 height 23
type input "8/28/2025"
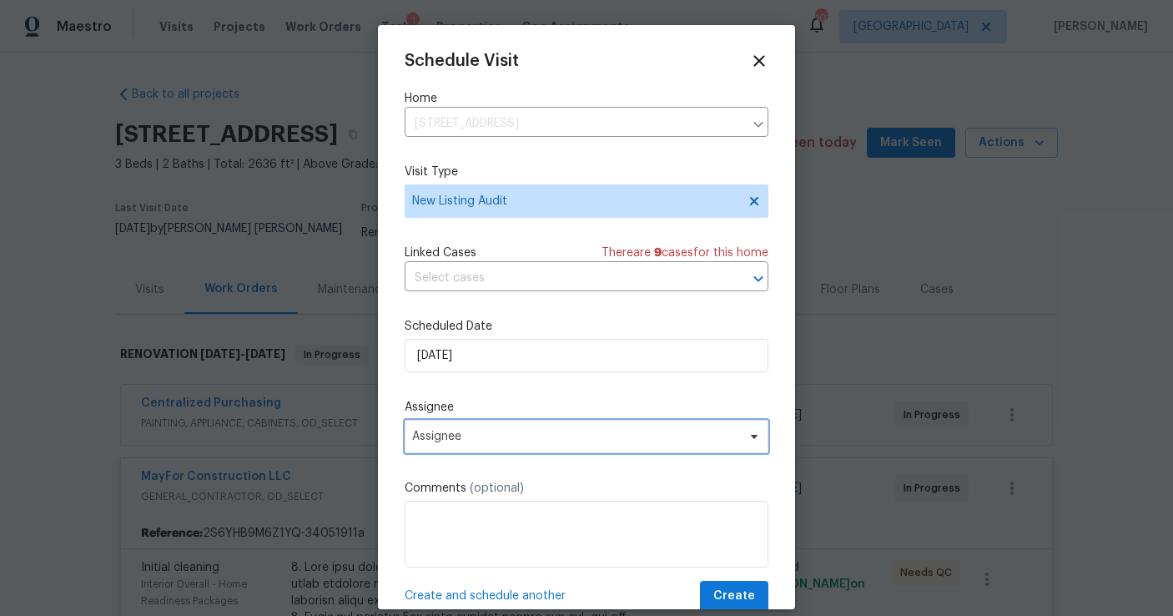
click at [482, 432] on span "Assignee" at bounding box center [575, 436] width 327 height 13
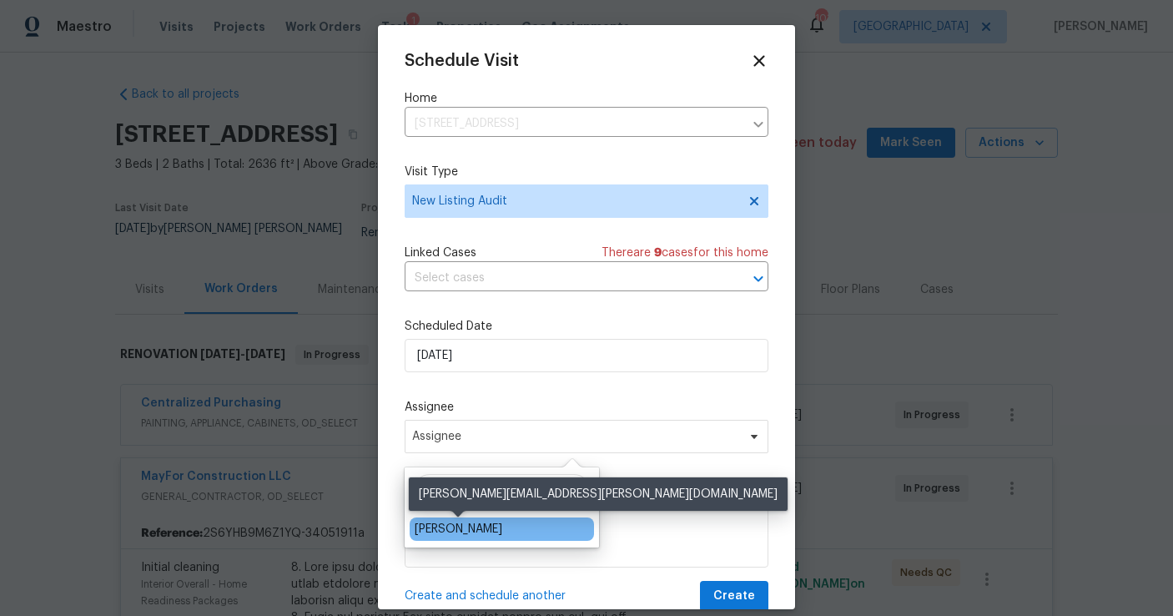
type input "cynthia"
click at [447, 533] on div "[PERSON_NAME]" at bounding box center [459, 529] width 88 height 17
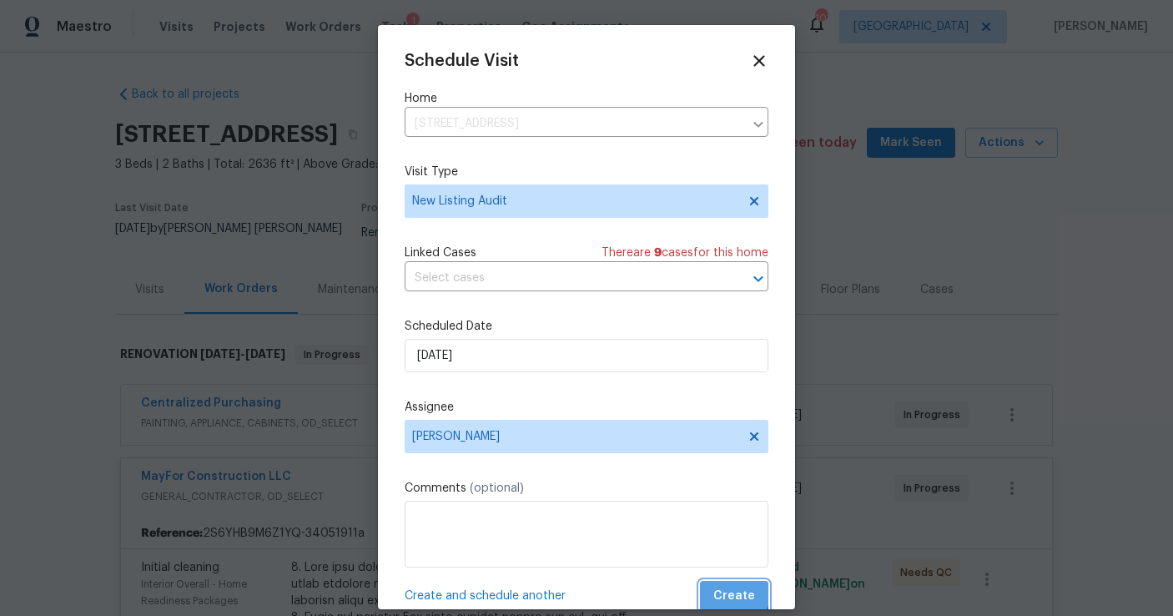
click at [731, 591] on span "Create" at bounding box center [735, 596] width 42 height 21
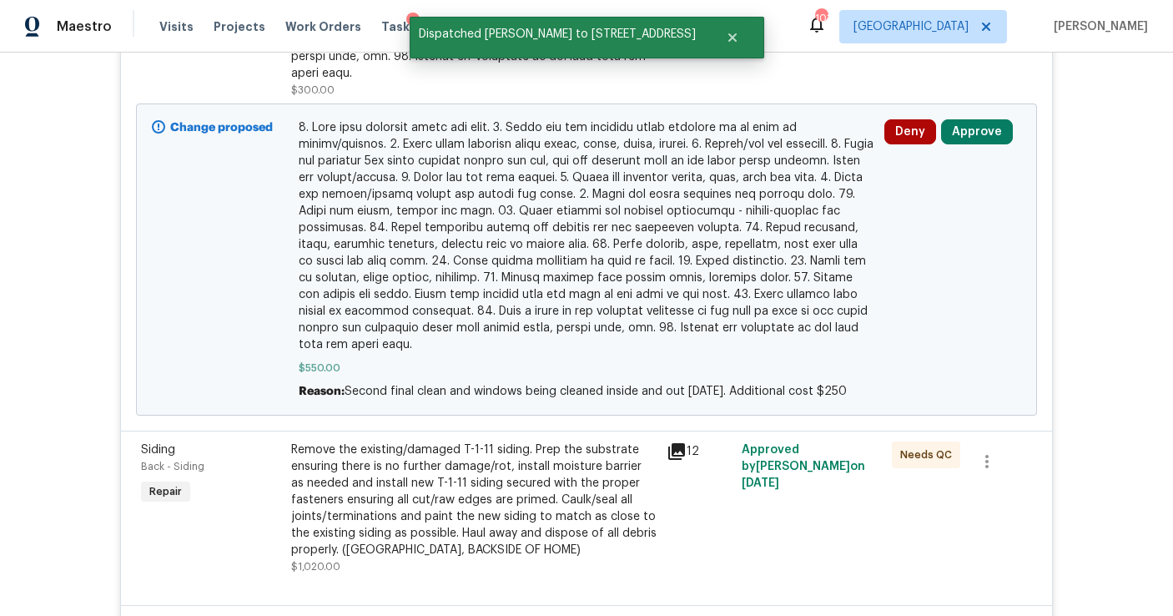
scroll to position [810, 0]
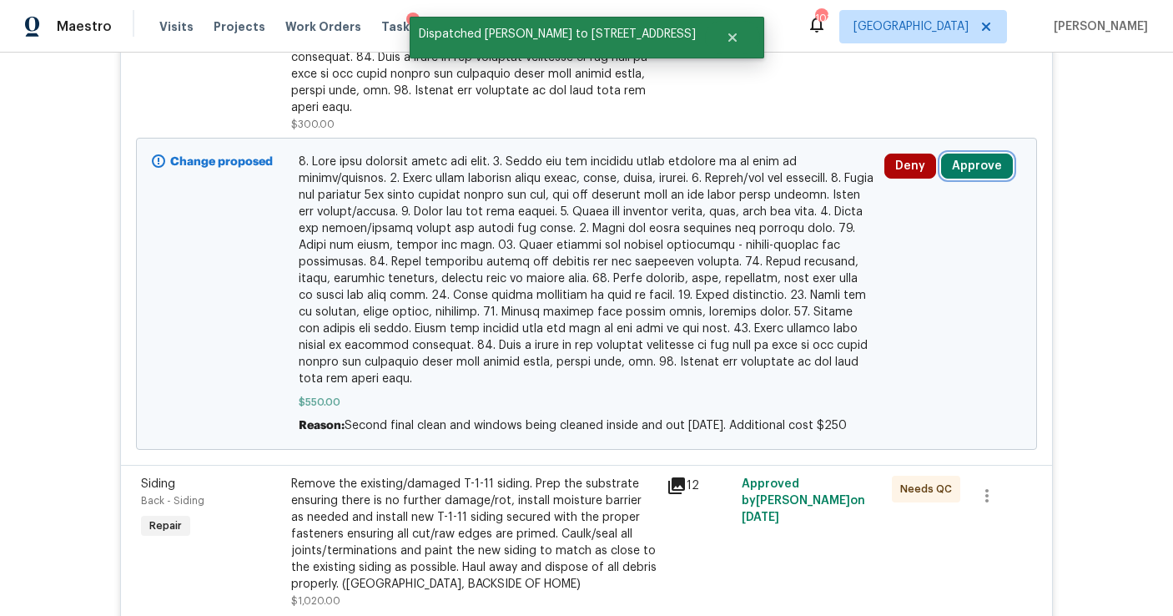
click at [961, 154] on button "Approve" at bounding box center [977, 166] width 72 height 25
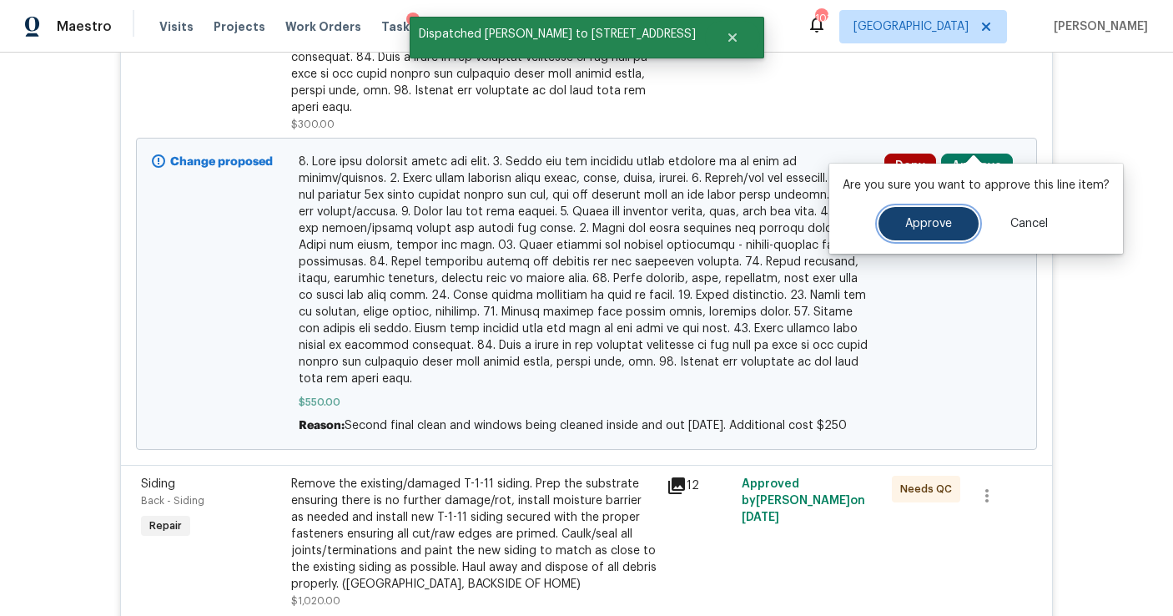
click at [917, 224] on span "Approve" at bounding box center [929, 224] width 47 height 13
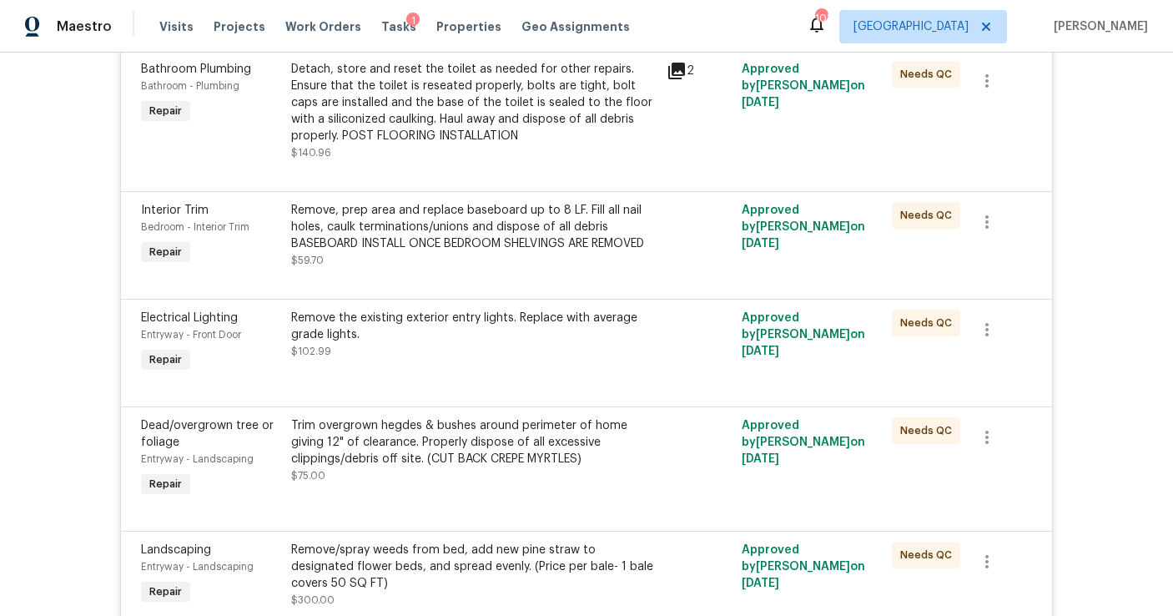
scroll to position [0, 0]
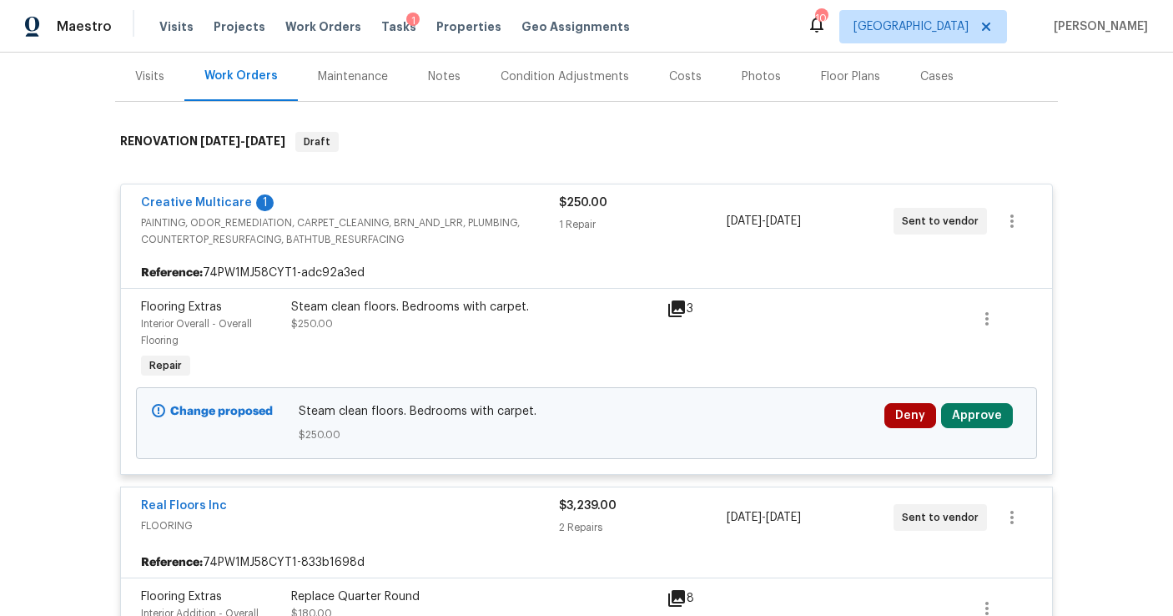
scroll to position [221, 0]
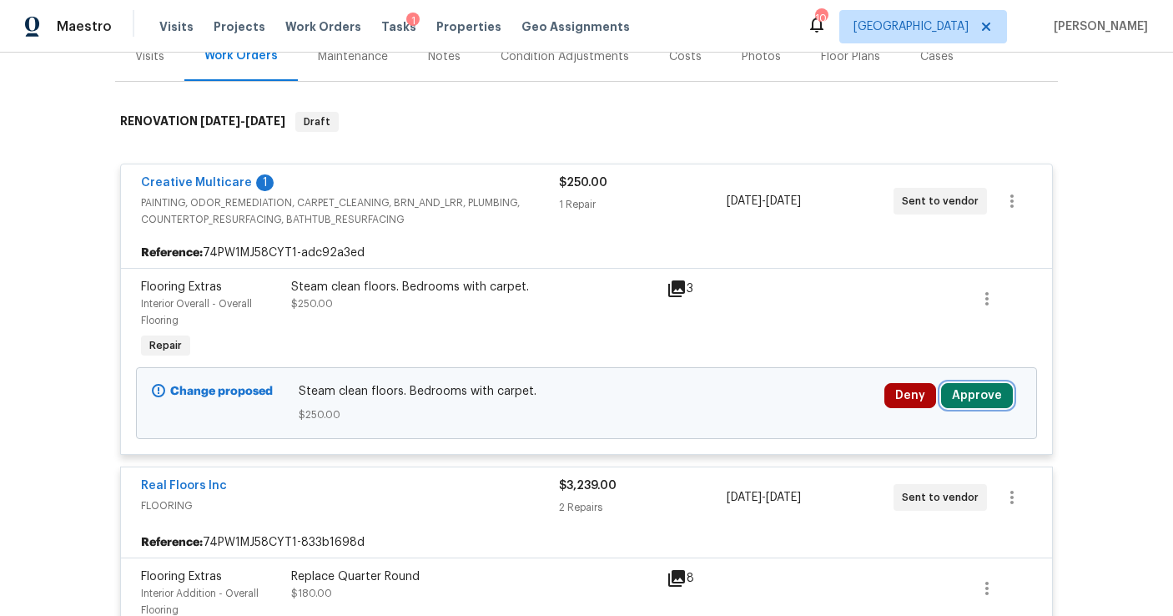
click at [971, 397] on button "Approve" at bounding box center [977, 395] width 72 height 25
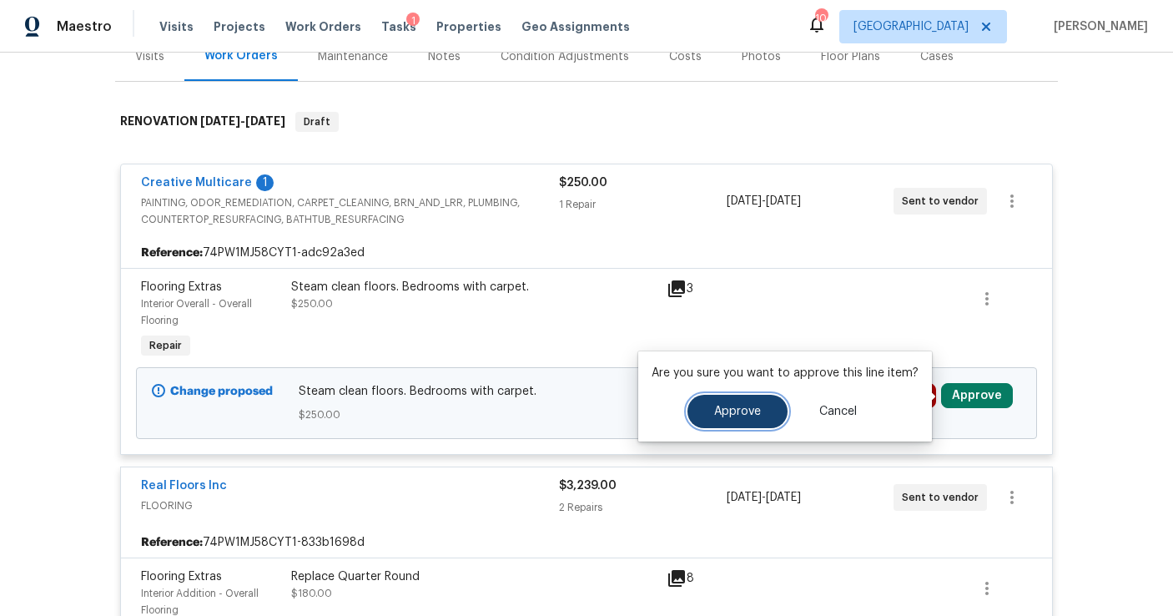
click at [775, 404] on button "Approve" at bounding box center [738, 411] width 100 height 33
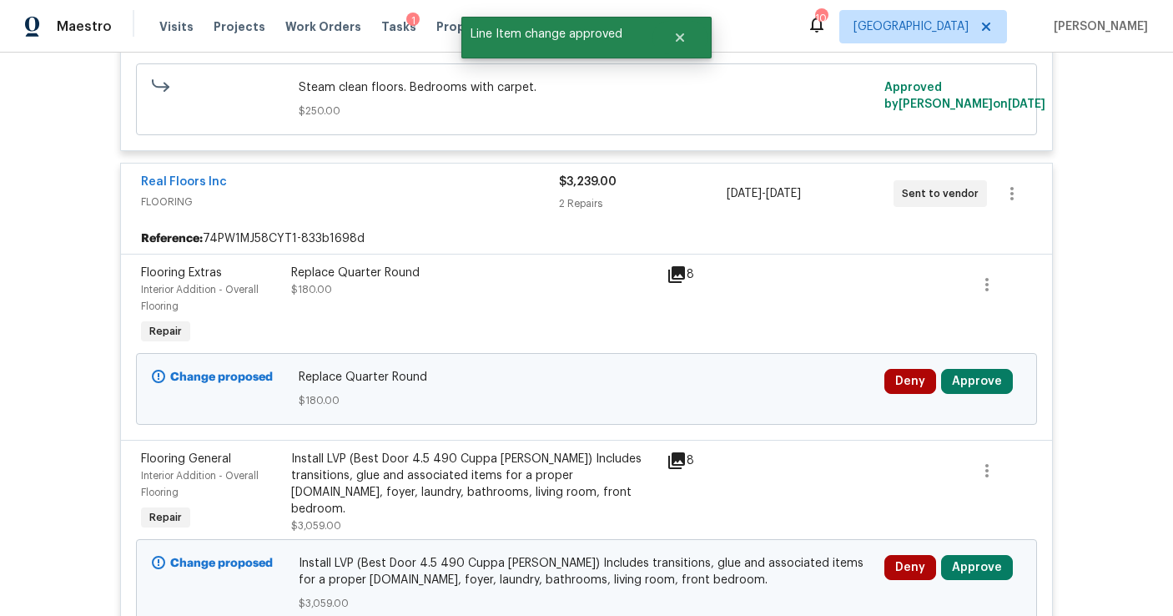
scroll to position [730, 0]
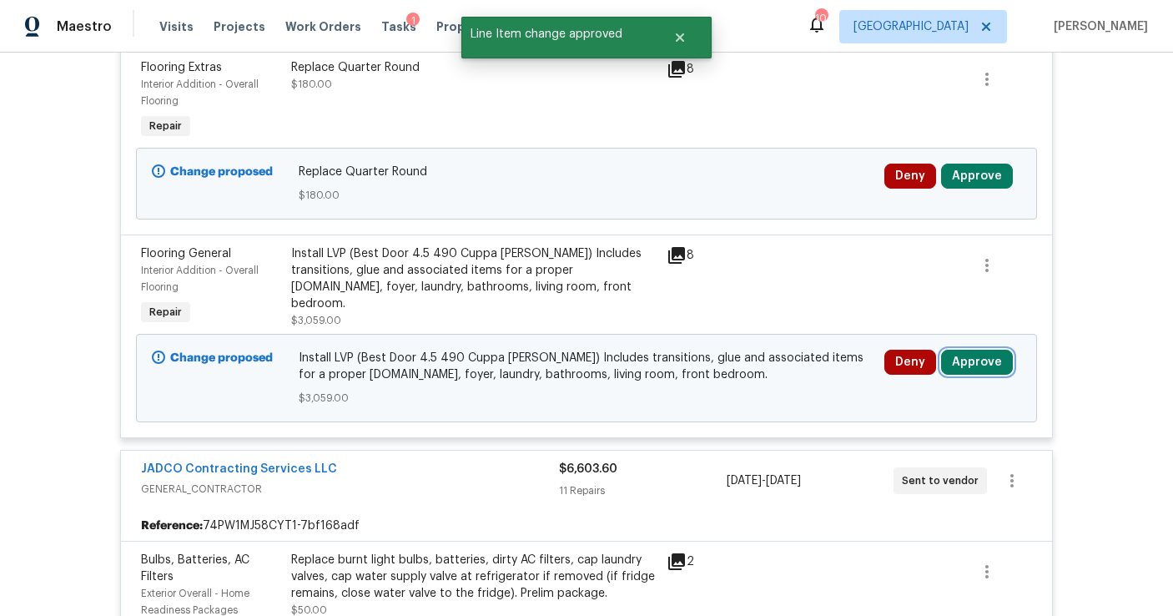
click at [967, 366] on button "Approve" at bounding box center [977, 362] width 72 height 25
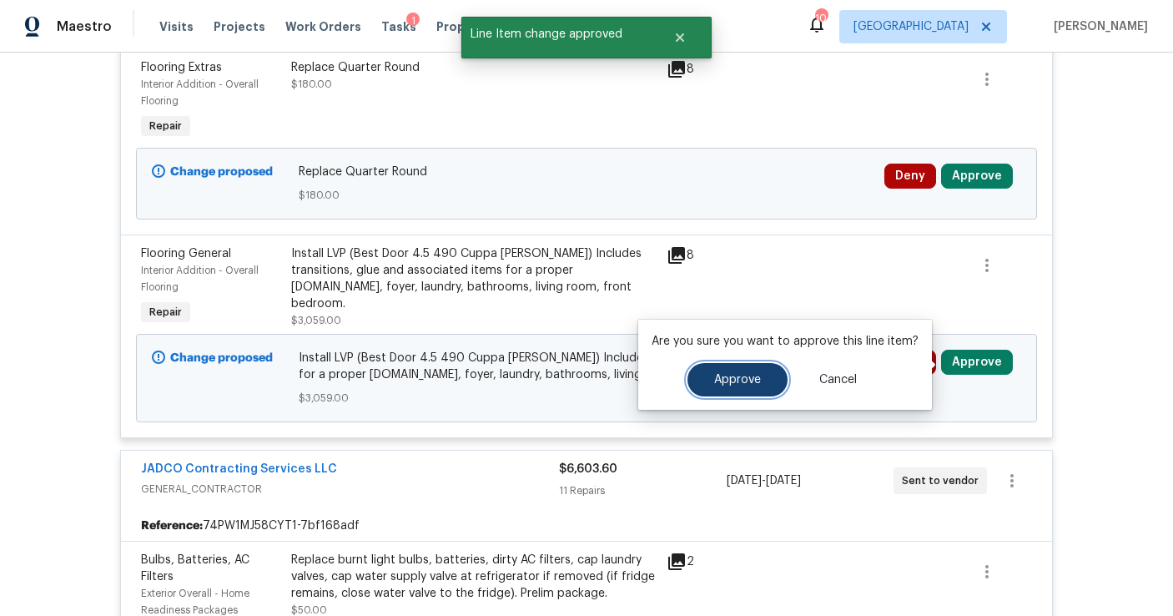
click at [779, 369] on button "Approve" at bounding box center [738, 379] width 100 height 33
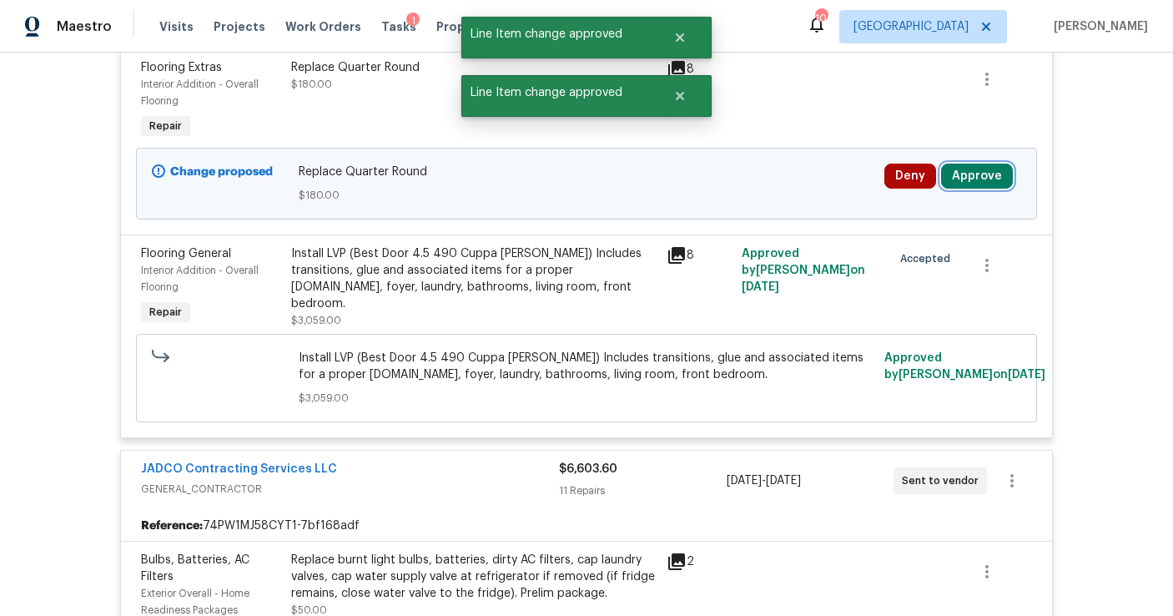
click at [996, 179] on button "Approve" at bounding box center [977, 176] width 72 height 25
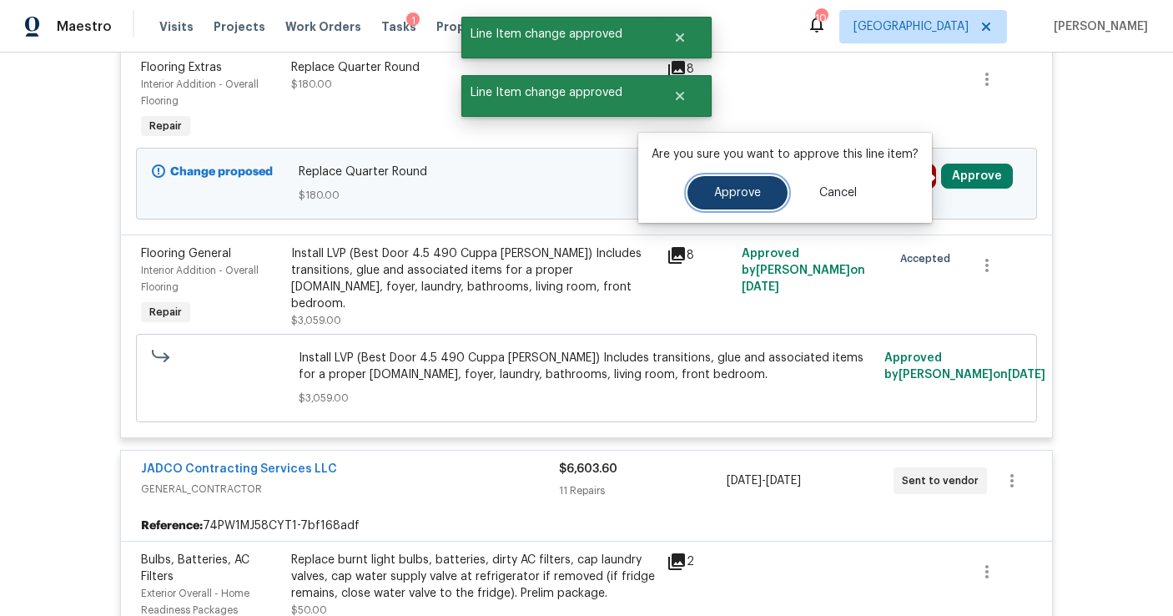
click at [766, 198] on button "Approve" at bounding box center [738, 192] width 100 height 33
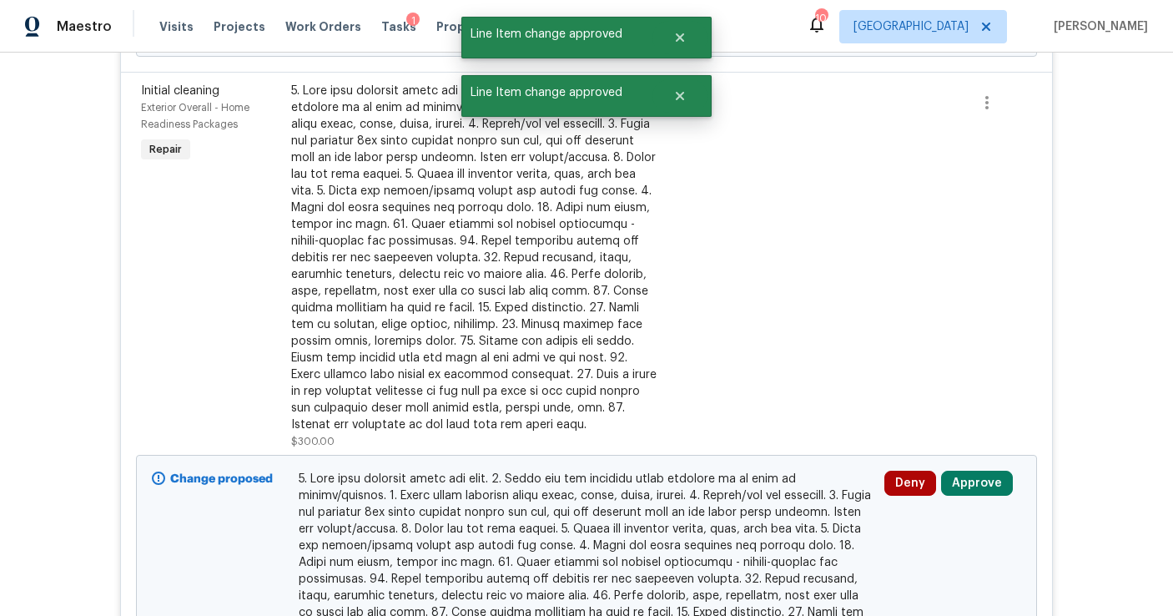
scroll to position [1380, 0]
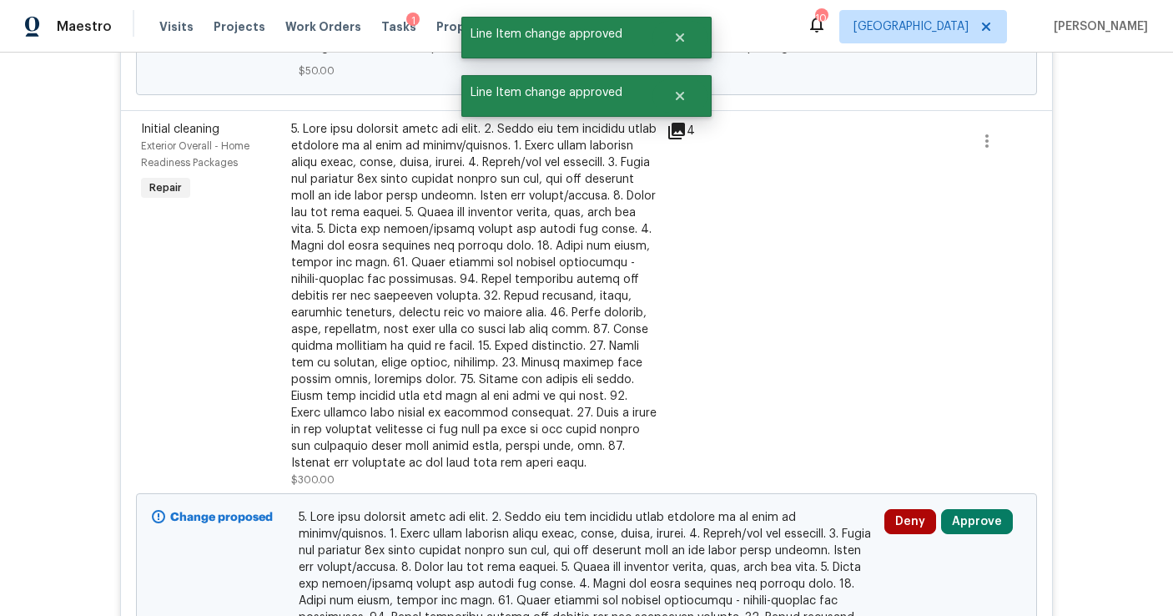
click at [966, 522] on button "Approve" at bounding box center [977, 521] width 72 height 25
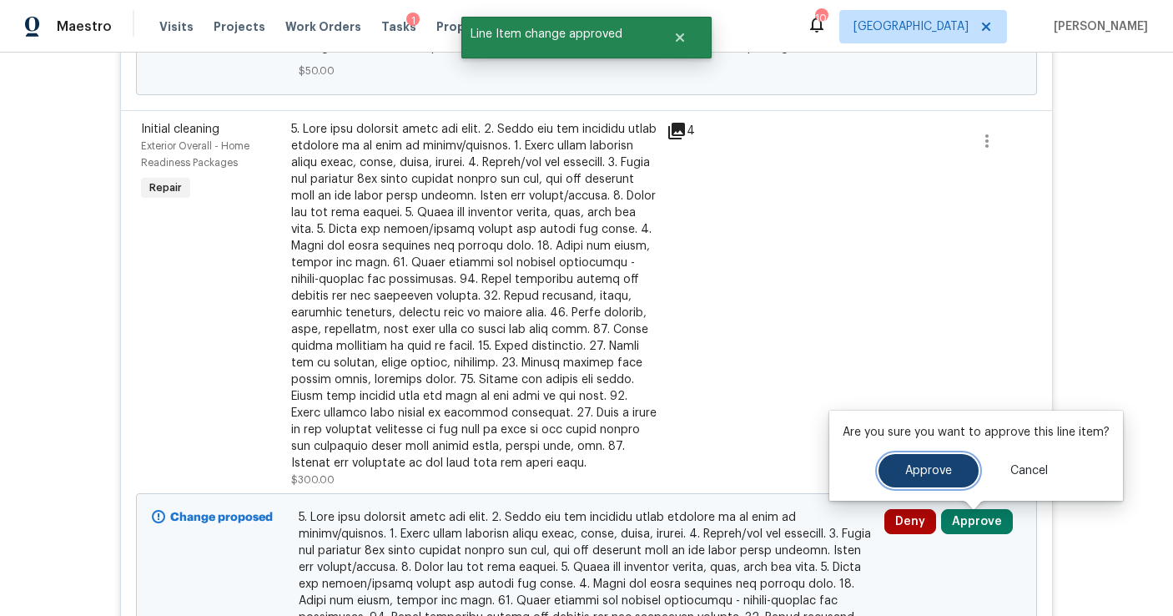
click at [884, 463] on button "Approve" at bounding box center [929, 470] width 100 height 33
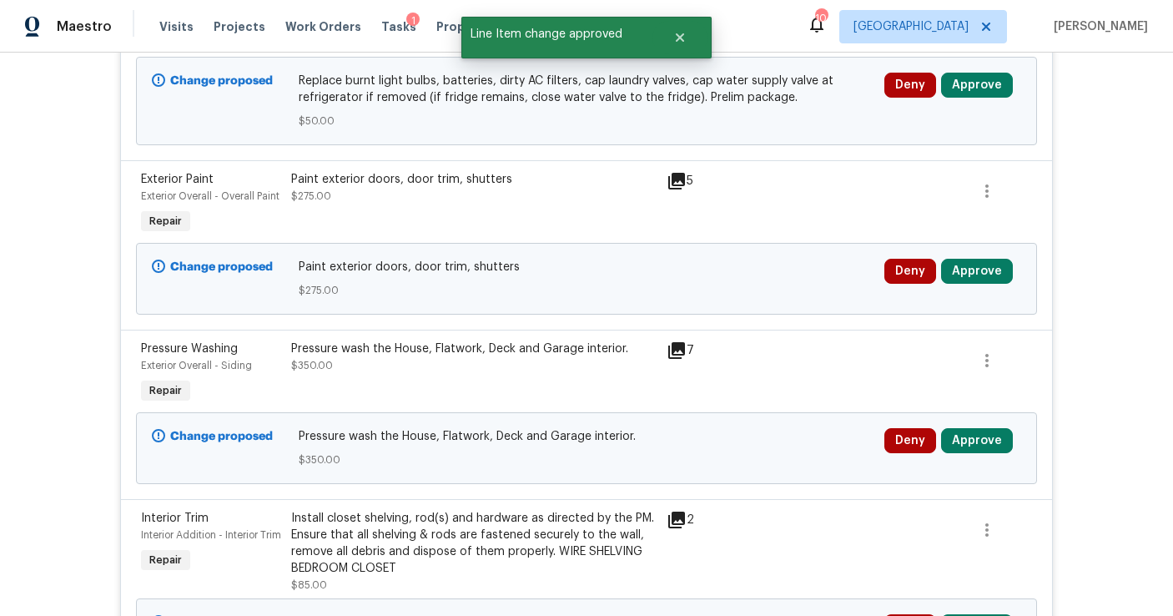
scroll to position [1332, 0]
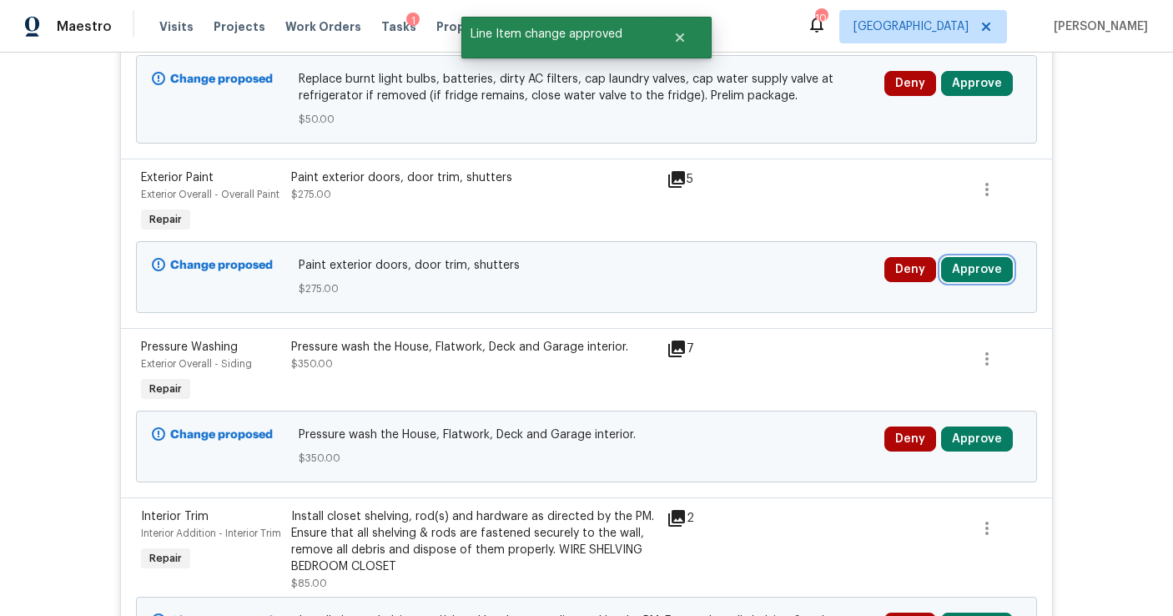
click at [975, 279] on button "Approve" at bounding box center [977, 269] width 72 height 25
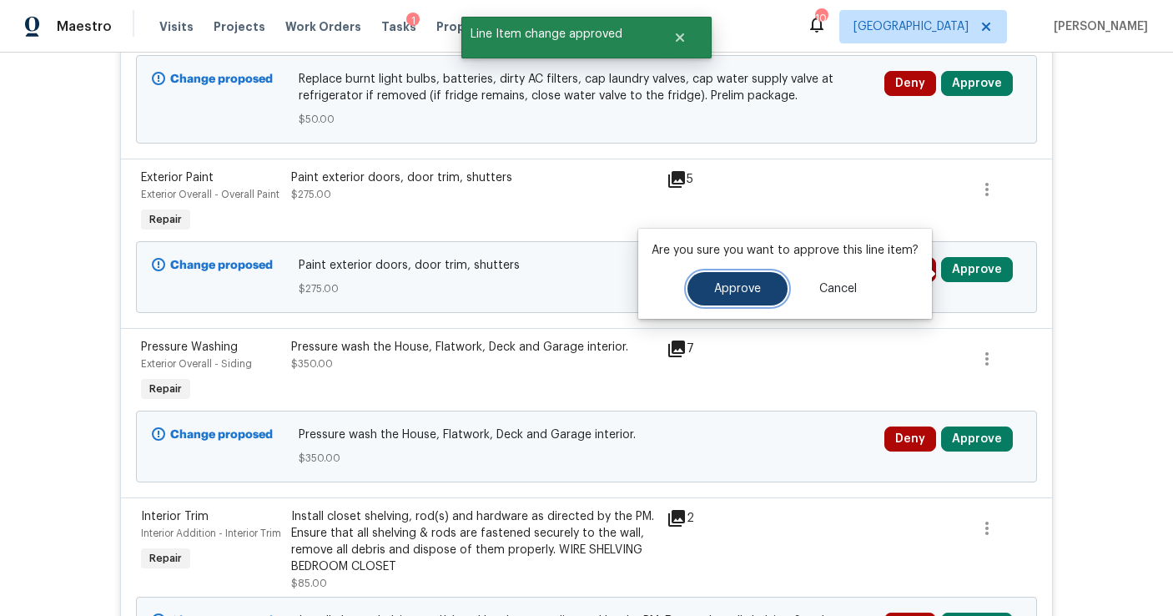
click at [767, 285] on button "Approve" at bounding box center [738, 288] width 100 height 33
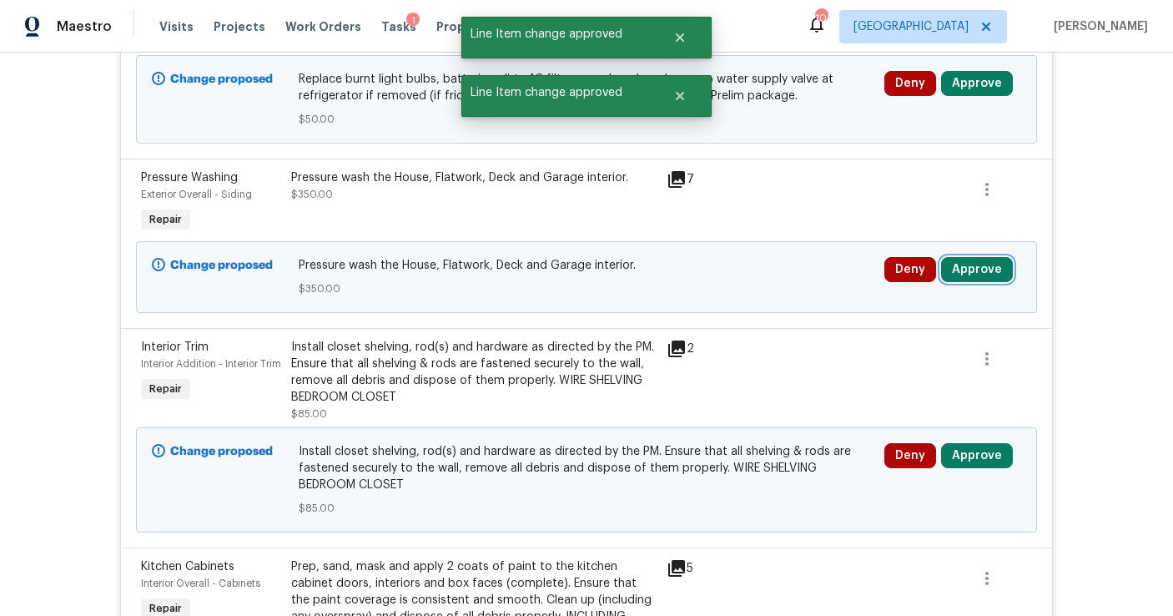
click at [952, 270] on button "Approve" at bounding box center [977, 269] width 72 height 25
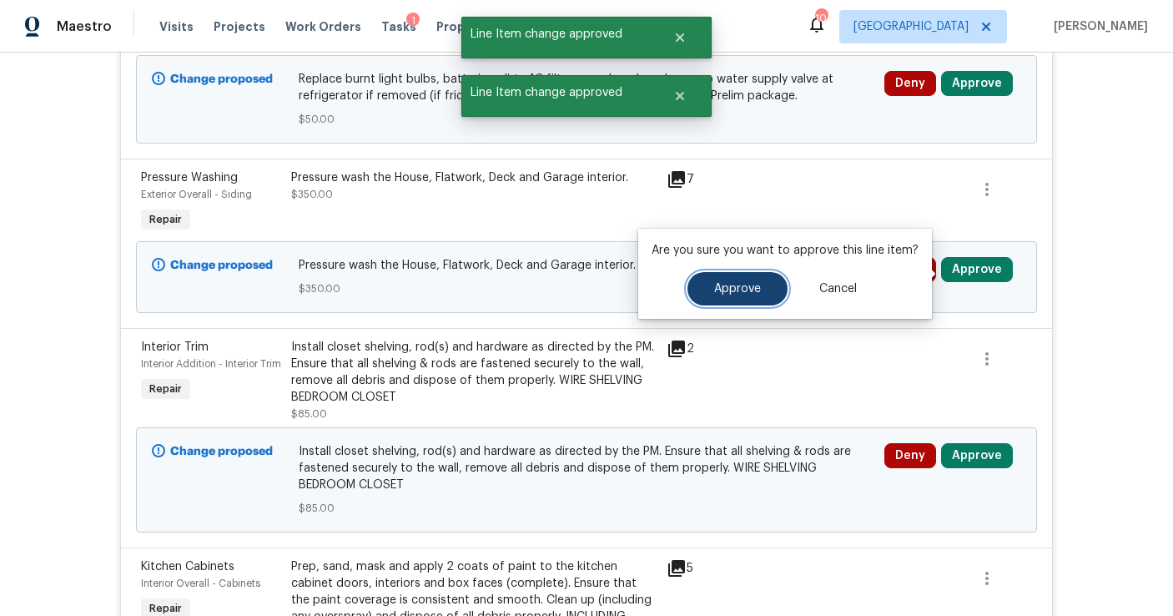
click at [747, 292] on span "Approve" at bounding box center [737, 289] width 47 height 13
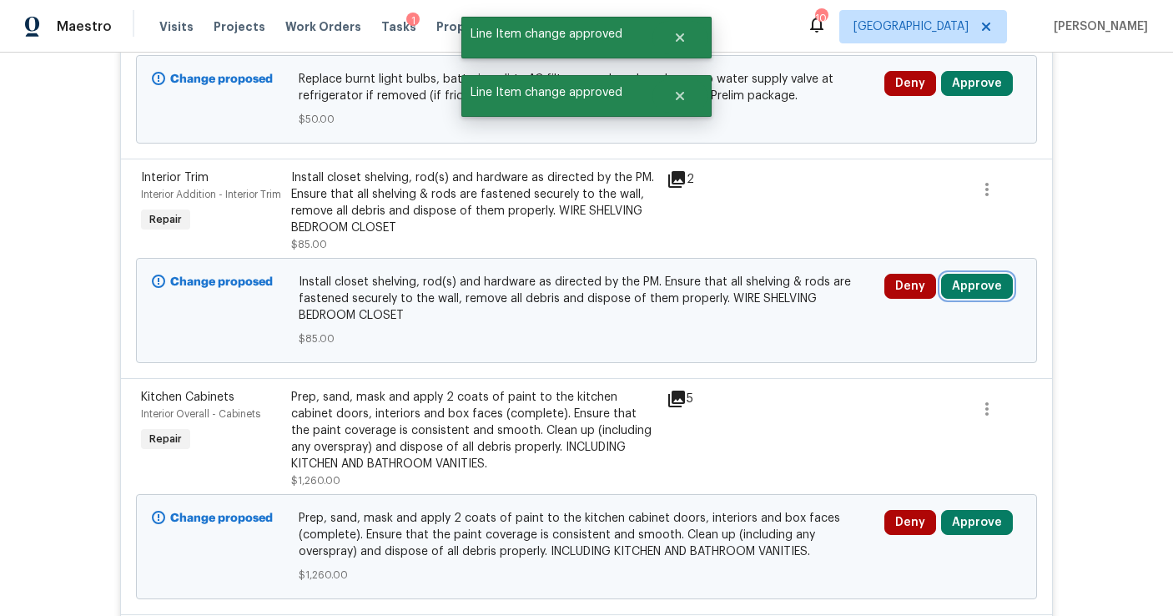
click at [961, 283] on button "Approve" at bounding box center [977, 286] width 72 height 25
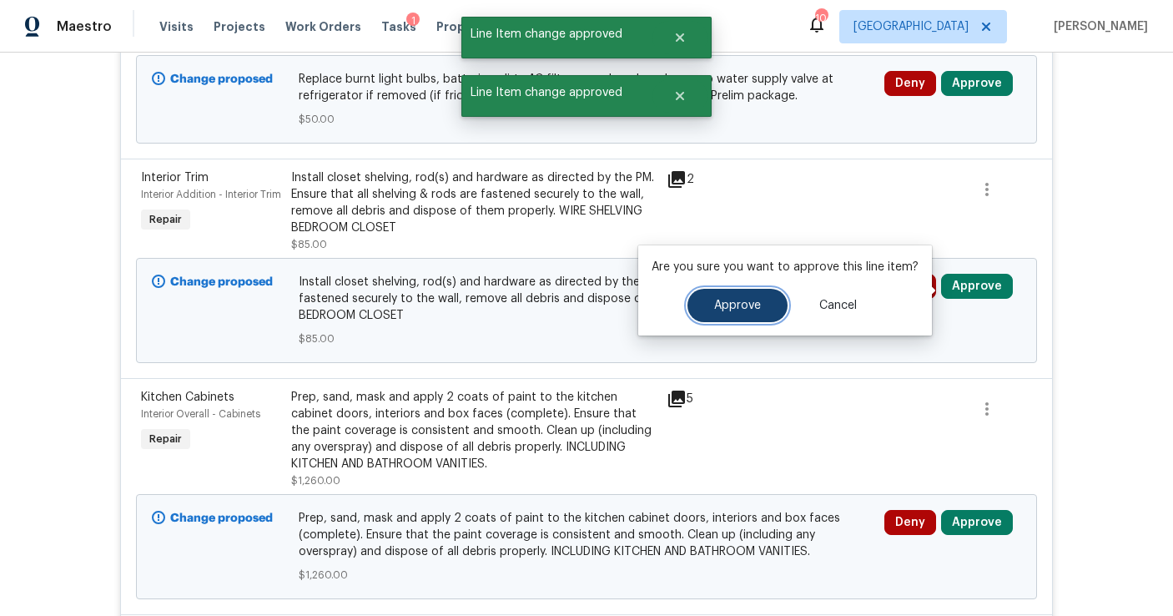
click at [756, 293] on button "Approve" at bounding box center [738, 305] width 100 height 33
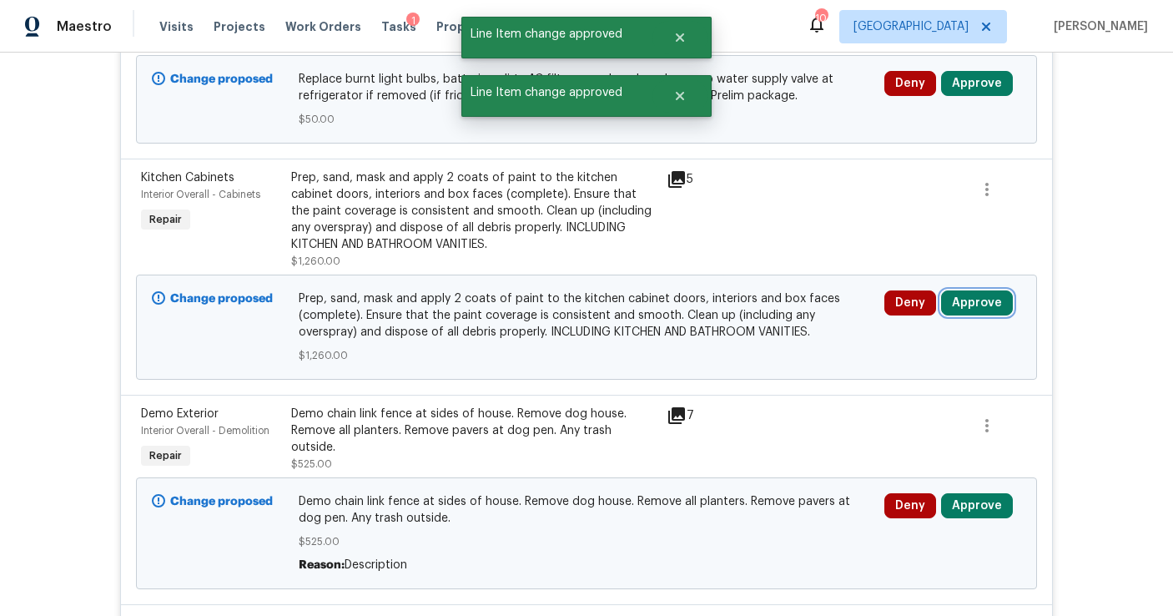
click at [983, 305] on button "Approve" at bounding box center [977, 302] width 72 height 25
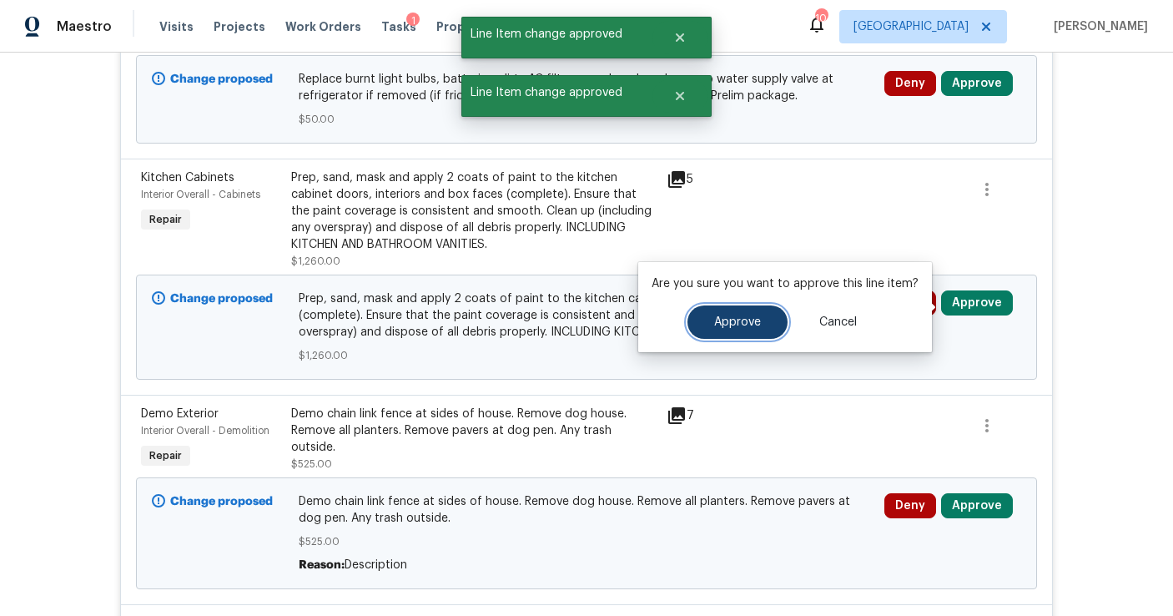
click at [751, 323] on span "Approve" at bounding box center [737, 322] width 47 height 13
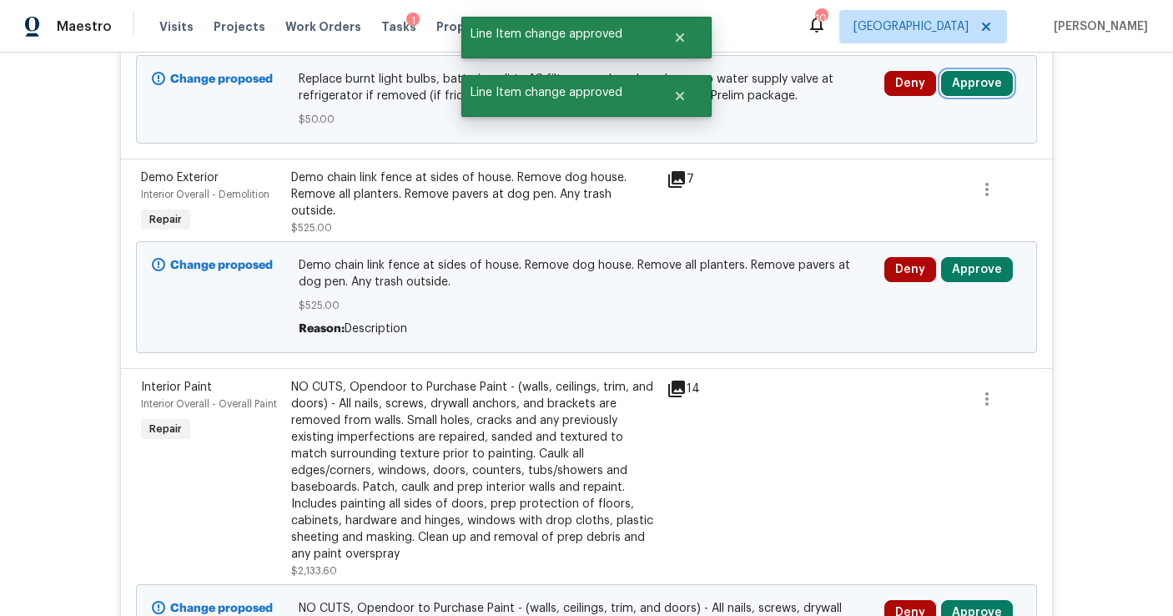
click at [976, 88] on button "Approve" at bounding box center [977, 83] width 72 height 25
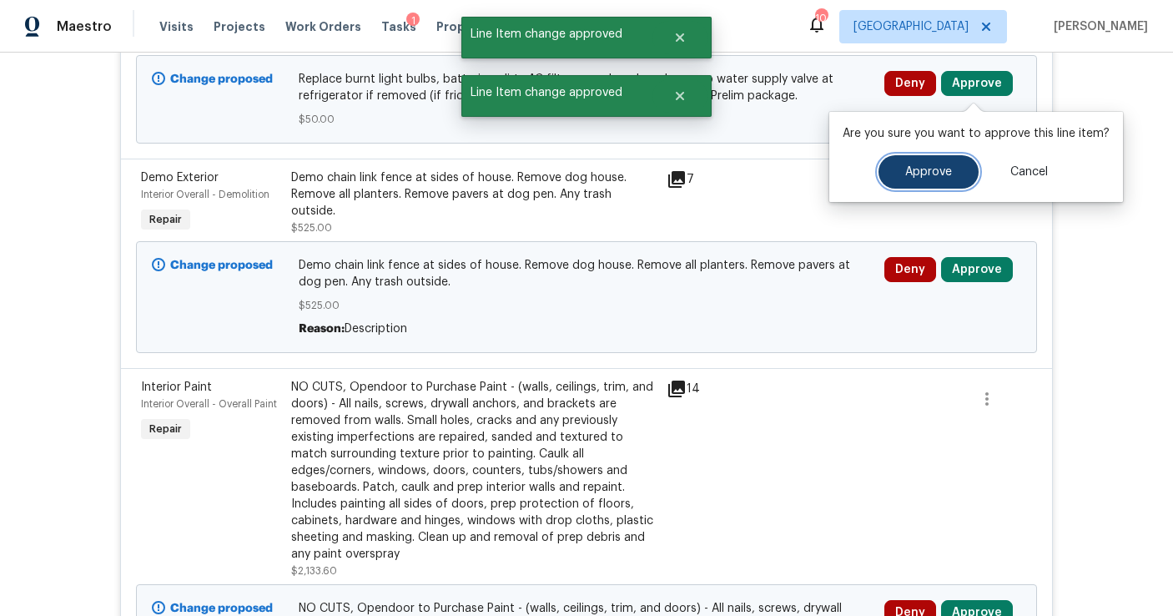
click at [931, 162] on button "Approve" at bounding box center [929, 171] width 100 height 33
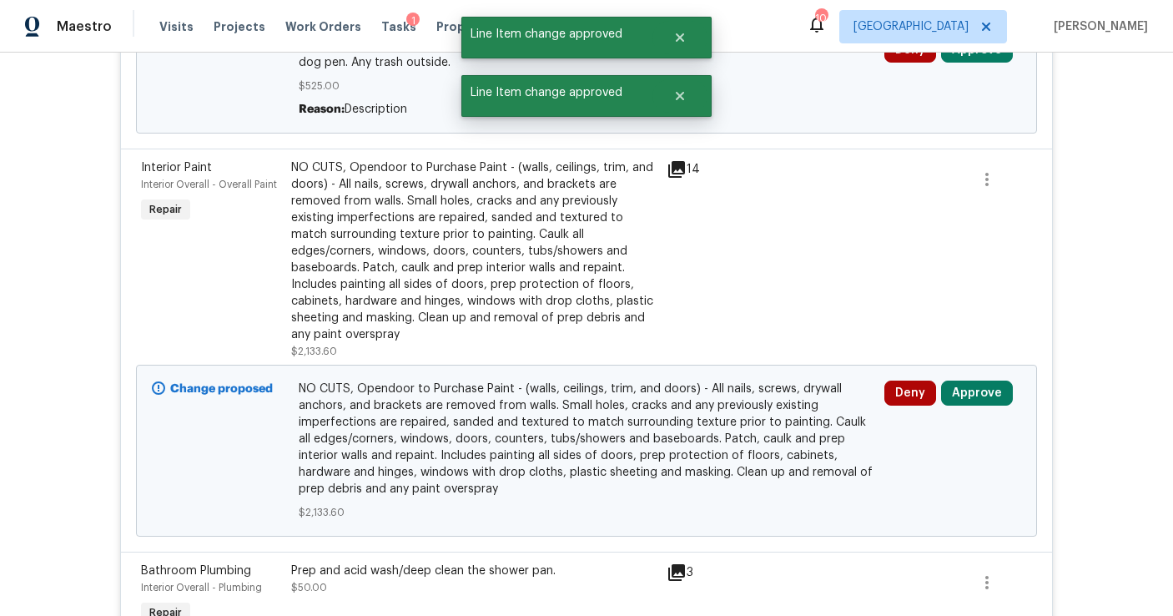
click at [977, 66] on div "Deny Approve" at bounding box center [953, 78] width 147 height 90
click at [977, 63] on button "Approve" at bounding box center [977, 50] width 72 height 25
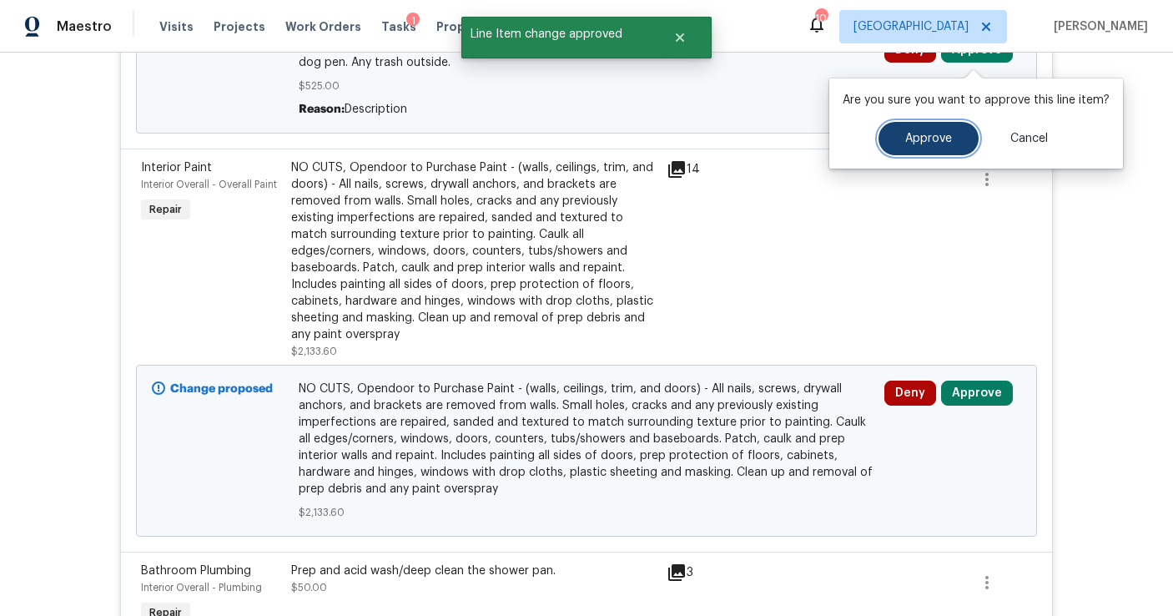
click at [944, 127] on button "Approve" at bounding box center [929, 138] width 100 height 33
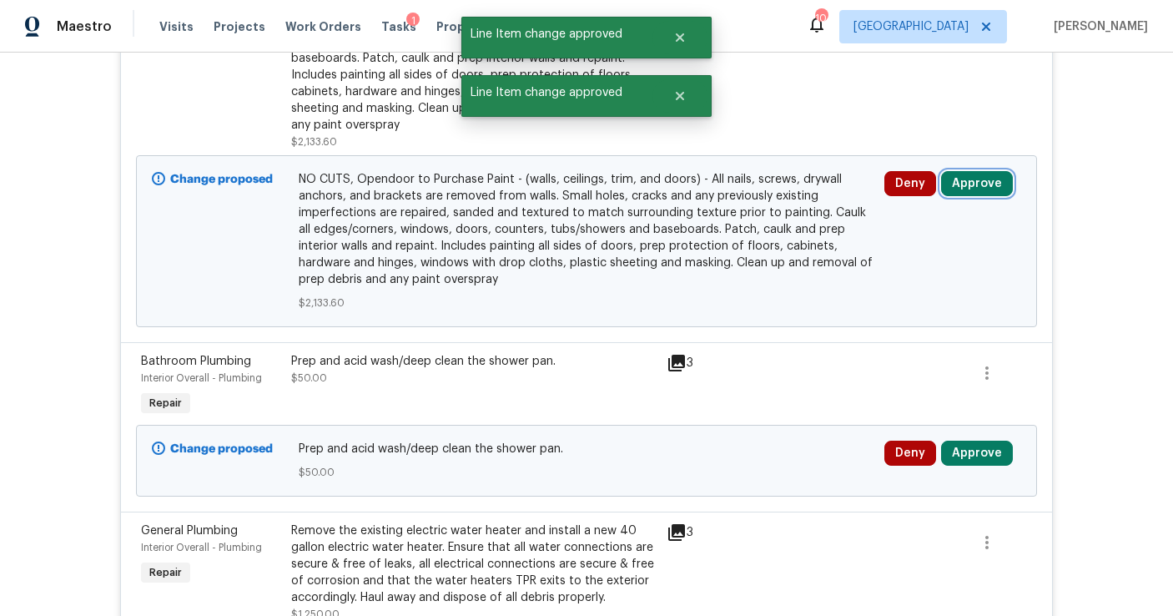
click at [976, 171] on button "Approve" at bounding box center [977, 183] width 72 height 25
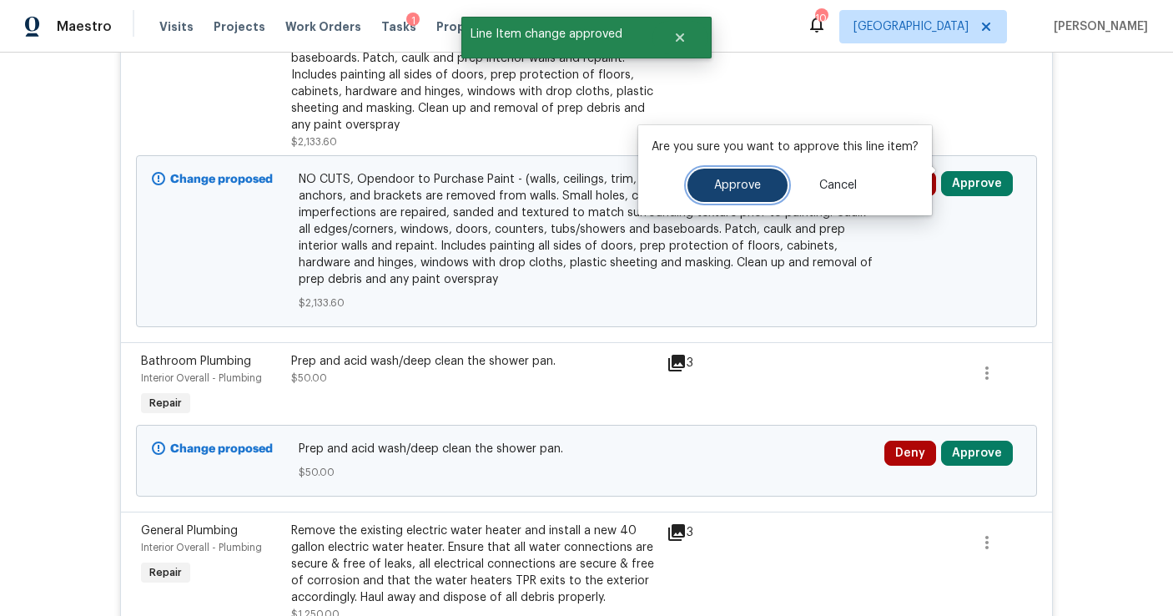
click at [757, 192] on button "Approve" at bounding box center [738, 185] width 100 height 33
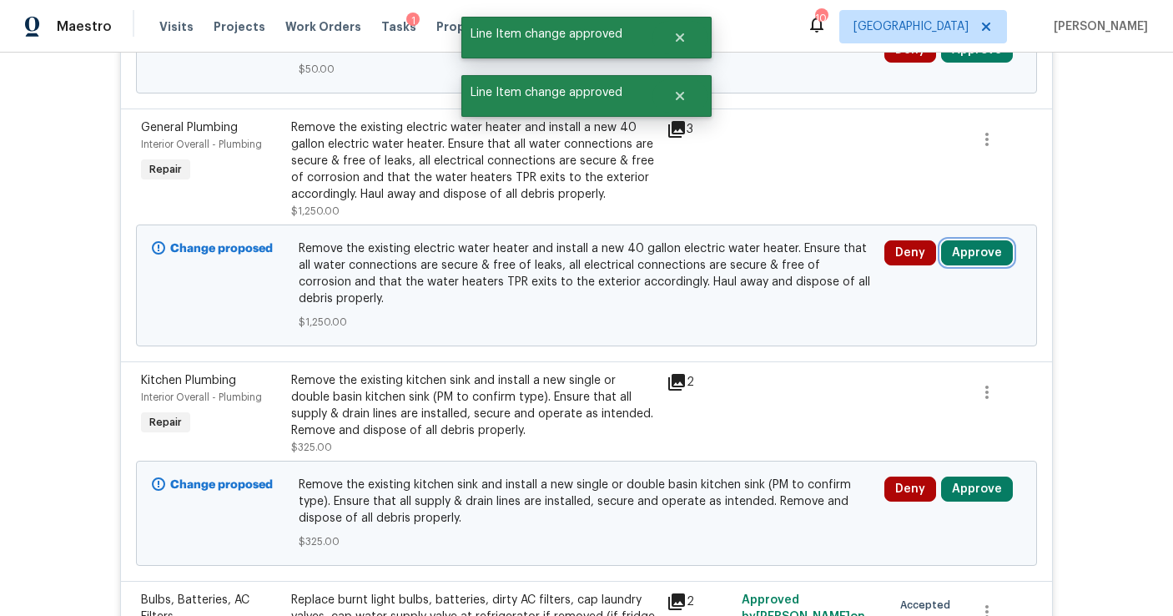
click at [968, 259] on button "Approve" at bounding box center [977, 252] width 72 height 25
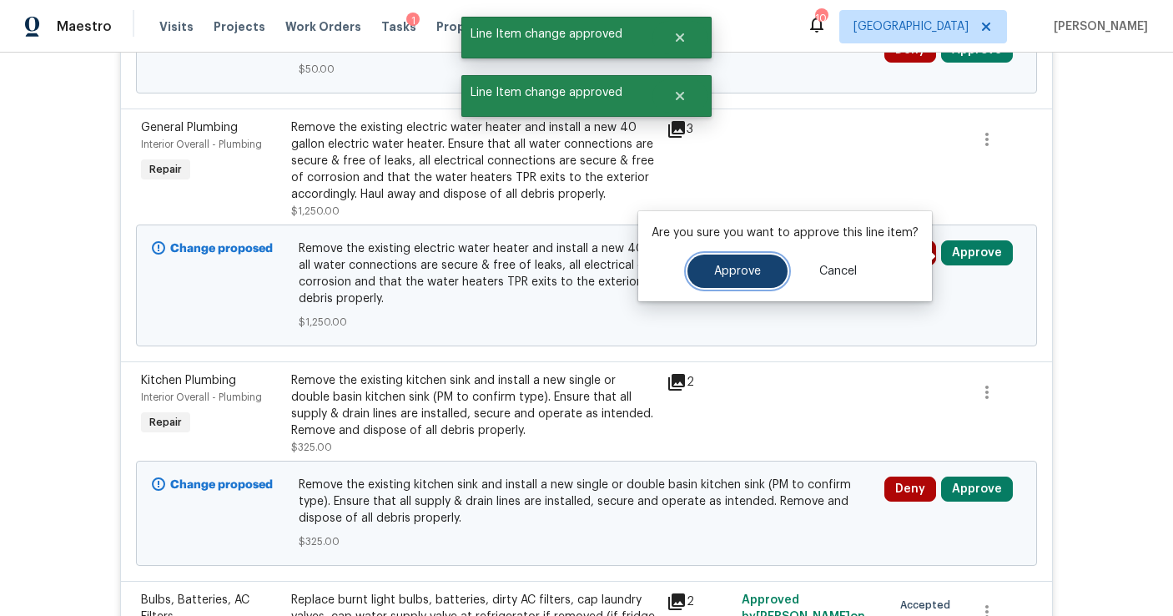
click at [724, 274] on span "Approve" at bounding box center [737, 271] width 47 height 13
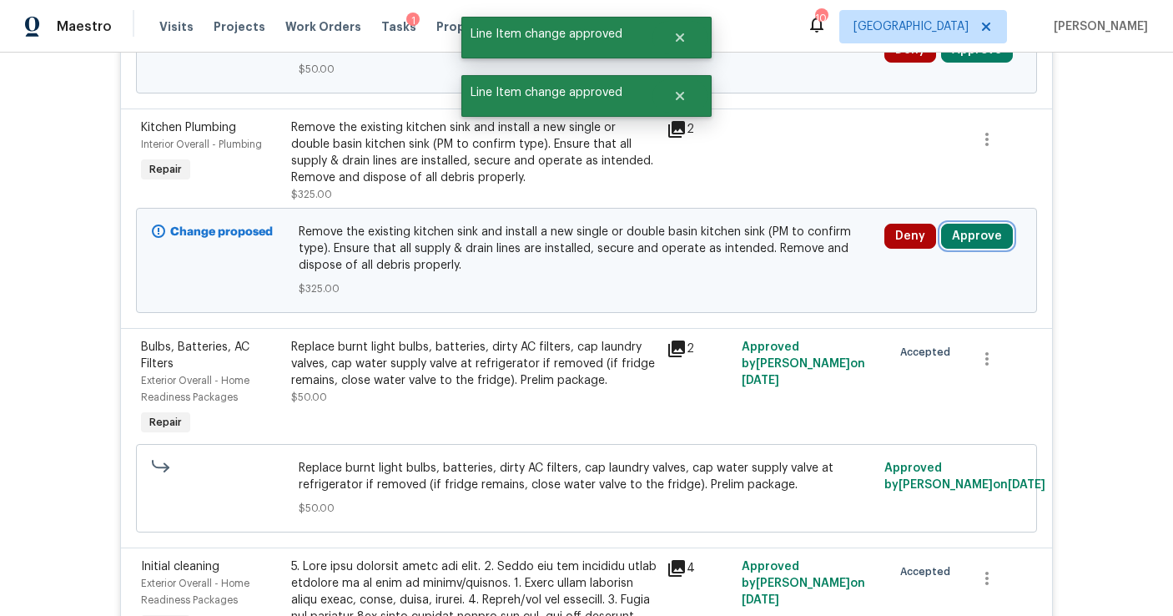
click at [967, 230] on button "Approve" at bounding box center [977, 236] width 72 height 25
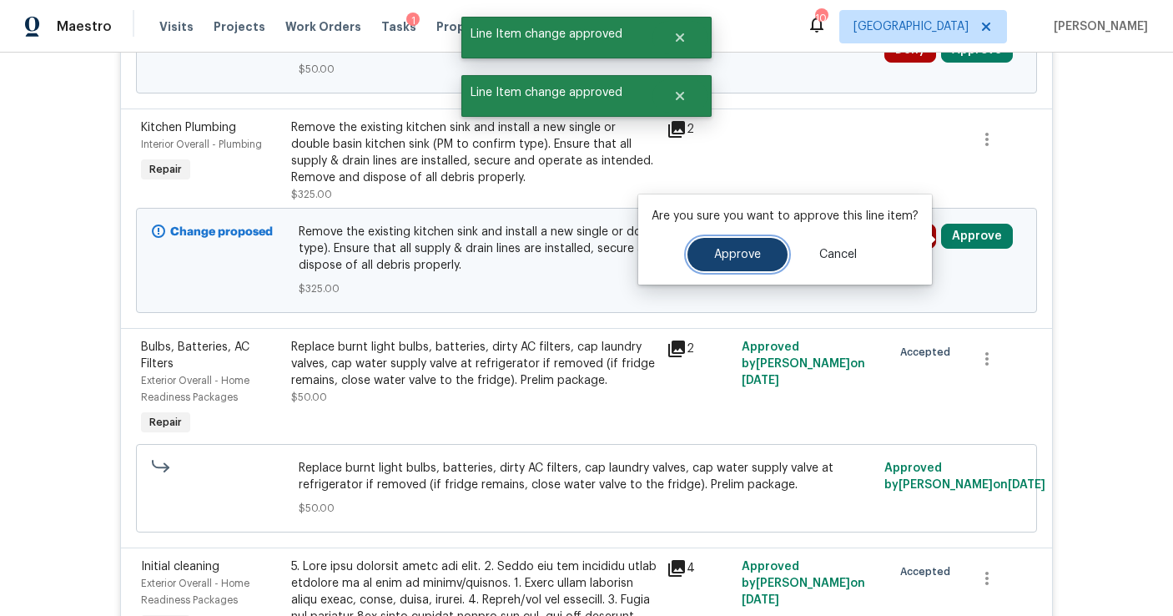
click at [738, 259] on span "Approve" at bounding box center [737, 255] width 47 height 13
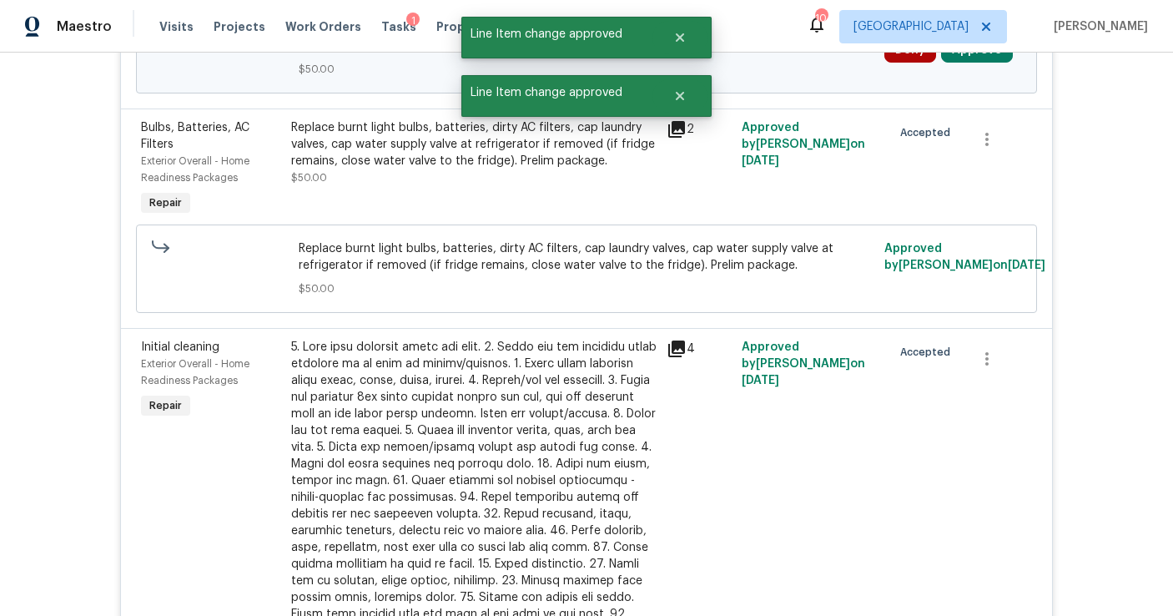
click at [953, 66] on div "Deny Approve" at bounding box center [953, 58] width 147 height 50
click at [955, 53] on button "Approve" at bounding box center [977, 50] width 72 height 25
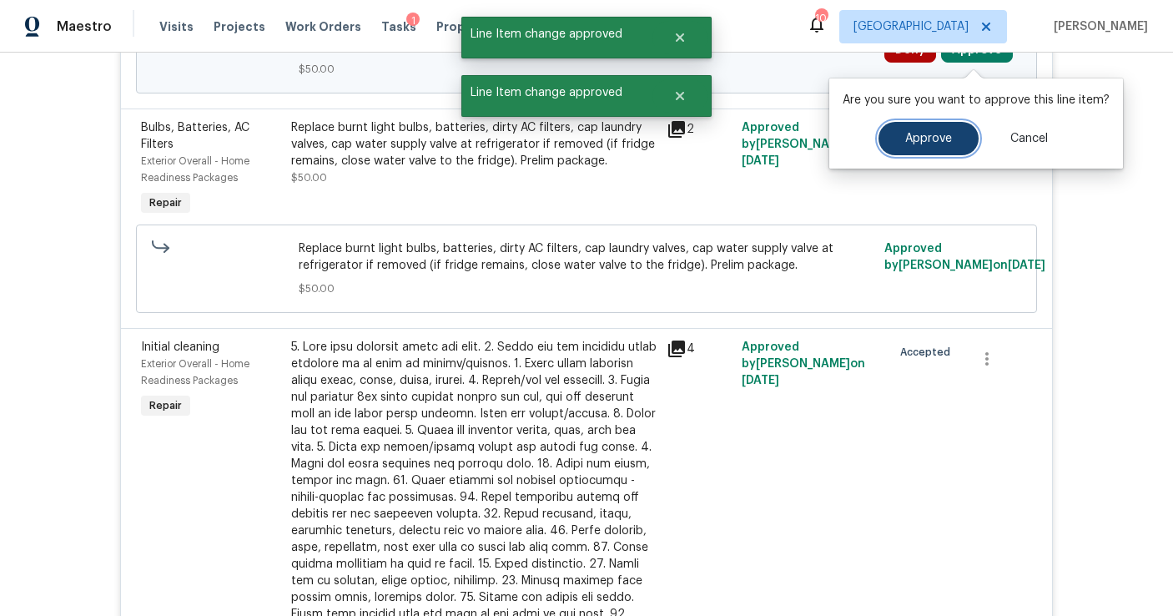
click at [925, 135] on span "Approve" at bounding box center [929, 139] width 47 height 13
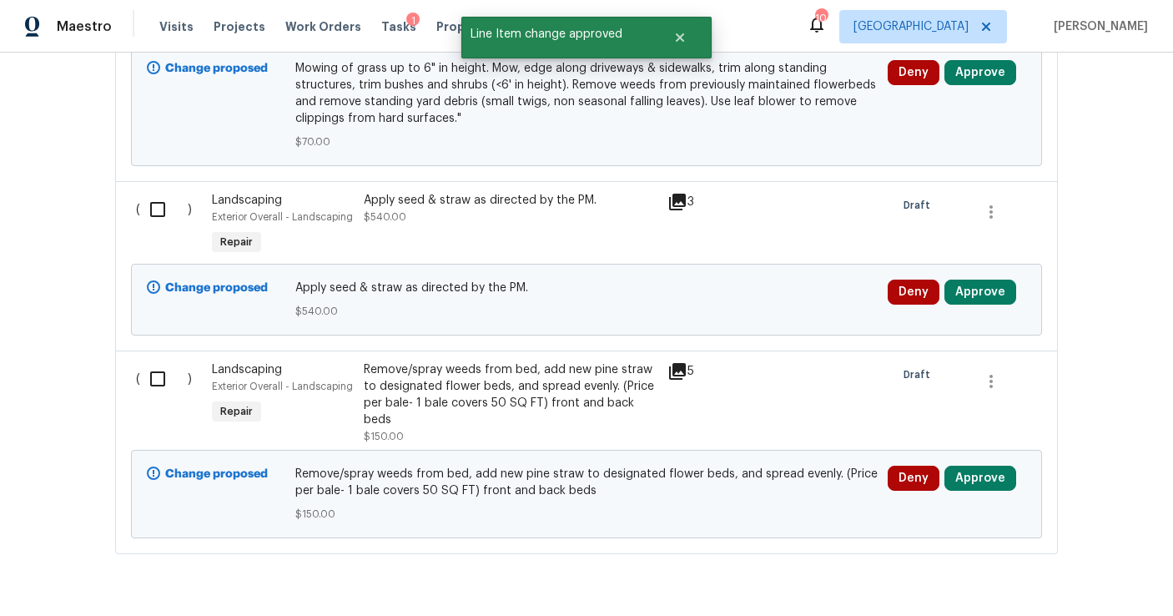
scroll to position [4785, 0]
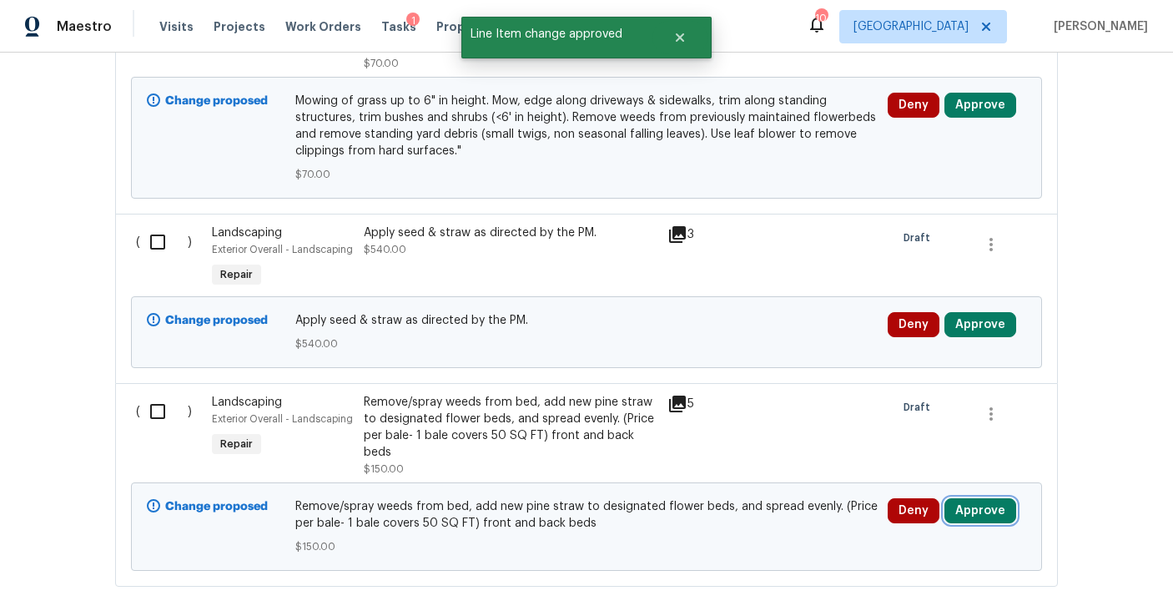
click at [996, 498] on button "Approve" at bounding box center [981, 510] width 72 height 25
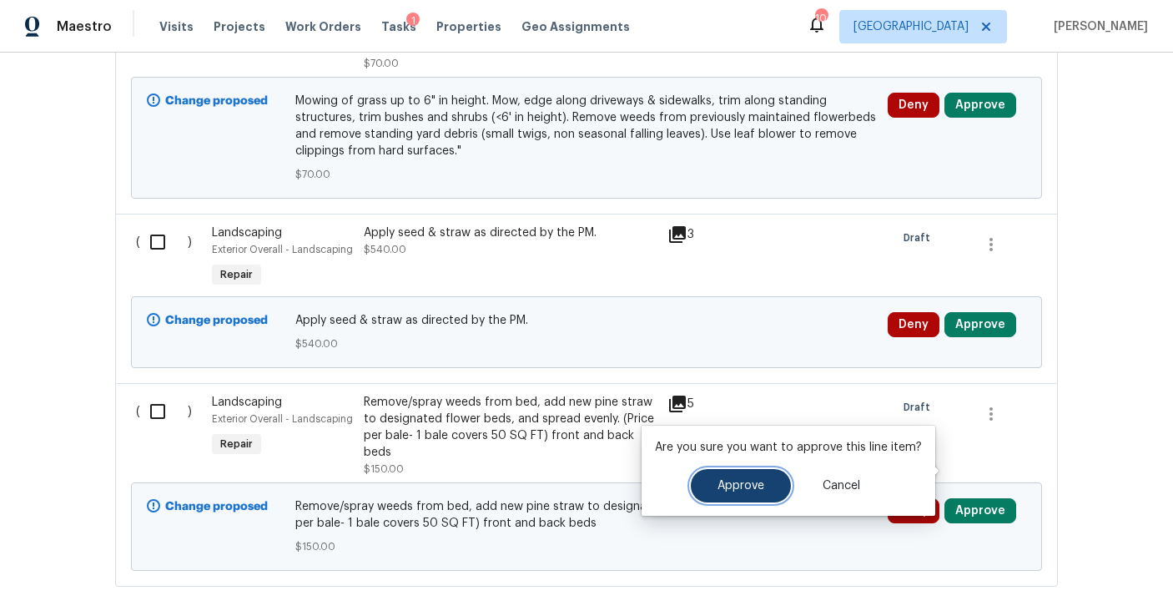
click at [759, 499] on button "Approve" at bounding box center [741, 485] width 100 height 33
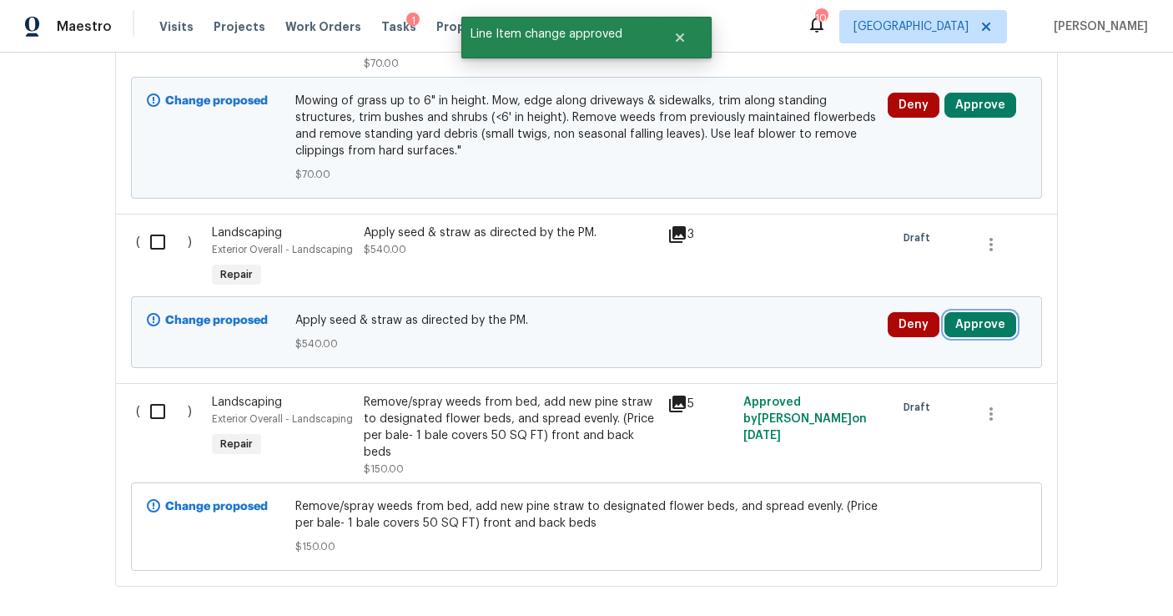
click at [986, 312] on button "Approve" at bounding box center [981, 324] width 72 height 25
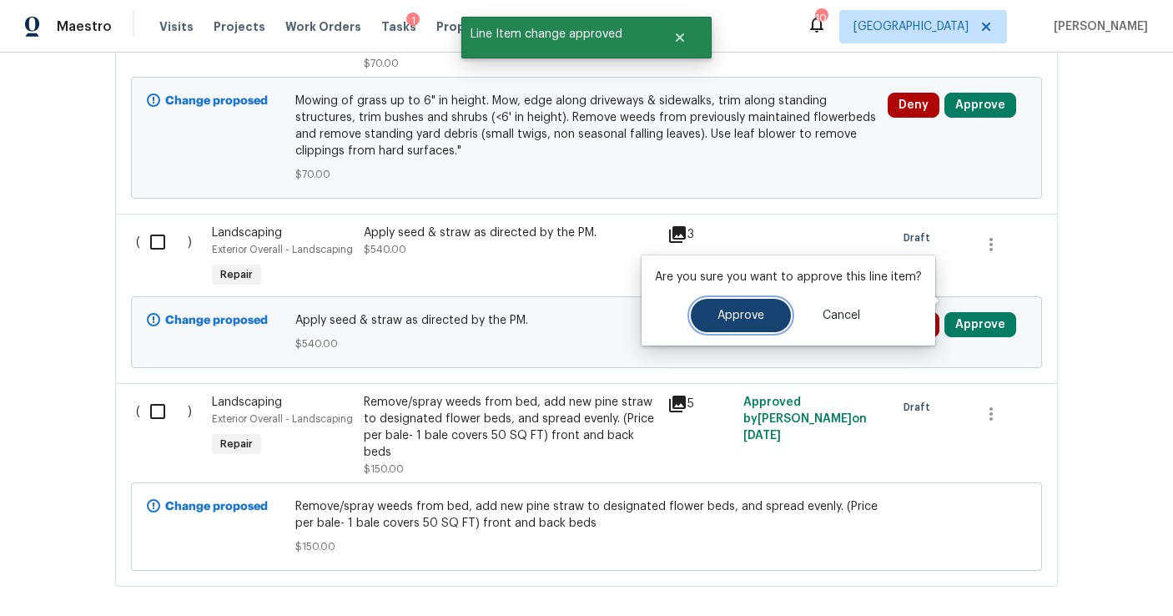
click at [744, 314] on span "Approve" at bounding box center [741, 316] width 47 height 13
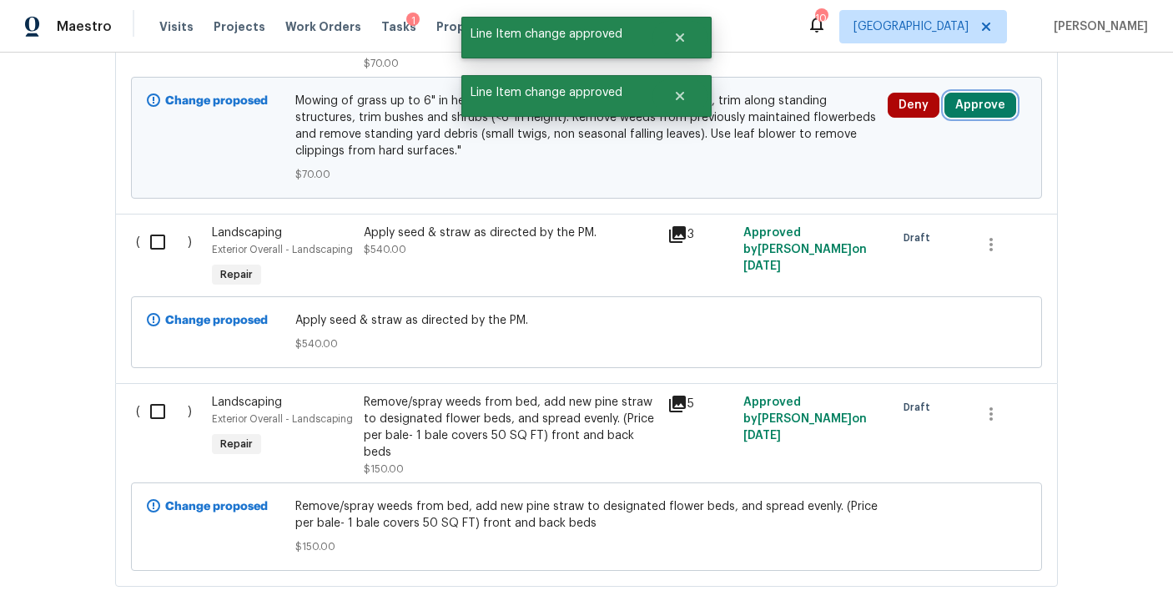
click at [968, 93] on button "Approve" at bounding box center [981, 105] width 72 height 25
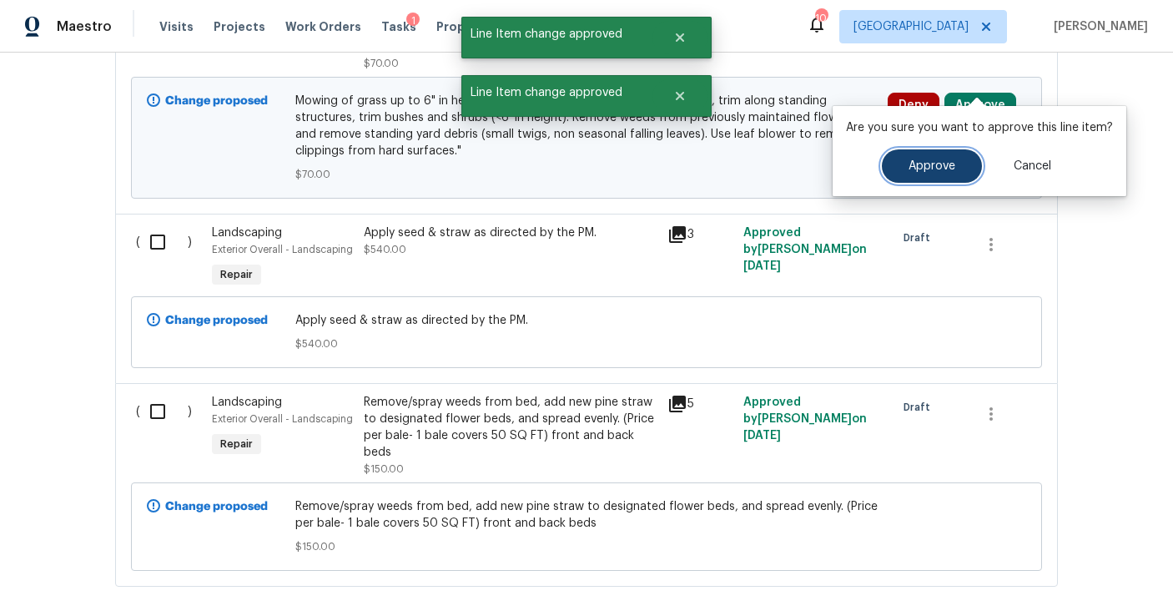
click at [937, 171] on span "Approve" at bounding box center [932, 166] width 47 height 13
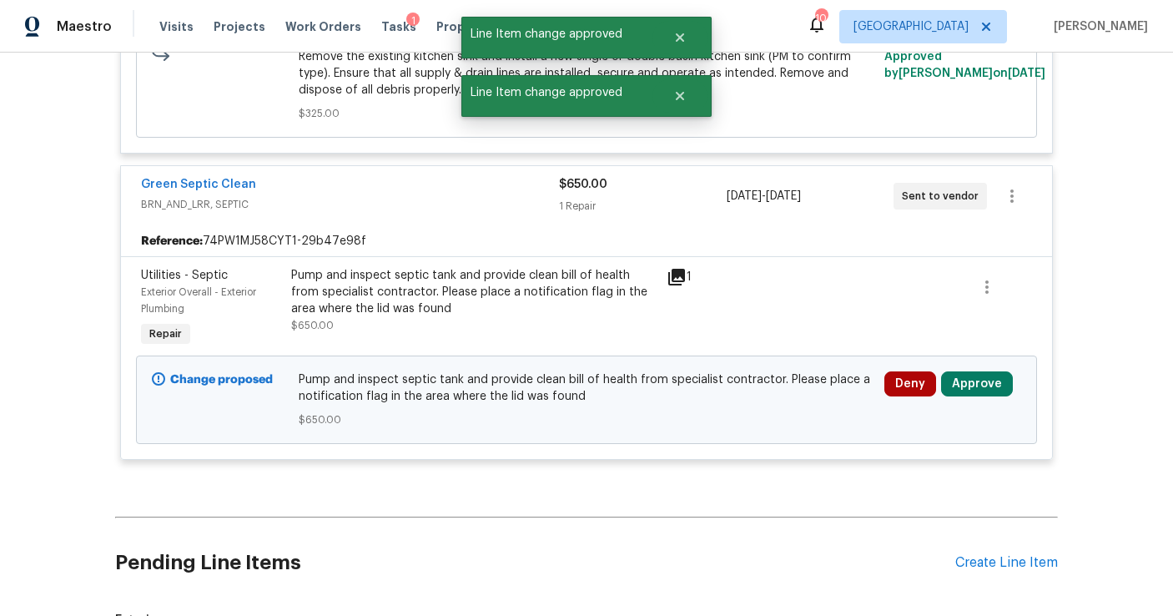
scroll to position [4175, 0]
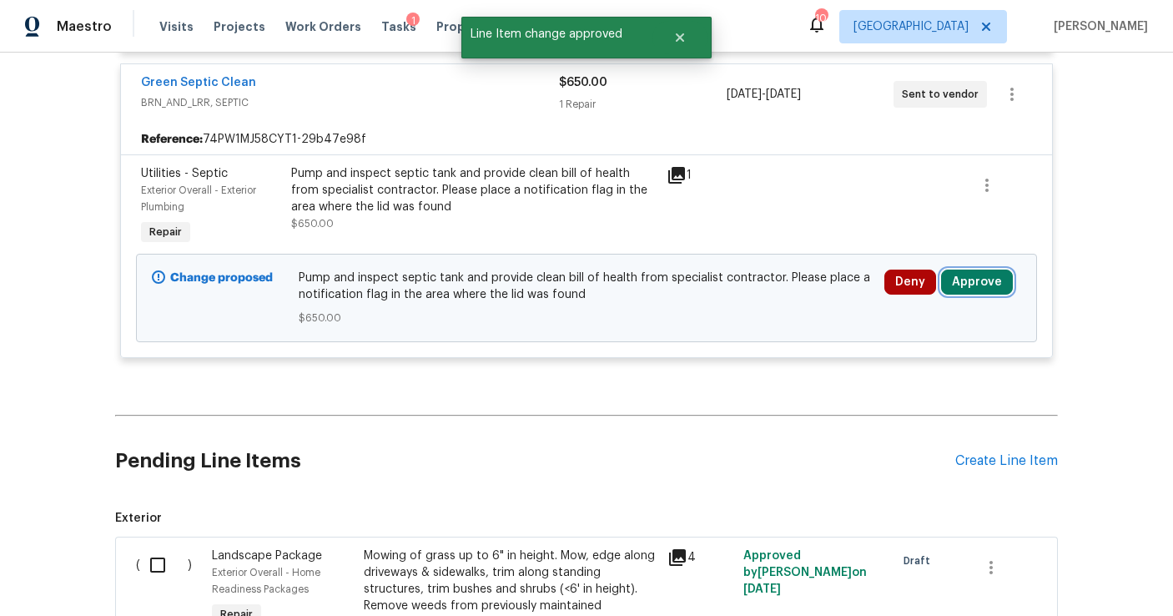
click at [976, 270] on button "Approve" at bounding box center [977, 282] width 72 height 25
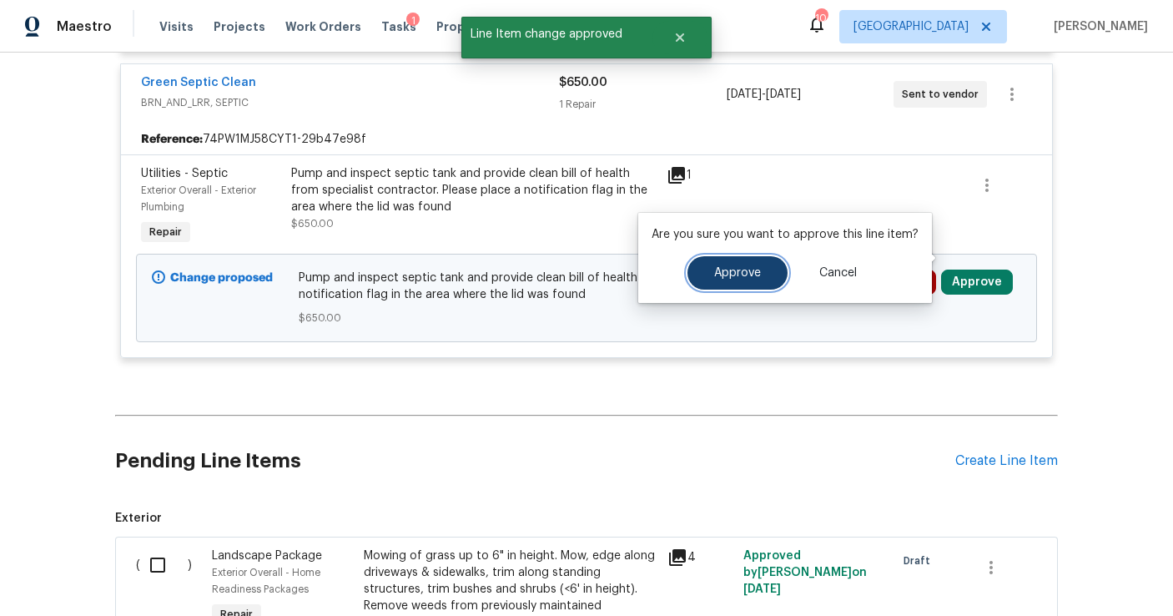
click at [768, 273] on button "Approve" at bounding box center [738, 272] width 100 height 33
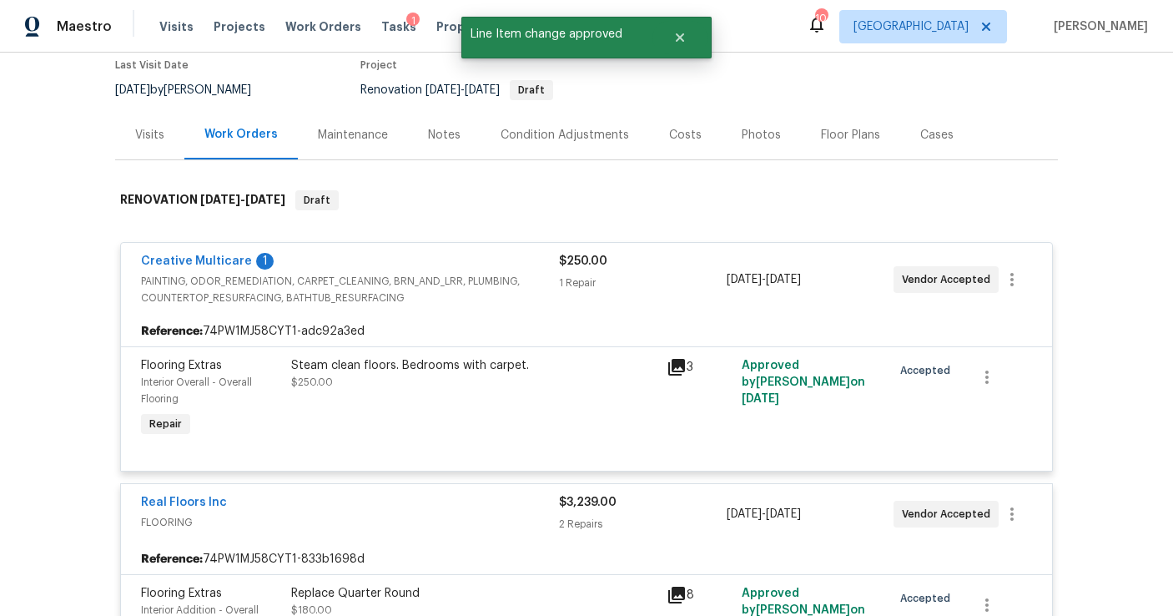
scroll to position [0, 0]
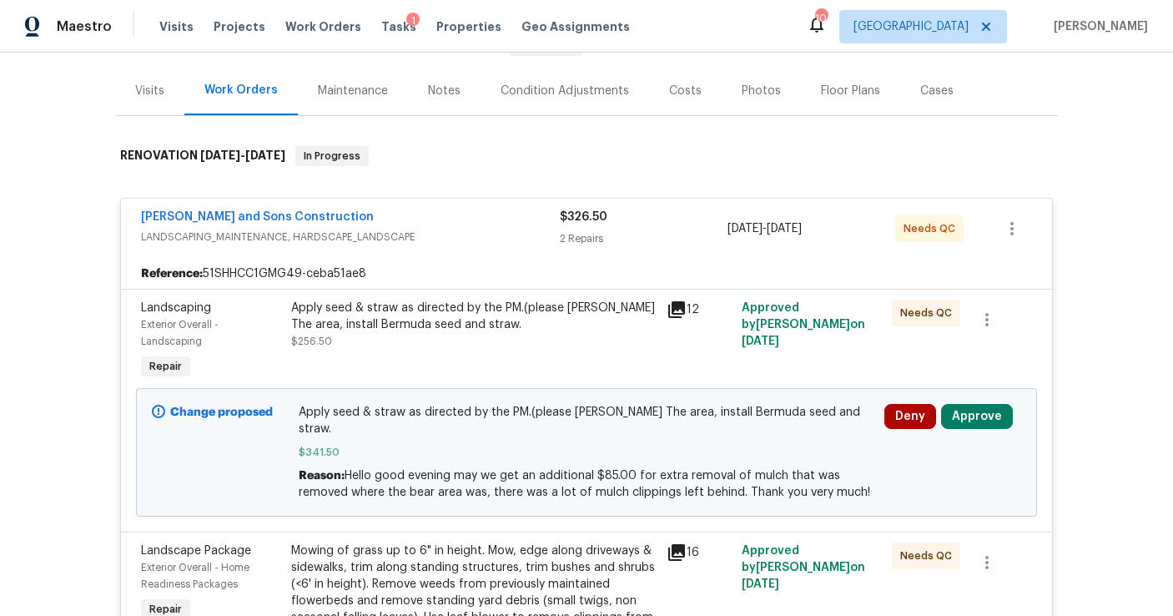
scroll to position [303, 0]
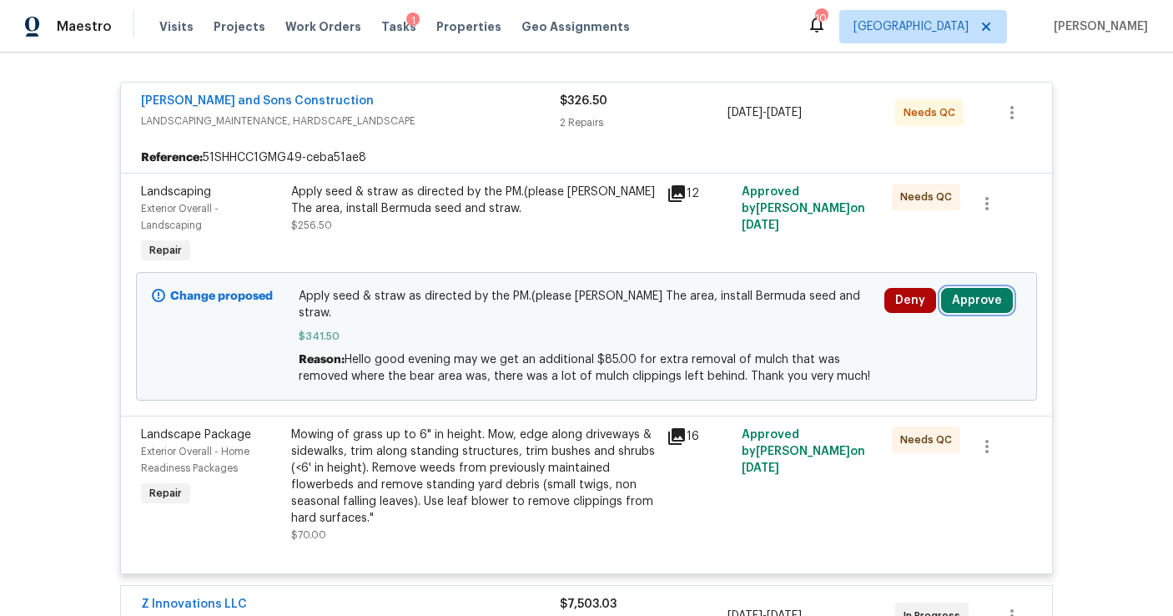
click at [961, 293] on button "Approve" at bounding box center [977, 300] width 72 height 25
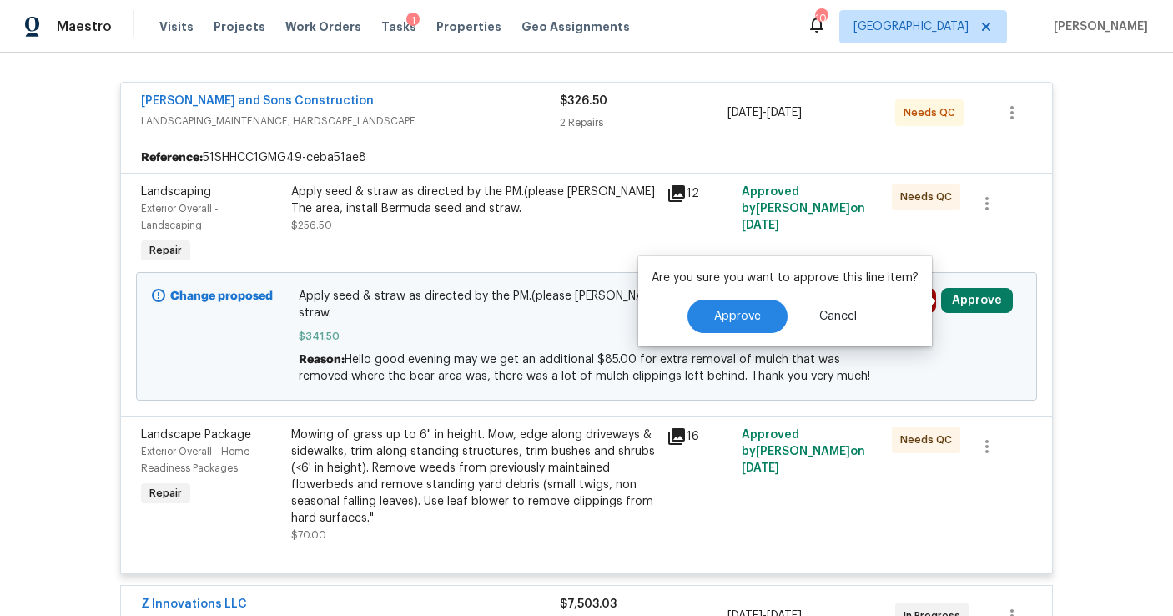
click at [763, 296] on div "Are you sure you want to approve this line item? Approve Cancel" at bounding box center [785, 301] width 294 height 90
click at [729, 315] on span "Approve" at bounding box center [737, 316] width 47 height 13
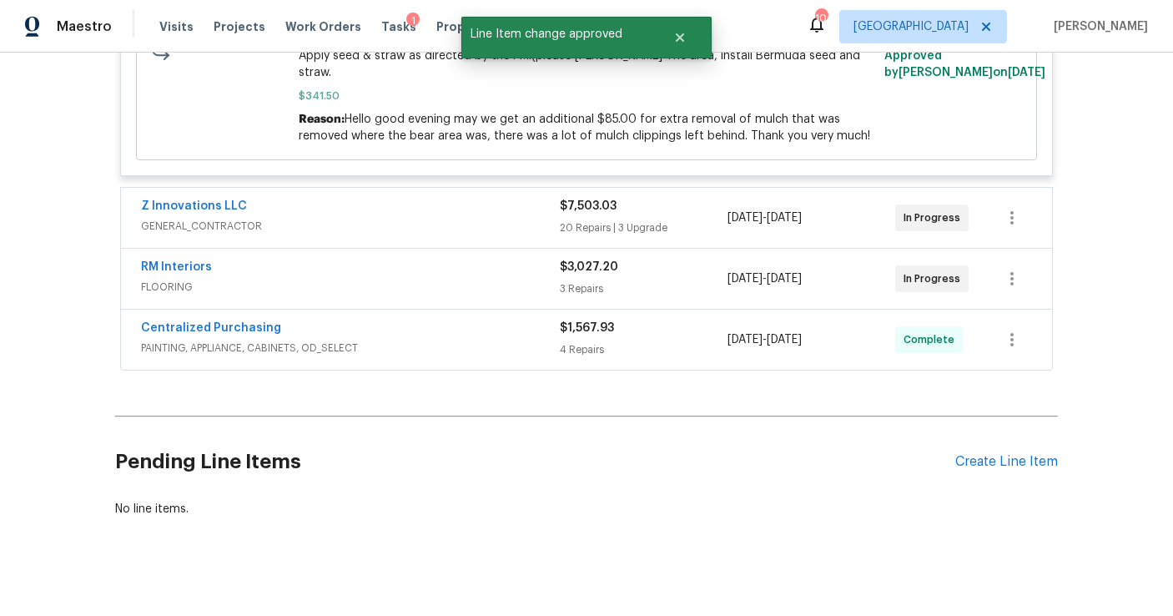
scroll to position [0, 0]
